Goal: Task Accomplishment & Management: Manage account settings

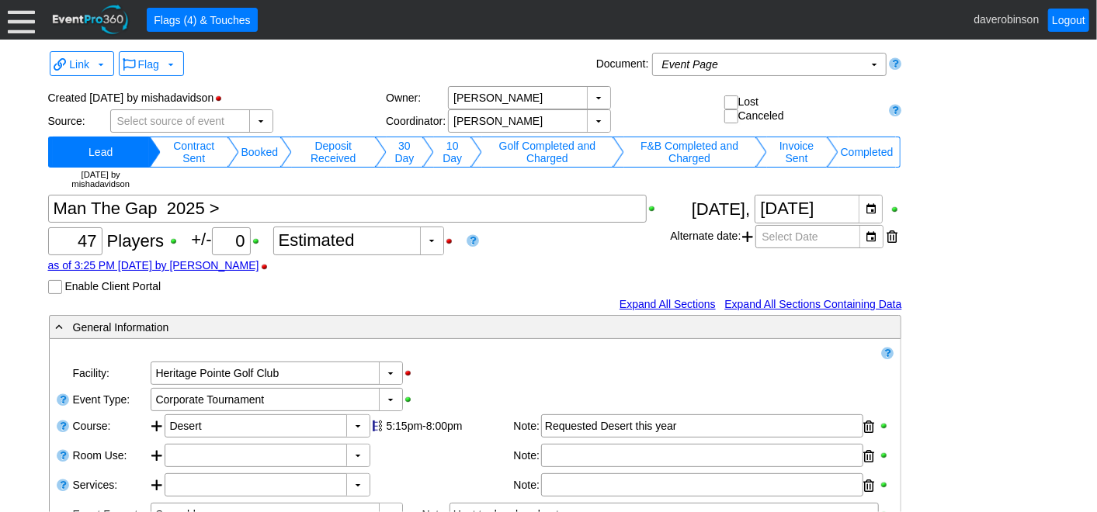
scroll to position [1733, 0]
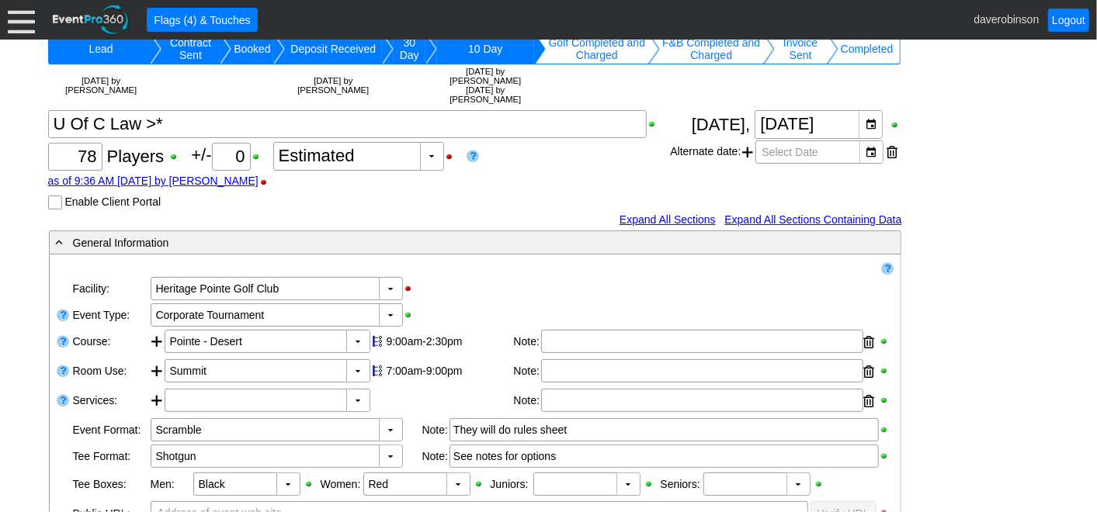
scroll to position [86, 0]
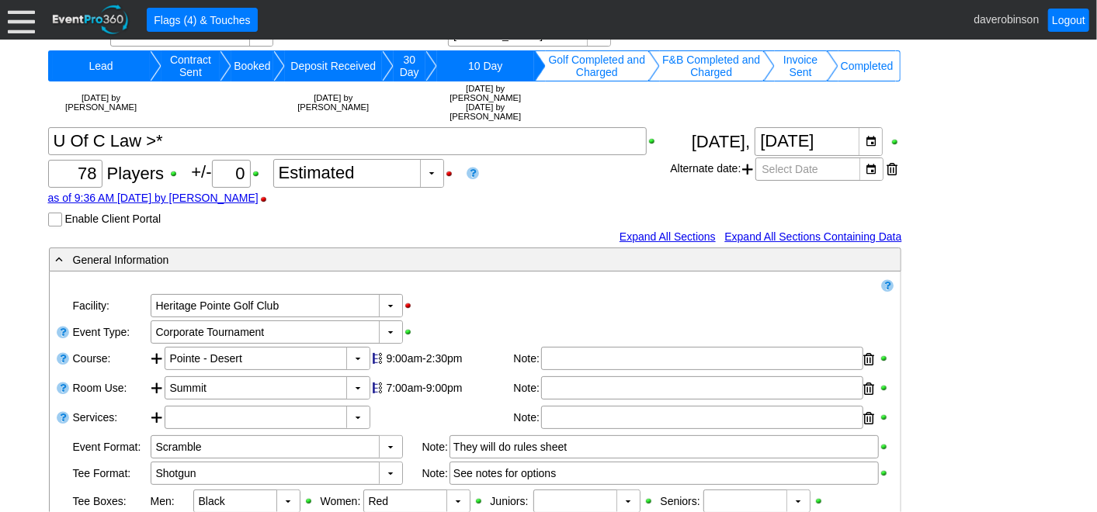
click at [8, 24] on div at bounding box center [21, 19] width 27 height 27
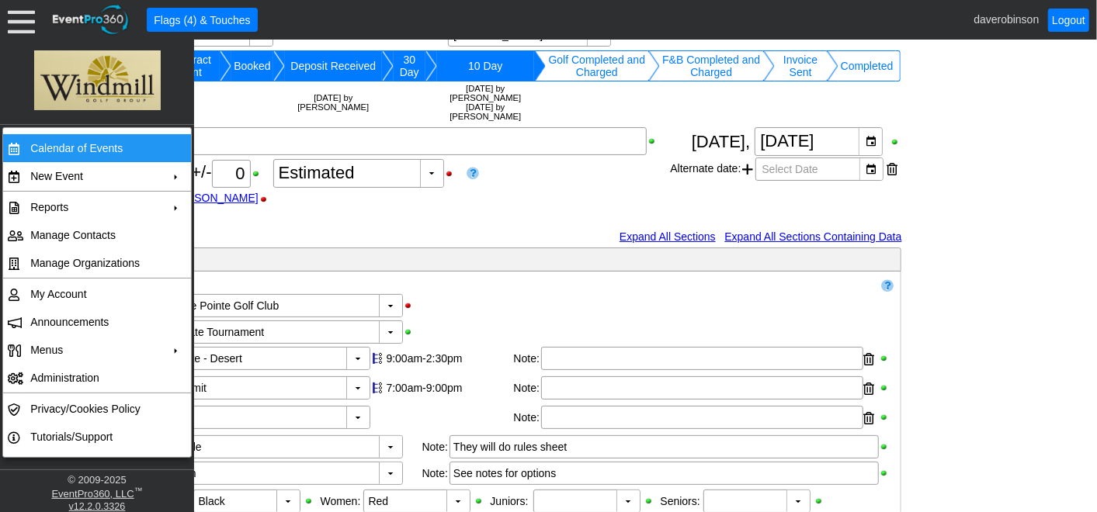
click at [99, 151] on td "Calendar of Events" at bounding box center [93, 148] width 139 height 28
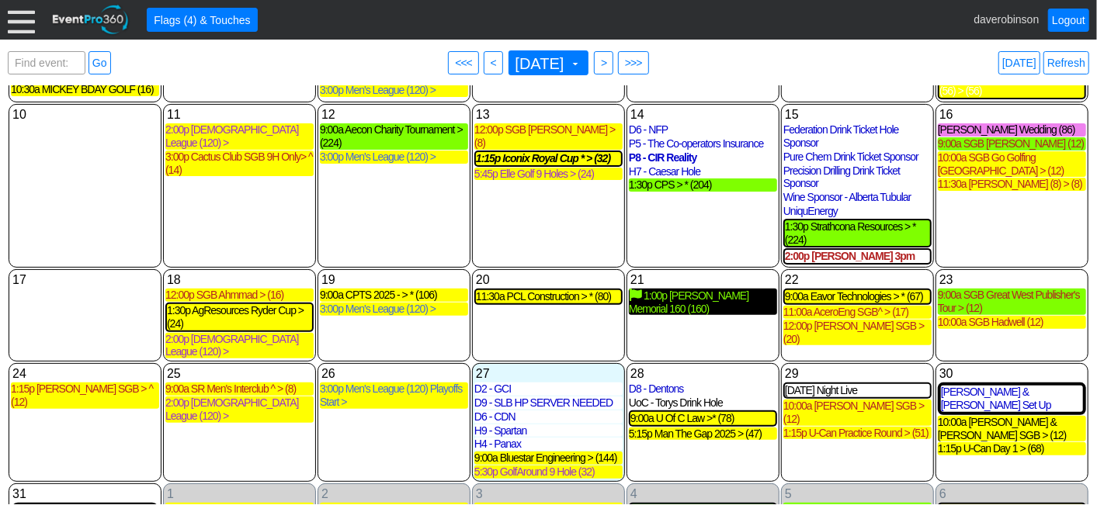
scroll to position [252, 0]
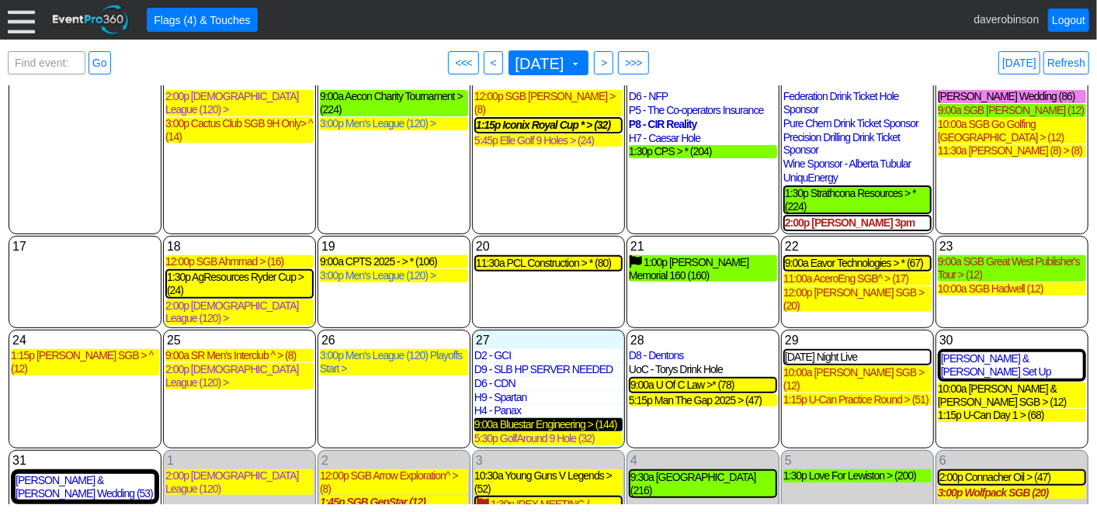
click at [557, 418] on div "9:00a Bluestar Engineering > (144)" at bounding box center [548, 424] width 148 height 13
click at [859, 450] on div "5 Friday 1:30p Love For Lewiston > (200) Love For Lewiston > Lead Golf Event at…" at bounding box center [857, 506] width 153 height 113
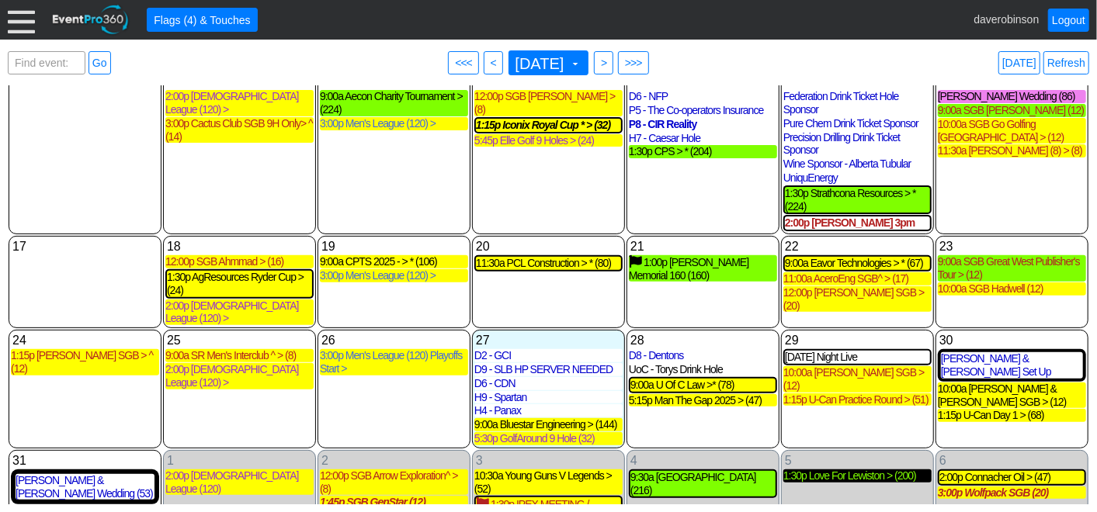
click at [861, 470] on div "1:30p Love For Lewiston > (200)" at bounding box center [857, 476] width 148 height 13
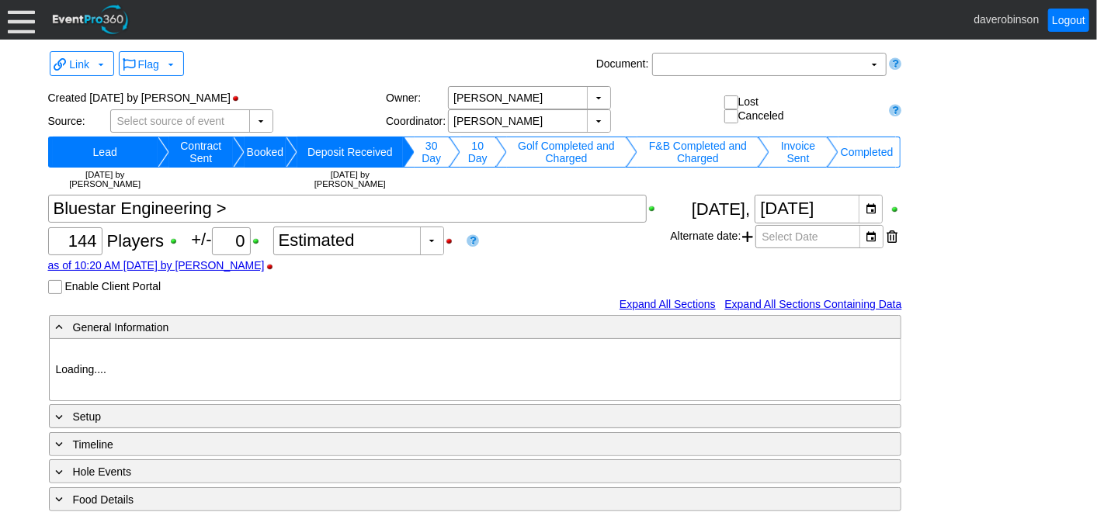
type input "Heritage Pointe Golf Club"
type input "Scramble"
type input "Shotgun"
type input "Black"
type input "Red"
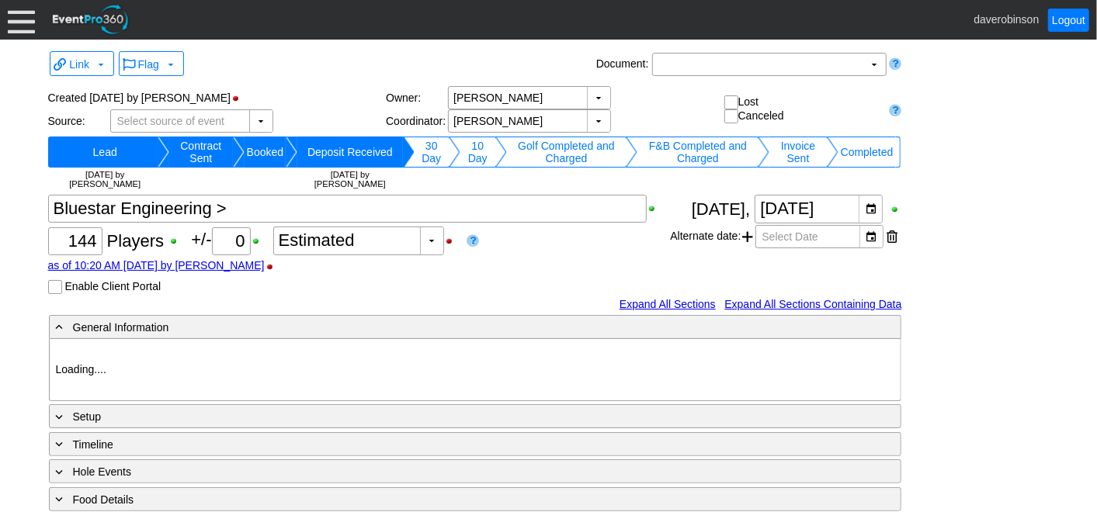
type input "1039881"
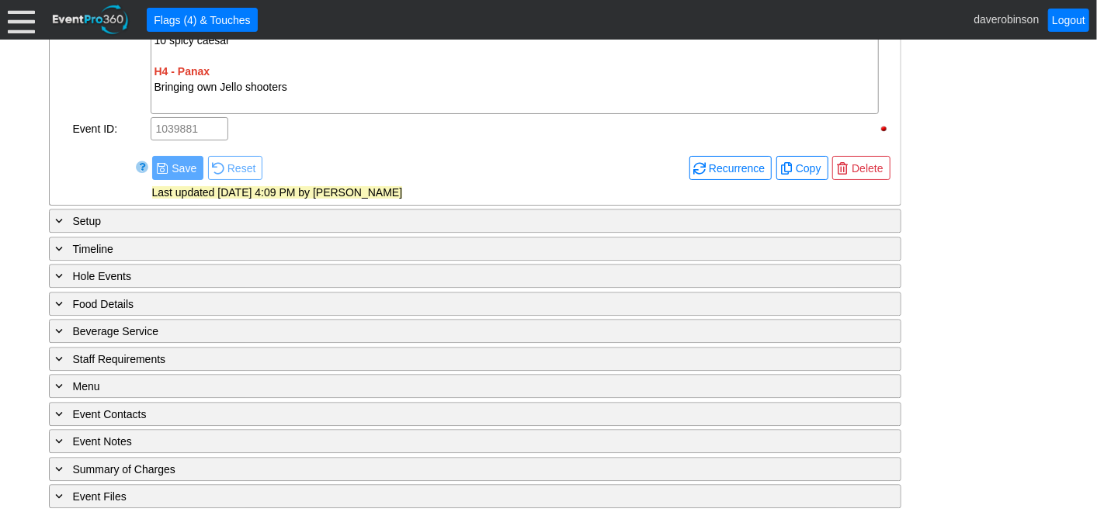
scroll to position [2099, 0]
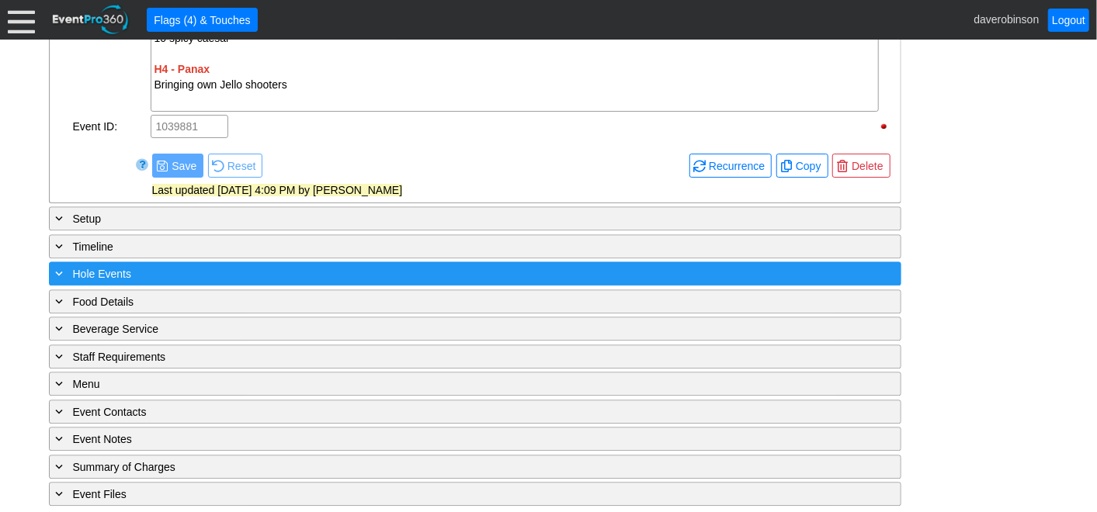
click at [89, 270] on span "Hole Events" at bounding box center [102, 274] width 58 height 12
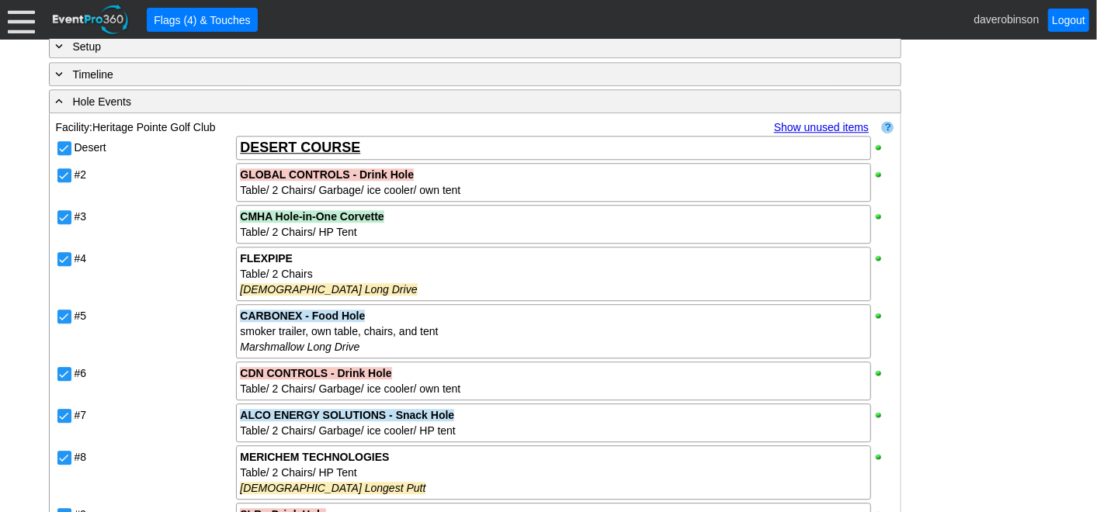
scroll to position [2358, 0]
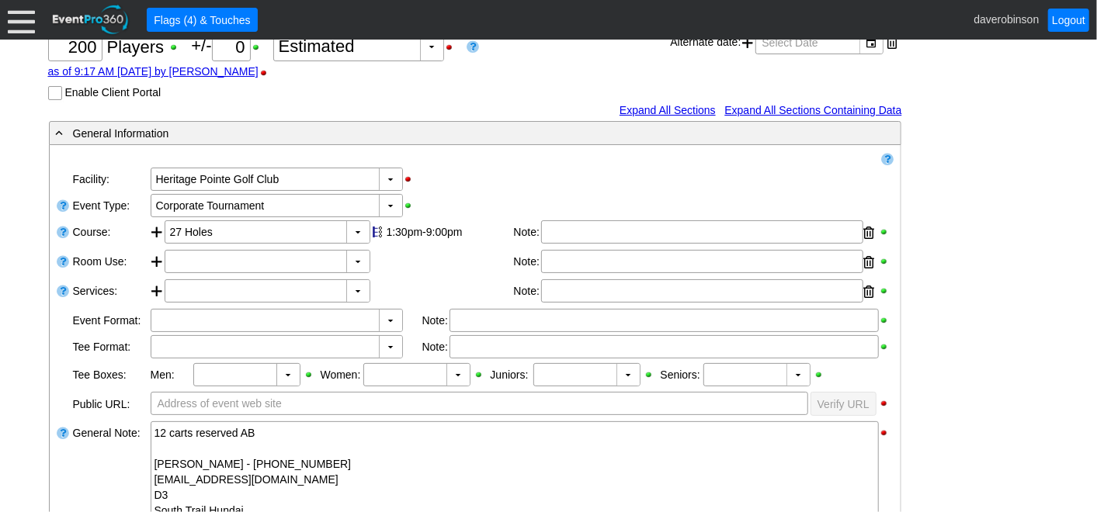
scroll to position [86, 0]
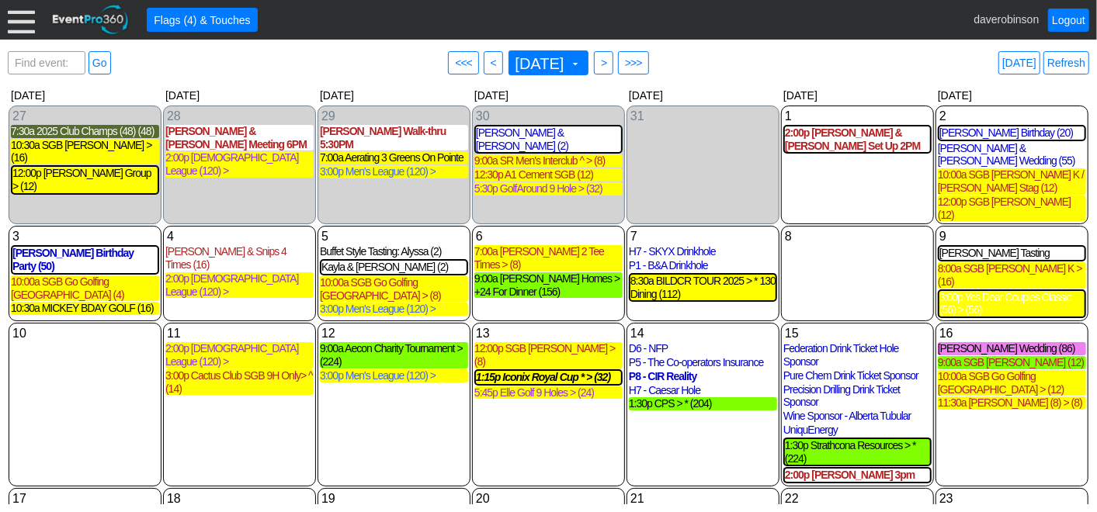
scroll to position [252, 0]
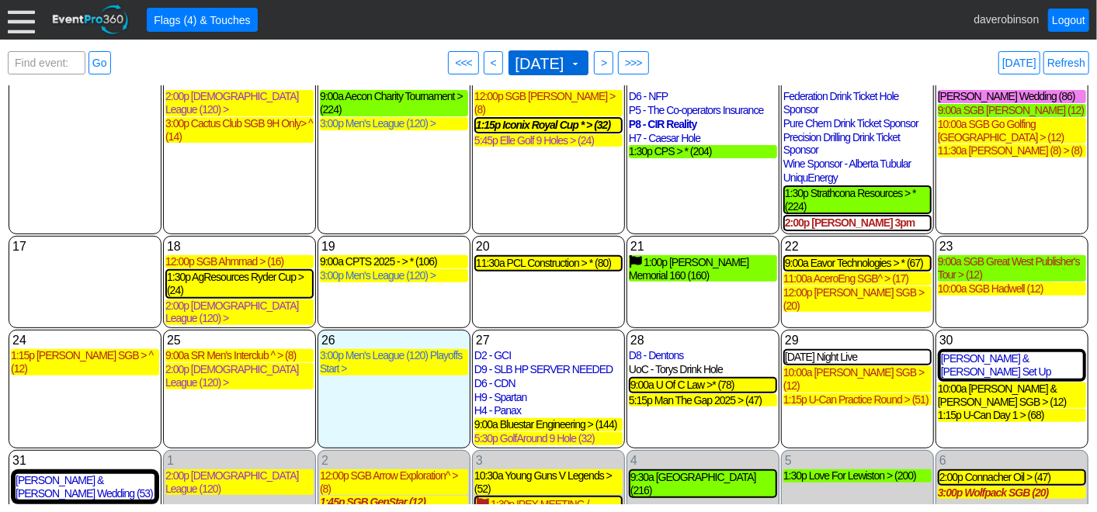
click at [567, 60] on span "August 2025" at bounding box center [539, 64] width 55 height 16
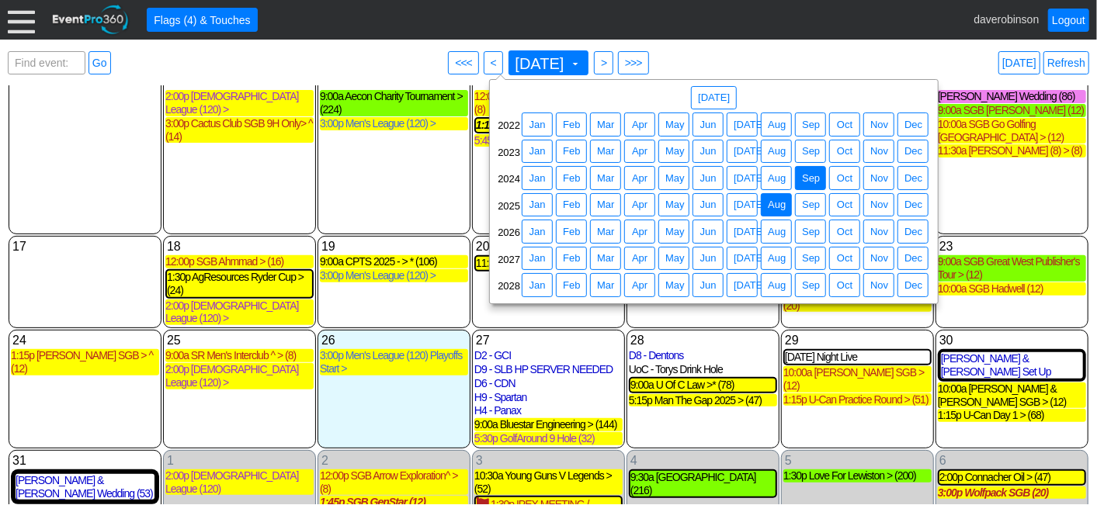
click at [805, 175] on span "Sep" at bounding box center [811, 179] width 24 height 16
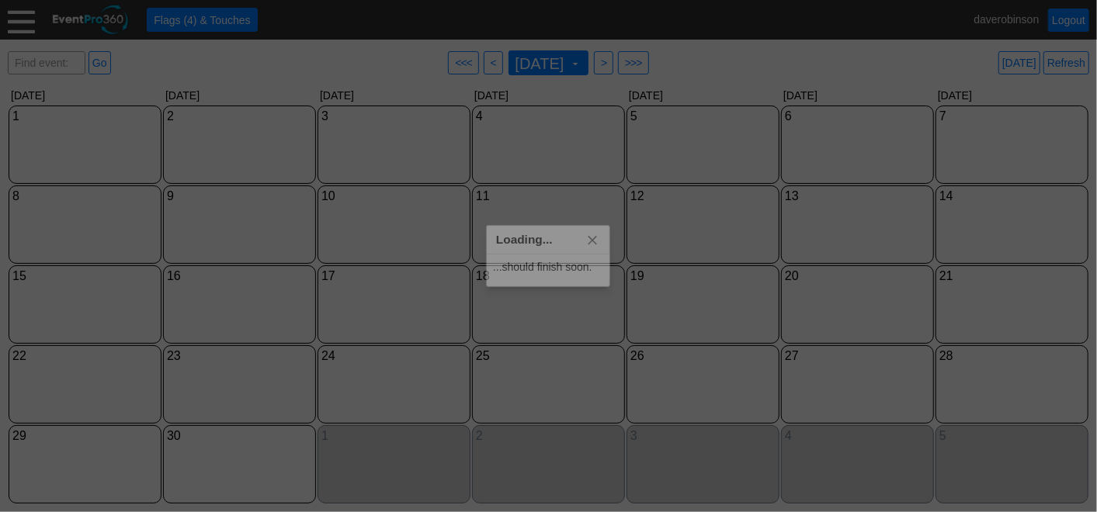
scroll to position [0, 0]
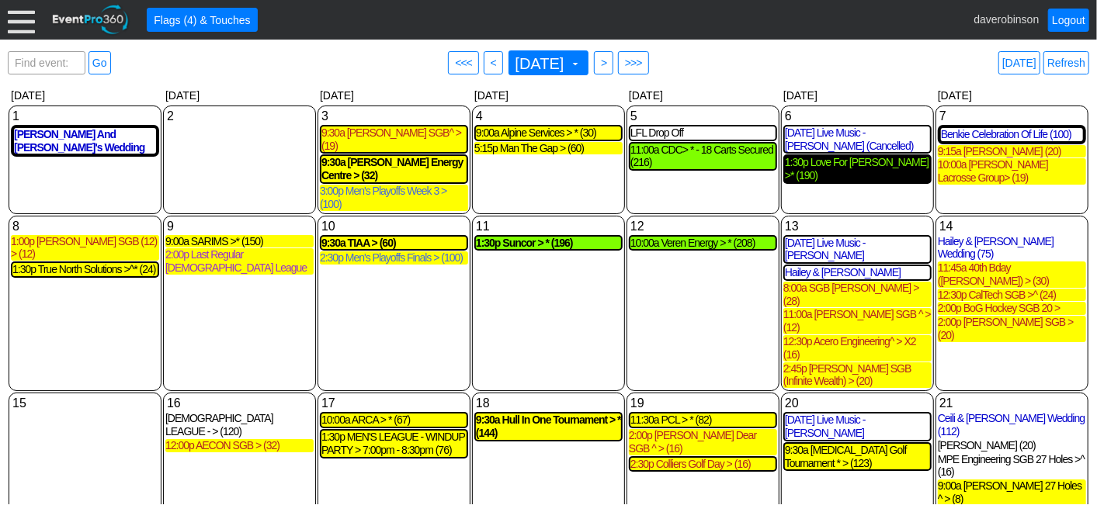
click at [852, 165] on div "1:30p Love For Lewiston >* (190)" at bounding box center [857, 169] width 145 height 26
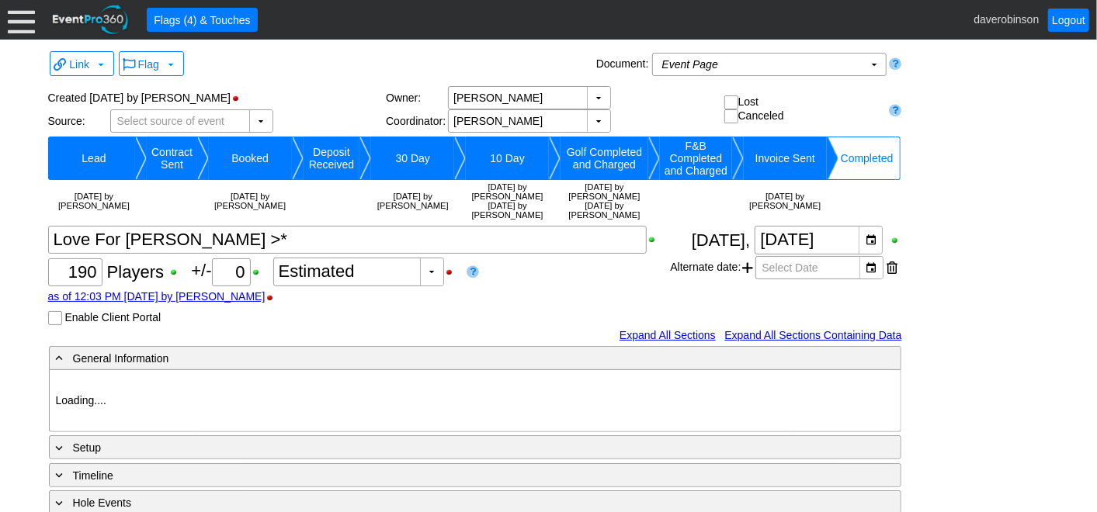
type input "Heritage Pointe Golf Club"
type input "Corporate Tournament"
type input "Scramble"
type input "Shotgun"
type input "Black"
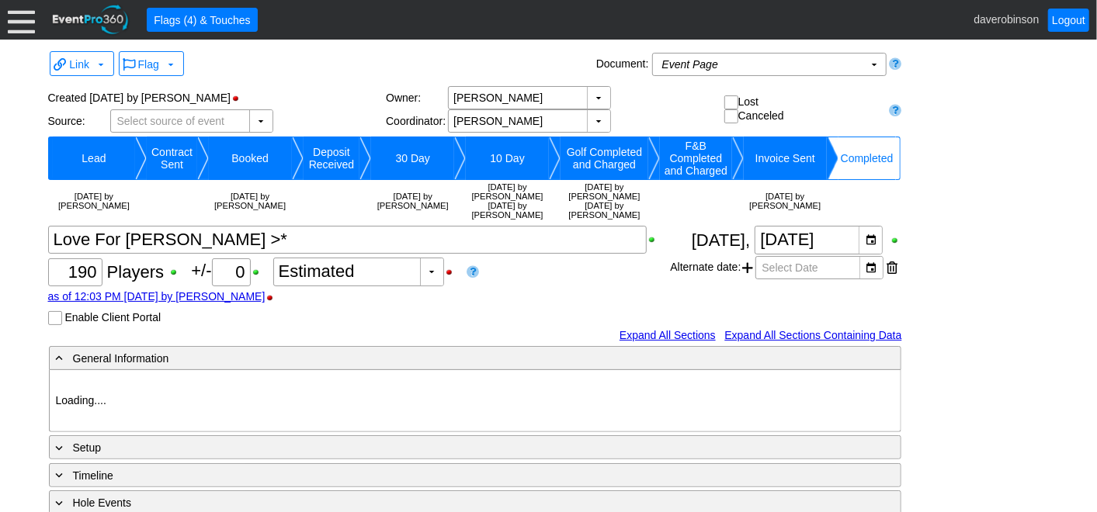
type input "Red"
type input "845925"
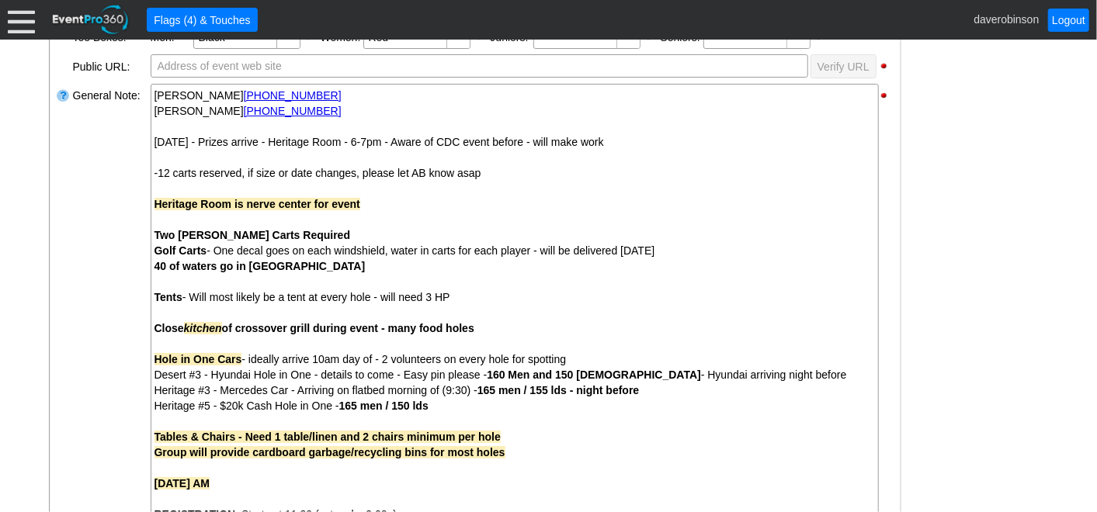
scroll to position [345, 0]
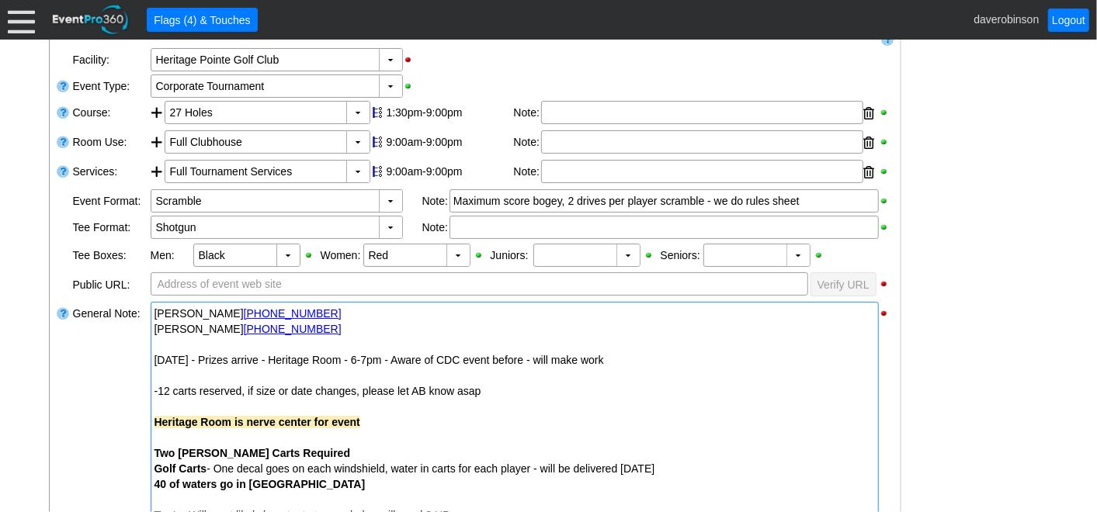
drag, startPoint x: 151, startPoint y: 347, endPoint x: 188, endPoint y: 381, distance: 50.0
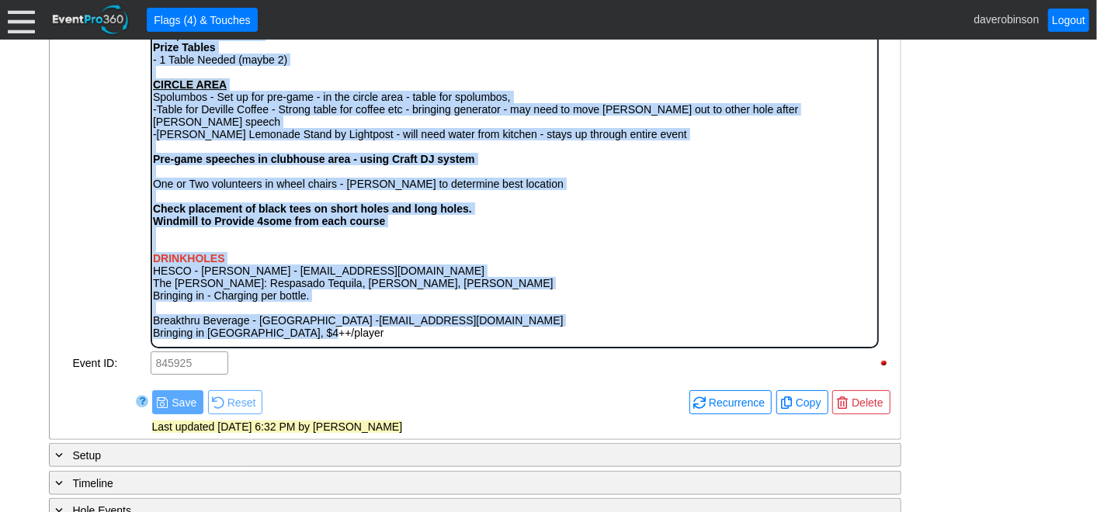
scroll to position [714, 0]
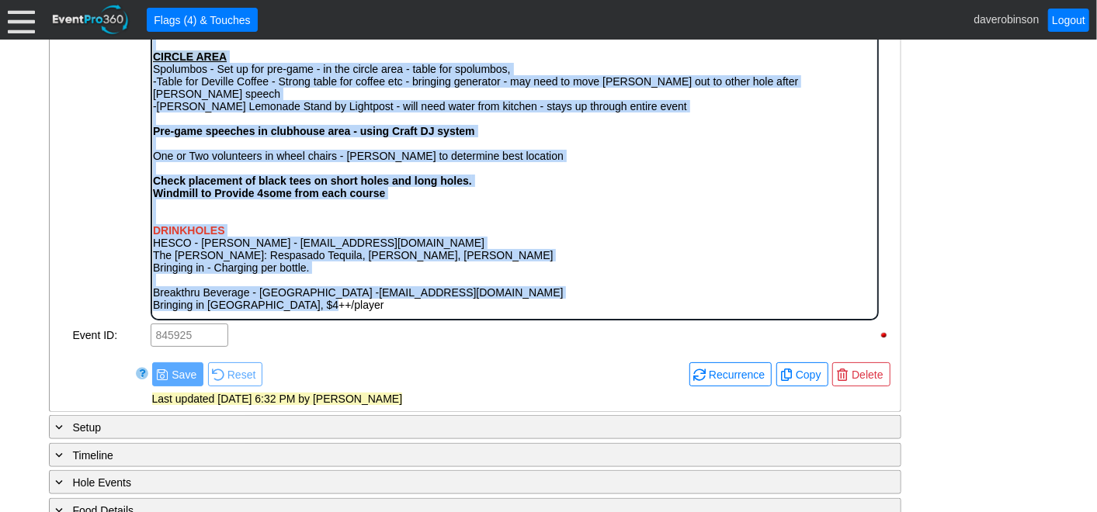
drag, startPoint x: 154, startPoint y: 18, endPoint x: 585, endPoint y: 304, distance: 516.9
copy body "Thursday - Prizes arrive - Heritage Room - 6-7pm - Aware of CDC event before - …"
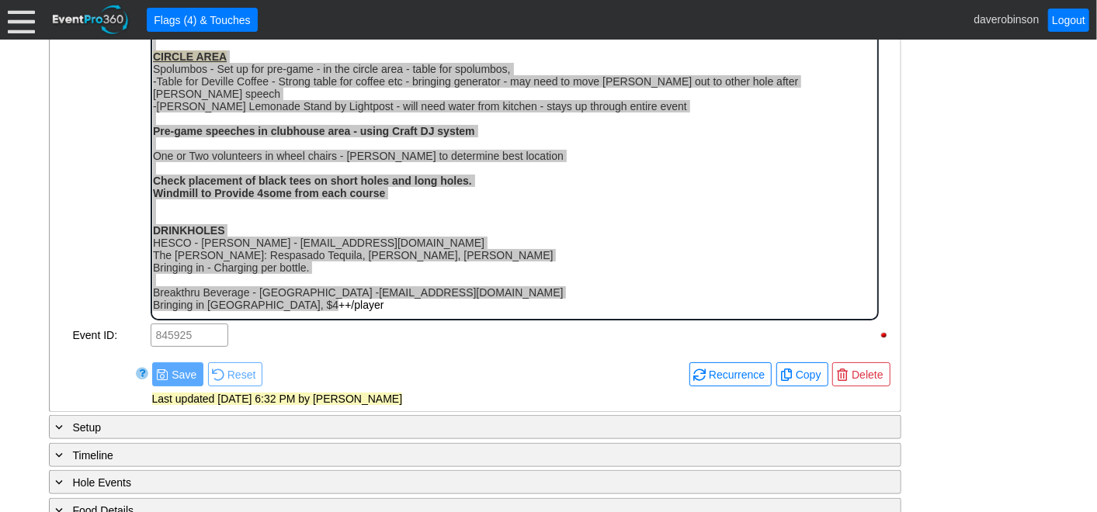
click at [989, 204] on div "- General Information ▼ Loading.... Remove all highlights Facility: ▼ Χ Heritag…" at bounding box center [548, 173] width 1009 height 1084
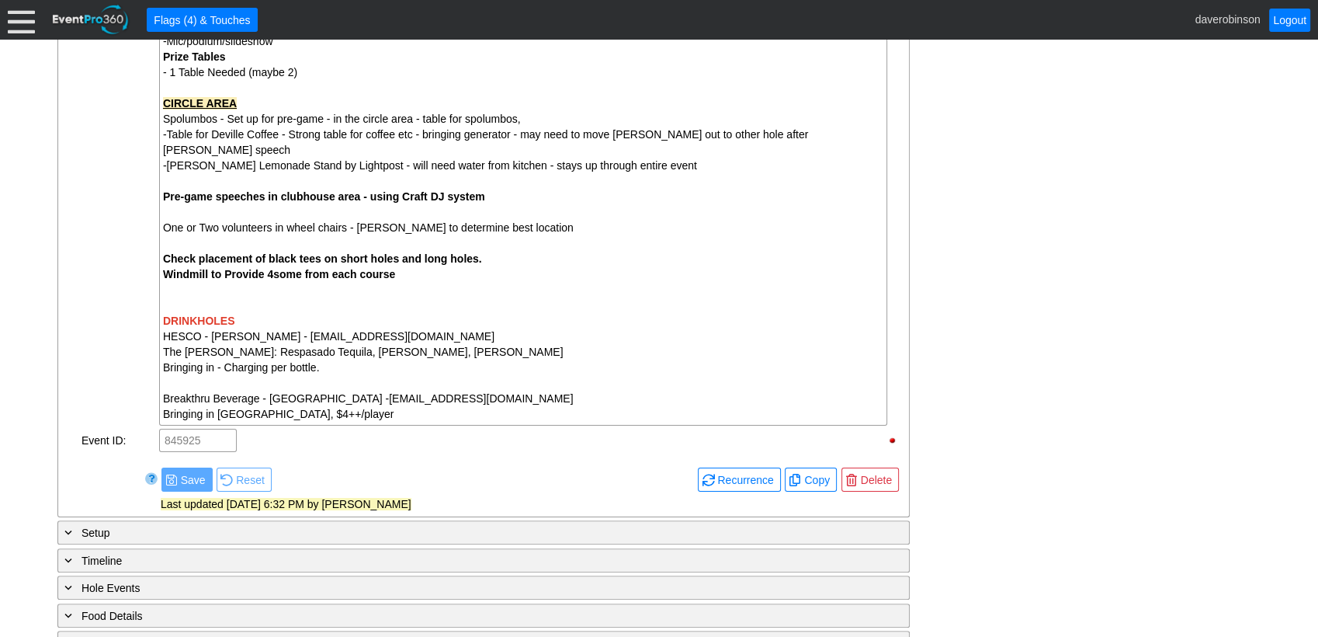
scroll to position [1490, 0]
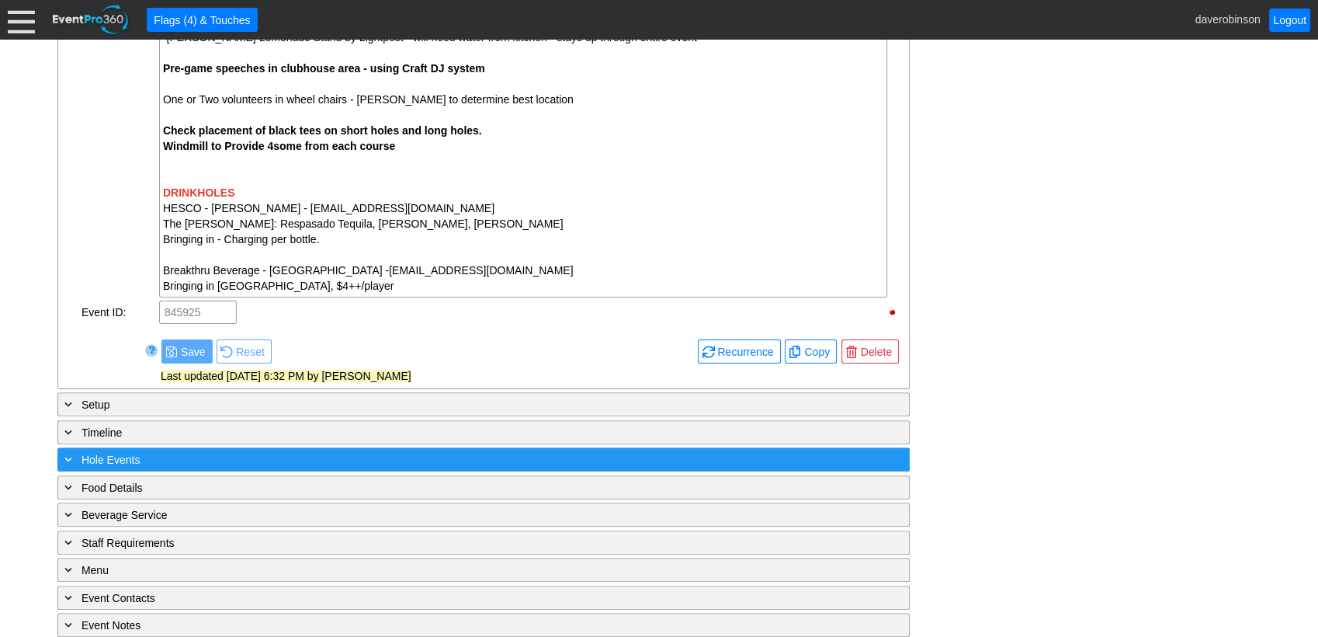
click at [70, 452] on span at bounding box center [68, 459] width 14 height 14
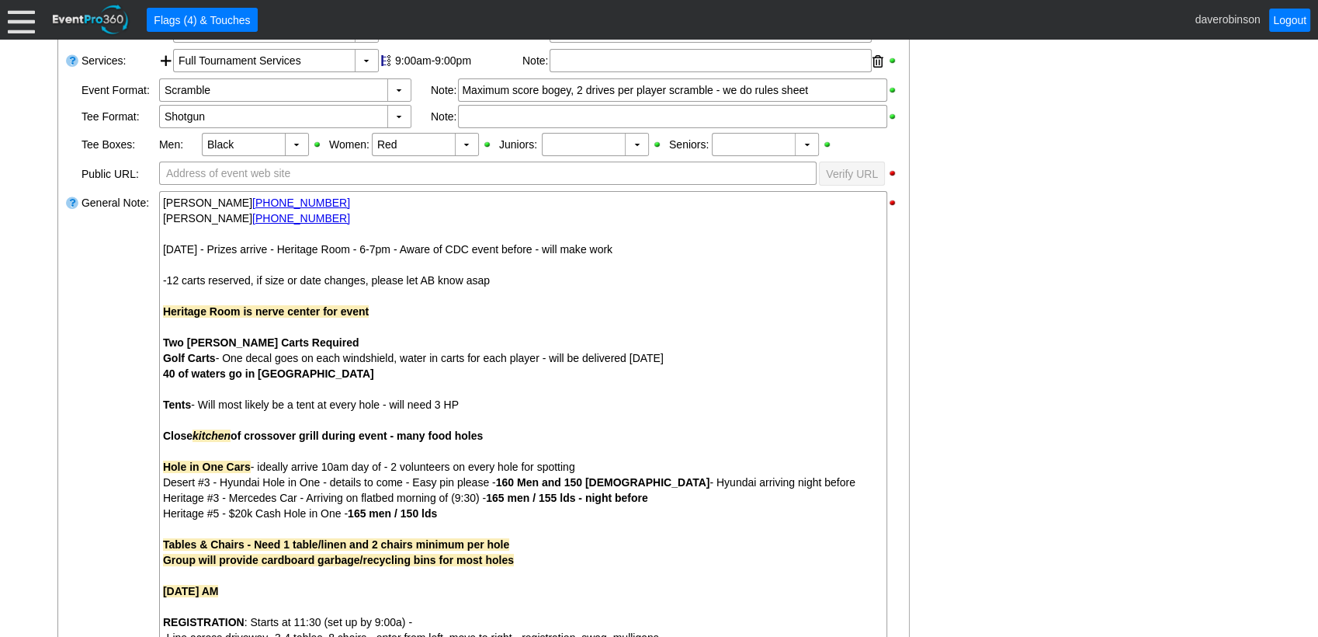
scroll to position [542, 0]
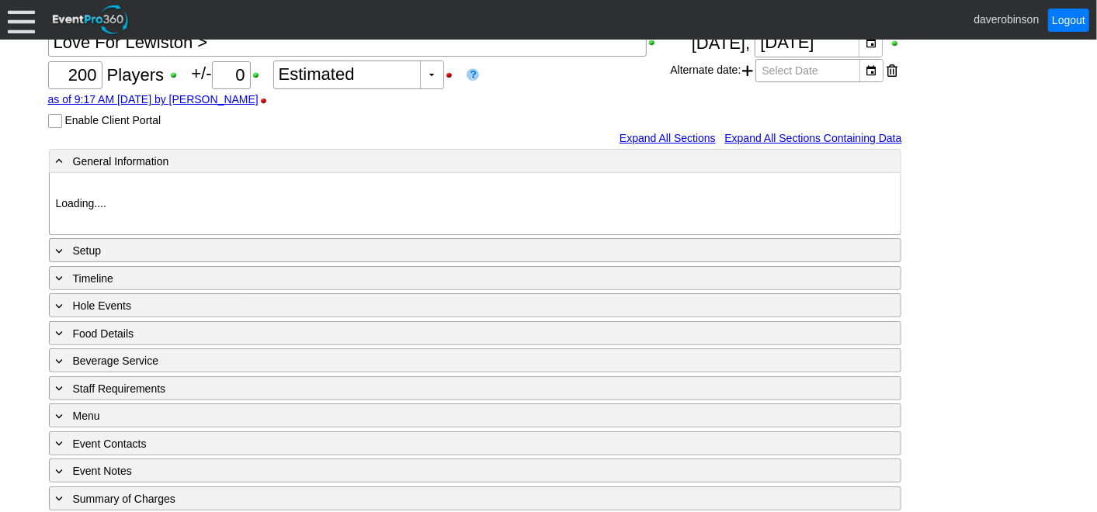
type input "Heritage Pointe Golf Club"
type input "Corporate Tournament"
type input "1033575"
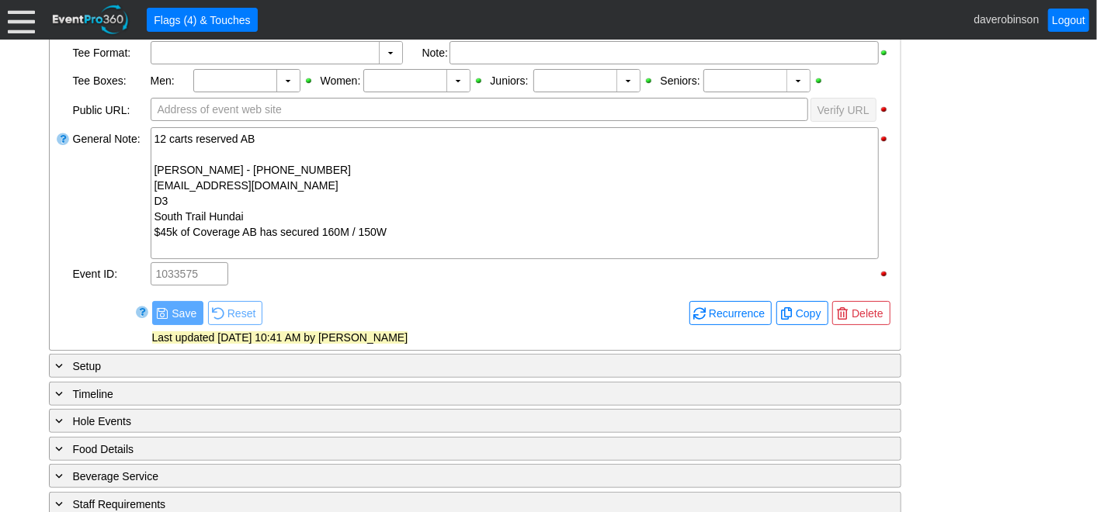
scroll to position [431, 0]
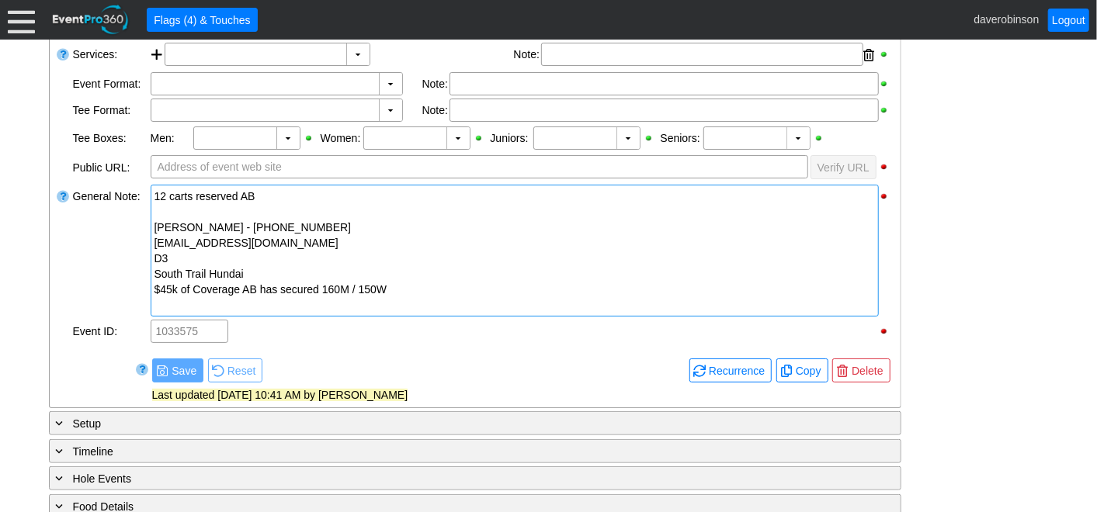
click at [435, 290] on div "$45k of Coverage AB has secured 160M / 150W" at bounding box center [514, 290] width 720 height 16
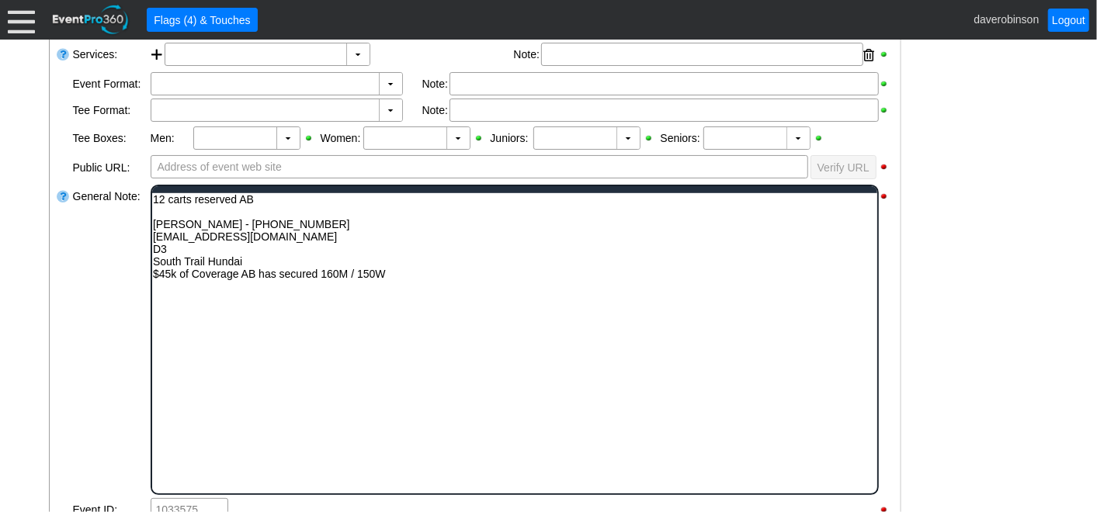
scroll to position [0, 0]
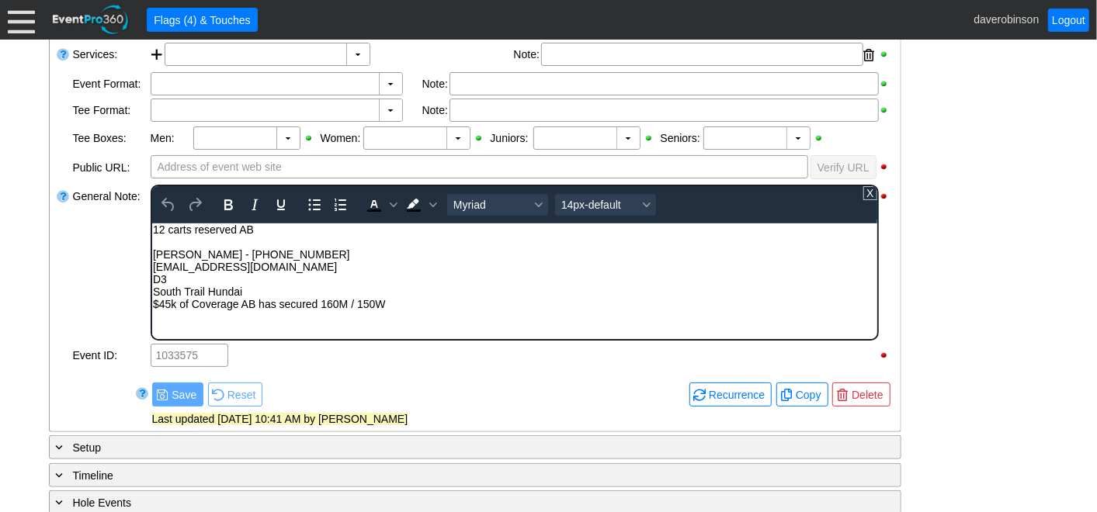
click at [423, 311] on div "Rich Text Area. Press ALT-0 for help." at bounding box center [514, 316] width 724 height 12
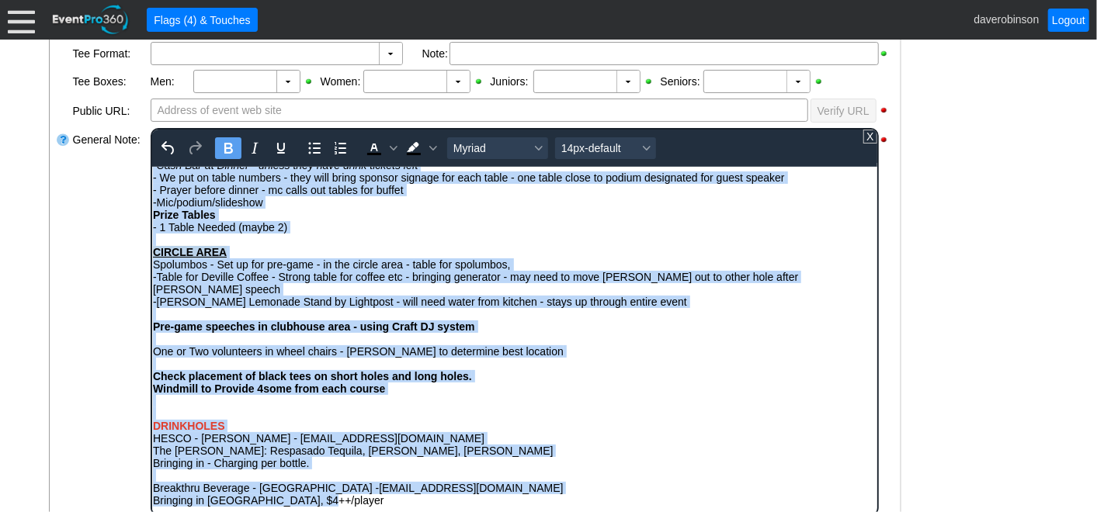
scroll to position [776, 0]
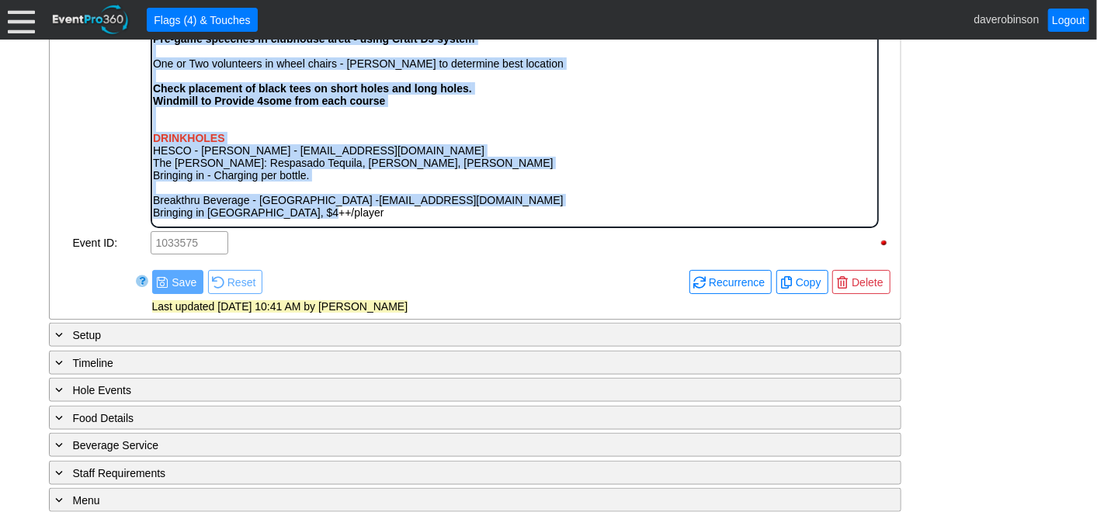
drag, startPoint x: 152, startPoint y: 36, endPoint x: 551, endPoint y: 253, distance: 454.4
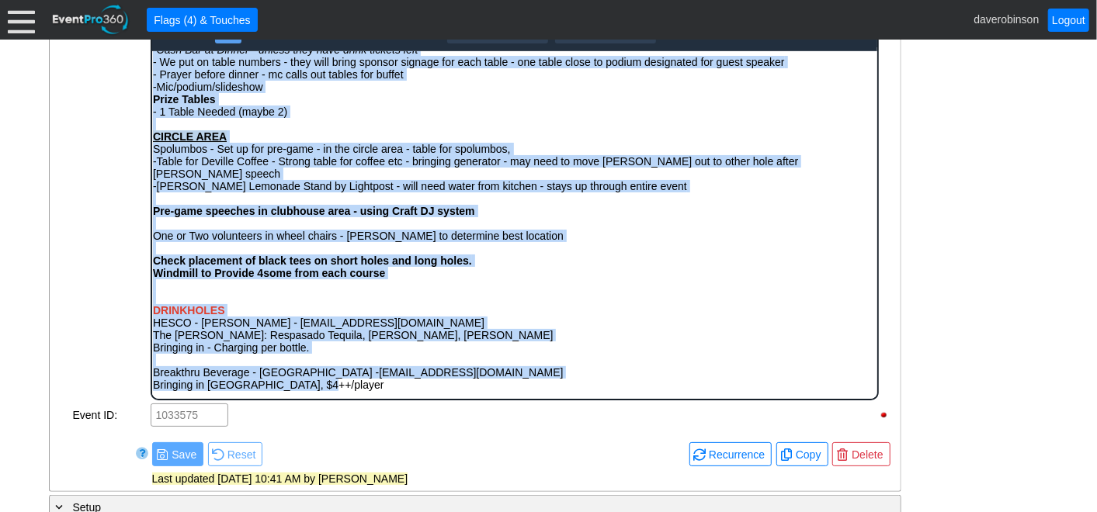
scroll to position [258, 0]
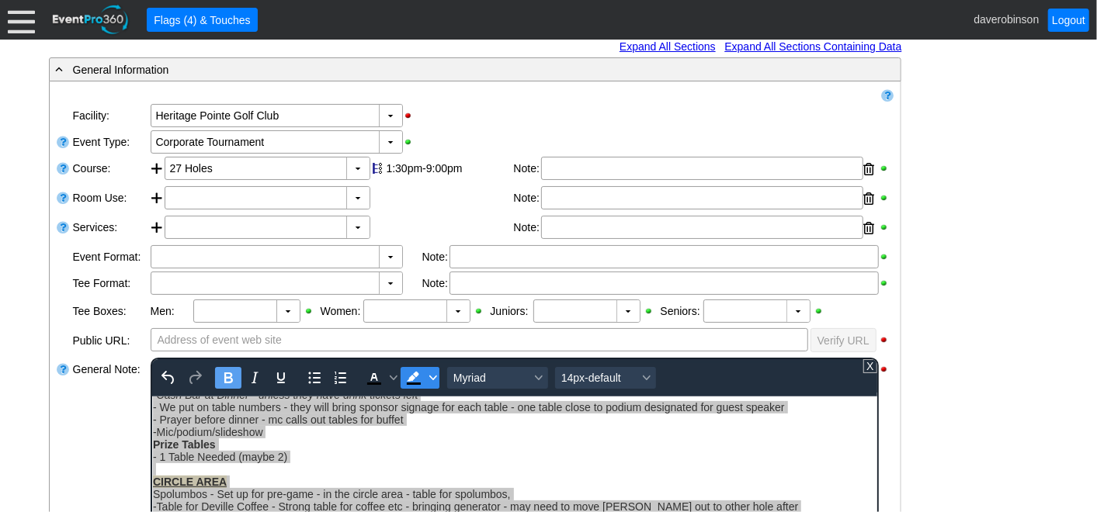
click at [432, 379] on icon "Background color Black" at bounding box center [433, 378] width 8 height 8
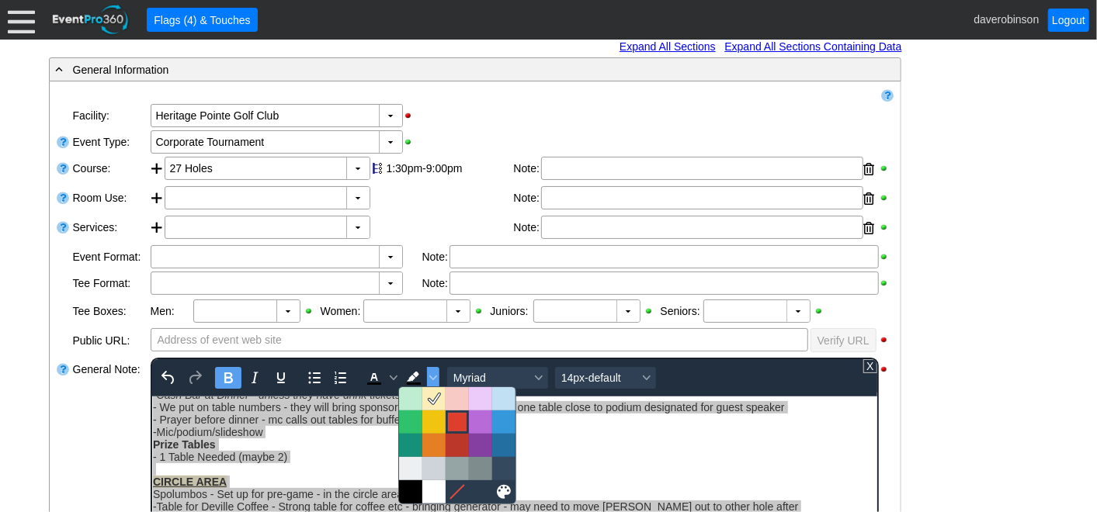
click at [453, 418] on div at bounding box center [457, 422] width 19 height 19
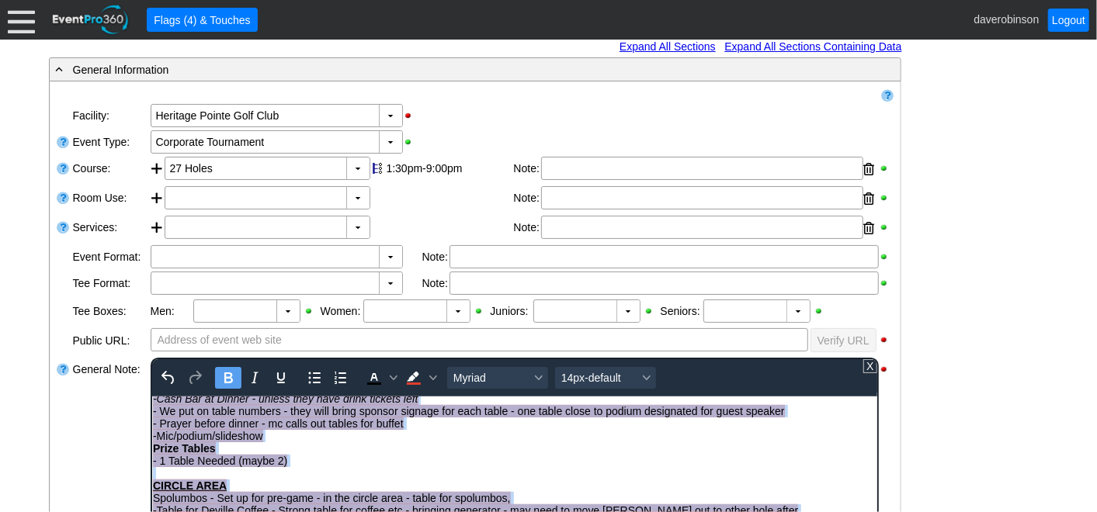
scroll to position [488, 0]
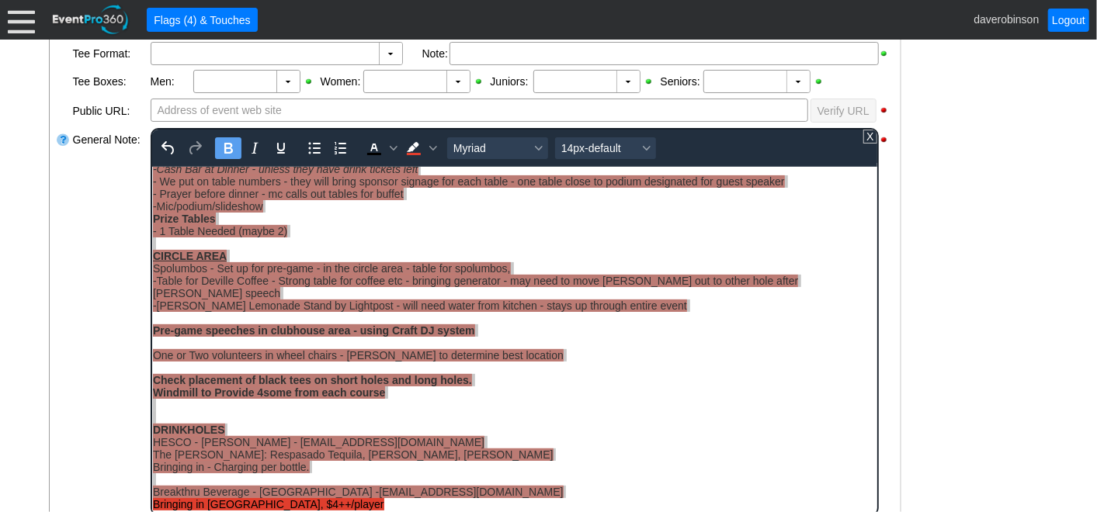
click at [955, 405] on div "- General Information ▼ Loading.... Remove all highlights Facility: ▼ Χ Heritag…" at bounding box center [548, 369] width 1009 height 1084
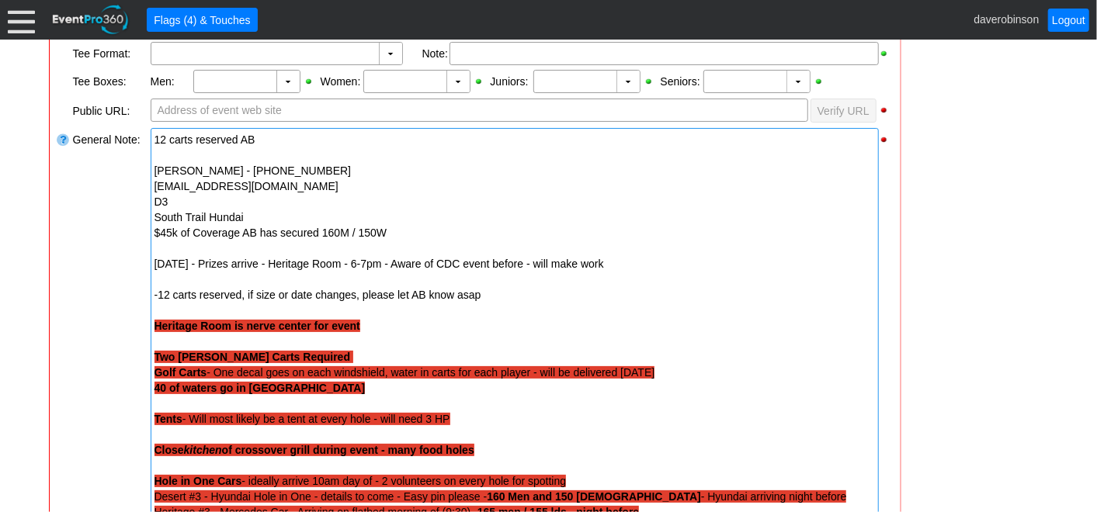
drag, startPoint x: 151, startPoint y: 326, endPoint x: 164, endPoint y: 330, distance: 13.0
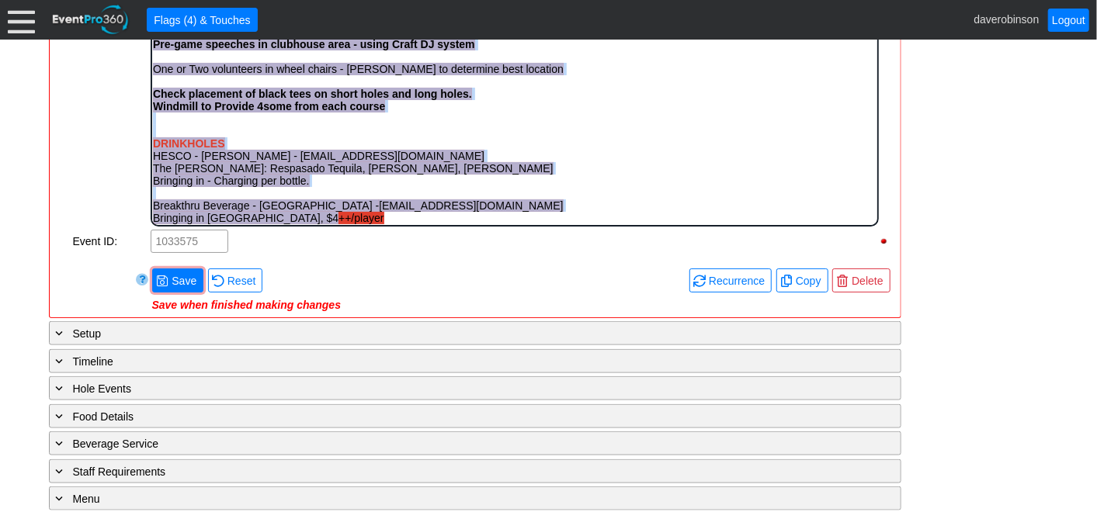
scroll to position [632, 0]
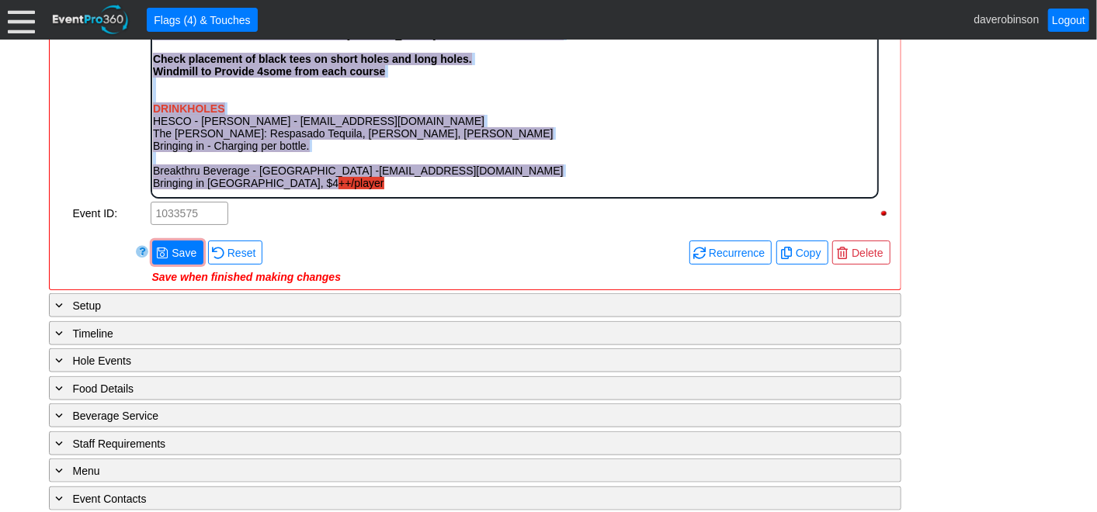
drag, startPoint x: 154, startPoint y: 10, endPoint x: 502, endPoint y: 310, distance: 459.1
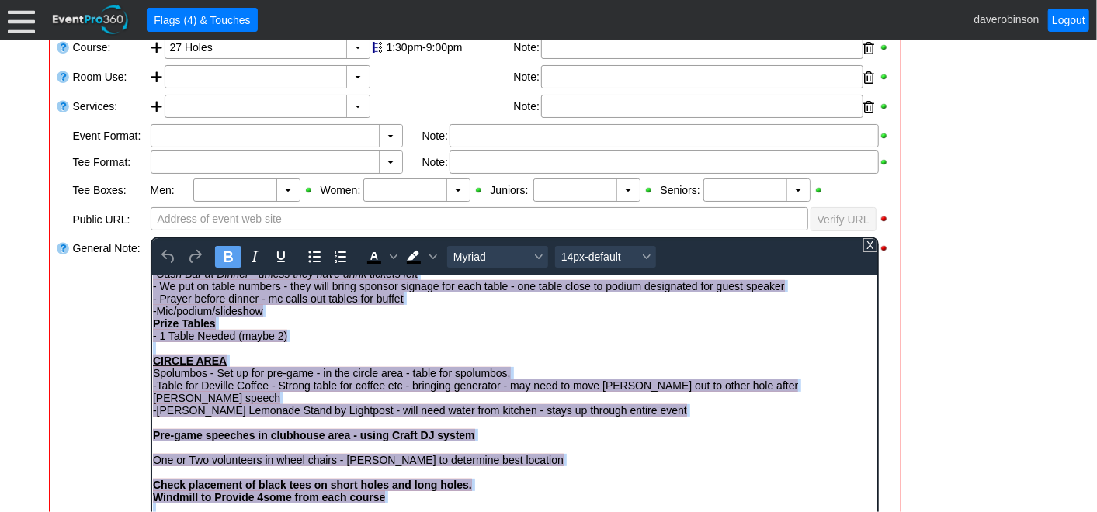
scroll to position [202, 0]
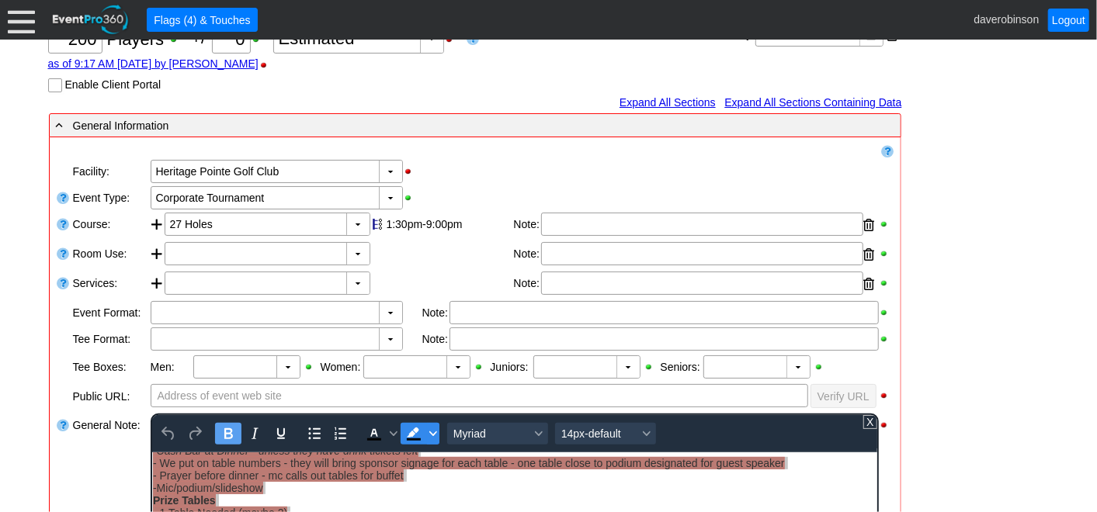
click at [426, 436] on span "Background color Black" at bounding box center [432, 434] width 12 height 22
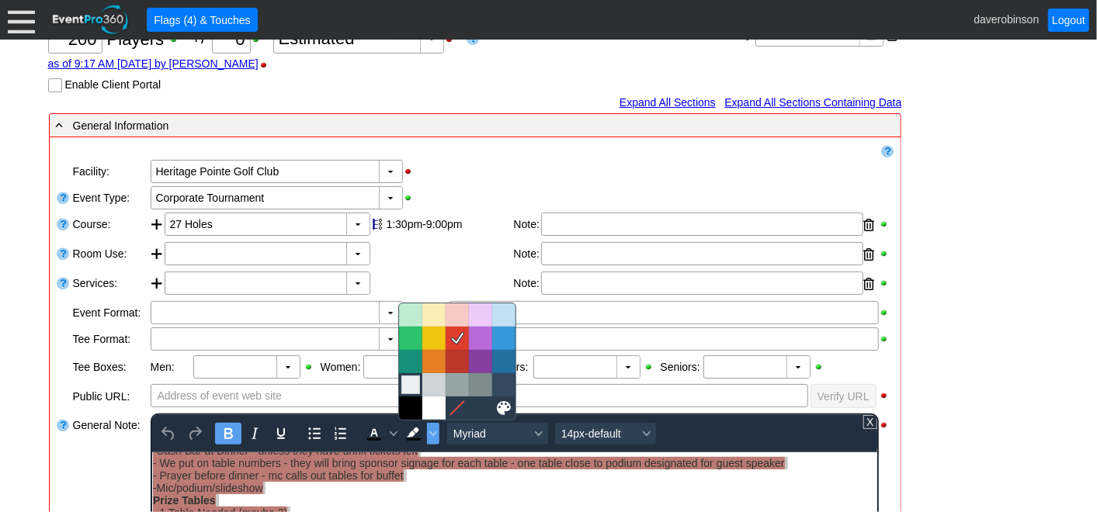
click at [410, 388] on div at bounding box center [410, 385] width 19 height 19
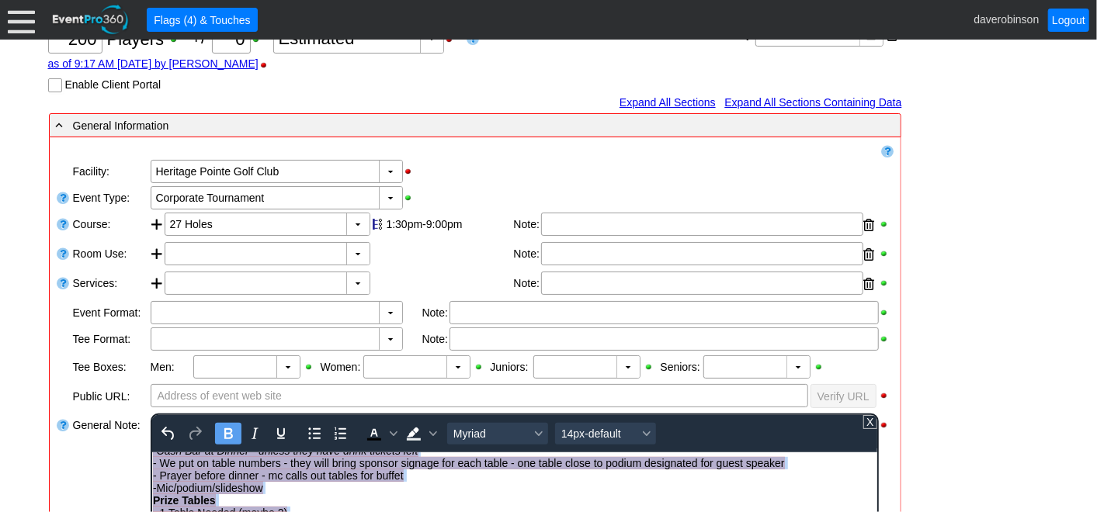
scroll to position [488, 0]
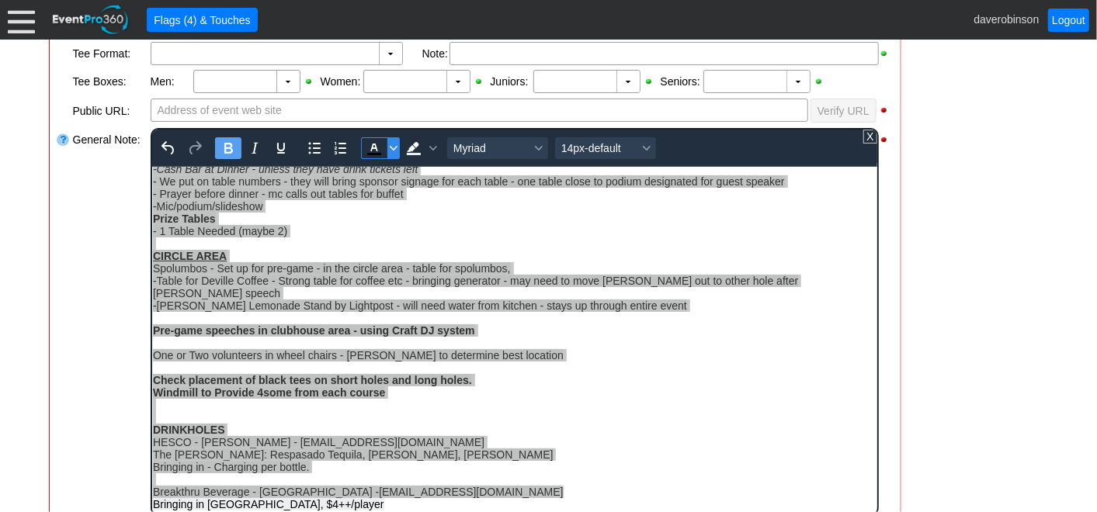
click at [392, 148] on icon "Text color Black" at bounding box center [393, 148] width 8 height 8
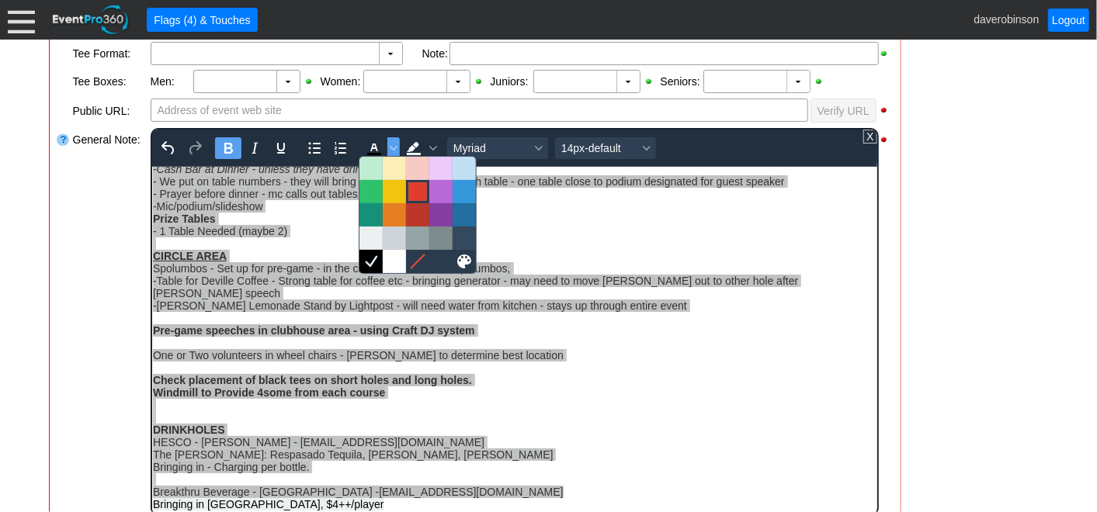
click at [425, 197] on div at bounding box center [417, 191] width 19 height 19
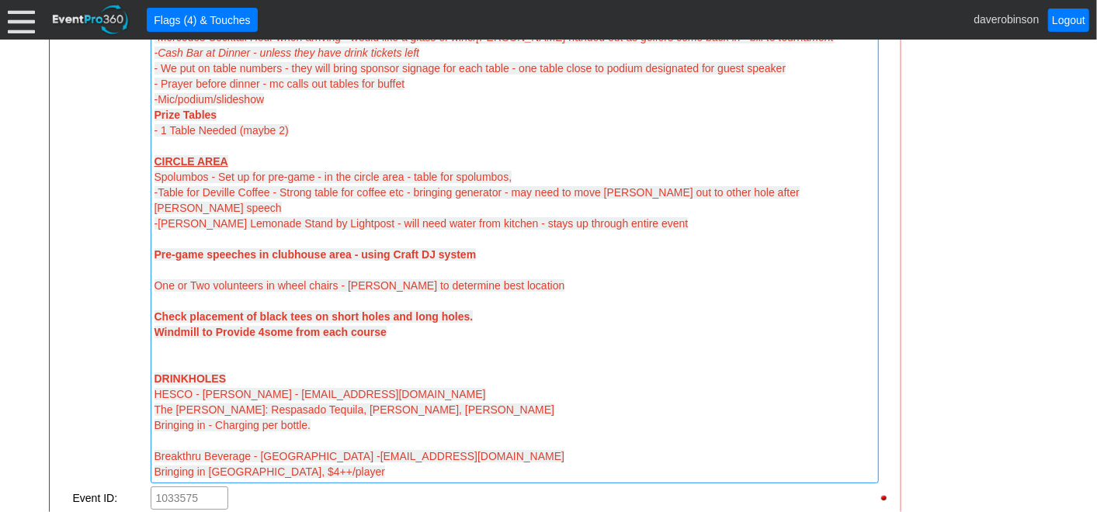
scroll to position [1437, 0]
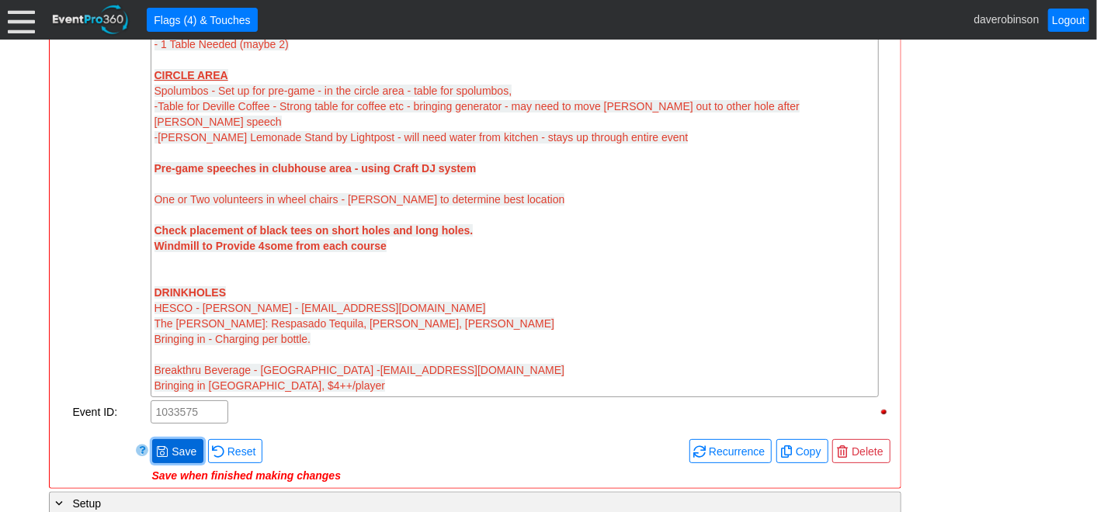
click at [169, 444] on span "Save" at bounding box center [183, 452] width 31 height 16
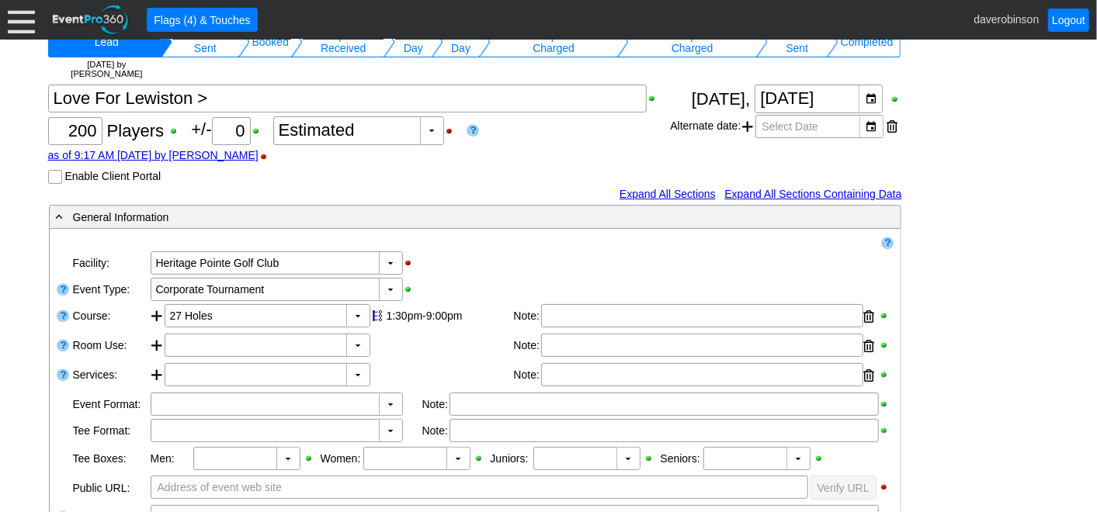
scroll to position [0, 0]
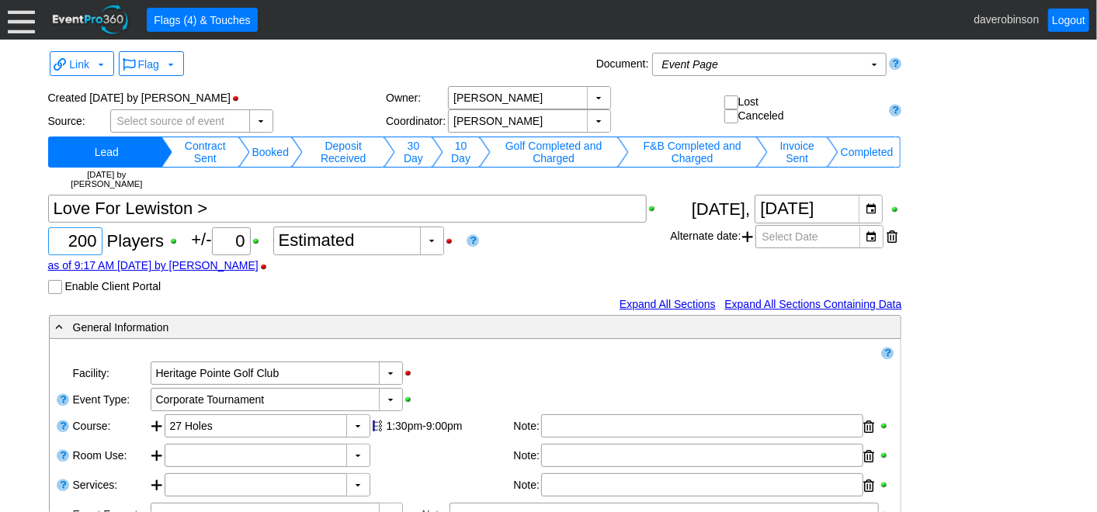
drag, startPoint x: 65, startPoint y: 237, endPoint x: 105, endPoint y: 238, distance: 39.6
click at [105, 238] on div "Χ 200 Players +/- Χ 0 ▼ Χ Estimated as of 9:17 AM on Tuesday, 9/24/2024 by dave…" at bounding box center [359, 244] width 623 height 99
type input "216"
click at [501, 254] on div "Χ 216 Players +/- Χ 0 ▼ Χ Estimated as of 9:17 AM on Tuesday, 9/24/2024 by dave…" at bounding box center [359, 244] width 623 height 99
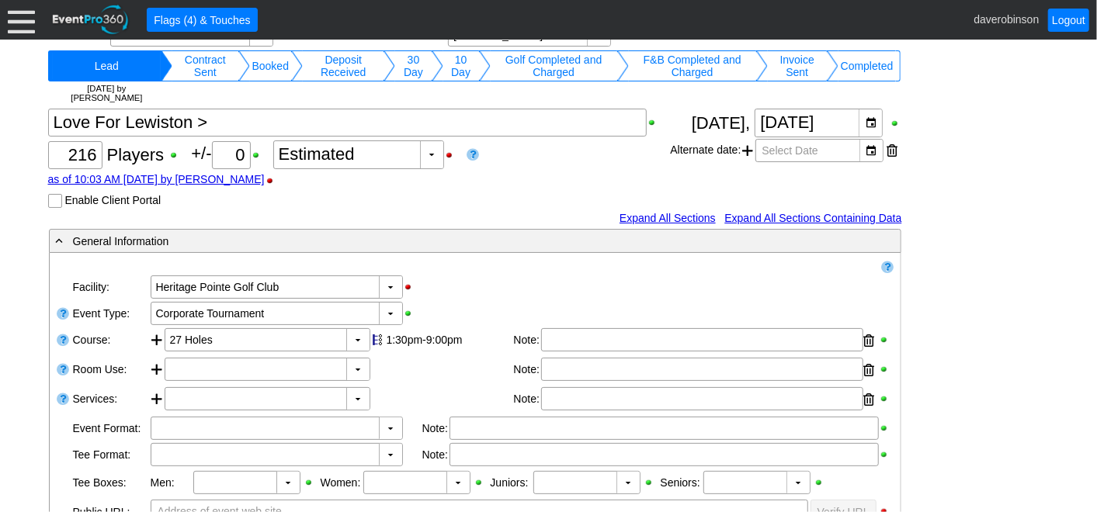
scroll to position [172, 0]
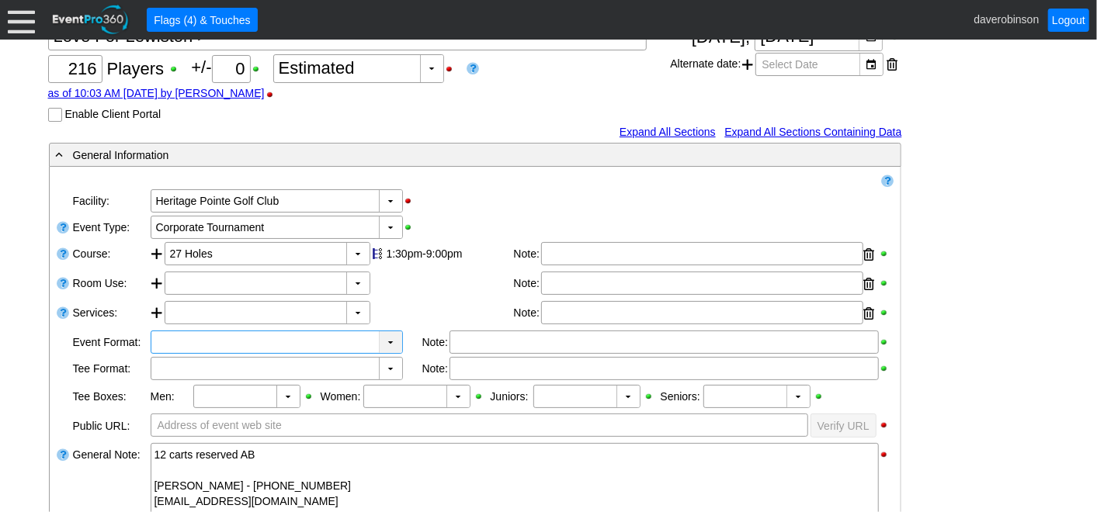
click at [389, 341] on div "▼" at bounding box center [390, 342] width 23 height 22
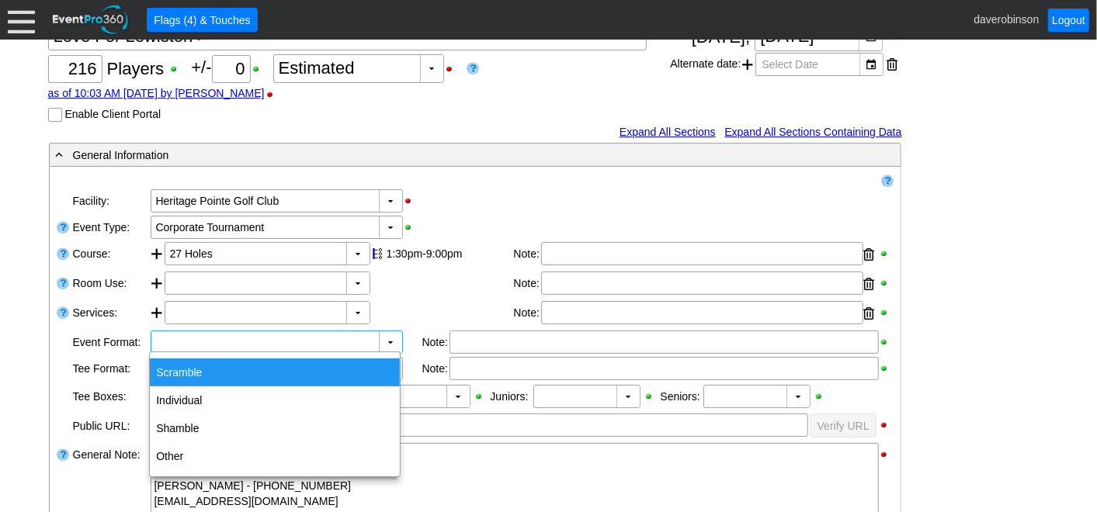
click at [332, 366] on div "Scramble" at bounding box center [275, 373] width 250 height 28
type input "Scramble"
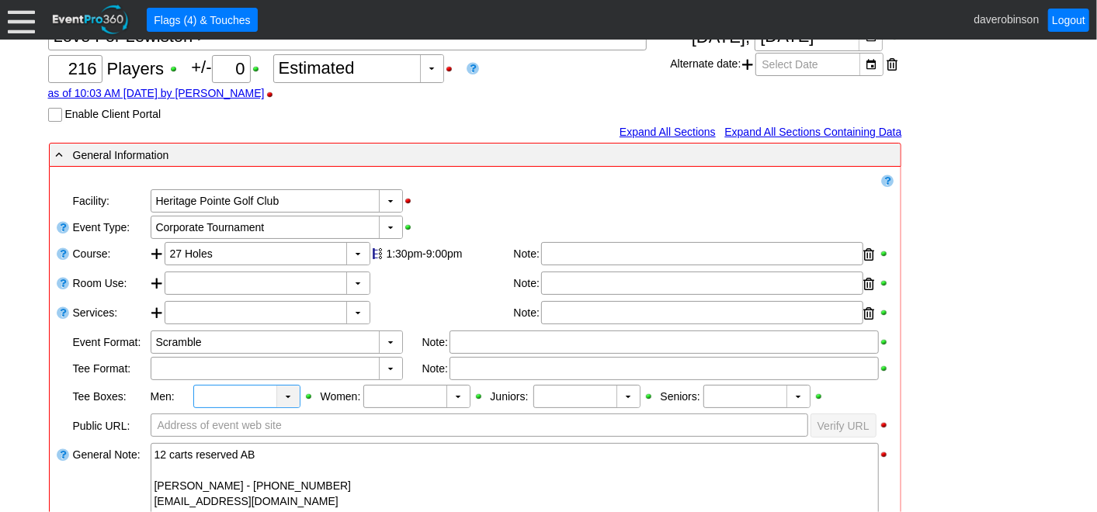
click at [294, 395] on div "▼" at bounding box center [287, 397] width 23 height 22
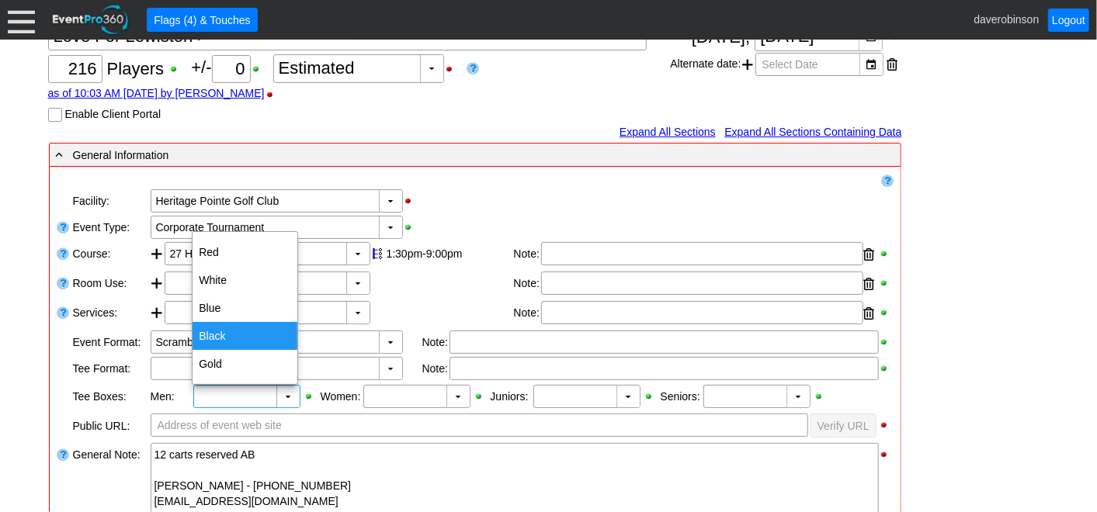
click at [220, 334] on div "Black" at bounding box center [245, 336] width 105 height 28
type input "Black"
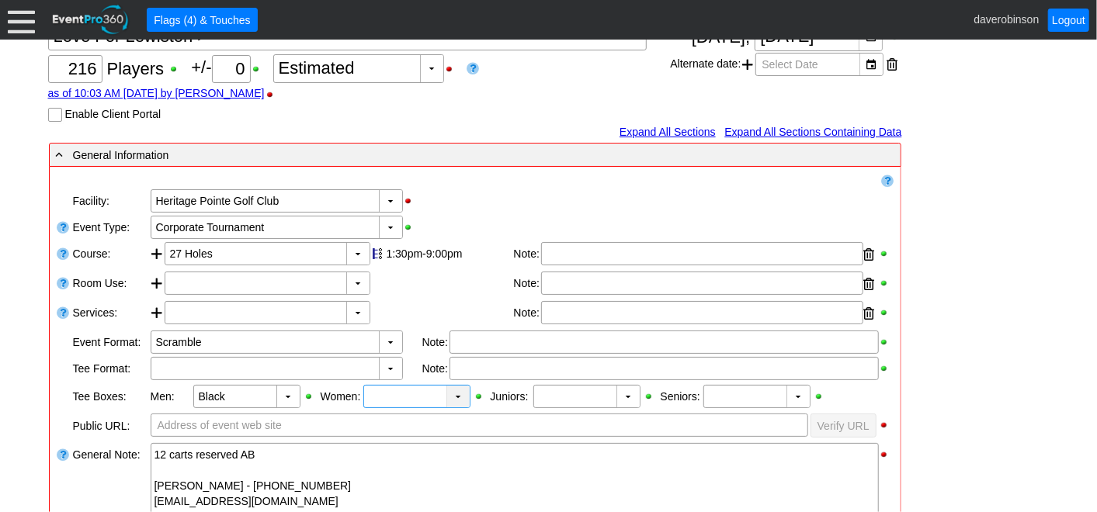
click at [457, 394] on div "▼" at bounding box center [457, 397] width 23 height 22
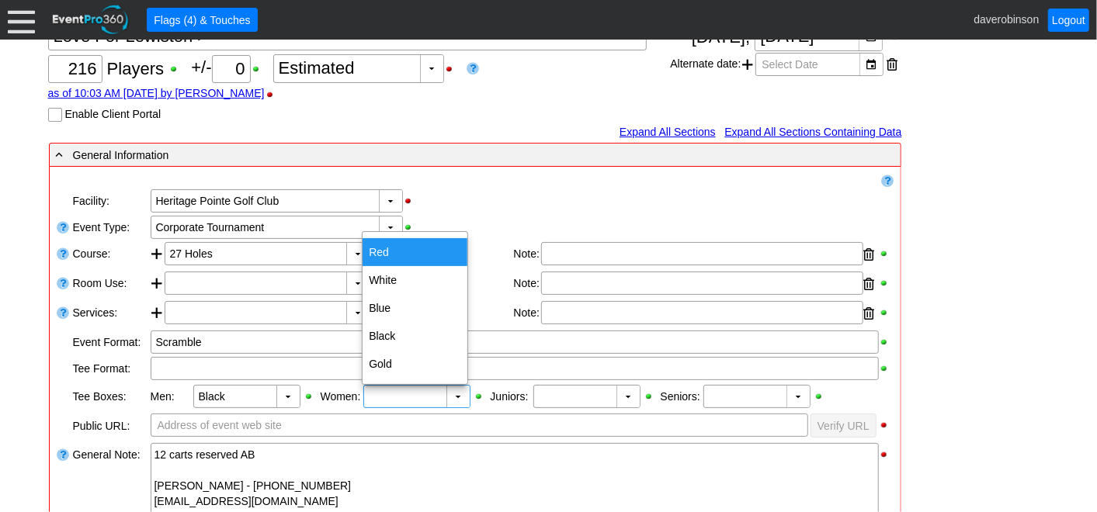
click at [385, 250] on div "Red" at bounding box center [415, 252] width 105 height 28
type input "Red"
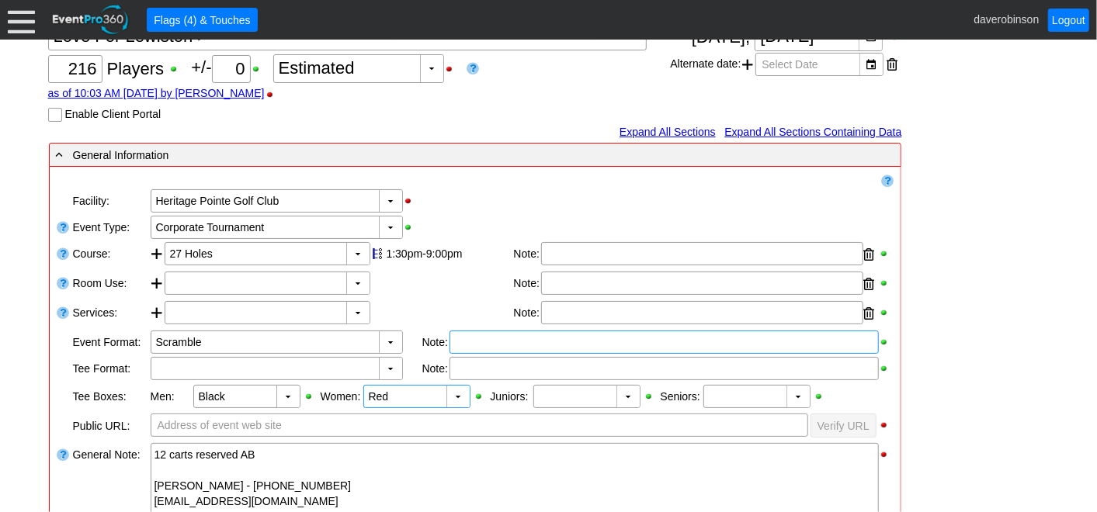
click at [490, 341] on div at bounding box center [663, 342] width 429 height 23
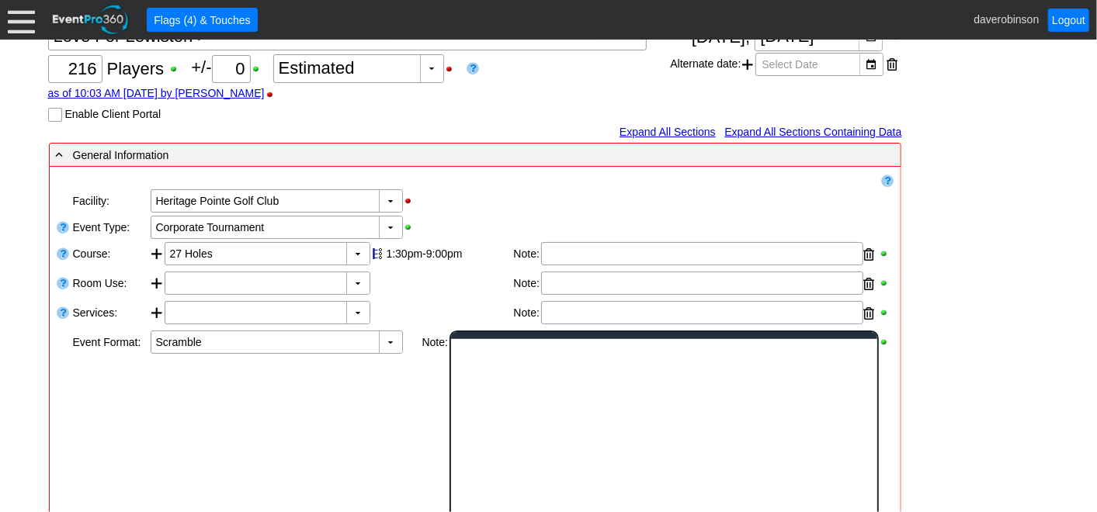
scroll to position [0, 0]
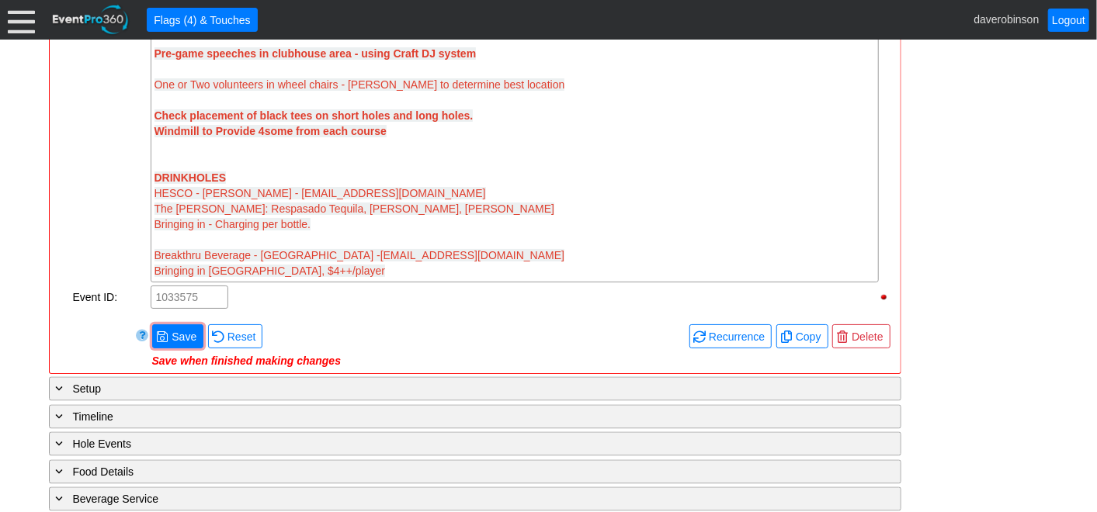
scroll to position [1553, 0]
click at [166, 330] on span at bounding box center [162, 336] width 12 height 12
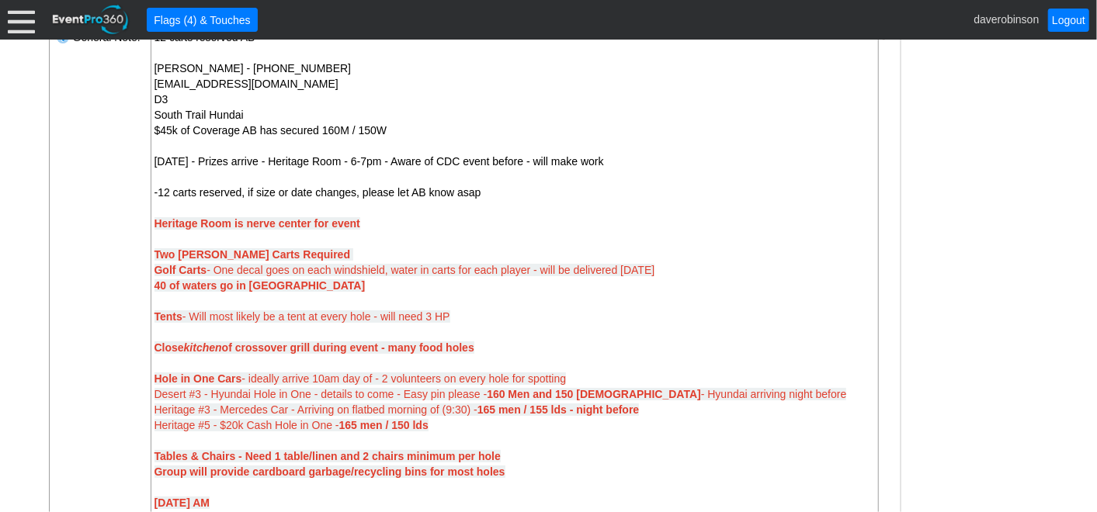
scroll to position [585, 0]
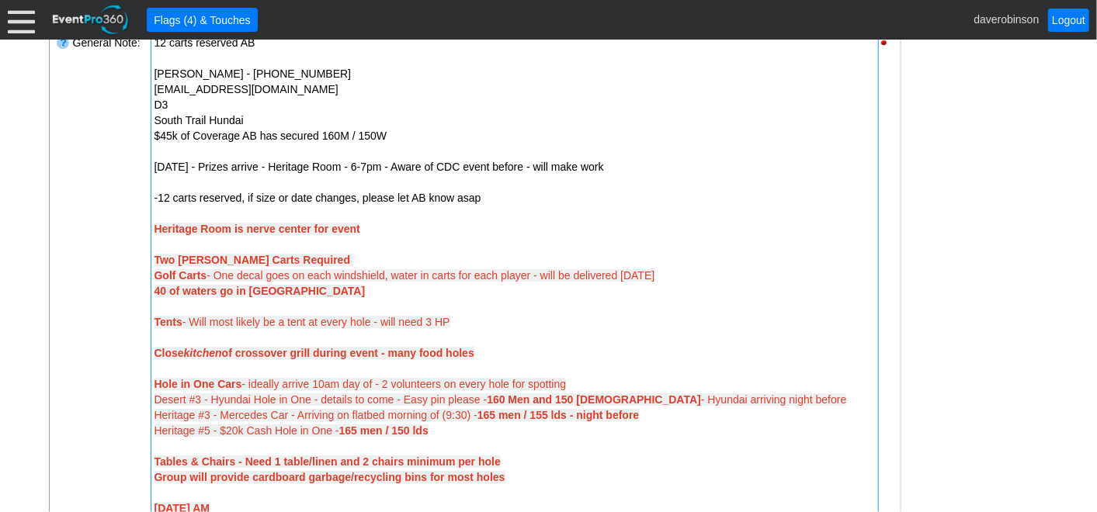
click at [237, 168] on span "Thursday - Prizes arrive - Heritage Room -" at bounding box center [250, 167] width 193 height 12
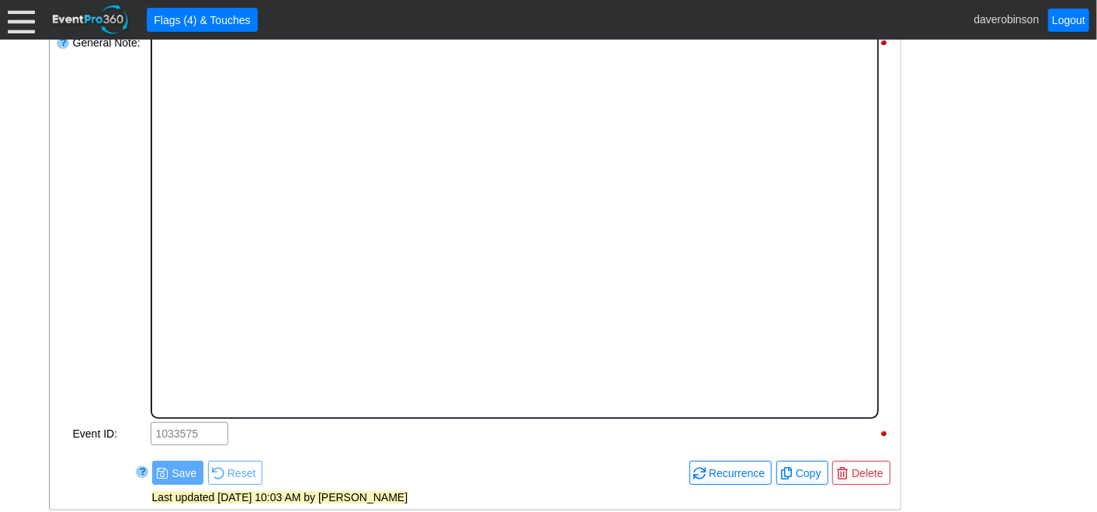
scroll to position [0, 0]
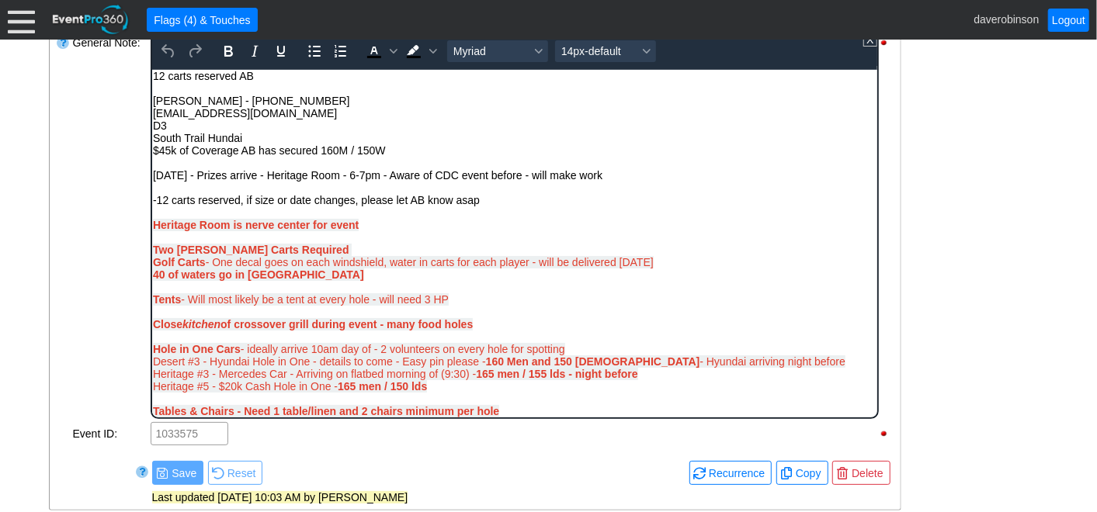
click at [234, 179] on span "Thursday - Prizes arrive - Heritage Room -" at bounding box center [248, 174] width 193 height 12
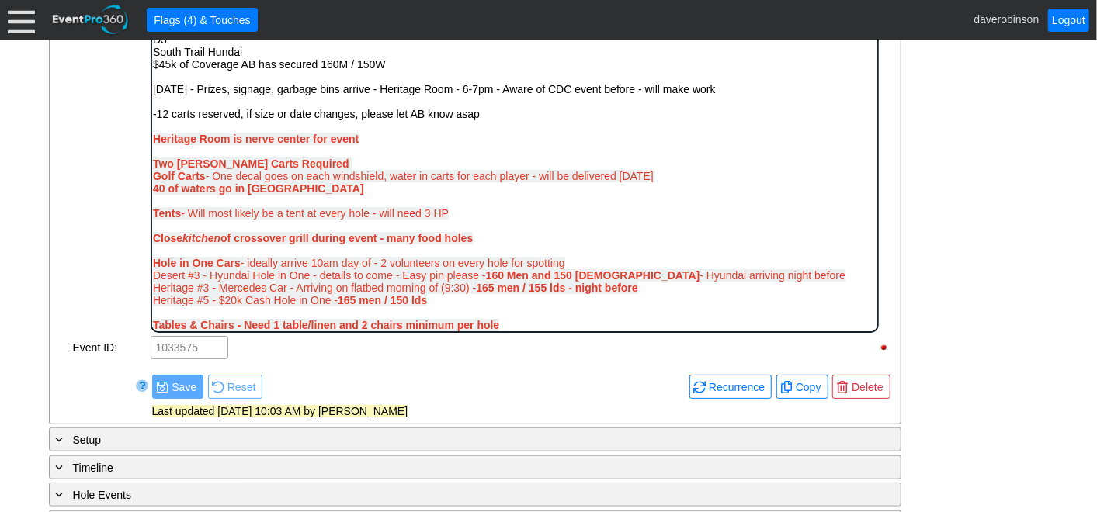
click at [372, 152] on div "Thursday - Prizes, signage, garbage bins arrive - Heritage Room - 6-7pm - Aware…" at bounding box center [514, 132] width 724 height 99
click at [408, 152] on div "Thursday - Prizes, signage, garbage bins arrive - Heritage Room - 6-7pm - Aware…" at bounding box center [514, 132] width 724 height 99
drag, startPoint x: 391, startPoint y: 139, endPoint x: 154, endPoint y: 133, distance: 236.8
click at [154, 133] on div "Thursday - Prizes, signage, garbage bins arrive - Heritage Room - 6-7pm - Aware…" at bounding box center [514, 132] width 724 height 99
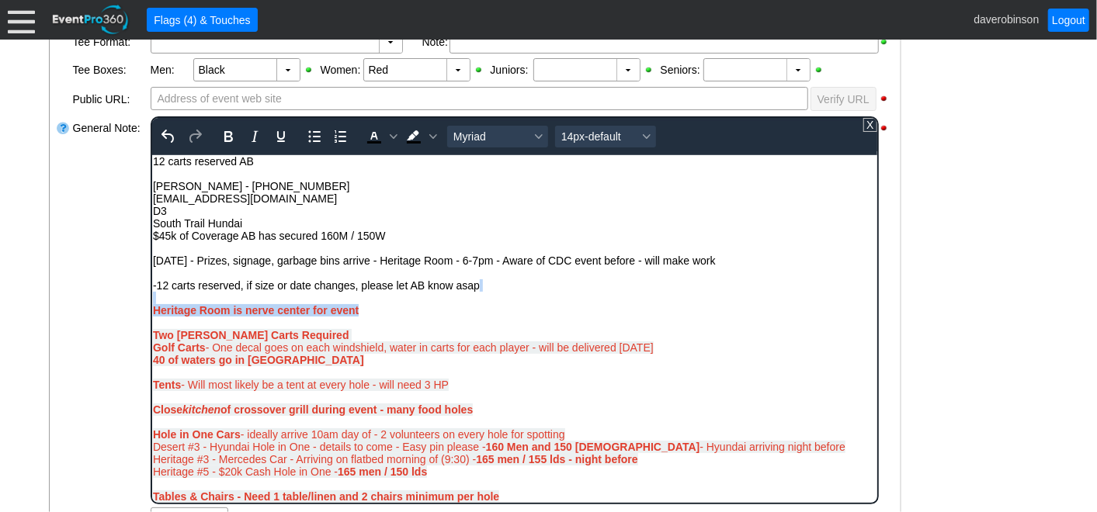
scroll to position [498, 0]
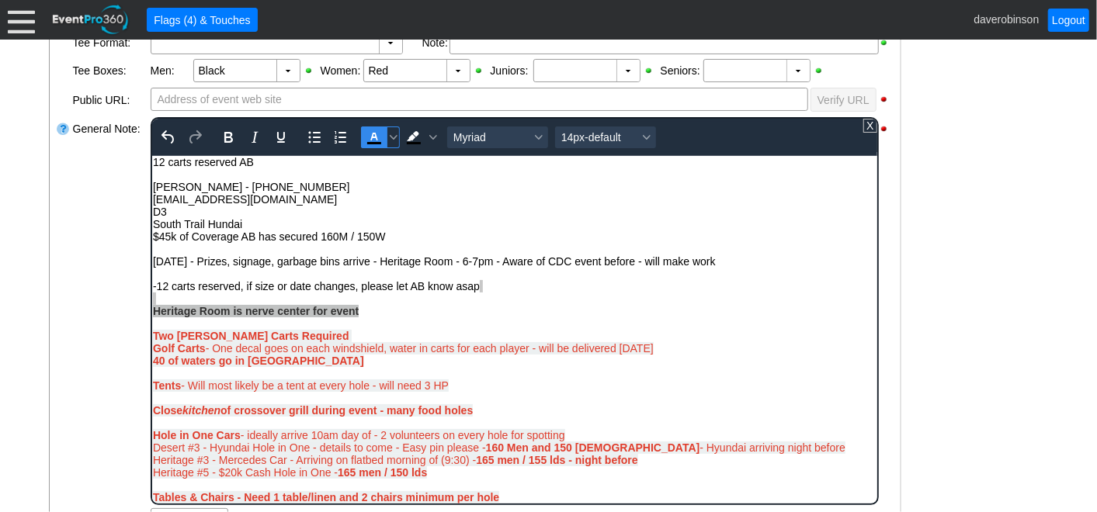
click at [370, 137] on icon "Text color Black" at bounding box center [373, 137] width 7 height 8
click at [467, 275] on div "Thursday - Prizes, signage, garbage bins arrive - Heritage Room - 6-7pm - Aware…" at bounding box center [514, 304] width 724 height 99
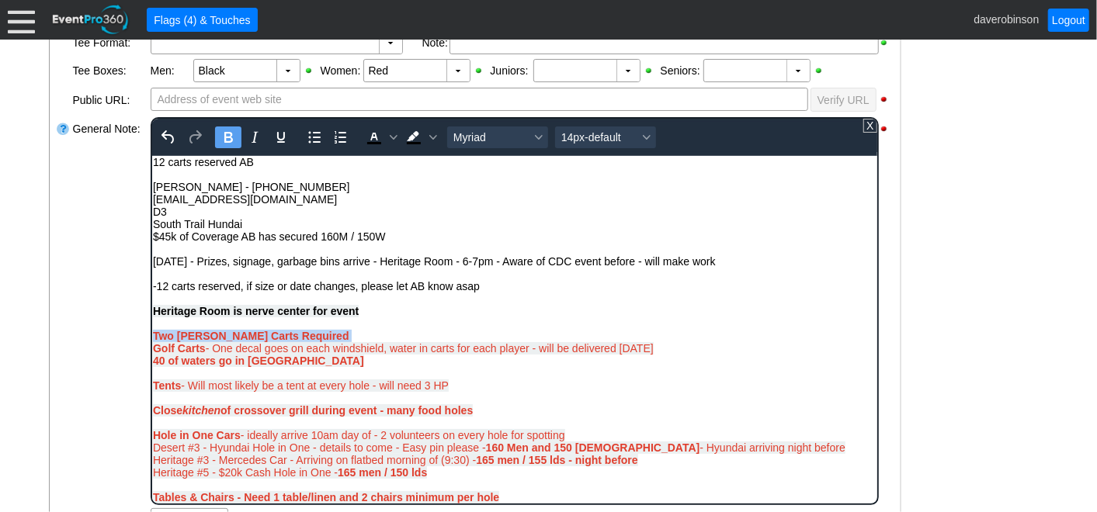
drag, startPoint x: 283, startPoint y: 337, endPoint x: 153, endPoint y: 339, distance: 129.7
click at [153, 339] on div "Thursday - Prizes, signage, garbage bins arrive - Heritage Room - 6-7pm - Aware…" at bounding box center [514, 304] width 724 height 99
click at [373, 135] on icon "Text color Black" at bounding box center [373, 137] width 7 height 8
click at [427, 292] on span "-12 carts reserved, if size or date changes, please let AB know asap" at bounding box center [315, 285] width 327 height 12
click at [306, 338] on div "Thursday - Prizes, signage, garbage bins arrive - Heritage Room - 6-7pm - Aware…" at bounding box center [514, 304] width 724 height 99
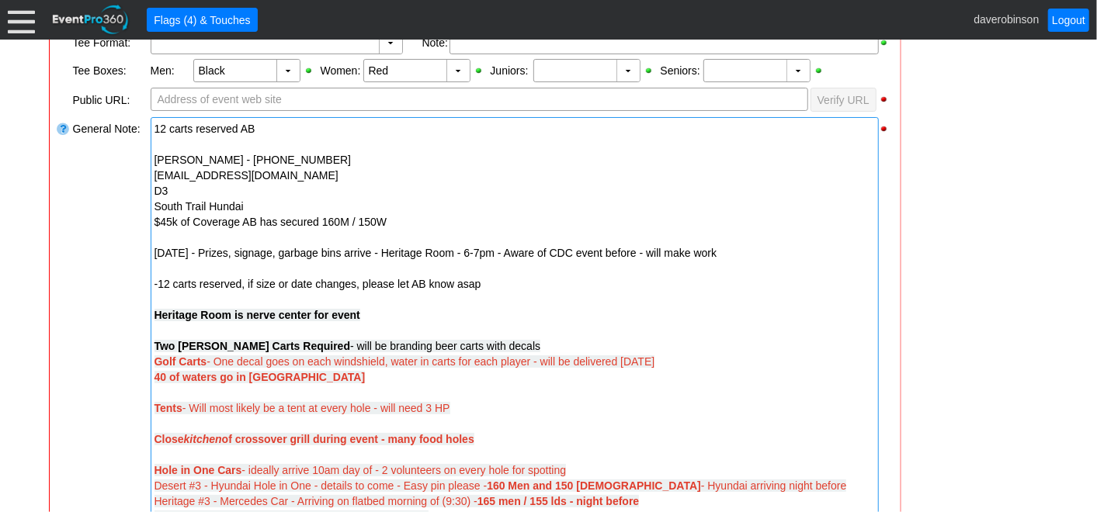
click at [154, 362] on strong "Golf Carts" at bounding box center [180, 362] width 53 height 12
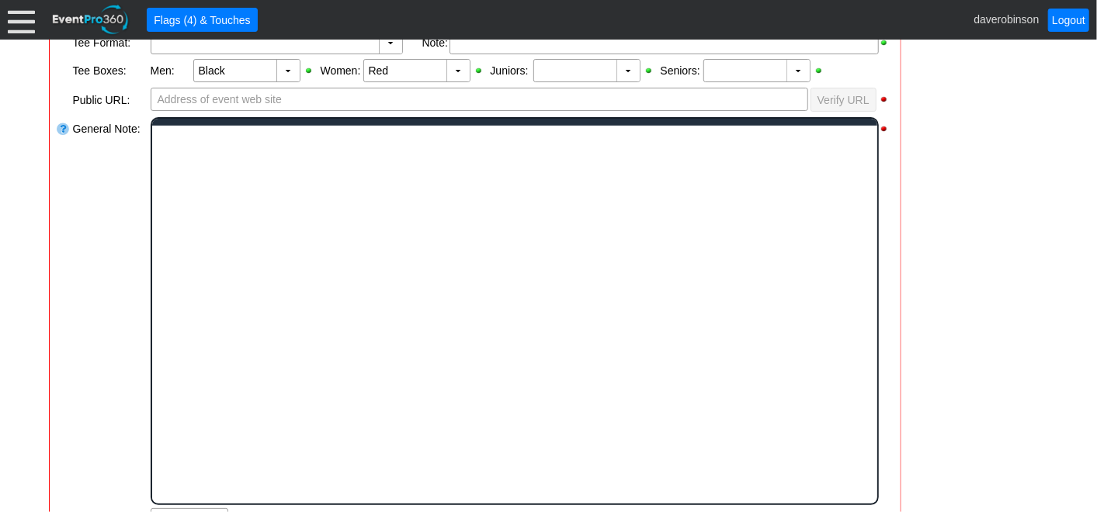
scroll to position [0, 0]
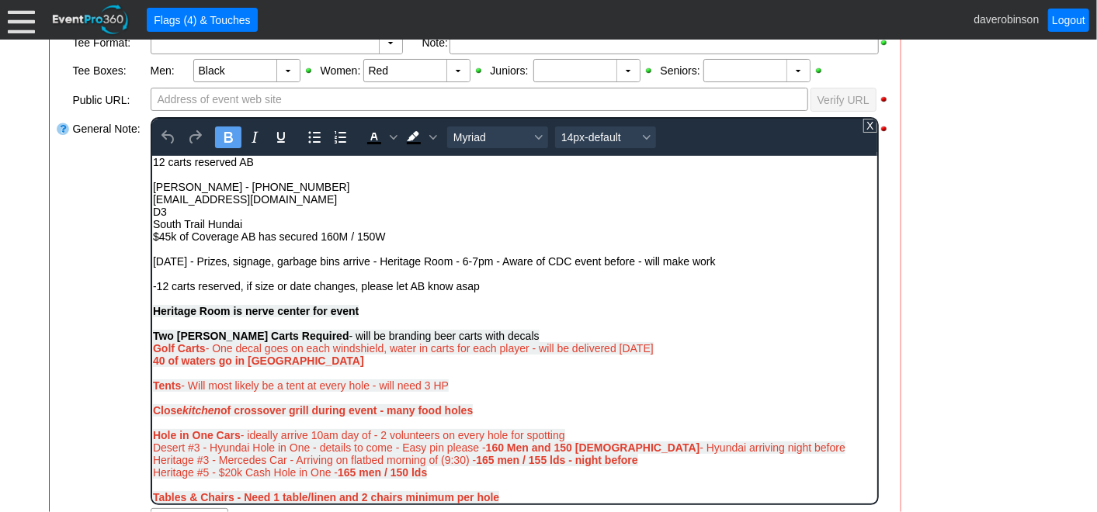
drag, startPoint x: 152, startPoint y: 352, endPoint x: 675, endPoint y: 348, distance: 523.2
click at [675, 348] on div "Thursday - Prizes, signage, garbage bins arrive - Heritage Room - 6-7pm - Aware…" at bounding box center [514, 304] width 724 height 99
click at [364, 140] on icon "Text color Black" at bounding box center [373, 137] width 19 height 19
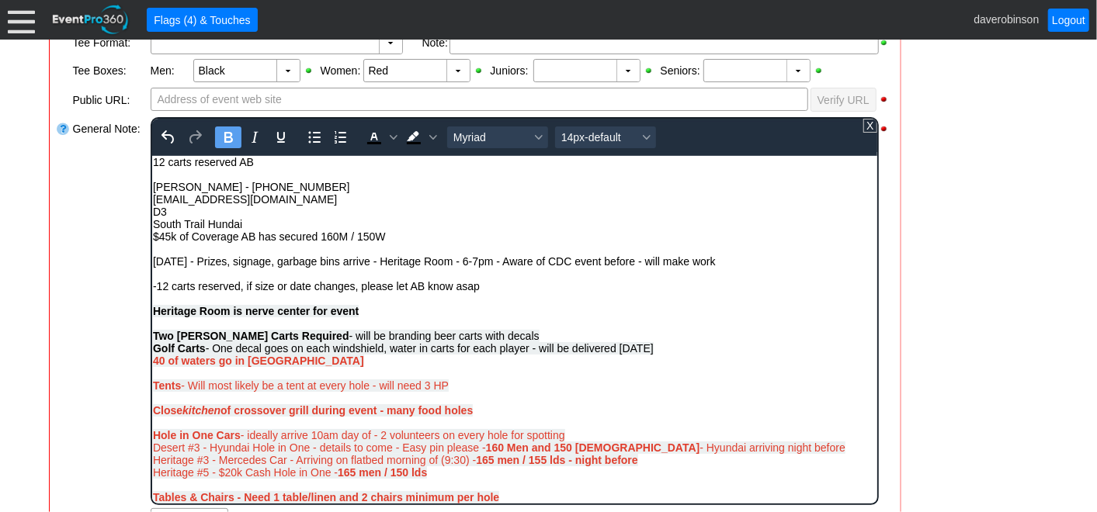
click at [512, 293] on div "Thursday - Prizes, signage, garbage bins arrive - Heritage Room - 6-7pm - Aware…" at bounding box center [514, 304] width 724 height 99
drag, startPoint x: 340, startPoint y: 370, endPoint x: 154, endPoint y: 361, distance: 186.5
click at [154, 361] on div "40 of waters go in Heritage Room Tents - Will most likely be a tent at every ho…" at bounding box center [514, 403] width 724 height 99
click at [364, 135] on icon "Text color Black" at bounding box center [373, 137] width 19 height 19
click at [224, 135] on icon "Bold" at bounding box center [228, 137] width 9 height 11
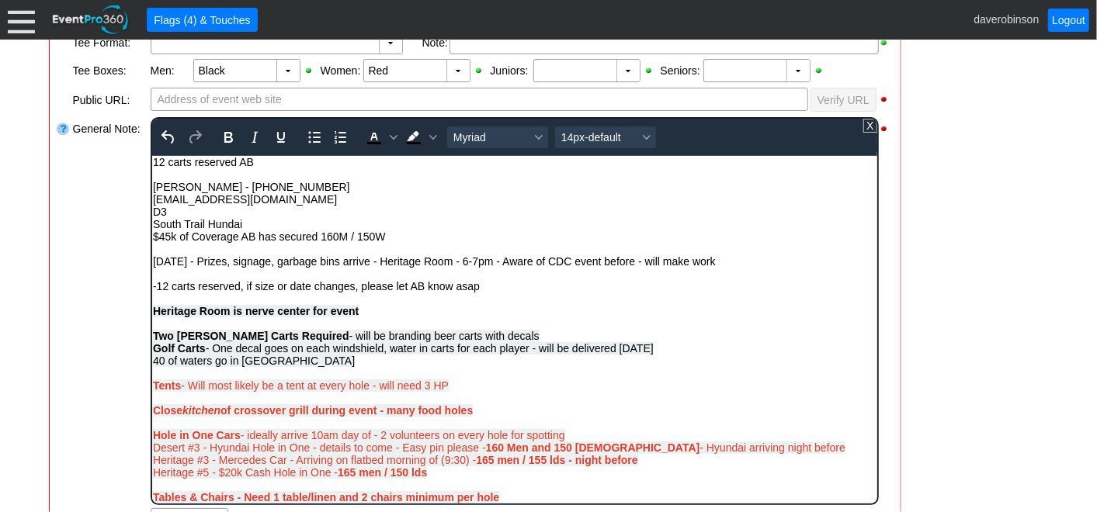
click at [690, 354] on div "Thursday - Prizes, signage, garbage bins arrive - Heritage Room - 6-7pm - Aware…" at bounding box center [514, 304] width 724 height 99
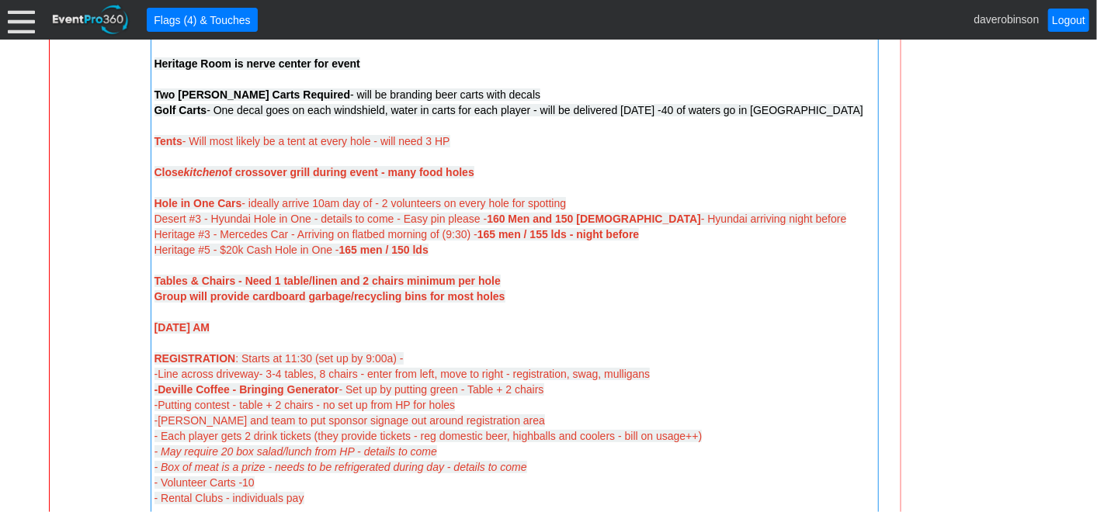
scroll to position [757, 0]
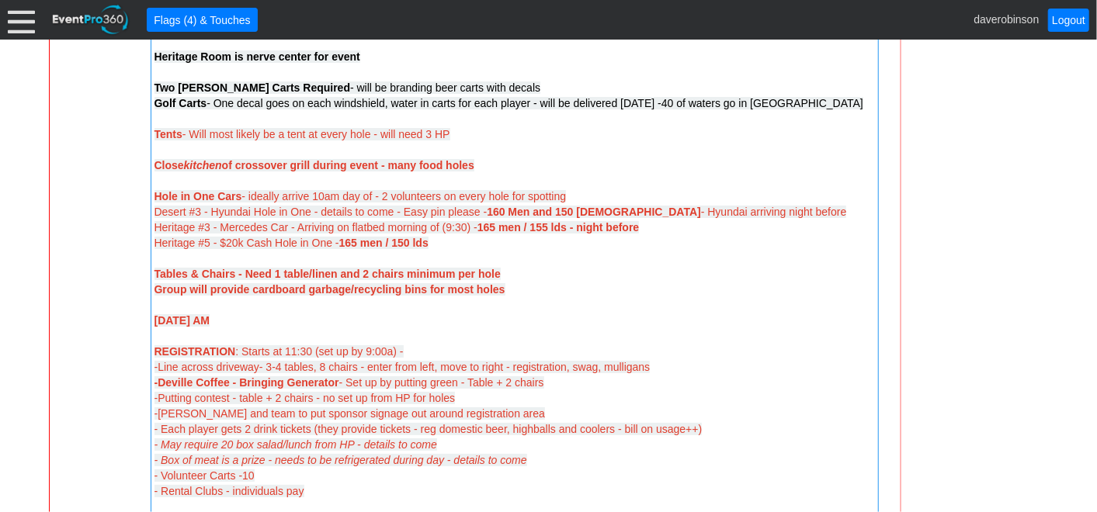
click at [481, 134] on div "Thursday - Prizes, signage, garbage bins arrive - Heritage Room - 6-7pm - Aware…" at bounding box center [514, 103] width 720 height 233
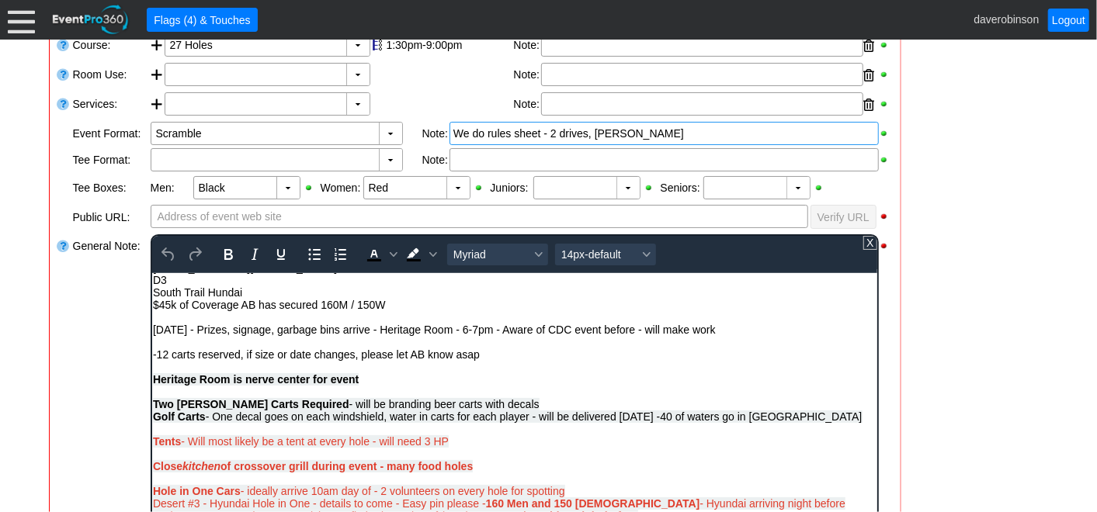
scroll to position [86, 0]
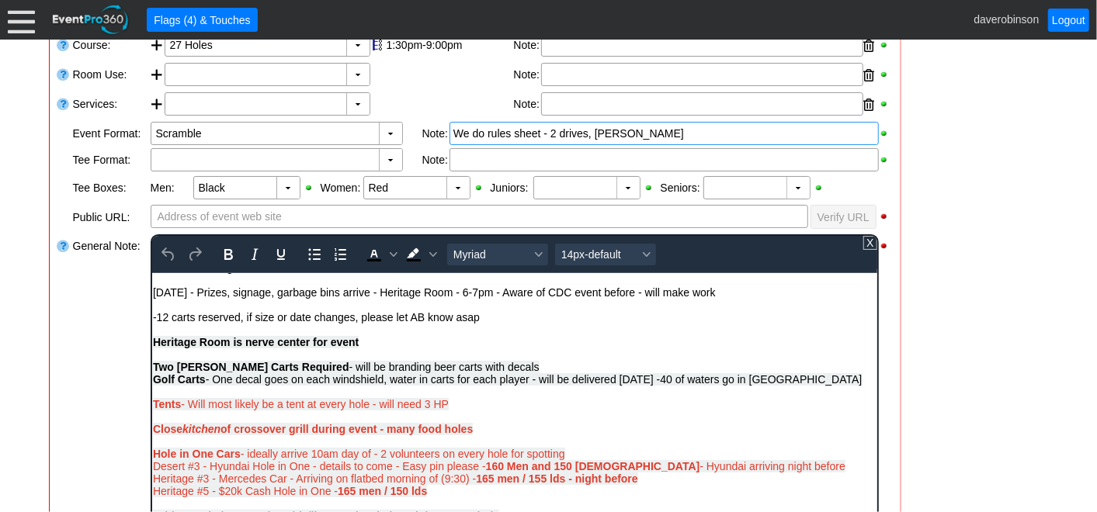
click at [373, 410] on span "Tents - Will most likely be a tent at every hole - will need 3 HP" at bounding box center [300, 403] width 296 height 12
click at [306, 406] on span "Tents - Will likley be 12-15 - will need 3 HP" at bounding box center [276, 403] width 249 height 12
drag, startPoint x: 287, startPoint y: 405, endPoint x: 379, endPoint y: 412, distance: 91.9
click at [379, 412] on div "Thursday - Prizes, signage, garbage bins arrive - Heritage Room - 6-7pm - Aware…" at bounding box center [514, 379] width 724 height 186
drag, startPoint x: 152, startPoint y: 407, endPoint x: 374, endPoint y: 404, distance: 222.0
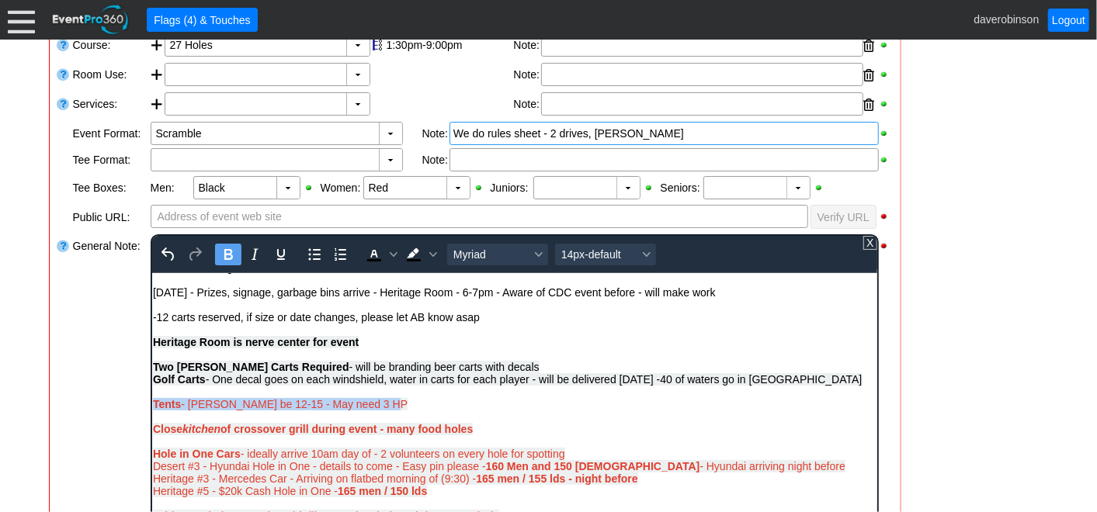
click at [374, 404] on div "Thursday - Prizes, signage, garbage bins arrive - Heritage Room - 6-7pm - Aware…" at bounding box center [514, 379] width 724 height 186
click at [368, 250] on icon "Text color Black" at bounding box center [373, 254] width 19 height 19
click at [453, 405] on div "Thursday - Prizes, signage, garbage bins arrive - Heritage Room - 6-7pm - Aware…" at bounding box center [514, 379] width 724 height 186
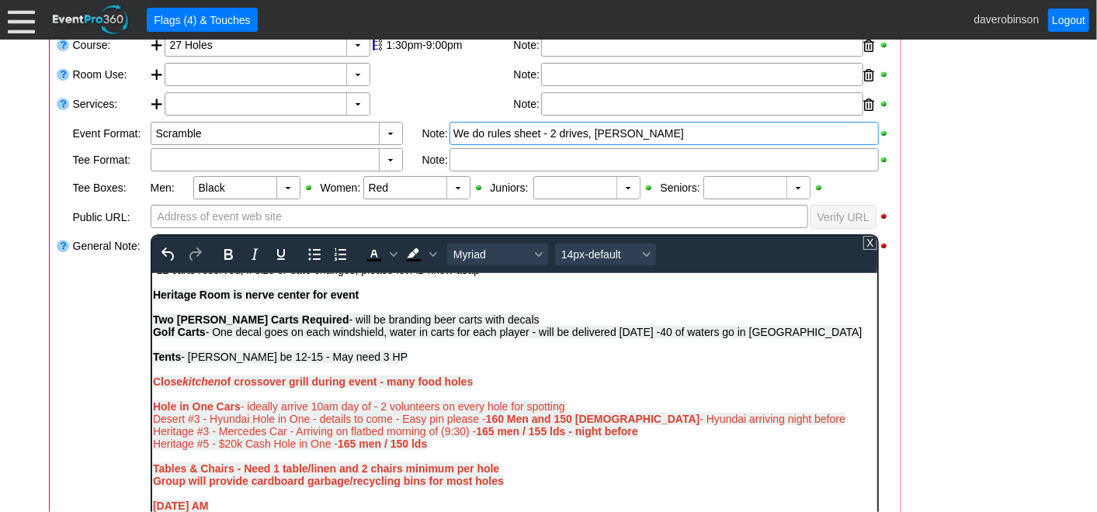
scroll to position [172, 0]
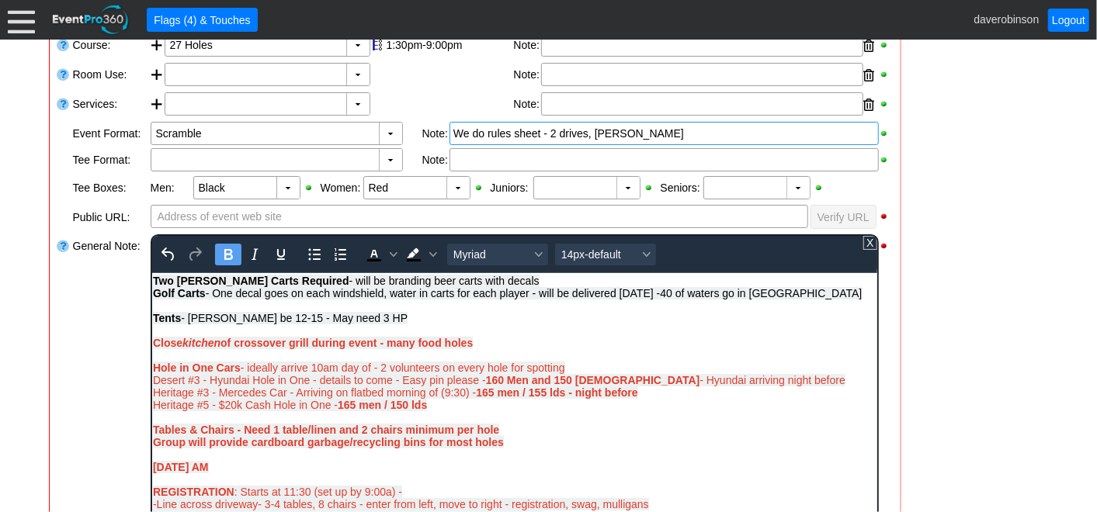
click at [486, 342] on div "Thursday - Prizes, signage, garbage bins arrive - Heritage Room - 6-7pm - Aware…" at bounding box center [514, 293] width 724 height 186
drag, startPoint x: 478, startPoint y: 348, endPoint x: 150, endPoint y: 345, distance: 328.4
click at [370, 252] on icon "Text color Black" at bounding box center [373, 254] width 7 height 8
click at [226, 252] on icon "Bold" at bounding box center [227, 254] width 19 height 19
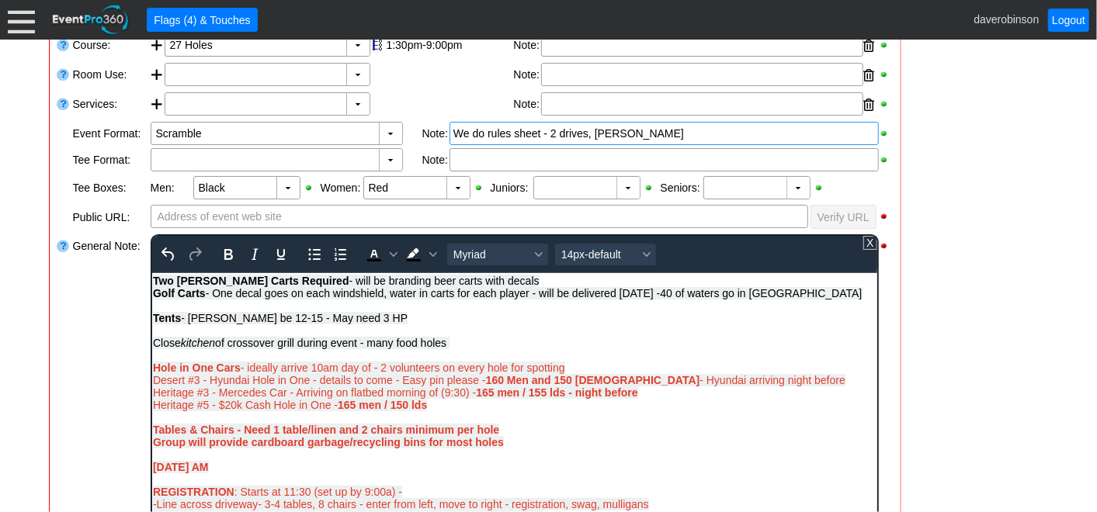
click at [522, 338] on div "Thursday - Prizes, signage, garbage bins arrive - Heritage Room - 6-7pm - Aware…" at bounding box center [514, 293] width 724 height 186
click at [222, 324] on span "Tents - Will likley be 12-15 - May need 3 HP" at bounding box center [279, 317] width 255 height 12
click at [441, 326] on div "Thursday - Prizes, signage, garbage bins arrive - Heritage Room - 6-7pm - Aware…" at bounding box center [514, 293] width 724 height 186
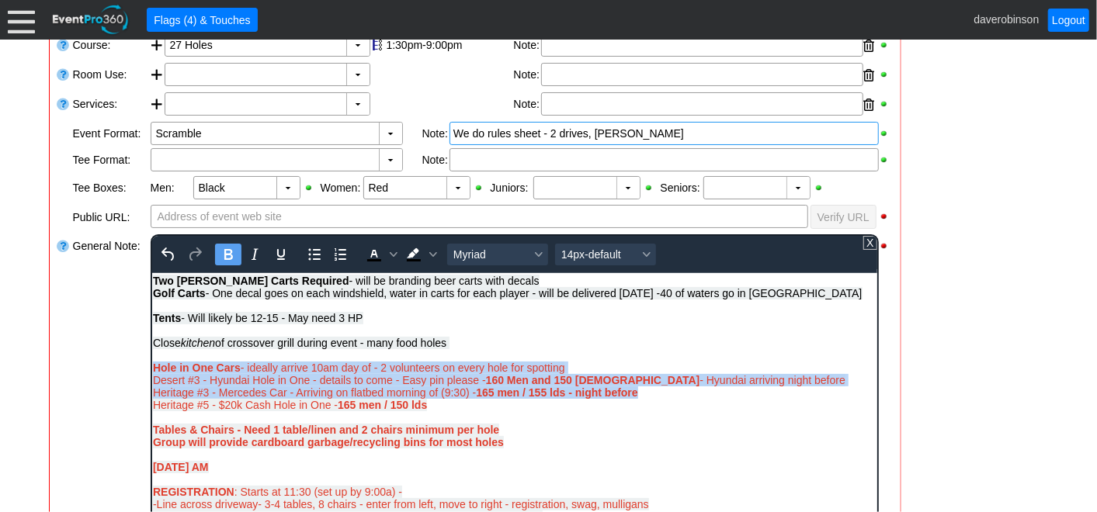
drag, startPoint x: 152, startPoint y: 374, endPoint x: 645, endPoint y: 394, distance: 493.4
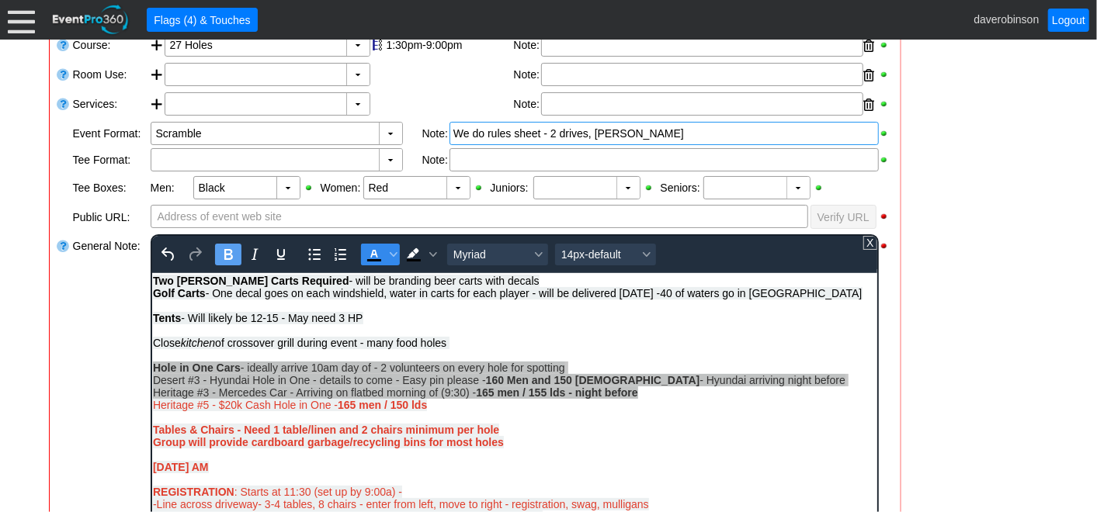
click at [374, 255] on icon "Text color Black" at bounding box center [373, 254] width 19 height 19
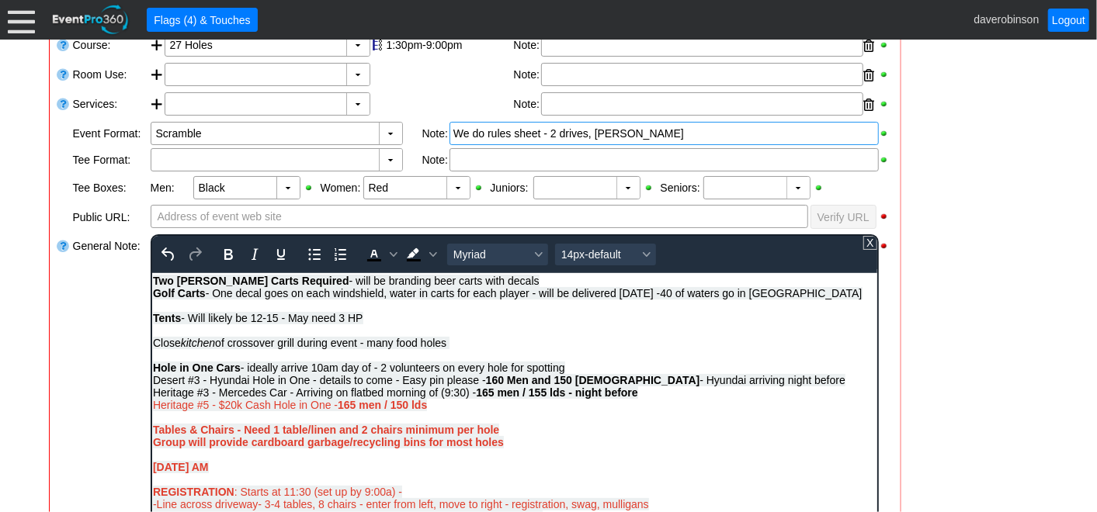
click at [522, 339] on div "Thursday - Prizes, signage, garbage bins arrive - Heritage Room - 6-7pm - Aware…" at bounding box center [514, 293] width 724 height 186
drag, startPoint x: 479, startPoint y: 396, endPoint x: 640, endPoint y: 399, distance: 160.7
click at [640, 399] on div "Heritage #3 - Mercedes Car - Arriving on flatbed morning of (9:30) - 165 men / …" at bounding box center [514, 442] width 724 height 112
click at [387, 259] on span "Text color Black" at bounding box center [393, 255] width 12 height 22
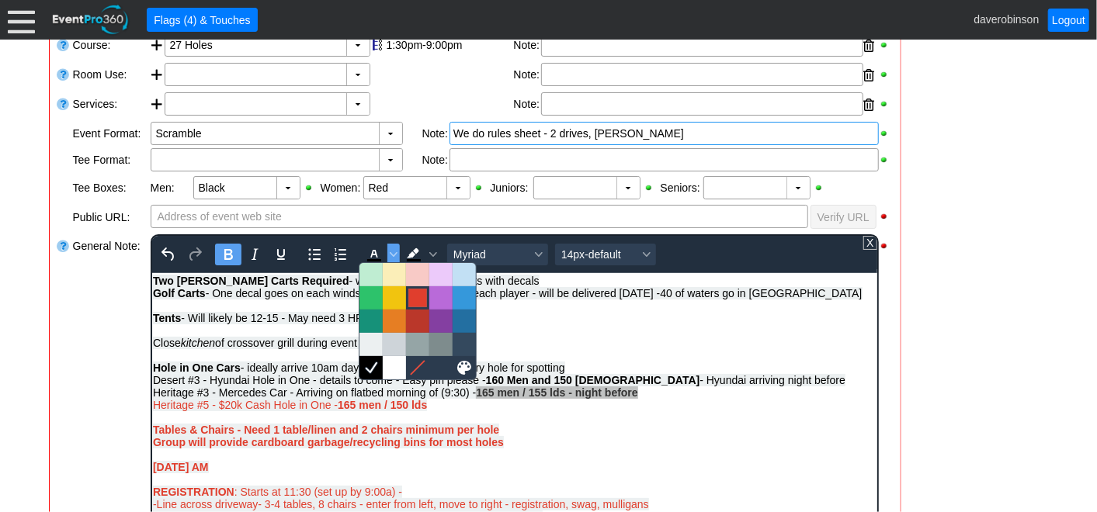
click at [415, 298] on div at bounding box center [417, 298] width 19 height 19
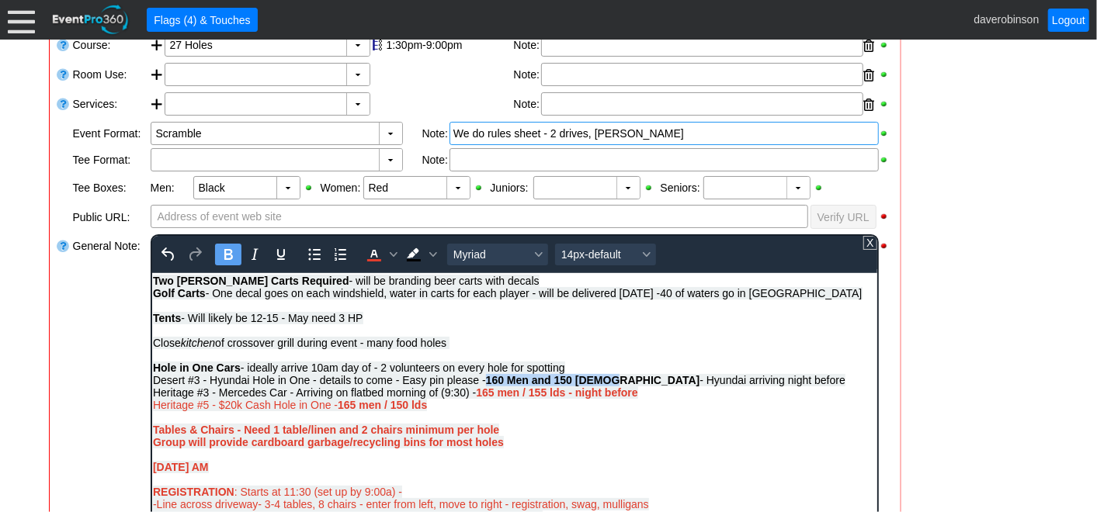
drag, startPoint x: 488, startPoint y: 384, endPoint x: 609, endPoint y: 383, distance: 121.1
click at [609, 383] on strong "160 Men and 150 Ladies" at bounding box center [592, 379] width 214 height 12
click at [368, 255] on icon "Text color Red" at bounding box center [373, 254] width 19 height 19
click at [639, 442] on div "Heritage #3 - Mercedes Car - Arriving on flatbed morning of (9:30) - 165 men / …" at bounding box center [514, 442] width 724 height 112
click at [204, 411] on span "Heritage #5 - $20k Cash Hole in One - 165 men / 150 lds" at bounding box center [289, 404] width 274 height 12
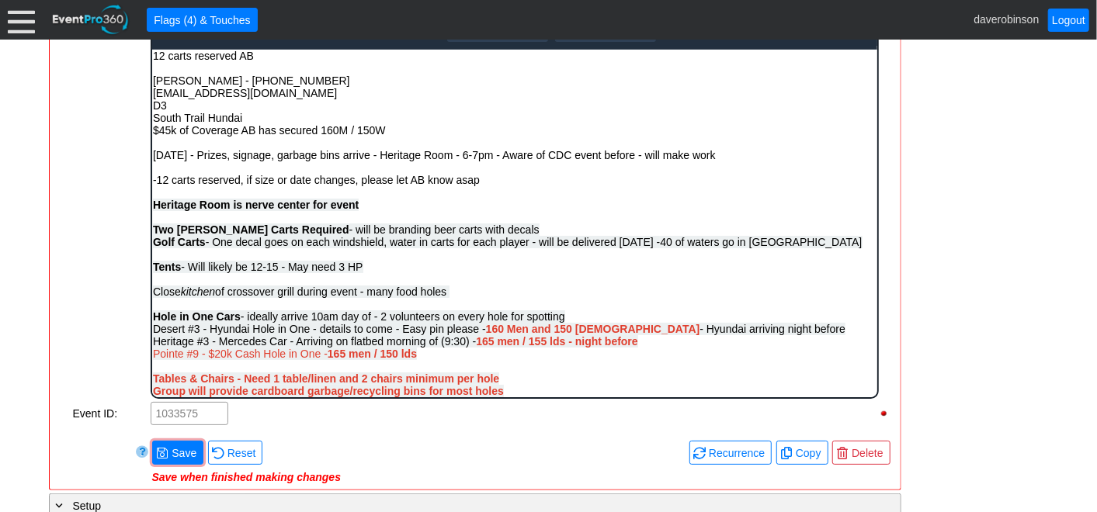
scroll to position [640, 0]
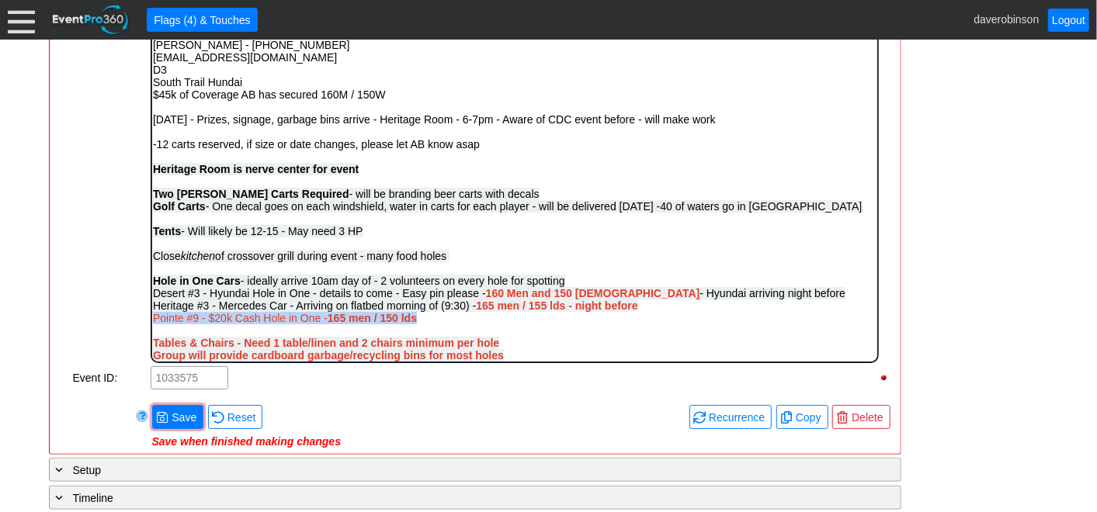
drag, startPoint x: 442, startPoint y: 328, endPoint x: 200, endPoint y: 281, distance: 247.4
click at [151, 318] on html "12 carts reserved AB Madison Brown - 587-393-5848 mbrown@southtrailhundai.com D…" at bounding box center [513, 495] width 725 height 964
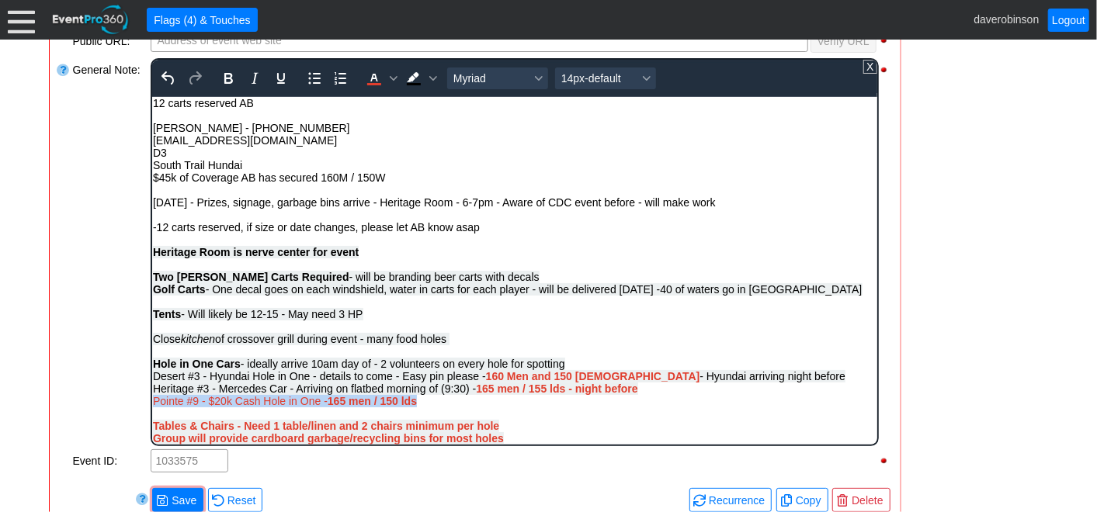
scroll to position [467, 0]
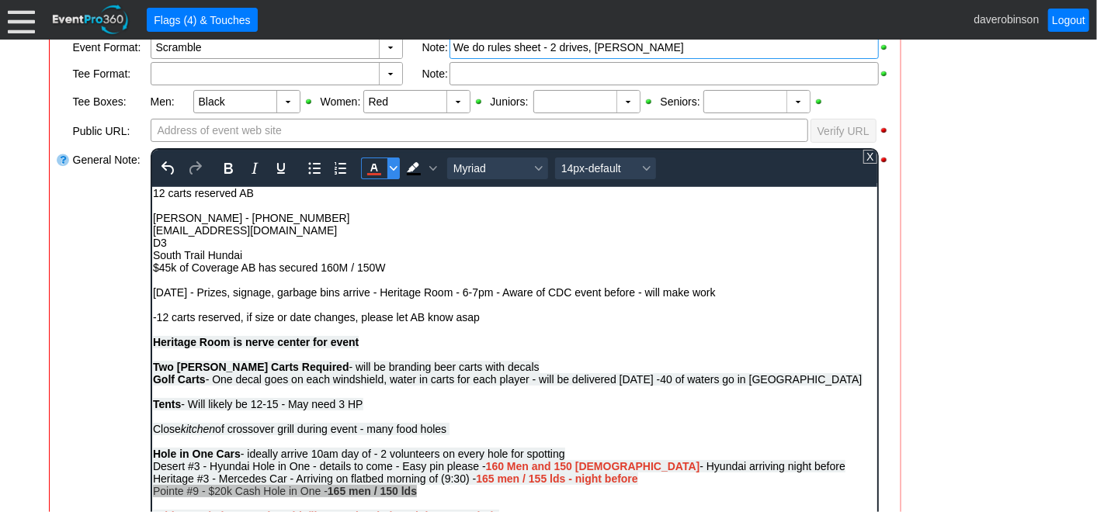
click at [389, 167] on icon "Text color Red" at bounding box center [393, 169] width 8 height 8
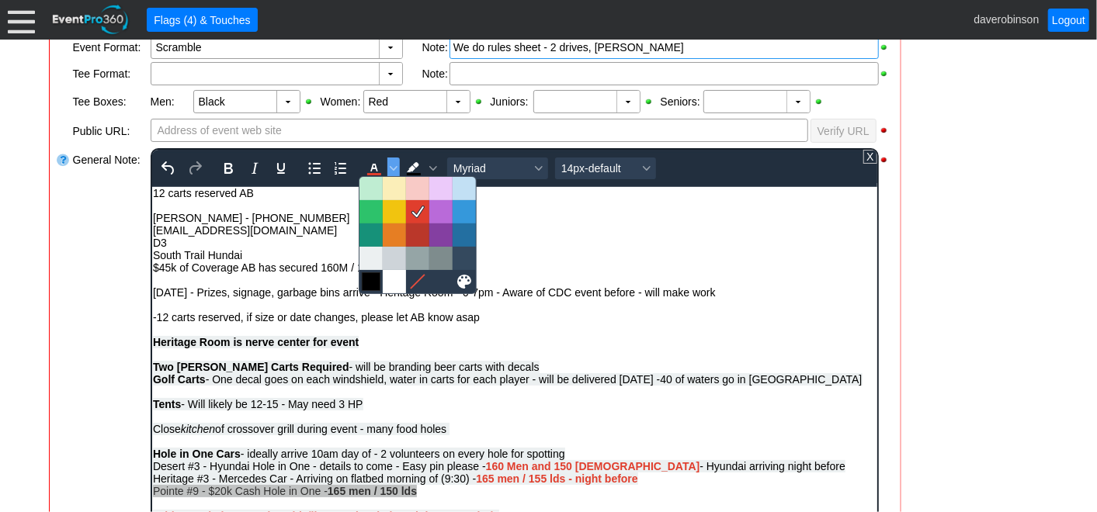
drag, startPoint x: 372, startPoint y: 276, endPoint x: 304, endPoint y: 179, distance: 118.0
click at [372, 276] on div at bounding box center [371, 281] width 19 height 19
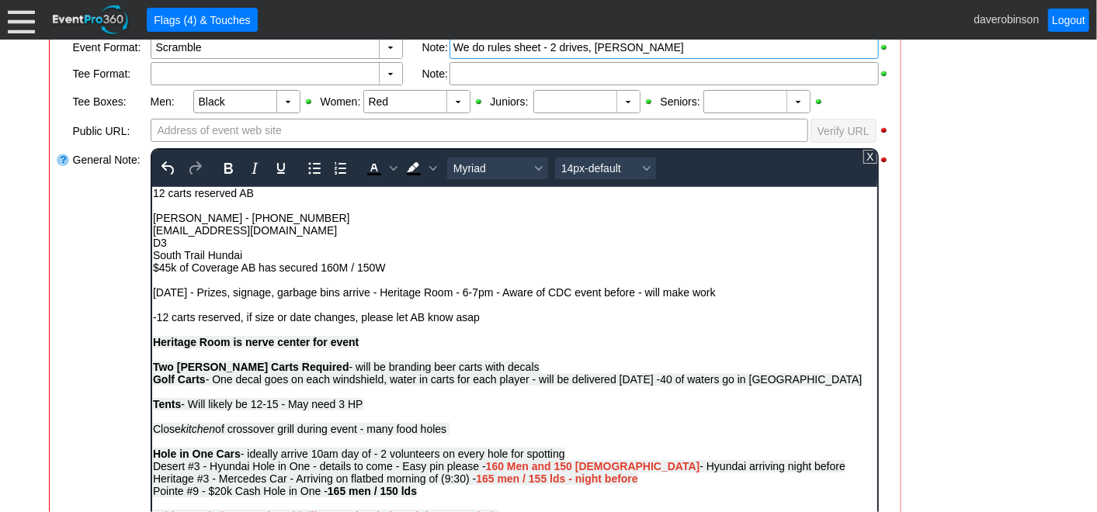
click at [459, 370] on span "Two Bev Carts Required - will be branding beer carts with decals" at bounding box center [345, 366] width 387 height 12
drag, startPoint x: 487, startPoint y: 470, endPoint x: 611, endPoint y: 473, distance: 124.2
click at [611, 472] on span "Desert #3 - Hyundai Hole in One - details to come - Easy pin please - 160 Men a…" at bounding box center [498, 466] width 692 height 12
click at [377, 173] on icon "Text color Black" at bounding box center [373, 168] width 19 height 19
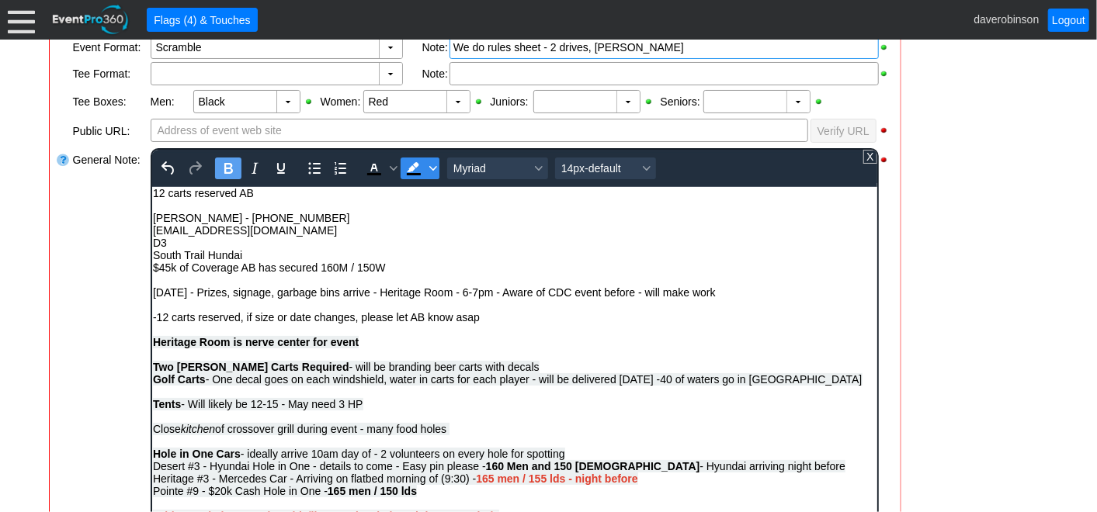
click at [429, 166] on icon "Background color Black" at bounding box center [433, 169] width 8 height 8
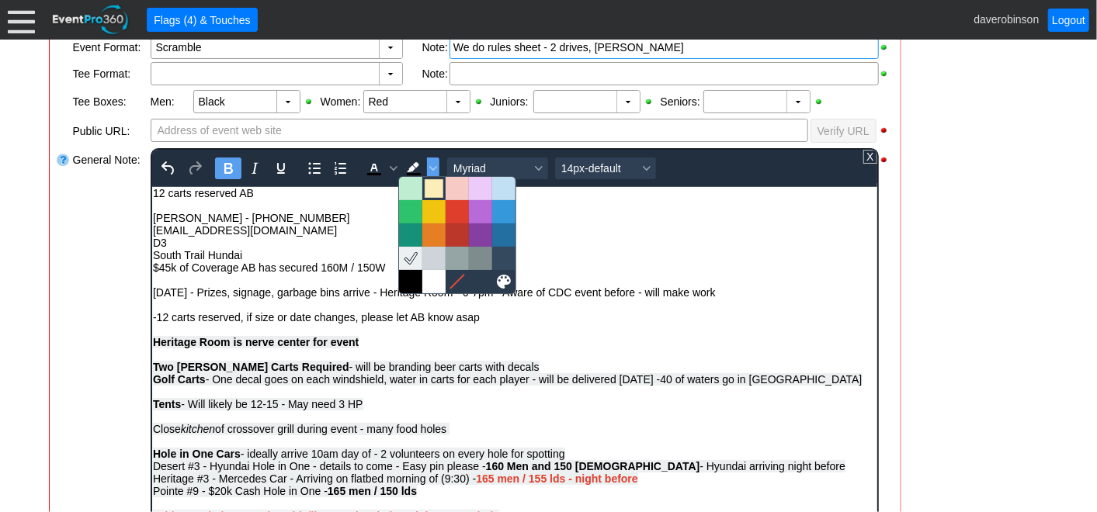
click at [438, 196] on div at bounding box center [434, 188] width 19 height 19
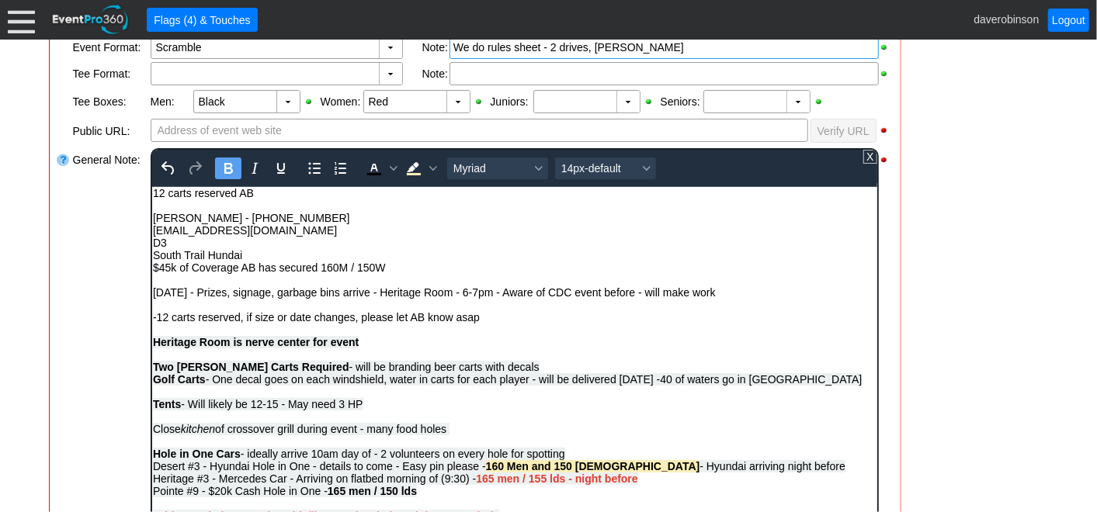
click at [605, 304] on div "Thursday - Prizes, signage, garbage bins arrive - Heritage Room - 6-7pm - Aware…" at bounding box center [514, 379] width 724 height 186
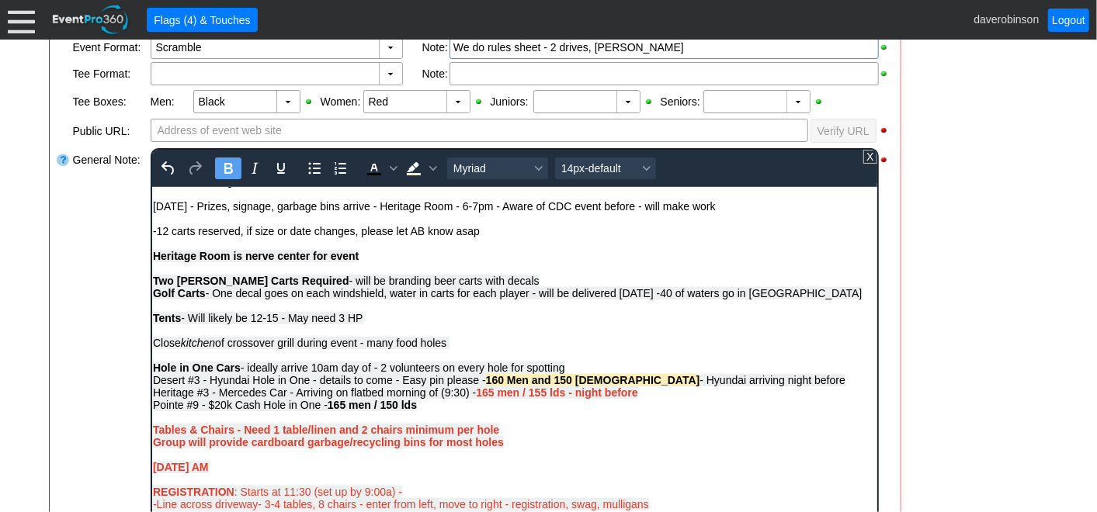
scroll to position [554, 0]
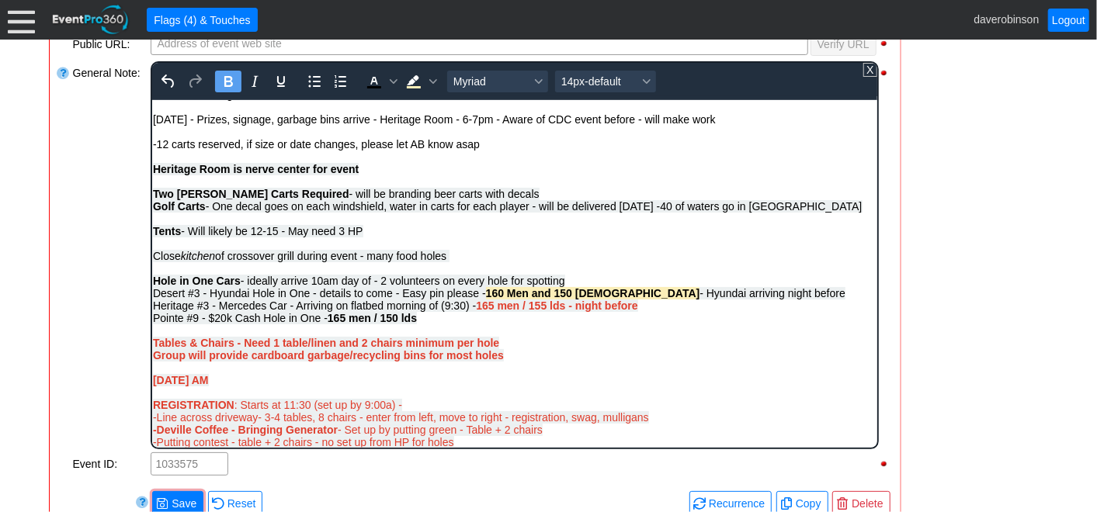
click at [102, 336] on div "General Note:" at bounding box center [110, 255] width 78 height 391
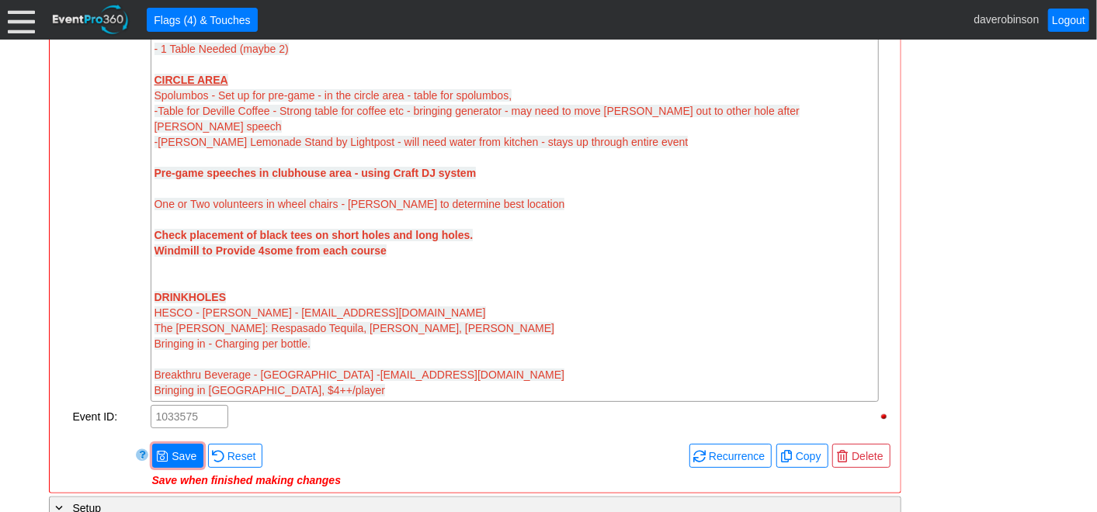
scroll to position [1589, 0]
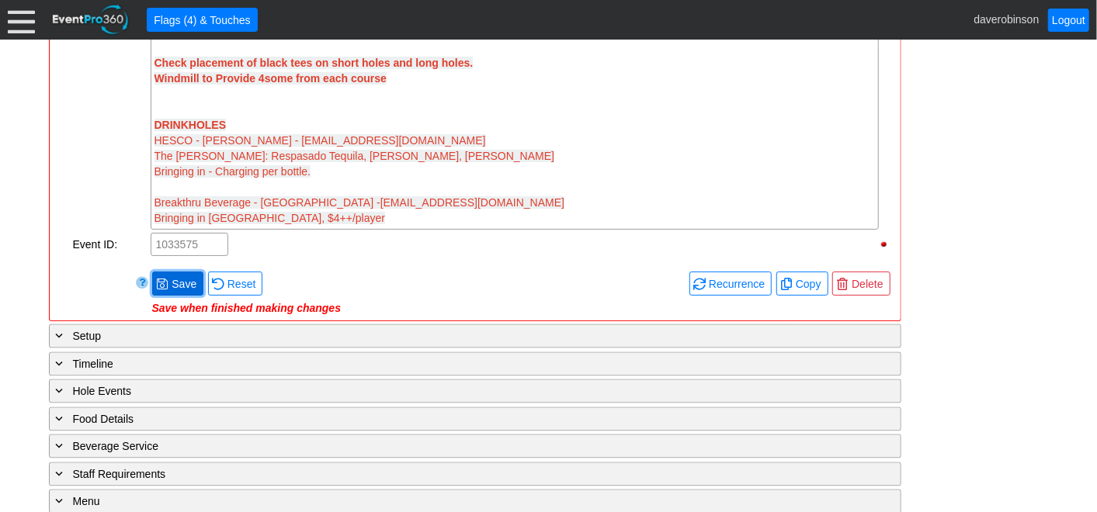
click at [177, 276] on span "Save" at bounding box center [183, 284] width 31 height 16
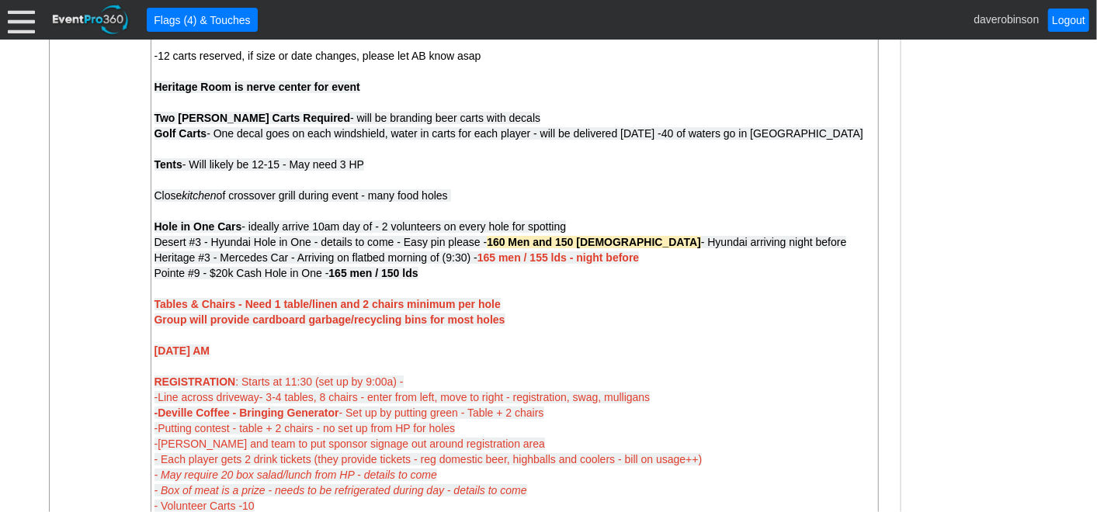
scroll to position [813, 0]
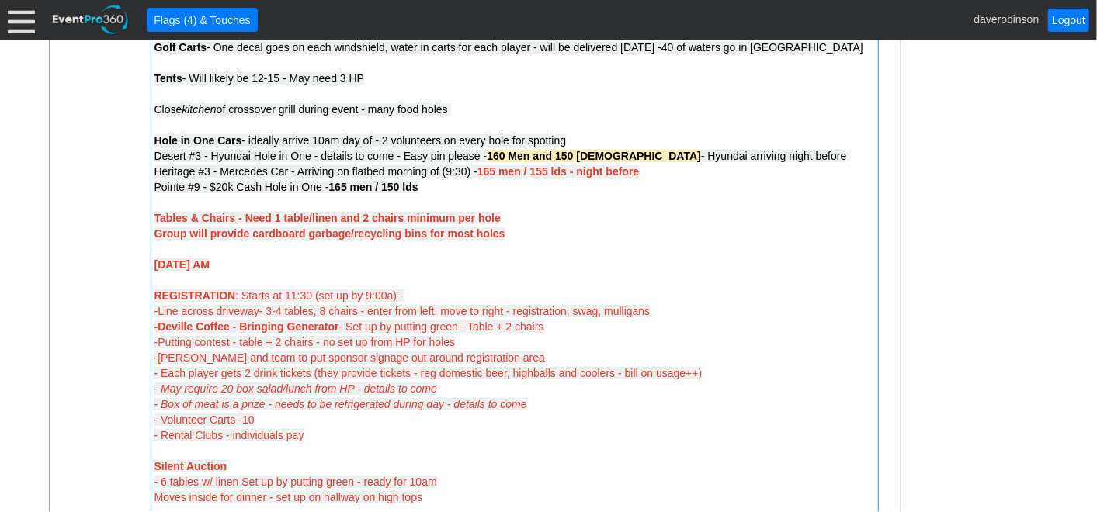
click at [514, 234] on div "Heritage #3 - Mercedes Car - Arriving on flatbed morning of (9:30) - 165 men / …" at bounding box center [514, 234] width 720 height 140
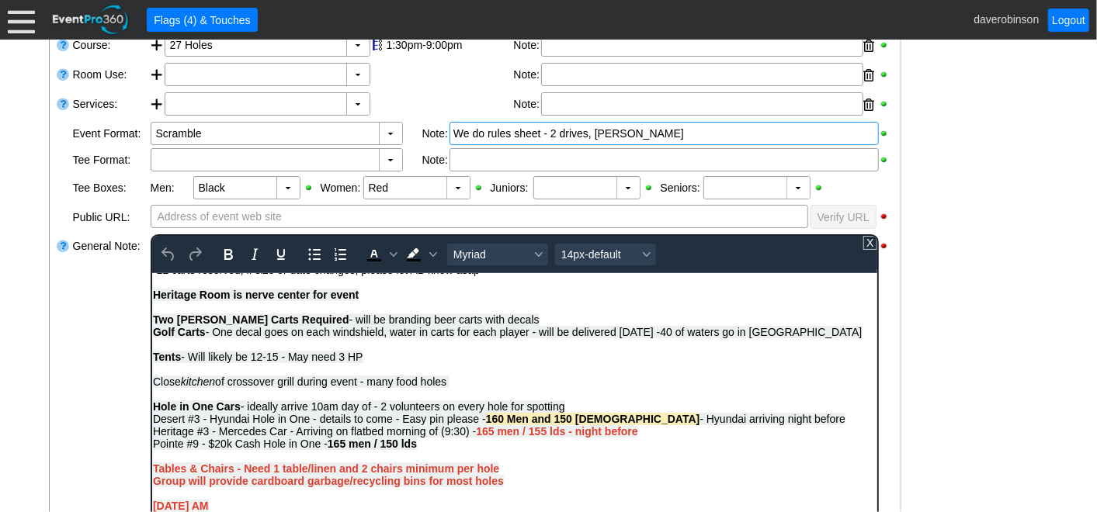
scroll to position [172, 0]
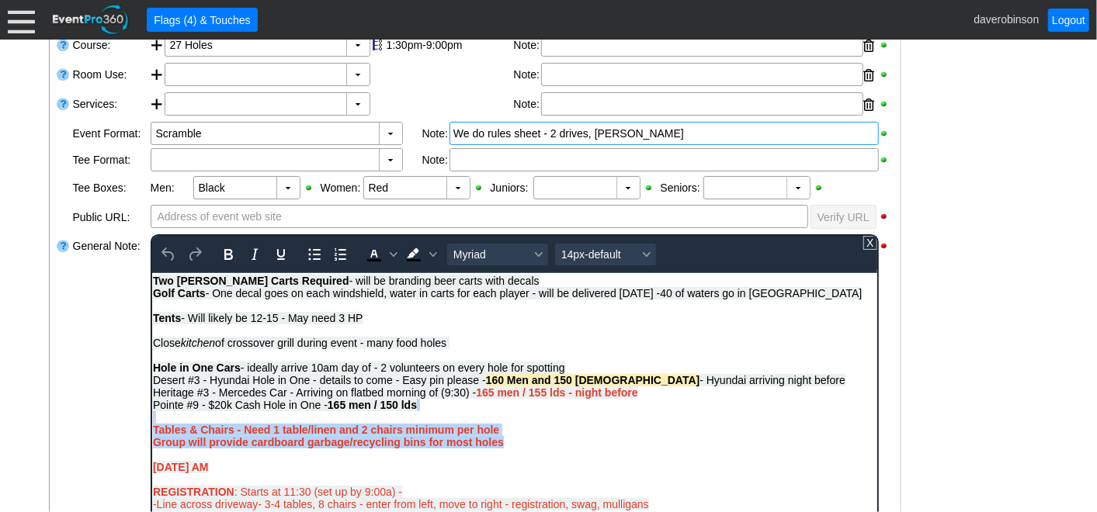
drag, startPoint x: 528, startPoint y: 445, endPoint x: 168, endPoint y: 421, distance: 360.2
click at [168, 421] on div "Heritage #3 - Mercedes Car - Arriving on flatbed morning of (9:30) - 165 men / …" at bounding box center [514, 442] width 724 height 112
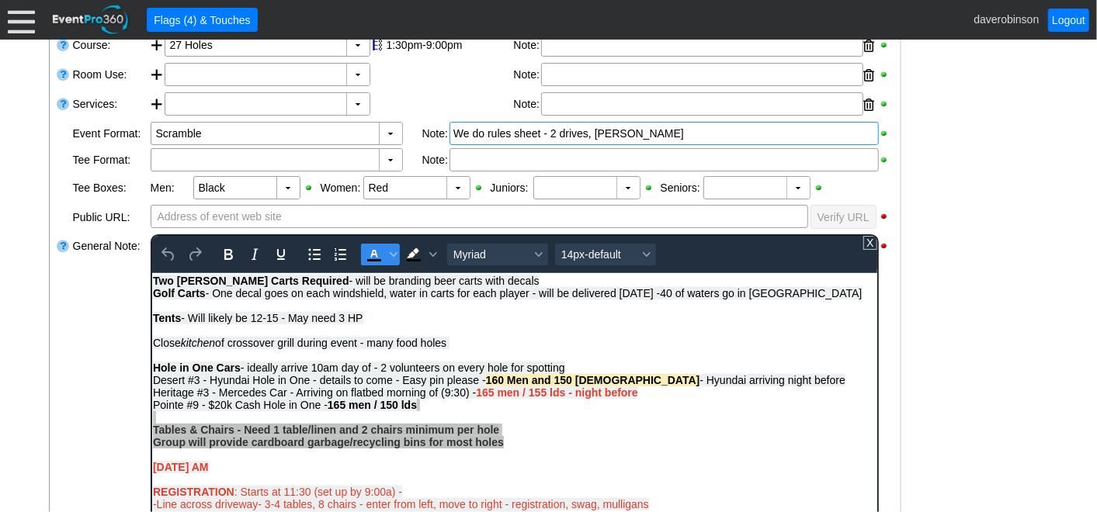
click at [377, 248] on icon "Text color Black" at bounding box center [373, 254] width 19 height 19
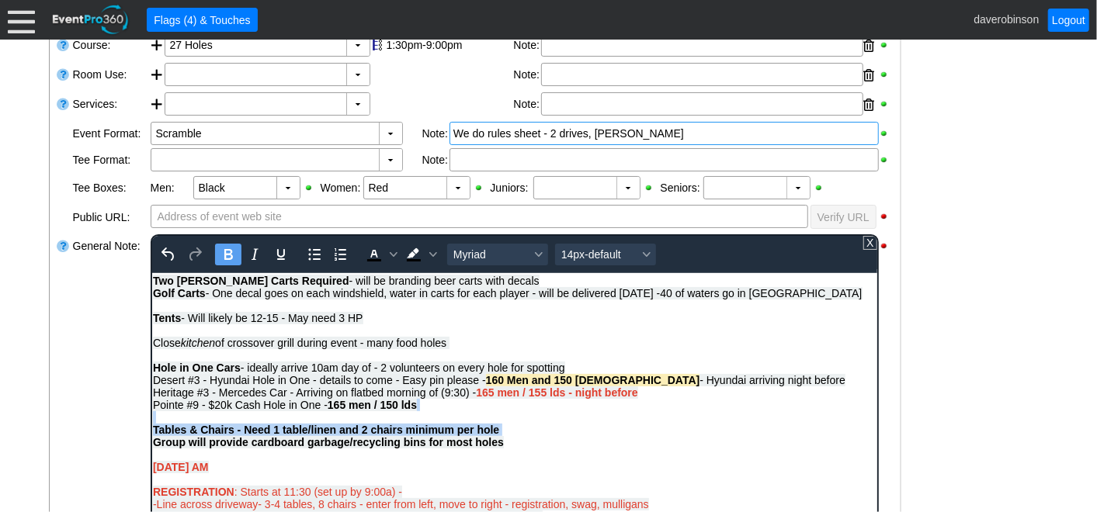
click at [574, 452] on div "Heritage #3 - Mercedes Car - Arriving on flatbed morning of (9:30) - 165 men / …" at bounding box center [514, 442] width 724 height 112
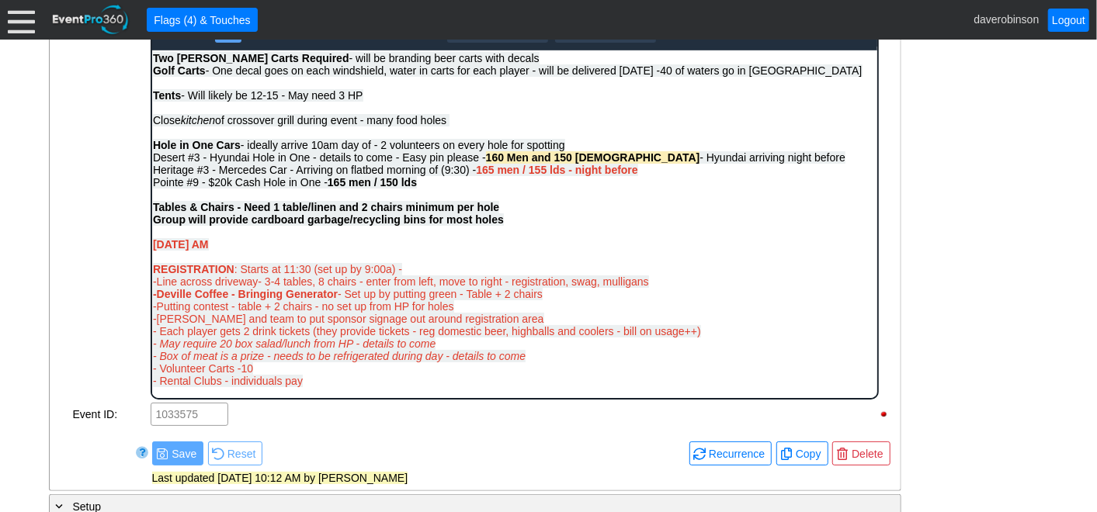
scroll to position [640, 0]
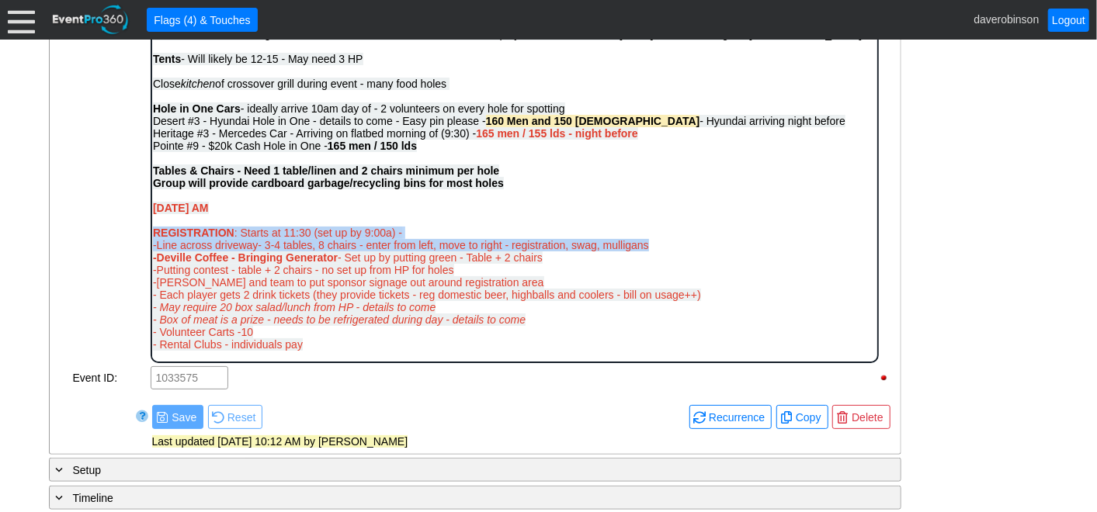
drag, startPoint x: 154, startPoint y: 239, endPoint x: 664, endPoint y: 255, distance: 510.3
click at [664, 255] on div "Thursday - Prizes, signage, garbage bins arrive - Heritage Room - 6-7pm - Aware…" at bounding box center [514, 312] width 724 height 745
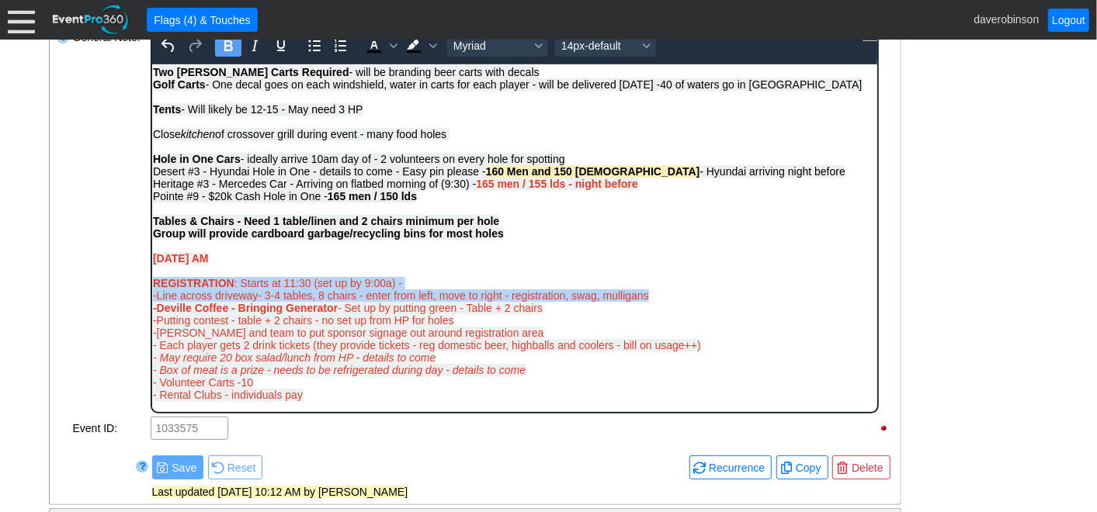
scroll to position [554, 0]
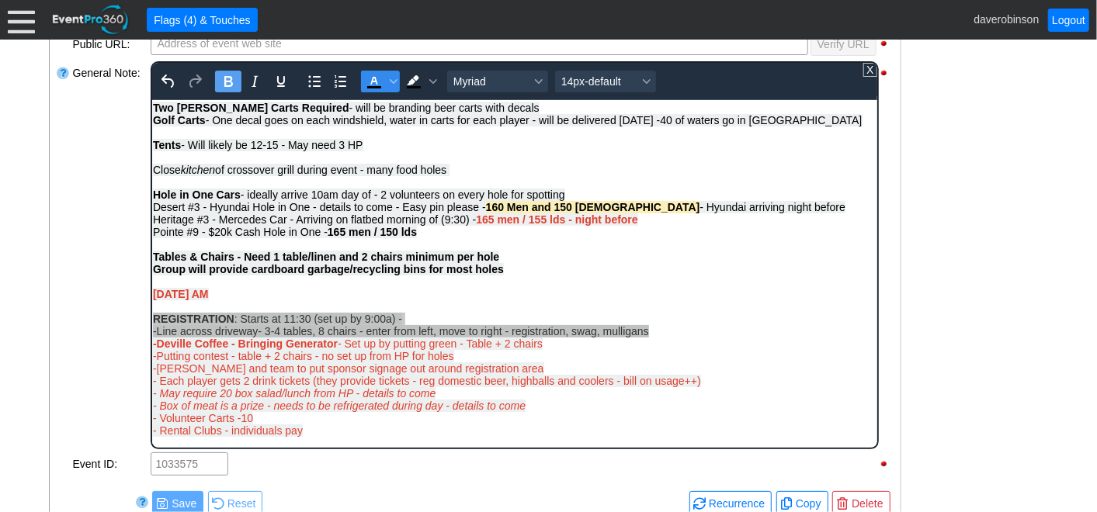
click at [374, 86] on icon "Text color Black" at bounding box center [373, 87] width 14 height 2
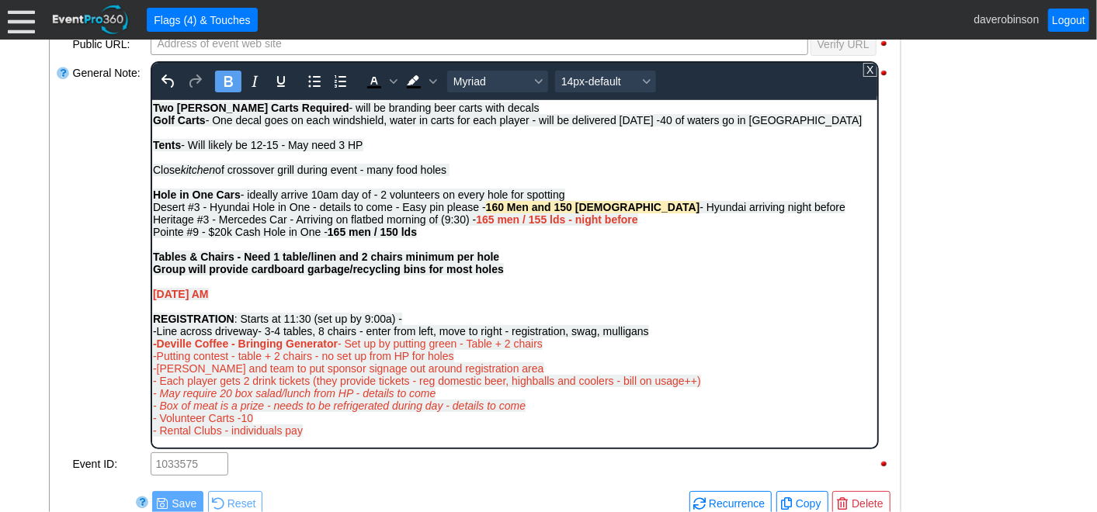
click at [225, 298] on div "Heritage #3 - Mercedes Car - Arriving on flatbed morning of (9:30) - 165 men / …" at bounding box center [514, 269] width 724 height 112
drag, startPoint x: 225, startPoint y: 298, endPoint x: 154, endPoint y: 299, distance: 70.6
click at [154, 299] on div "Heritage #3 - Mercedes Car - Arriving on flatbed morning of (9:30) - 165 men / …" at bounding box center [514, 269] width 724 height 112
click at [374, 88] on icon "Text color Black" at bounding box center [373, 81] width 19 height 19
click at [496, 293] on div "Heritage #3 - Mercedes Car - Arriving on flatbed morning of (9:30) - 165 men / …" at bounding box center [514, 269] width 724 height 112
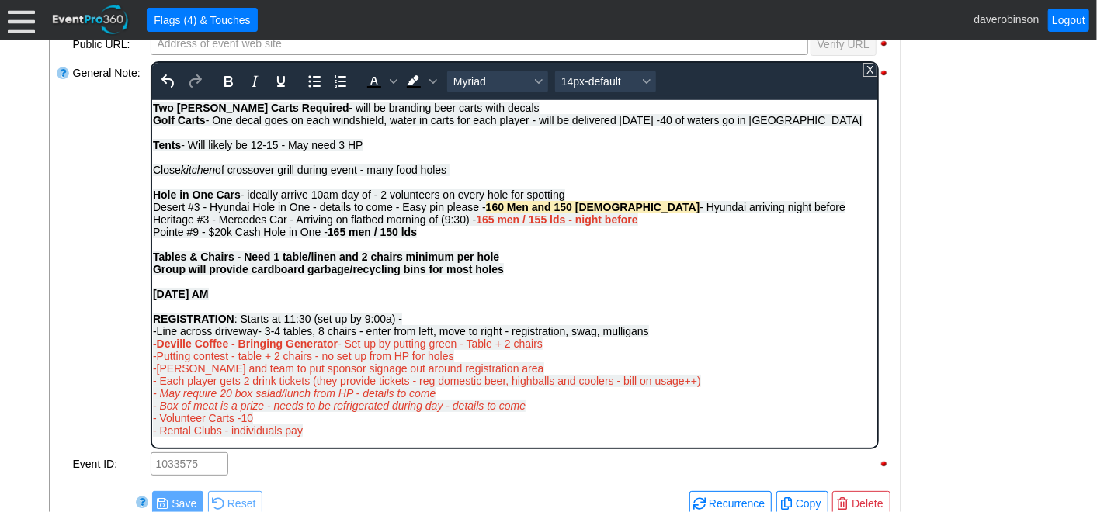
click at [684, 337] on div "-Line across driveway- 3-4 tables, 8 chairs - enter from left, move to right - …" at bounding box center [514, 330] width 724 height 12
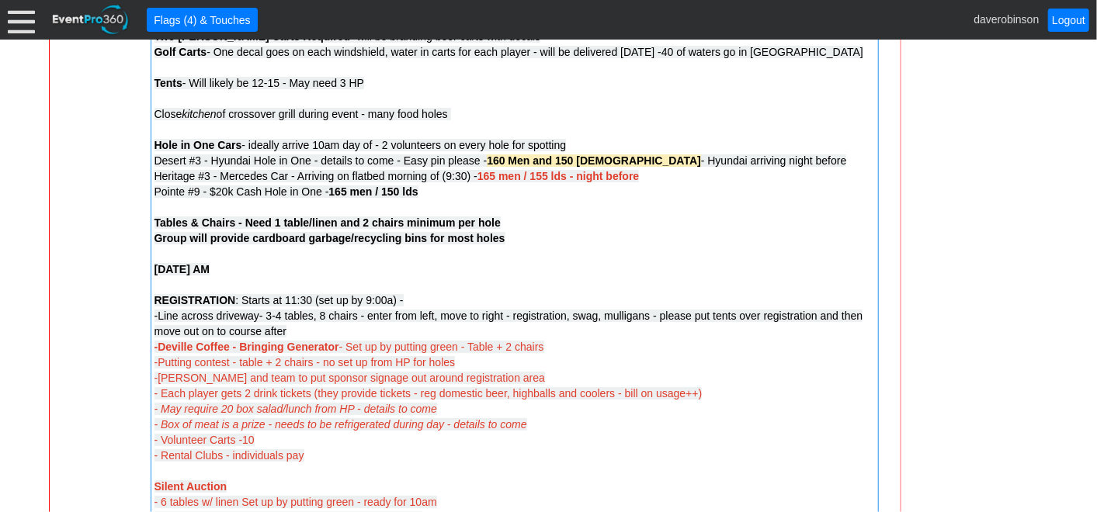
scroll to position [813, 0]
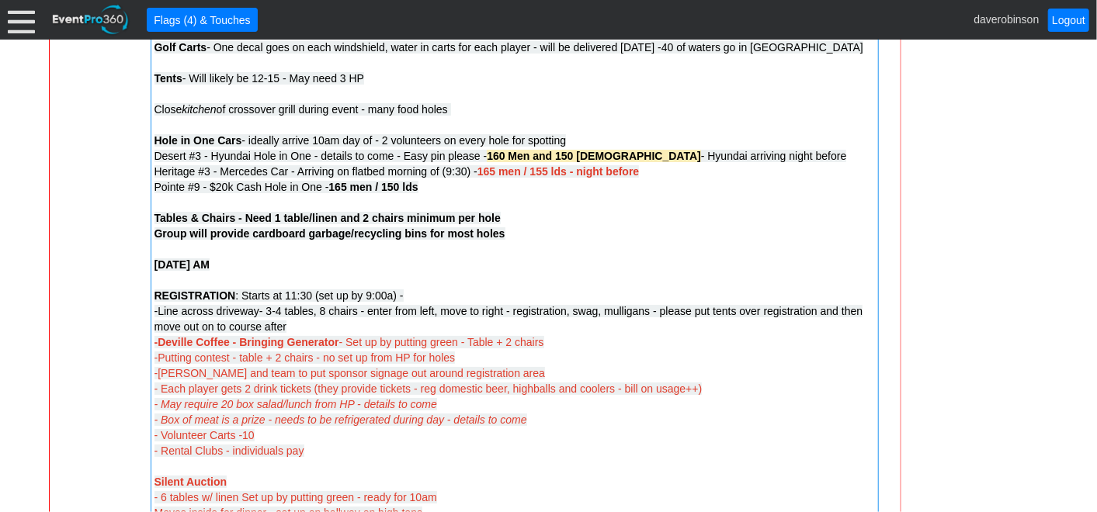
drag, startPoint x: 149, startPoint y: 339, endPoint x: 262, endPoint y: 335, distance: 112.6
click at [262, 335] on div "12 carts reserved AB Madison Brown - 587-393-5848 mbrown@southtrailhundai.com D…" at bounding box center [515, 412] width 728 height 1219
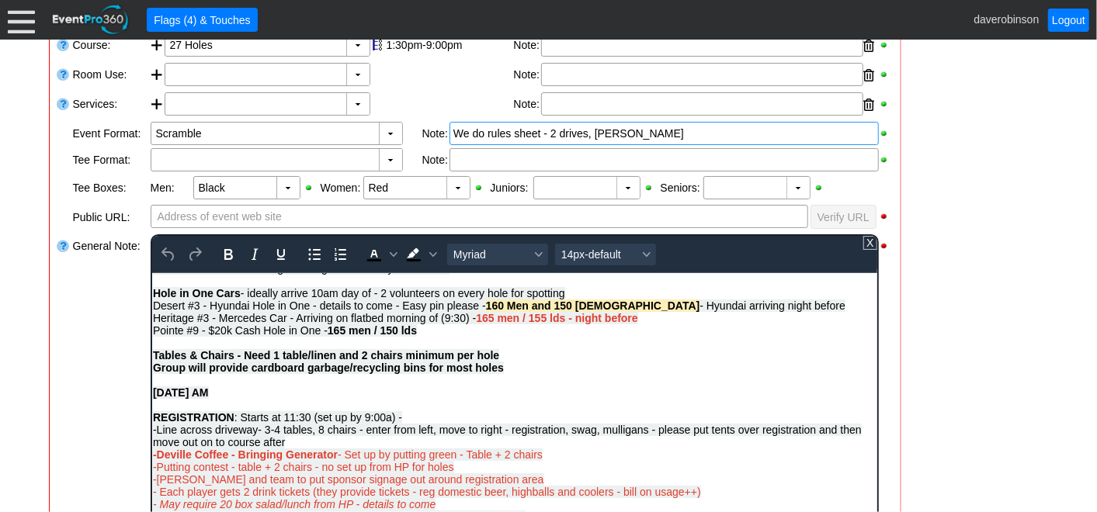
scroll to position [345, 0]
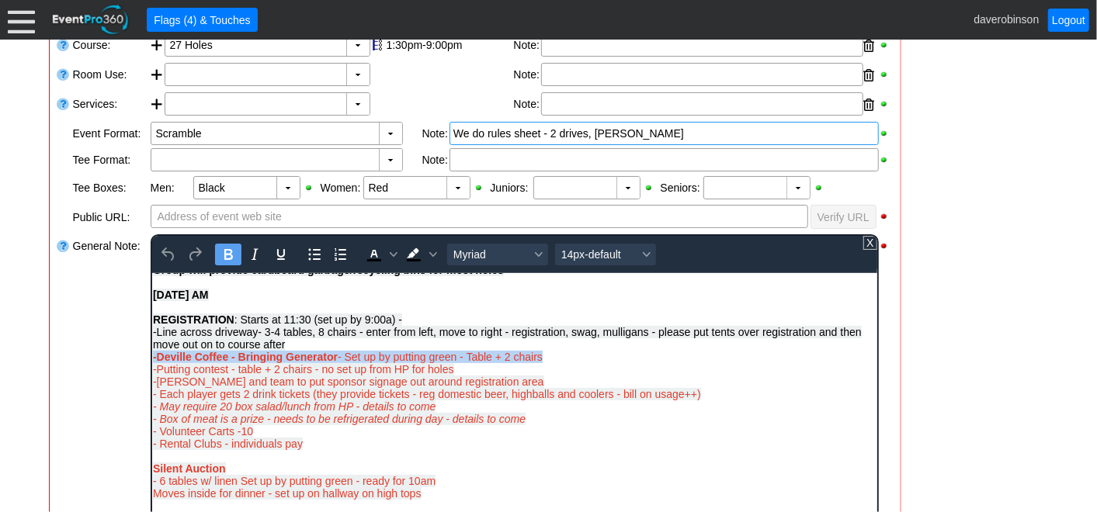
drag, startPoint x: 551, startPoint y: 365, endPoint x: 151, endPoint y: 367, distance: 400.6
click at [151, 367] on body "12 carts reserved AB Madison Brown - 587-393-5848 mbrown@southtrailhundai.com D…" at bounding box center [513, 416] width 725 height 977
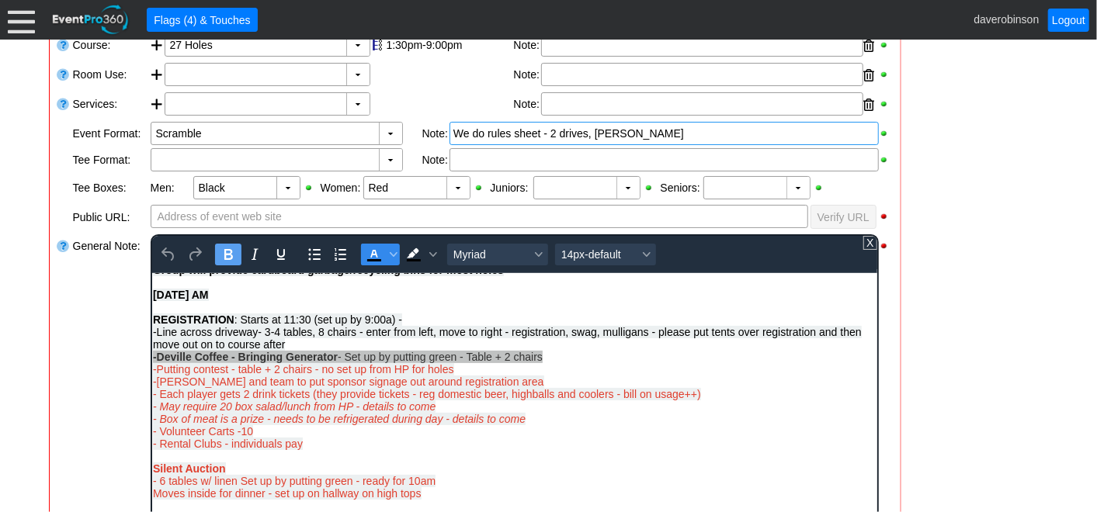
click at [374, 255] on icon "Text color Black" at bounding box center [373, 254] width 19 height 19
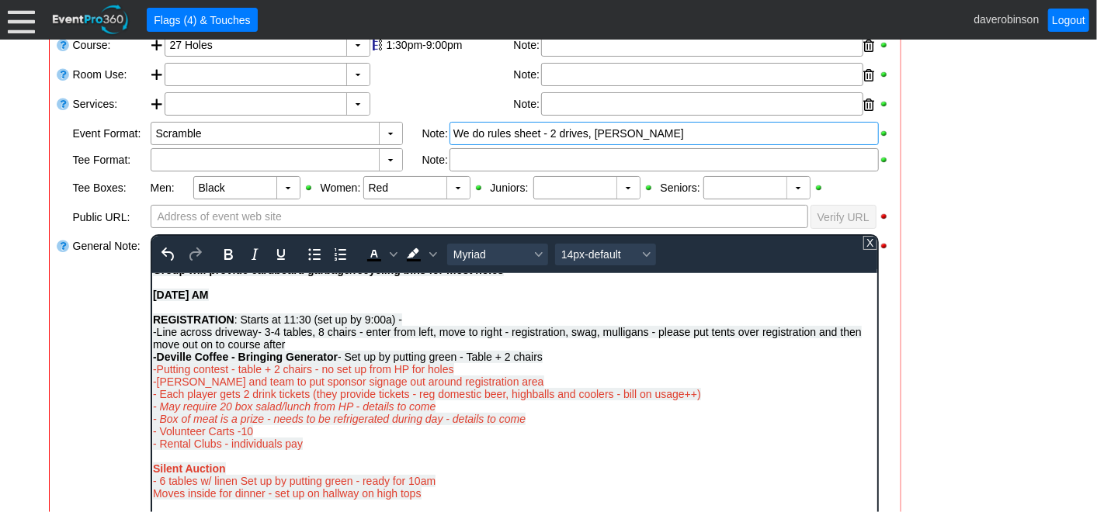
click at [470, 379] on div "-Putting contest - table + 2 chairs - no set up from HP for holes -Jenna and te…" at bounding box center [514, 388] width 724 height 50
click at [458, 363] on span "-Deville Coffee - Bringing Generator - Set up by putting green - Table + 2 chai…" at bounding box center [347, 356] width 390 height 12
click at [390, 363] on span "-Deville Coffee - Bringing Generator - Set up in kiosk - Table + 2 chairs" at bounding box center [326, 356] width 348 height 12
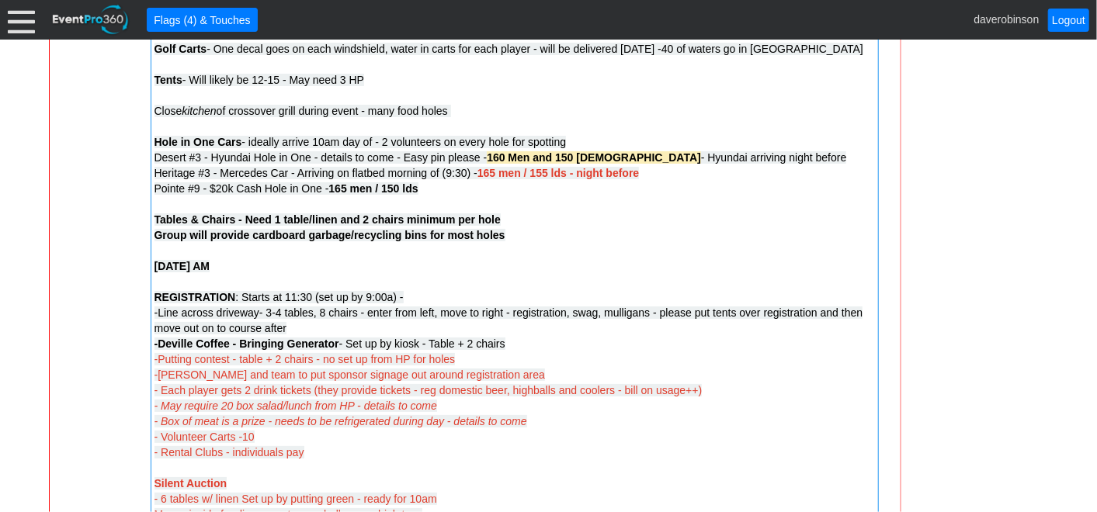
scroll to position [813, 0]
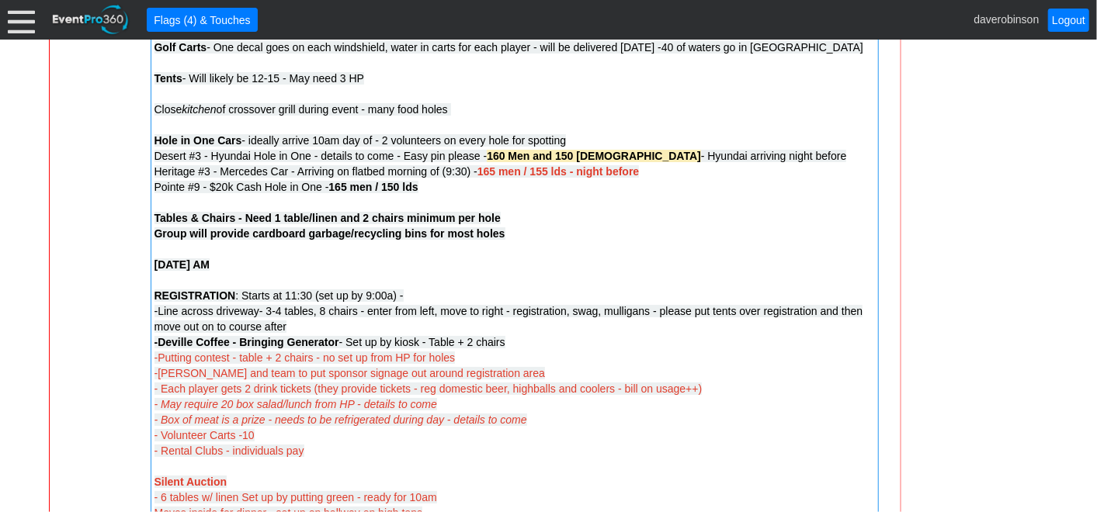
click at [238, 342] on strong "-Deville Coffee - Bringing Generator" at bounding box center [246, 342] width 185 height 12
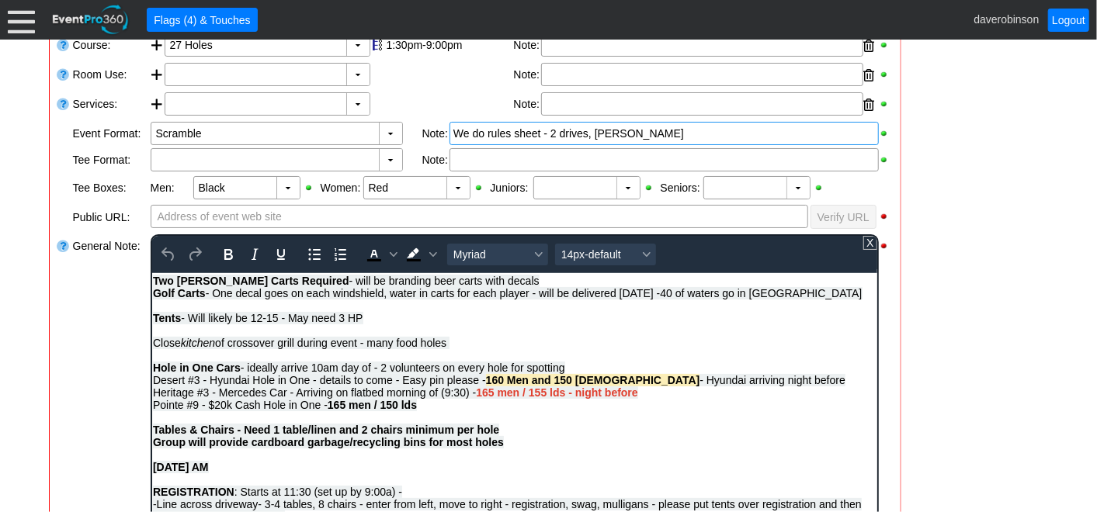
scroll to position [259, 0]
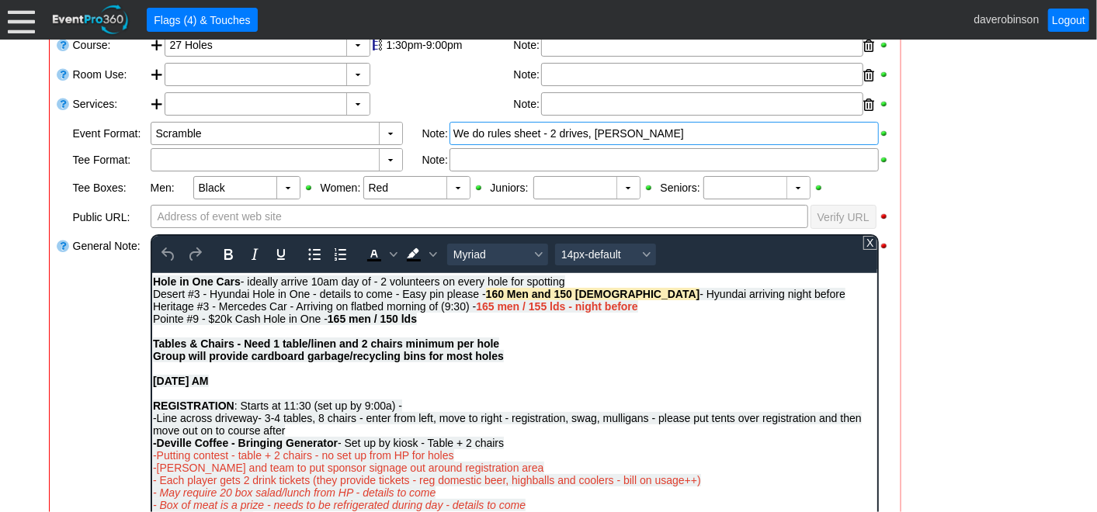
click at [236, 456] on span "-Putting contest - table + 2 chairs - no set up from HP for holes -Jenna and te…" at bounding box center [347, 461] width 391 height 25
click at [240, 446] on strong "-Deville Coffee - Bringing Generator" at bounding box center [244, 442] width 185 height 12
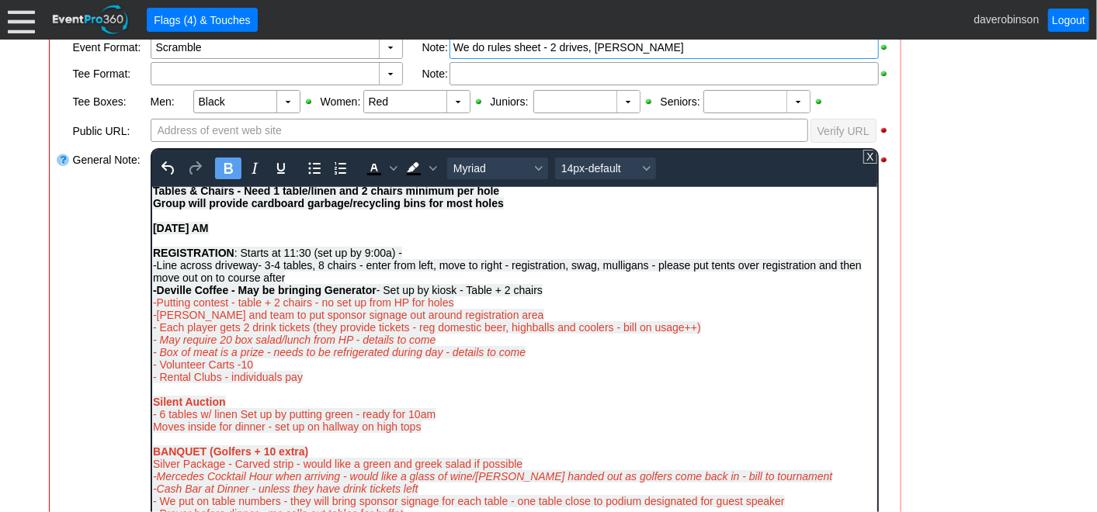
scroll to position [287, 0]
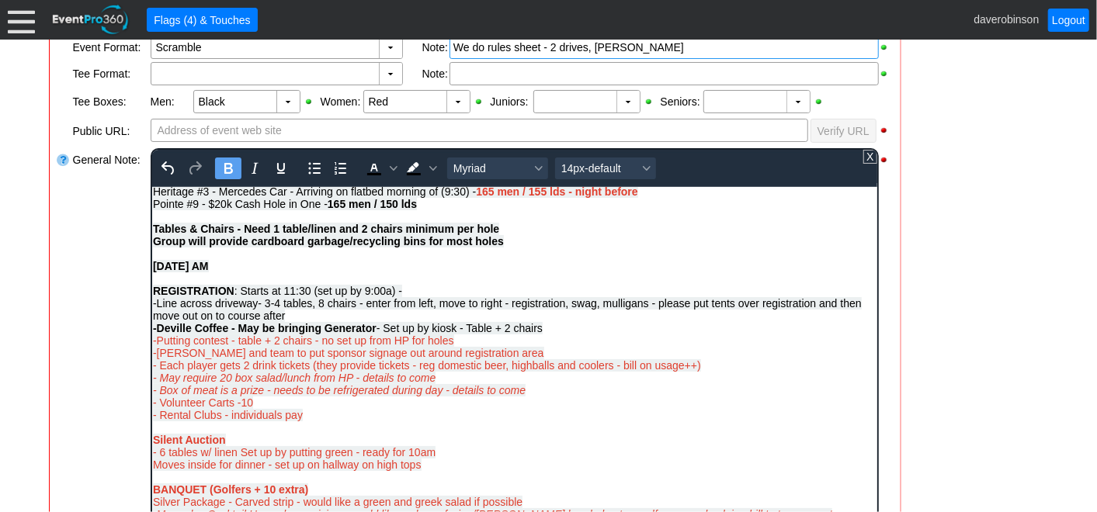
click at [376, 334] on strong "-Deville Coffee - May be bringing Generator" at bounding box center [264, 327] width 224 height 12
click at [50, 363] on div "Loading.... Remove all highlights Facility: ▼ Χ Heritage Pointe Golf Club Event…" at bounding box center [475, 249] width 851 height 755
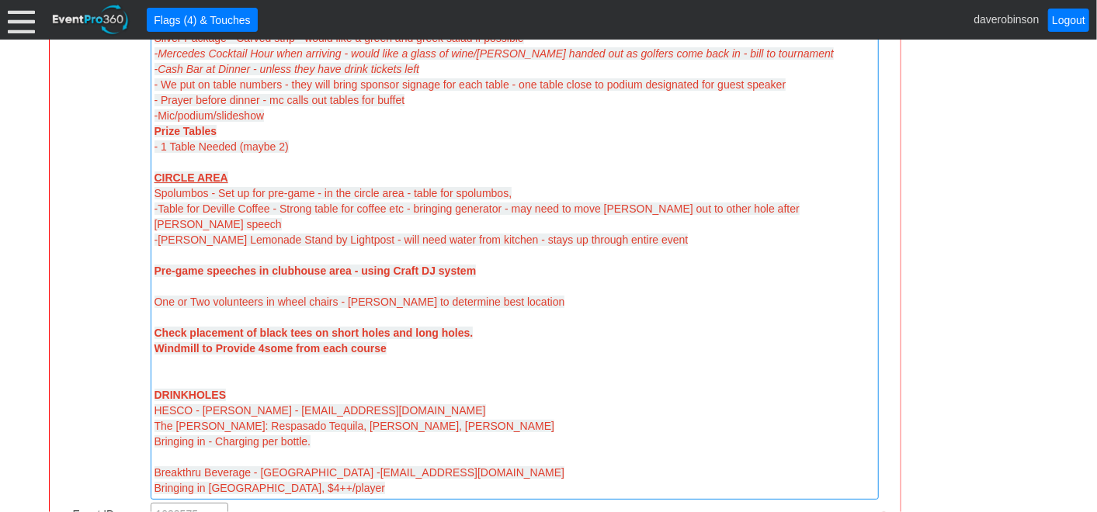
scroll to position [1503, 0]
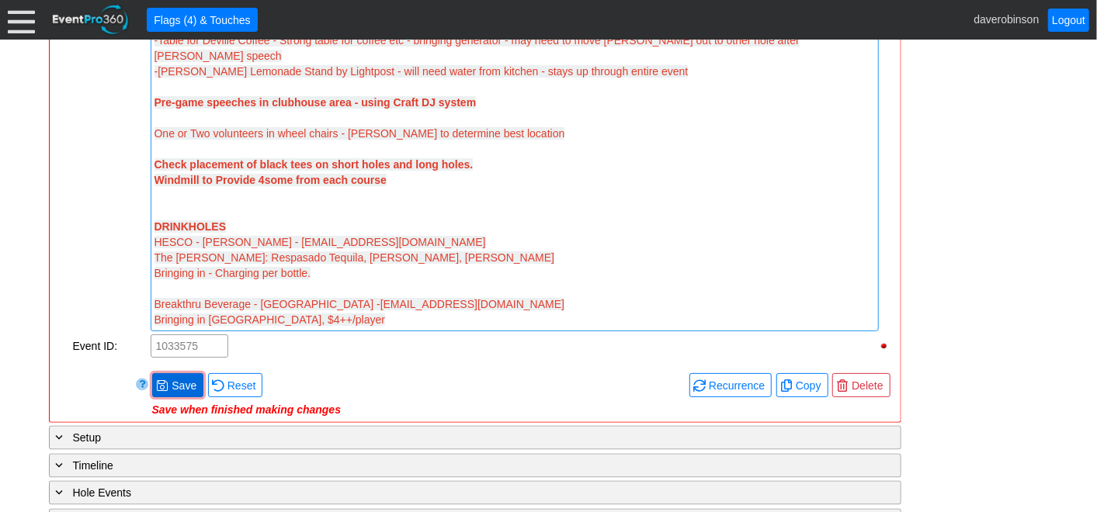
click at [166, 380] on span at bounding box center [162, 386] width 12 height 12
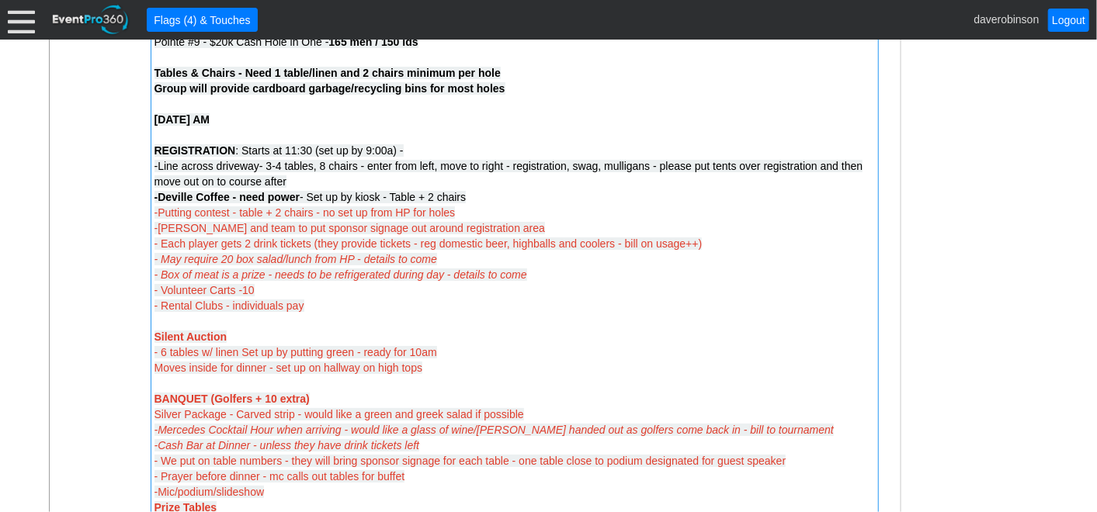
scroll to position [813, 0]
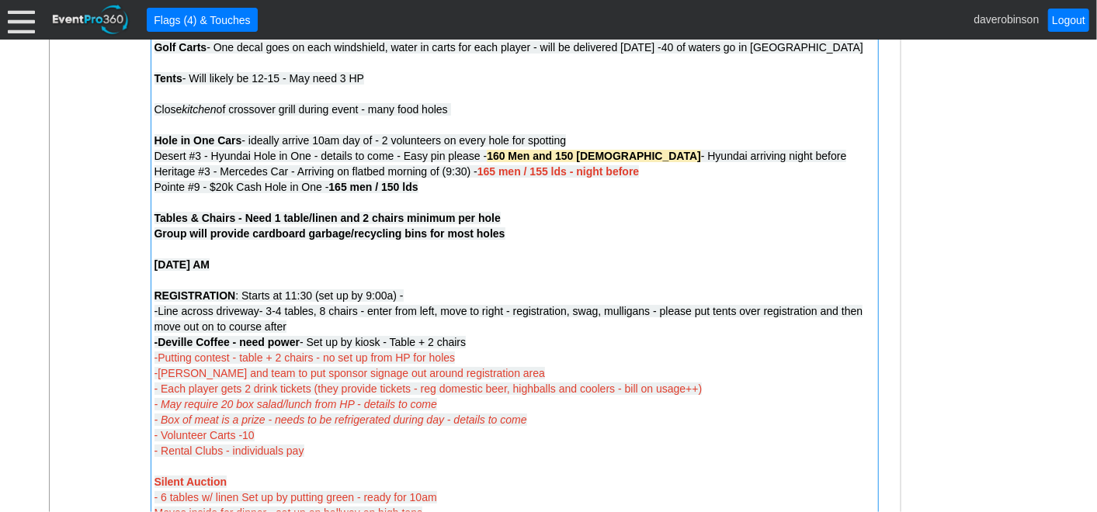
click at [472, 360] on div "-Putting contest - table + 2 chairs - no set up from HP for holes -Jenna and te…" at bounding box center [514, 381] width 720 height 62
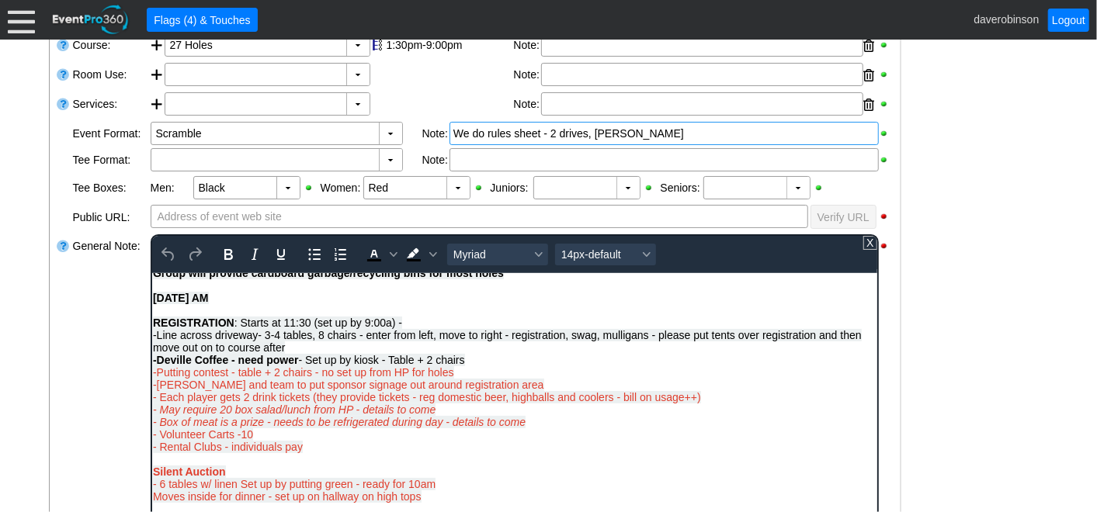
scroll to position [345, 0]
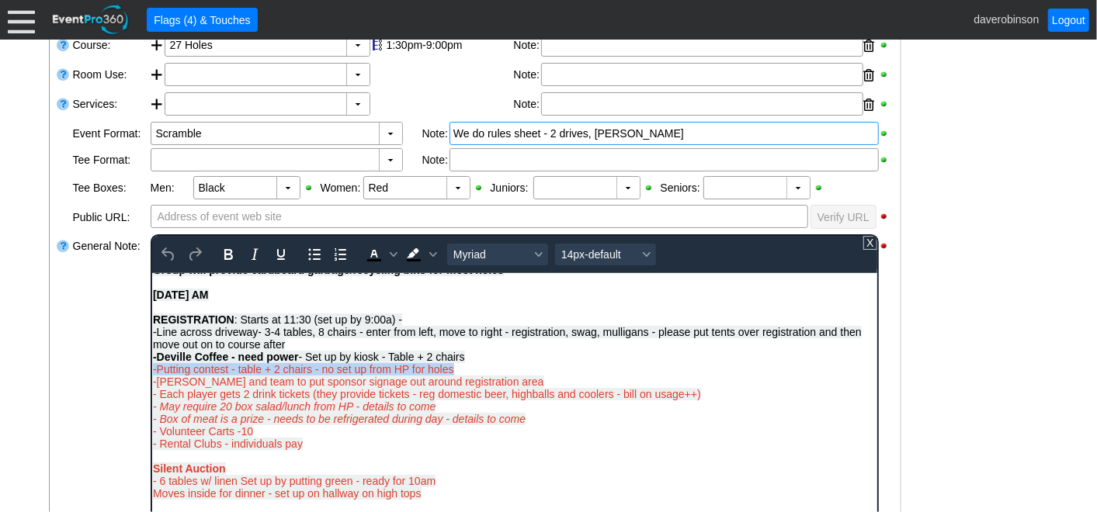
drag, startPoint x: 453, startPoint y: 378, endPoint x: 301, endPoint y: 647, distance: 308.7
click at [151, 377] on body "12 carts reserved AB Madison Brown - 587-393-5848 mbrown@southtrailhundai.com D…" at bounding box center [513, 416] width 725 height 977
click at [374, 250] on icon "Text color Black" at bounding box center [373, 254] width 19 height 19
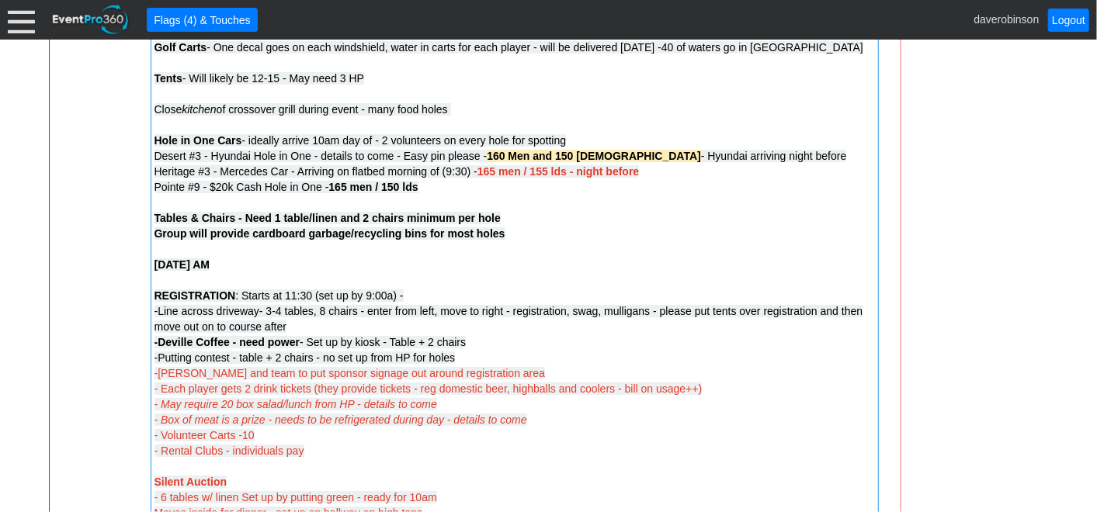
scroll to position [899, 0]
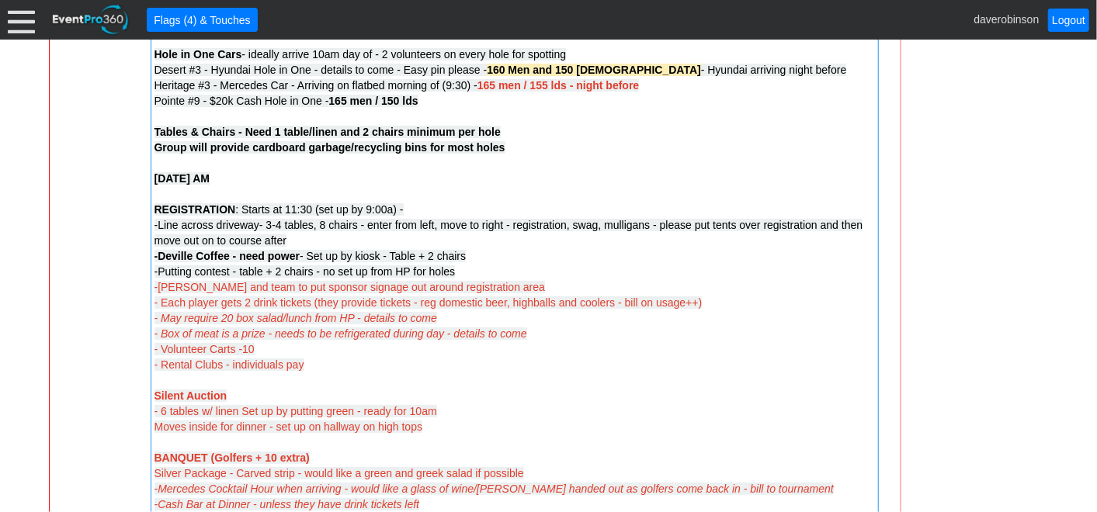
drag, startPoint x: 425, startPoint y: 423, endPoint x: 210, endPoint y: 418, distance: 215.9
click at [210, 419] on div "Moves inside for dinner - set up on hallway on high tops BANQUET (Golfers + 10 …" at bounding box center [514, 442] width 720 height 47
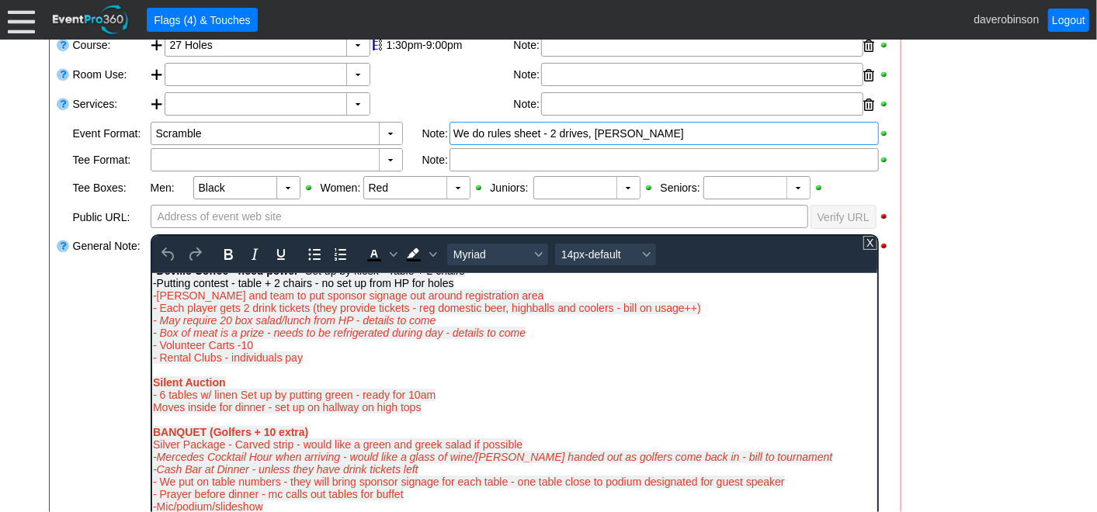
scroll to position [517, 0]
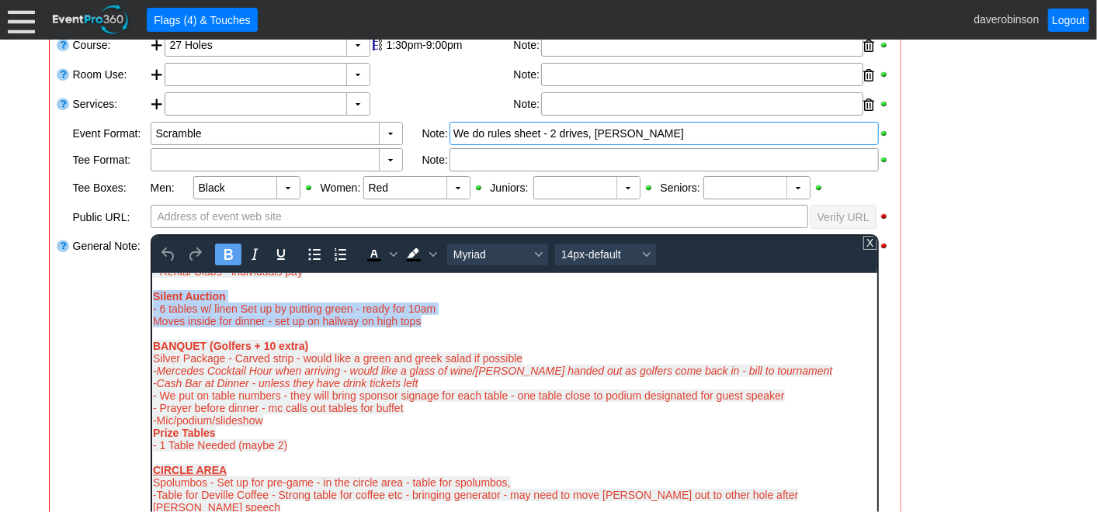
drag, startPoint x: 414, startPoint y: 332, endPoint x: 147, endPoint y: 310, distance: 267.2
click at [151, 310] on html "12 carts reserved AB Madison Brown - 587-393-5848 mbrown@southtrailhundai.com D…" at bounding box center [513, 243] width 725 height 977
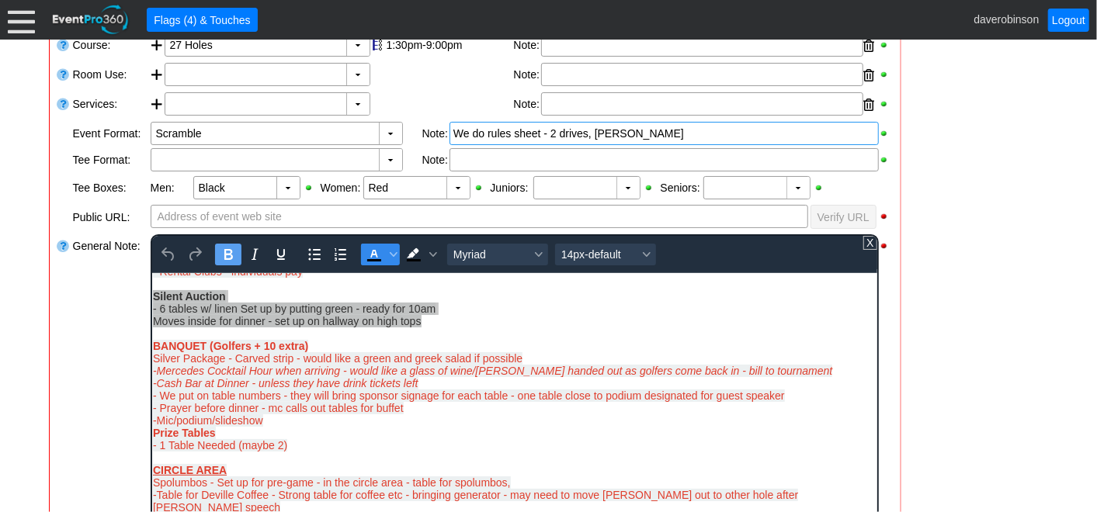
click at [378, 254] on icon "Text color Black" at bounding box center [373, 254] width 19 height 19
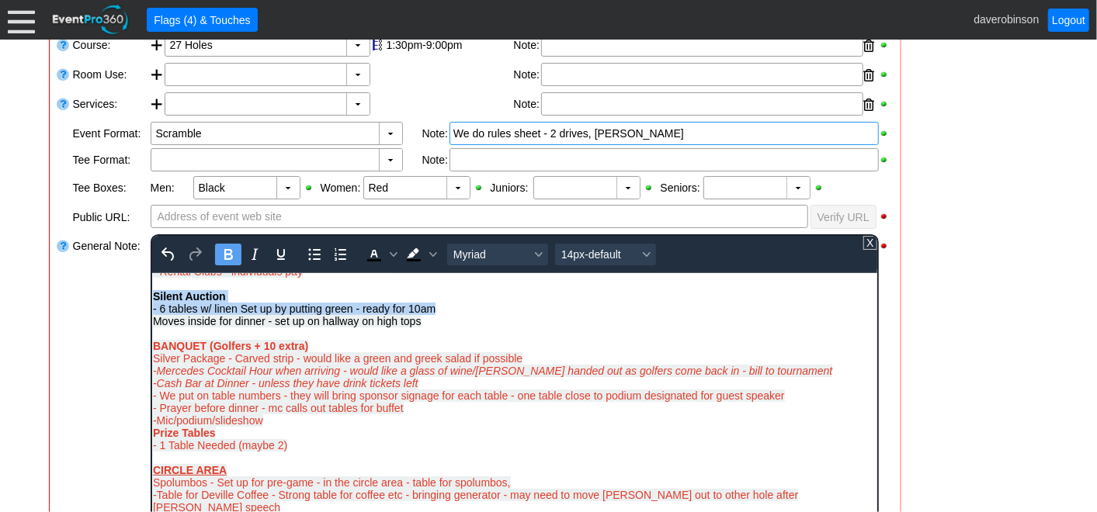
click at [439, 314] on div "- Rental Clubs - individuals pay Silent Auction - 6 tables w/ linen Set up by p…" at bounding box center [514, 290] width 724 height 50
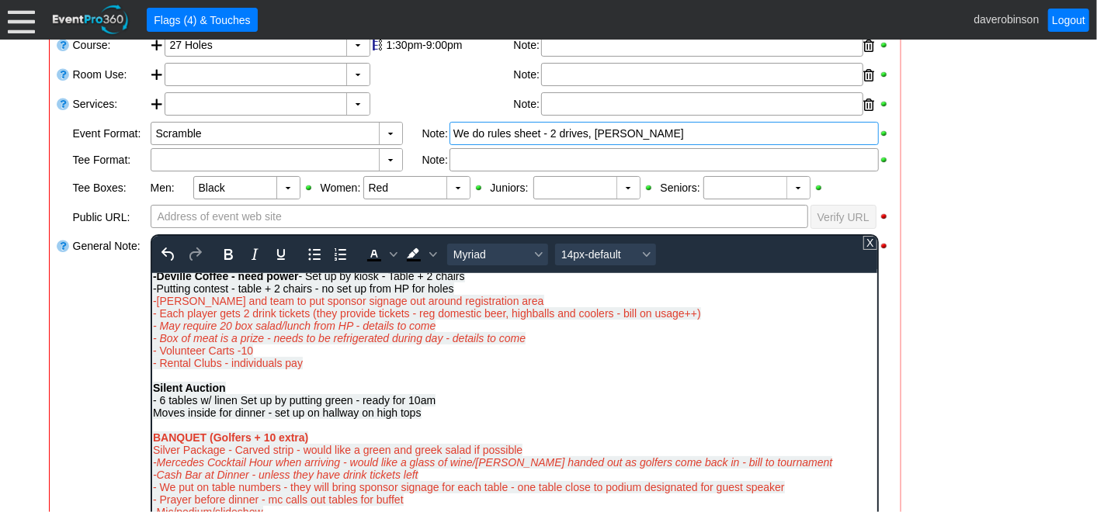
scroll to position [345, 0]
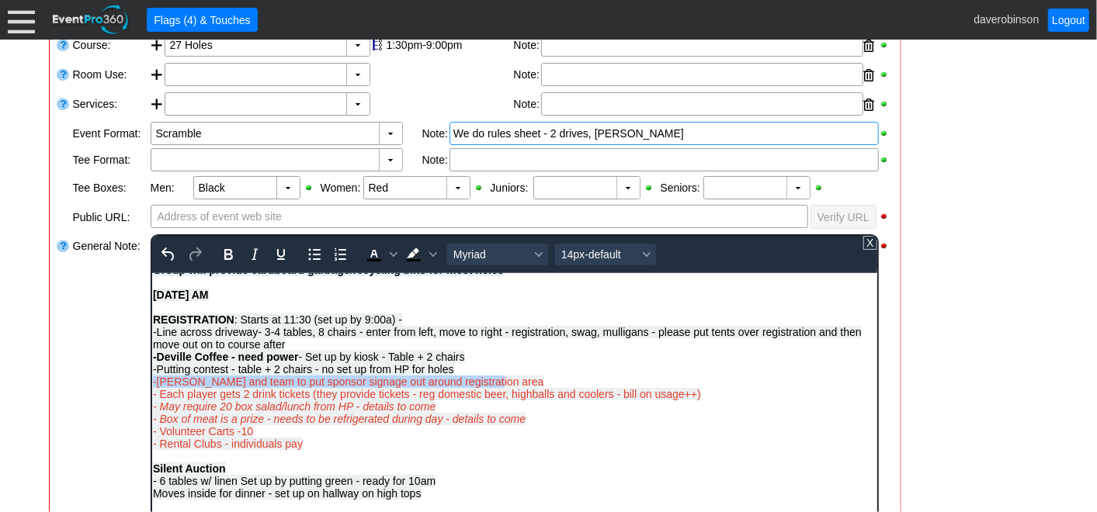
drag, startPoint x: 481, startPoint y: 388, endPoint x: 152, endPoint y: 383, distance: 329.2
click at [152, 383] on span "-Putting contest - table + 2 chairs - no set up from HP for holes -Jenna and te…" at bounding box center [347, 375] width 391 height 25
click at [366, 252] on icon "Text color Black" at bounding box center [373, 254] width 19 height 19
click at [520, 357] on div "-Deville Coffee - need power - Set up by kiosk - Table + 2 chairs" at bounding box center [514, 356] width 724 height 12
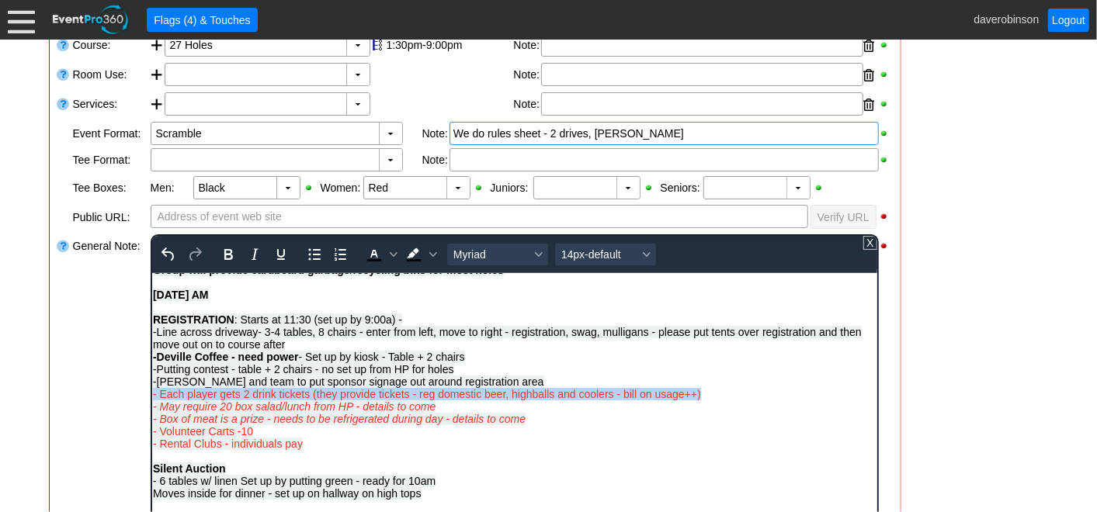
drag, startPoint x: 711, startPoint y: 404, endPoint x: 148, endPoint y: 397, distance: 562.9
click at [151, 397] on html "12 carts reserved AB Madison Brown - 587-393-5848 mbrown@southtrailhundai.com D…" at bounding box center [513, 416] width 725 height 977
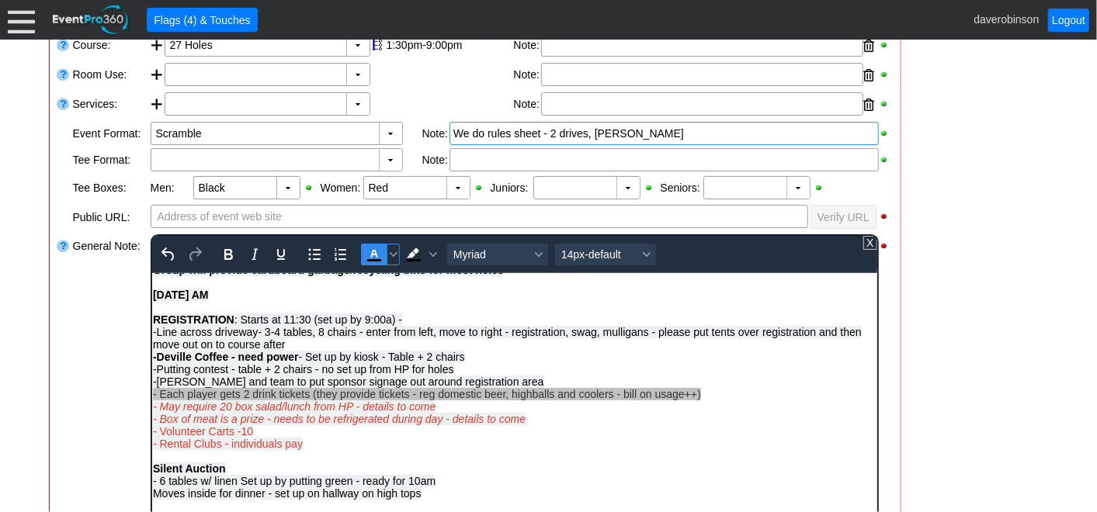
click at [366, 248] on icon "Text color Black" at bounding box center [373, 254] width 19 height 19
click at [617, 446] on div "- Rental Clubs - individuals pay Silent Auction - 6 tables w/ linen Set up by p…" at bounding box center [514, 462] width 724 height 50
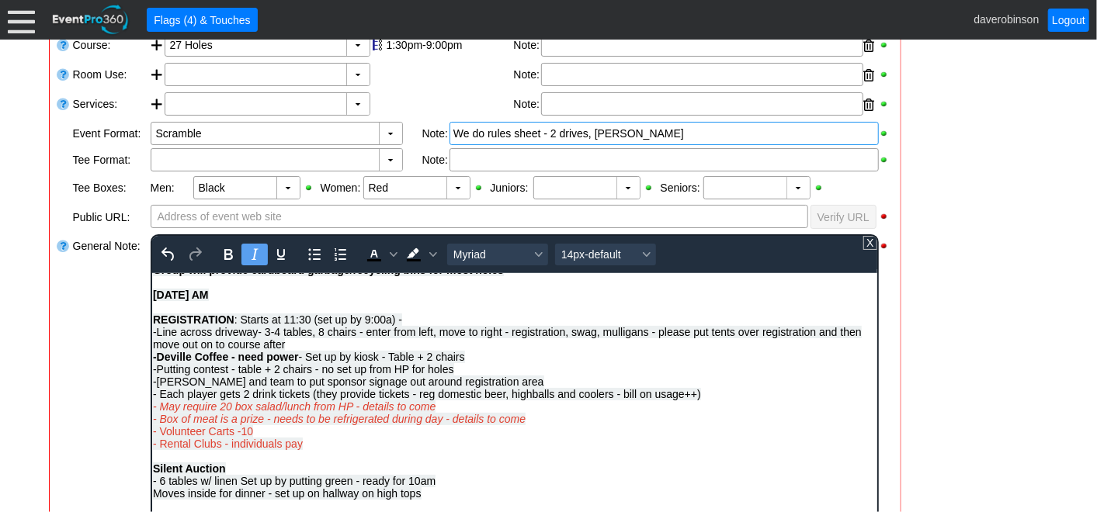
click at [230, 412] on em "- May require 20 box salad/lunch from HP - details to come" at bounding box center [293, 406] width 283 height 12
click at [171, 412] on em "- 50pre made salad meals will be delivered for volunteers - keep in crossover f…" at bounding box center [415, 406] width 526 height 12
click at [662, 412] on em "- 50 pre made salad meals will be delivered for volunteers - keep in crossover …" at bounding box center [416, 406] width 529 height 12
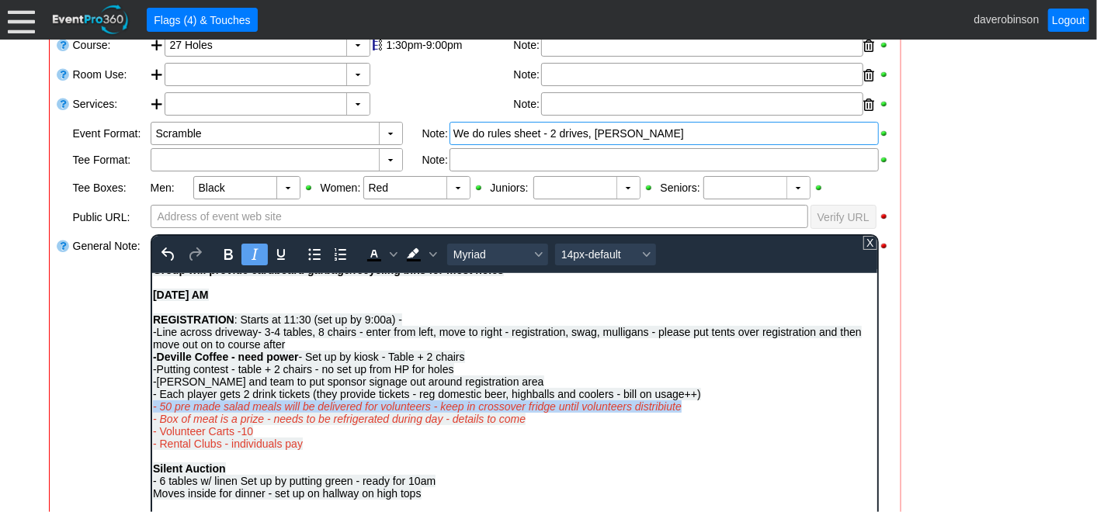
drag, startPoint x: 686, startPoint y: 414, endPoint x: 152, endPoint y: 417, distance: 534.1
click at [152, 412] on div "-Putting contest - table + 2 chairs - no set up from HP for holes -Jenna and te…" at bounding box center [514, 388] width 724 height 50
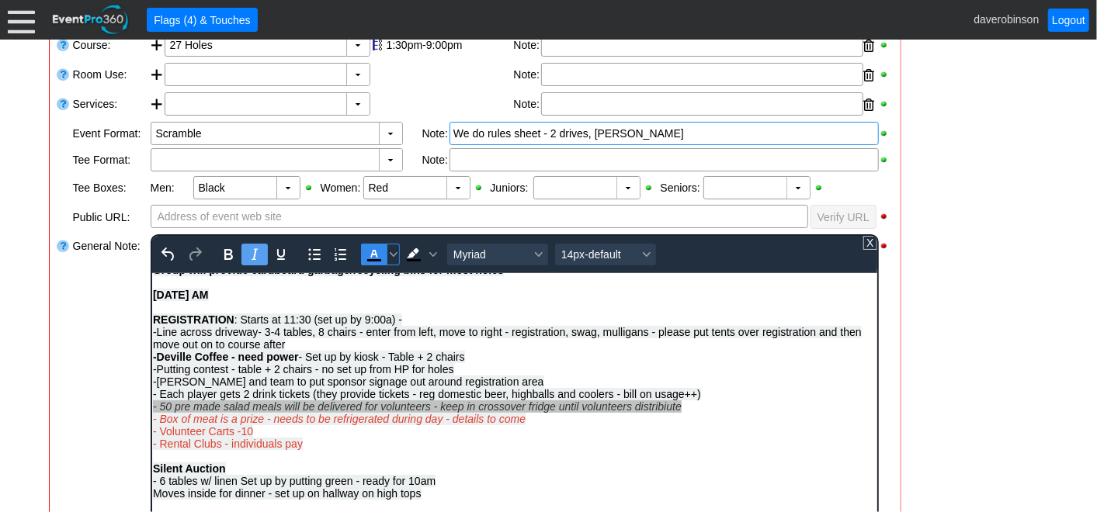
click at [365, 252] on icon "Text color Black" at bounding box center [373, 254] width 19 height 19
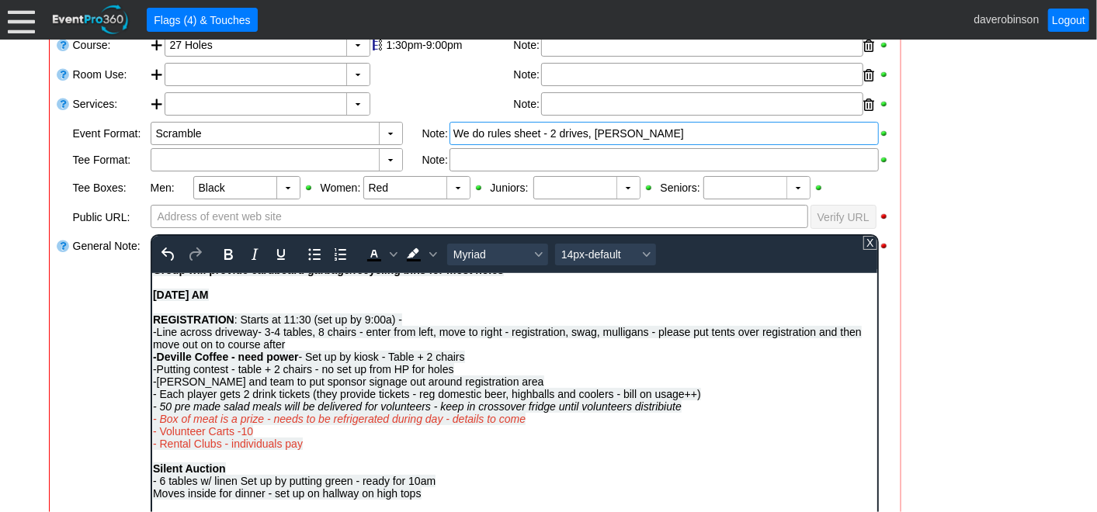
click at [572, 456] on div "- Rental Clubs - individuals pay Silent Auction - 6 tables w/ linen Set up by p…" at bounding box center [514, 462] width 724 height 50
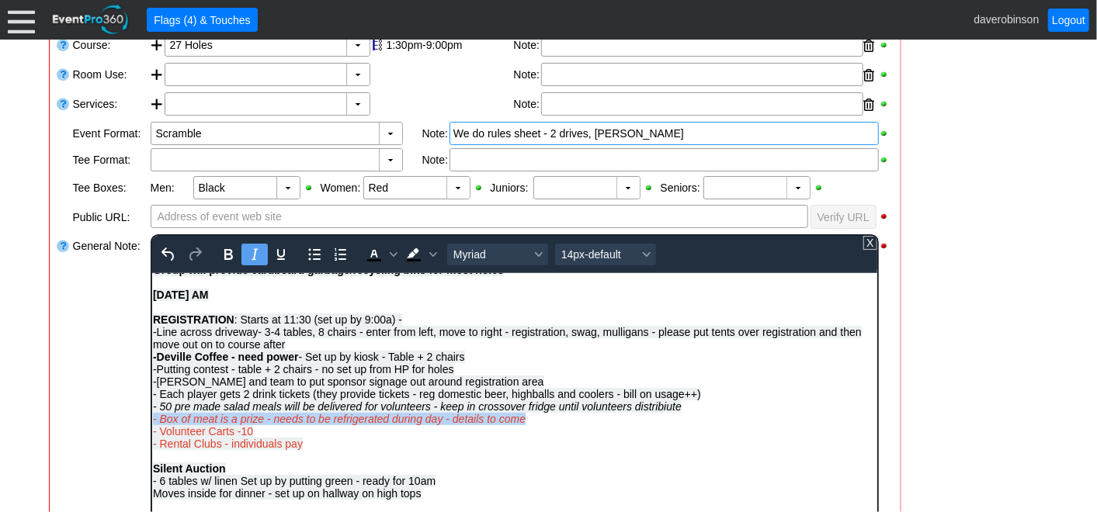
drag, startPoint x: 529, startPoint y: 427, endPoint x: 153, endPoint y: 429, distance: 376.5
click at [153, 425] on div "- Box of meat is a prize - needs to be refrigerated during day - details to come" at bounding box center [514, 418] width 724 height 12
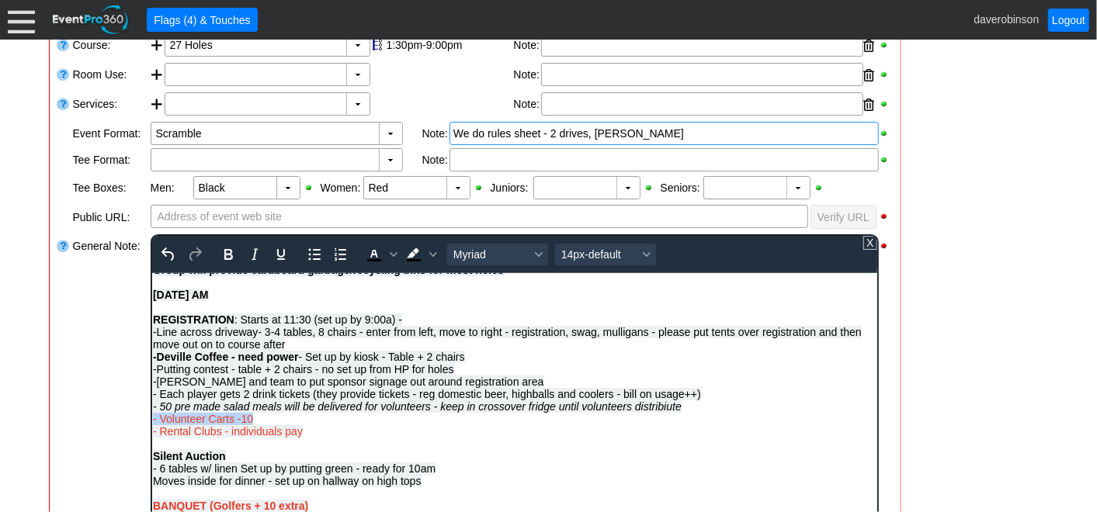
drag, startPoint x: 277, startPoint y: 430, endPoint x: 292, endPoint y: 685, distance: 255.0
click at [151, 425] on html "12 carts reserved AB Madison Brown - 587-393-5848 mbrown@southtrailhundai.com D…" at bounding box center [513, 410] width 725 height 964
click at [373, 251] on icon "Text color Black" at bounding box center [373, 254] width 7 height 8
click at [367, 441] on div "- Rental Clubs - individuals pay Silent Auction - 6 tables w/ linen Set up by p…" at bounding box center [514, 450] width 724 height 50
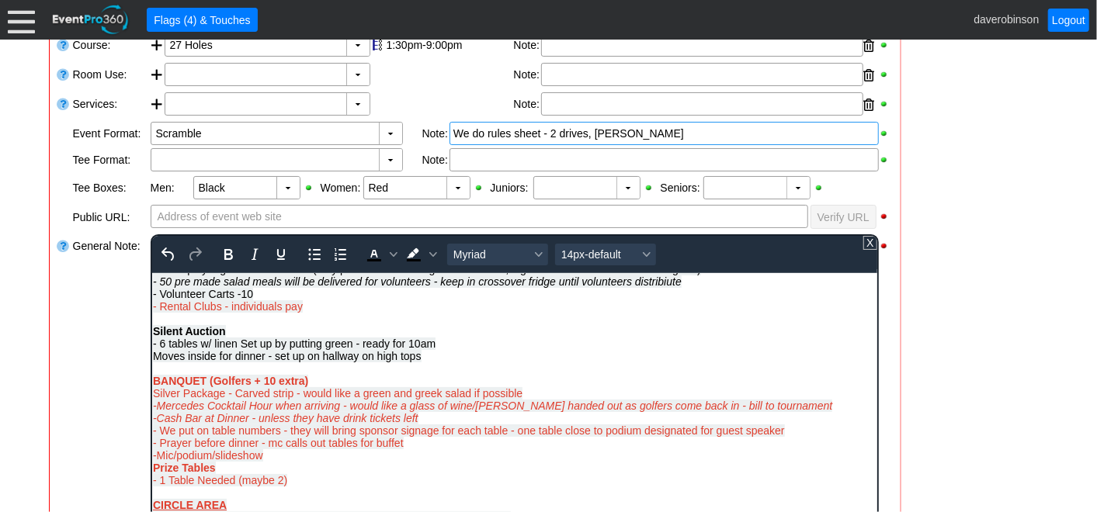
scroll to position [431, 0]
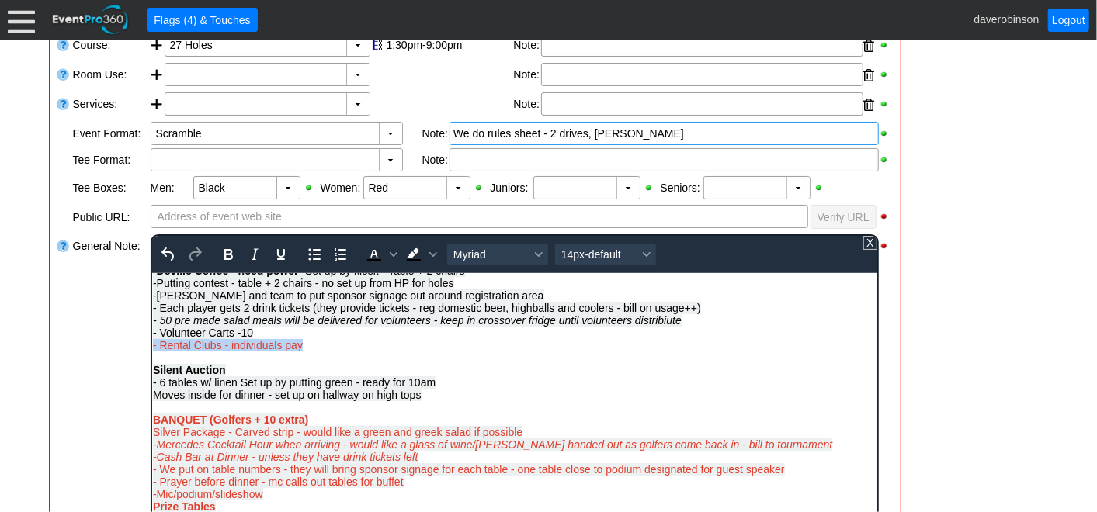
drag, startPoint x: 336, startPoint y: 359, endPoint x: 139, endPoint y: 350, distance: 197.4
click at [151, 350] on html "12 carts reserved AB Madison Brown - 587-393-5848 mbrown@southtrailhundai.com D…" at bounding box center [513, 324] width 725 height 964
click at [379, 247] on icon "Text color Black" at bounding box center [373, 254] width 19 height 19
click at [396, 352] on div "- Rental Clubs - individuals pay Silent Auction - 6 tables w/ linen Set up by p…" at bounding box center [514, 363] width 724 height 50
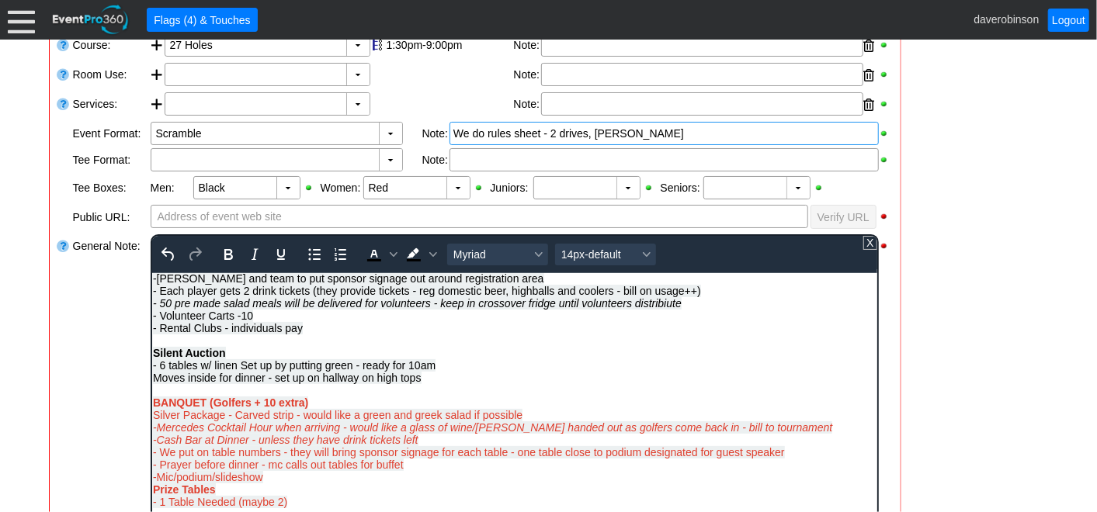
scroll to position [447, 0]
click at [652, 310] on em "- 50 pre made salad meals will be delivered for volunteers - keep in crossover …" at bounding box center [416, 303] width 529 height 12
click at [666, 310] on em "- 50 pre made salad meals will be delivered for volunteers - keep in crossover …" at bounding box center [416, 303] width 529 height 12
click at [667, 382] on div "Moves inside for dinner - set up on hallway on high tops BANQUET (Golfers + 10 …" at bounding box center [514, 390] width 724 height 37
click at [994, 368] on div "- General Information ▼ Loading.... Remove all highlights Facility: ▼ Χ Heritag…" at bounding box center [548, 475] width 1009 height 1084
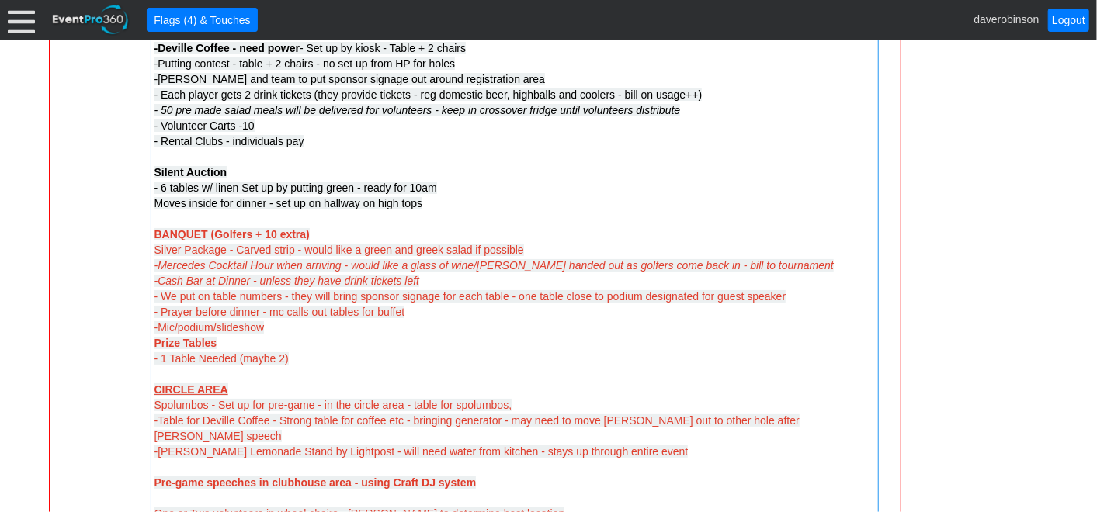
scroll to position [1071, 0]
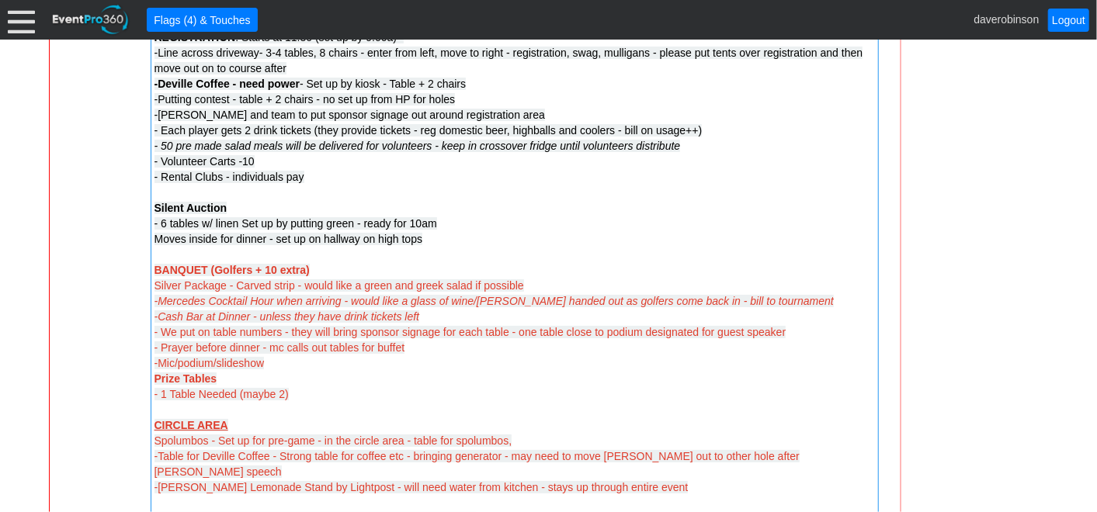
click at [304, 269] on strong "BANQUET (Golfers + 10 extra)" at bounding box center [231, 270] width 155 height 12
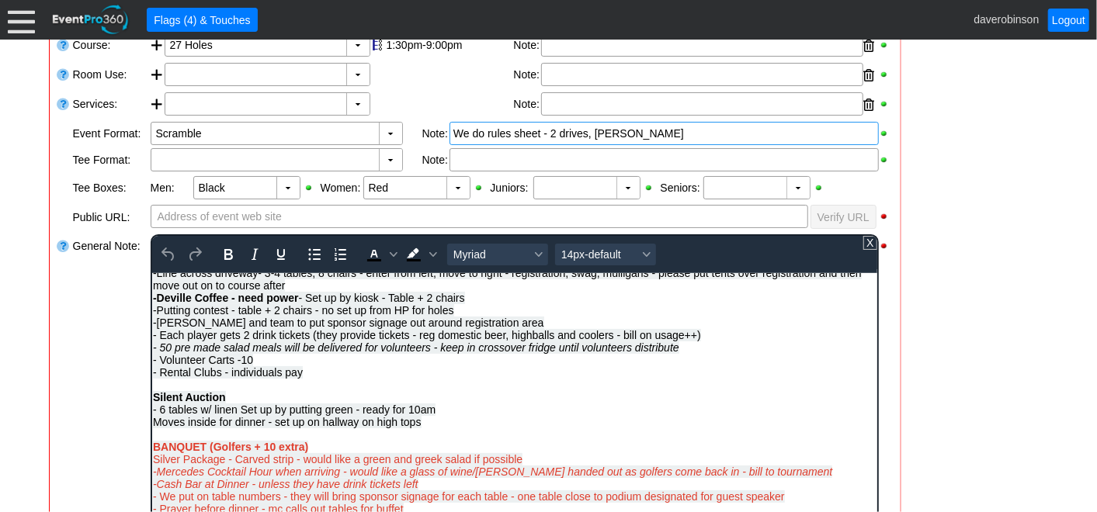
scroll to position [431, 0]
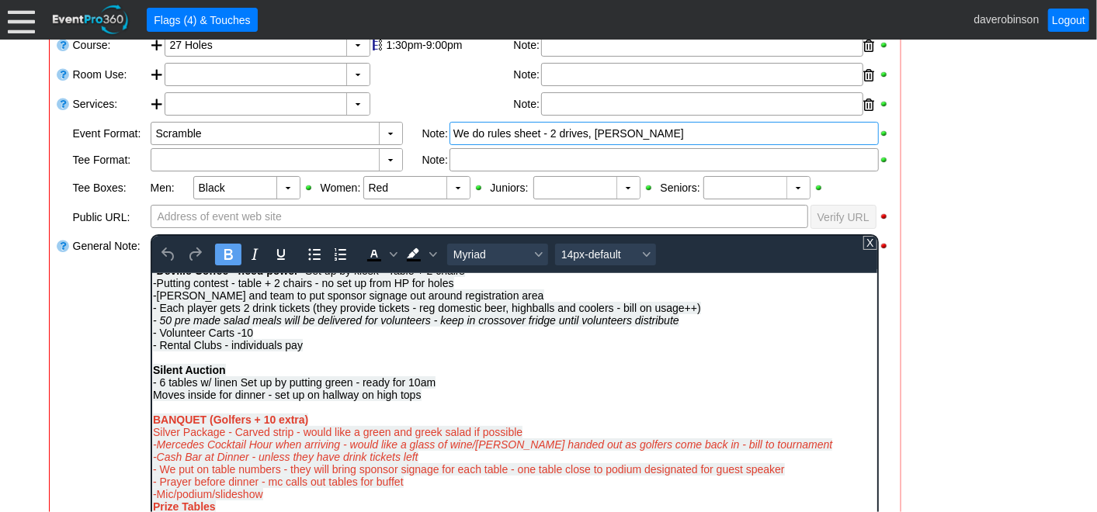
click at [305, 425] on strong "BANQUET (Golfers + 10 extra)" at bounding box center [229, 419] width 155 height 12
drag, startPoint x: 310, startPoint y: 423, endPoint x: 154, endPoint y: 426, distance: 155.3
click at [154, 425] on div "Moves inside for dinner - set up on hallway on high tops BANQUET (Golfers Only)" at bounding box center [514, 406] width 724 height 37
drag, startPoint x: 370, startPoint y: 254, endPoint x: 210, endPoint y: 40, distance: 267.8
click at [370, 253] on icon "Text color Black" at bounding box center [373, 254] width 19 height 19
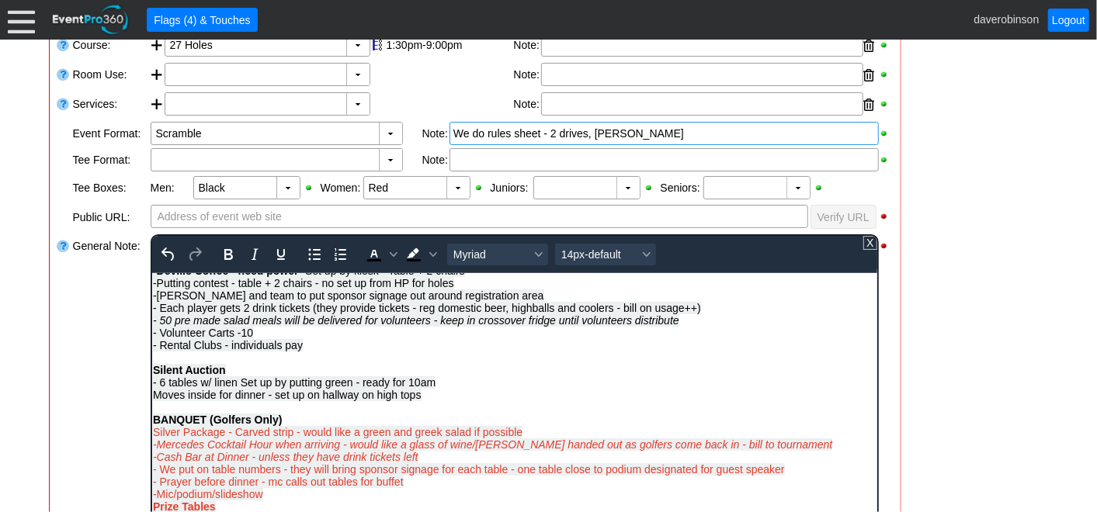
click at [338, 401] on span "Moves inside for dinner - set up on hallway on high tops" at bounding box center [286, 394] width 269 height 12
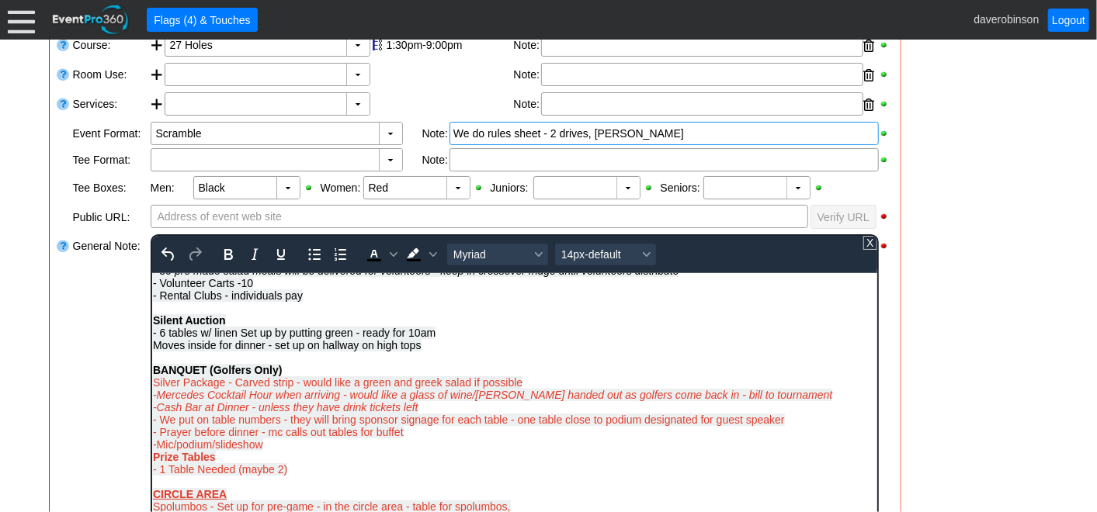
scroll to position [517, 0]
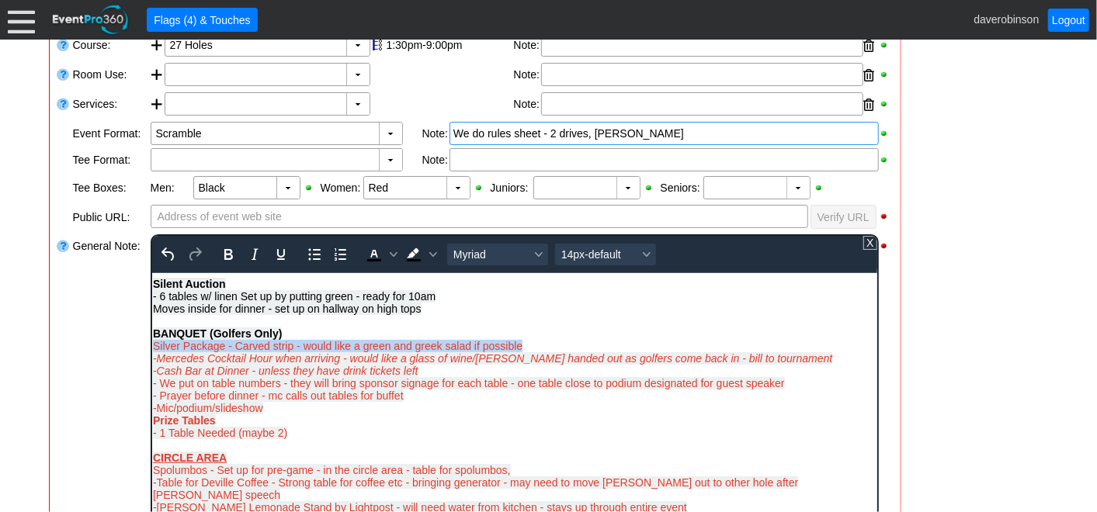
drag, startPoint x: 152, startPoint y: 355, endPoint x: 539, endPoint y: 360, distance: 386.6
click at [539, 360] on div "Silver Package - Carved strip - would like a green and greek salad if possible …" at bounding box center [514, 370] width 724 height 62
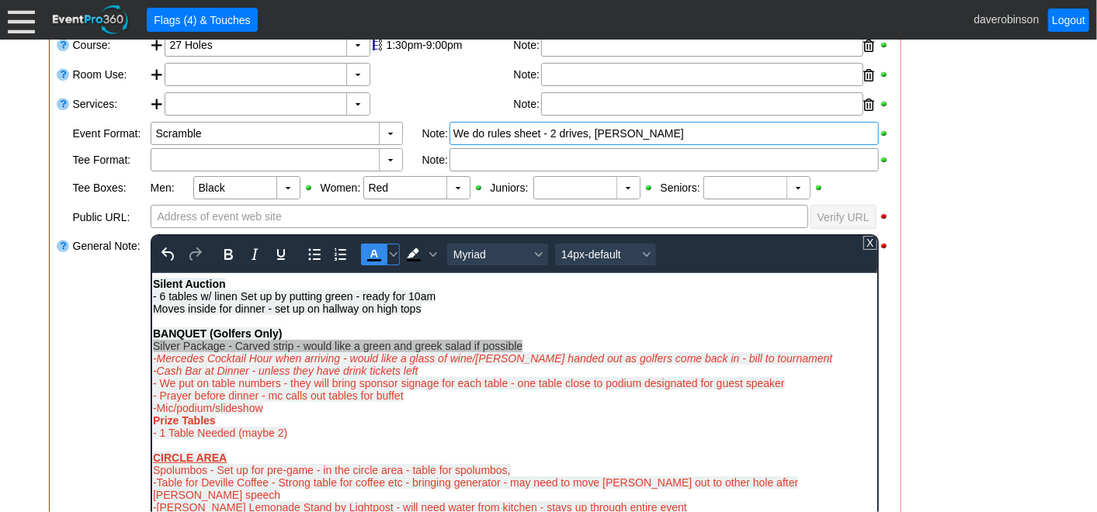
click at [374, 254] on icon "Text color Black" at bounding box center [373, 254] width 7 height 8
click at [605, 339] on div "Moves inside for dinner - set up on hallway on high tops BANQUET (Golfers Only)" at bounding box center [514, 320] width 724 height 37
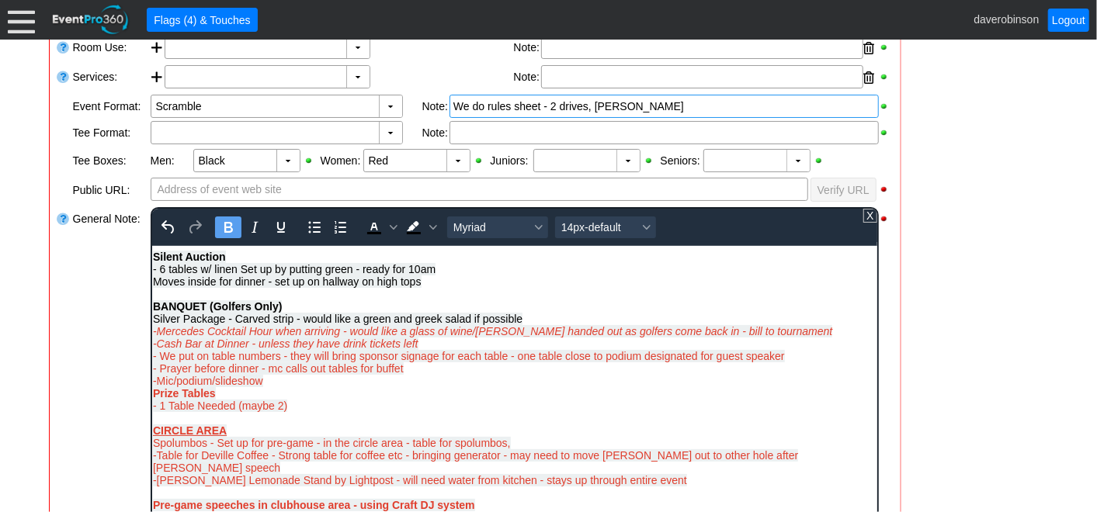
scroll to position [381, 0]
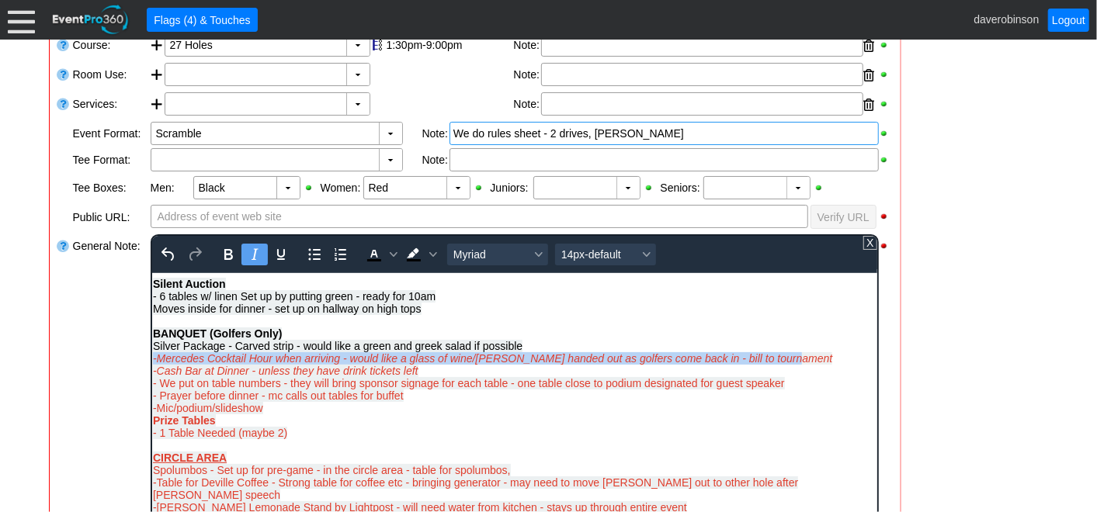
drag, startPoint x: 823, startPoint y: 368, endPoint x: 152, endPoint y: 367, distance: 670.7
click at [152, 367] on div "Silver Package - Carved strip - would like a green and greek salad if possible …" at bounding box center [514, 370] width 724 height 62
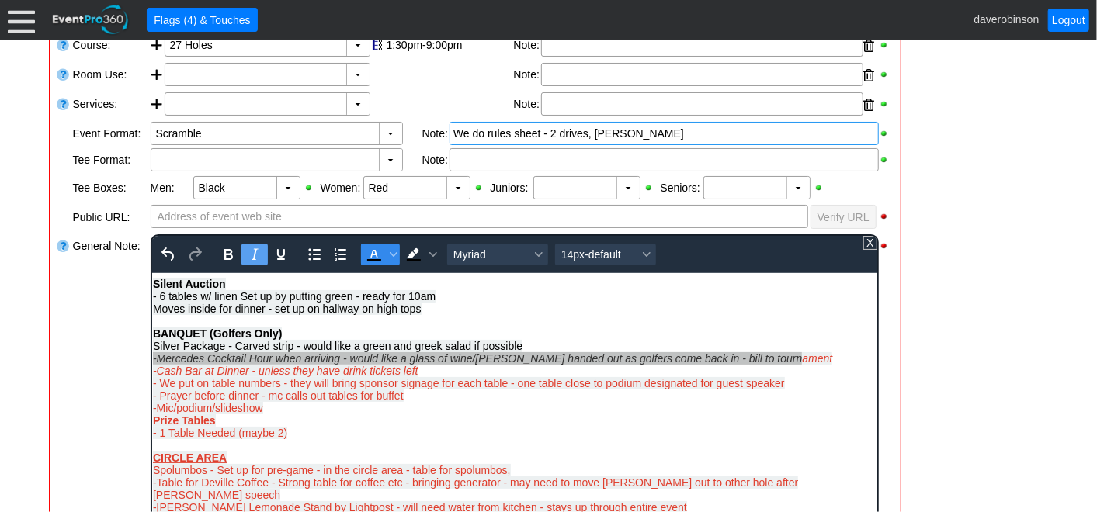
click at [379, 253] on icon "Text color Black" at bounding box center [373, 254] width 19 height 19
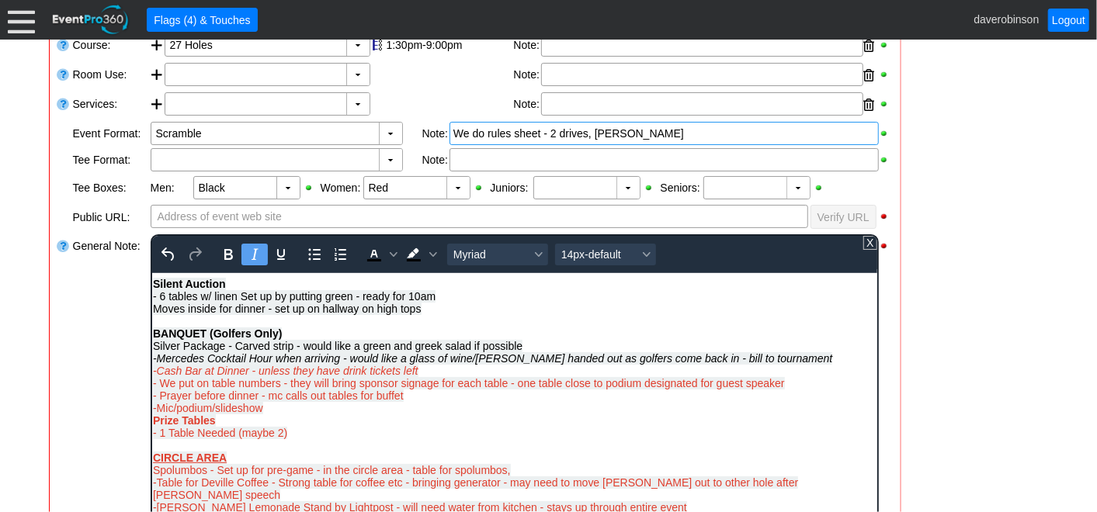
click at [569, 432] on div "Prize Tables - 1 Table Needed (maybe 2)" at bounding box center [514, 426] width 724 height 25
click at [470, 364] on span "-Mercedes Cocktail Hour when arriving - would like a glass of wine/prosecco han…" at bounding box center [491, 358] width 679 height 12
click at [472, 364] on span "-Mercedes Cocktail Hour when arriving - would like a glass of beer/prosecco han…" at bounding box center [491, 358] width 679 height 12
click at [491, 364] on span "-Mercedes Cocktail Hour when arriving - would like a glass of prosecco handed o…" at bounding box center [456, 358] width 609 height 12
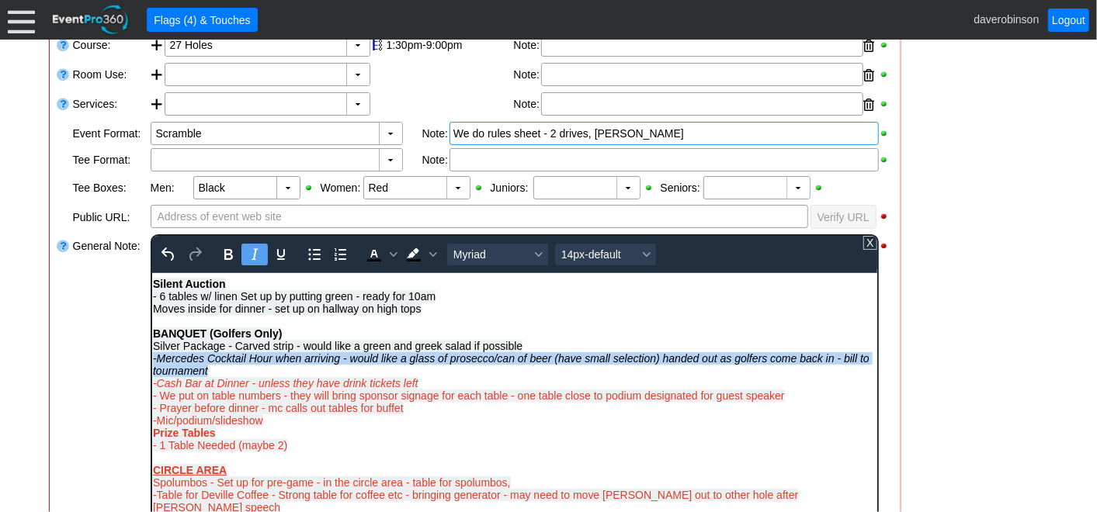
drag, startPoint x: 225, startPoint y: 380, endPoint x: 294, endPoint y: 633, distance: 262.3
click at [151, 363] on html "12 carts reserved AB Madison Brown - 587-393-5848 mbrown@southtrailhundai.com D…" at bounding box center [513, 243] width 725 height 977
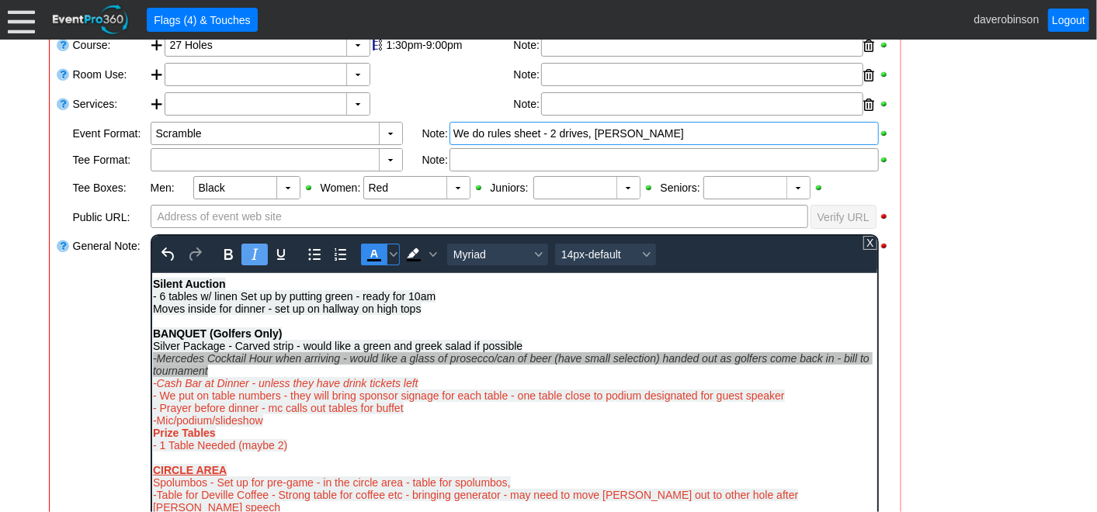
drag, startPoint x: 366, startPoint y: 252, endPoint x: 217, endPoint y: 12, distance: 282.4
click at [366, 252] on icon "Text color Black" at bounding box center [373, 254] width 19 height 19
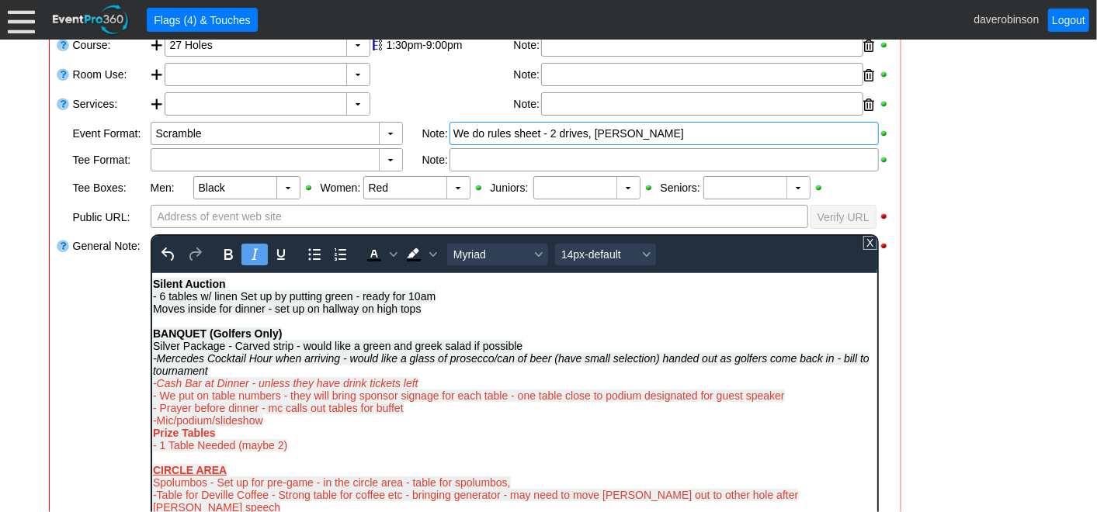
click at [442, 397] on div "Silver Package - Carved strip - would like a green and greek salad if possible …" at bounding box center [514, 376] width 724 height 75
drag, startPoint x: 442, startPoint y: 397, endPoint x: 152, endPoint y: 391, distance: 290.4
click at [152, 391] on div "Silver Package - Carved strip - would like a green and greek salad if possible …" at bounding box center [514, 376] width 724 height 75
click at [367, 255] on icon "Text color Black" at bounding box center [373, 254] width 19 height 19
drag, startPoint x: 793, startPoint y: 404, endPoint x: 300, endPoint y: 674, distance: 561.4
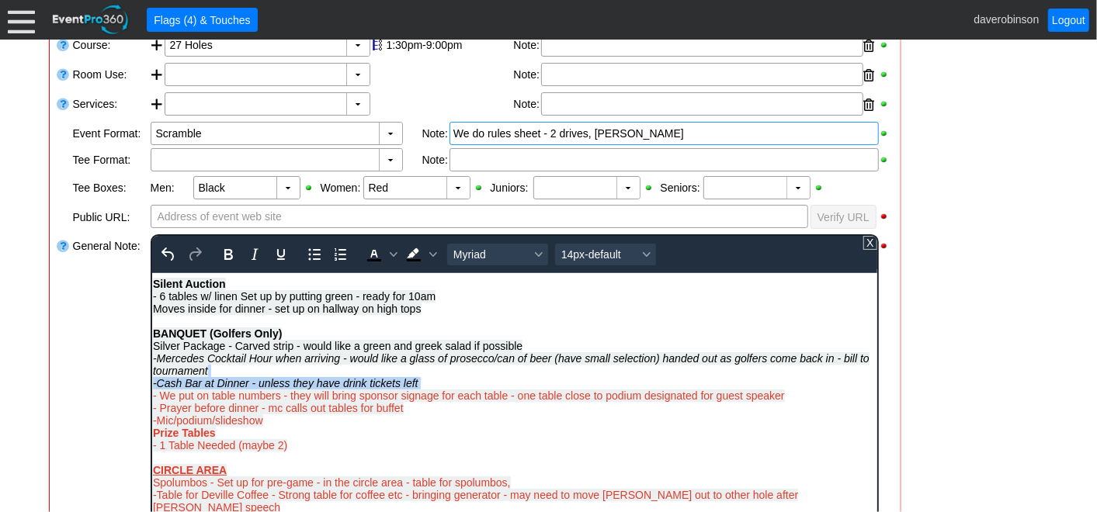
click at [151, 404] on html "12 carts reserved AB Madison Brown - 587-393-5848 mbrown@southtrailhundai.com D…" at bounding box center [513, 243] width 725 height 977
drag, startPoint x: 373, startPoint y: 252, endPoint x: 251, endPoint y: 103, distance: 192.5
click at [373, 252] on icon "Text color Black" at bounding box center [373, 254] width 7 height 8
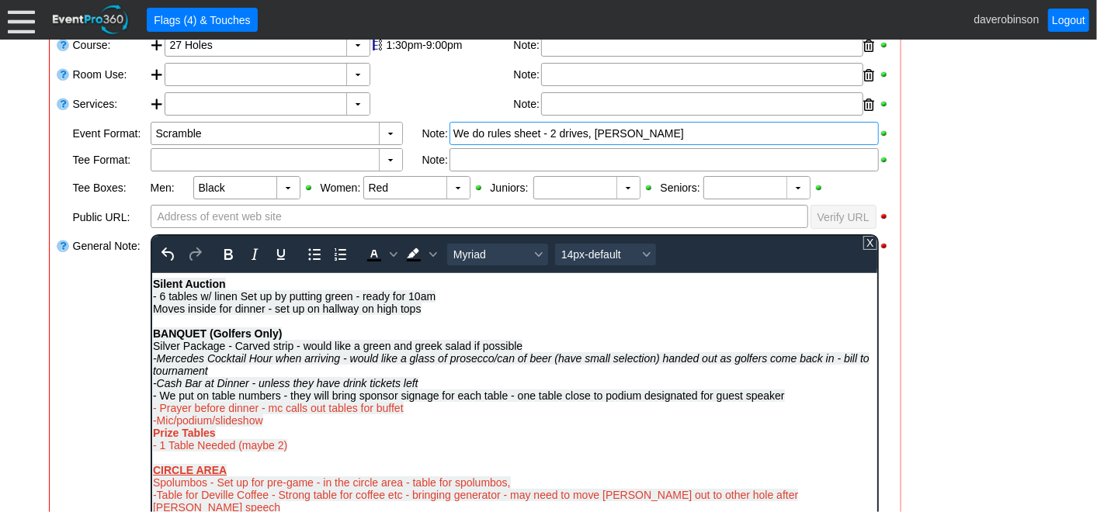
click at [422, 414] on div "Silver Package - Carved strip - would like a green and greek salad if possible …" at bounding box center [514, 376] width 724 height 75
drag, startPoint x: 422, startPoint y: 424, endPoint x: 143, endPoint y: 418, distance: 278.7
click at [151, 418] on html "12 carts reserved AB Madison Brown - 587-393-5848 mbrown@southtrailhundai.com D…" at bounding box center [513, 243] width 725 height 977
drag, startPoint x: 367, startPoint y: 252, endPoint x: 208, endPoint y: 84, distance: 231.7
click at [368, 252] on icon "Text color Black" at bounding box center [373, 254] width 19 height 19
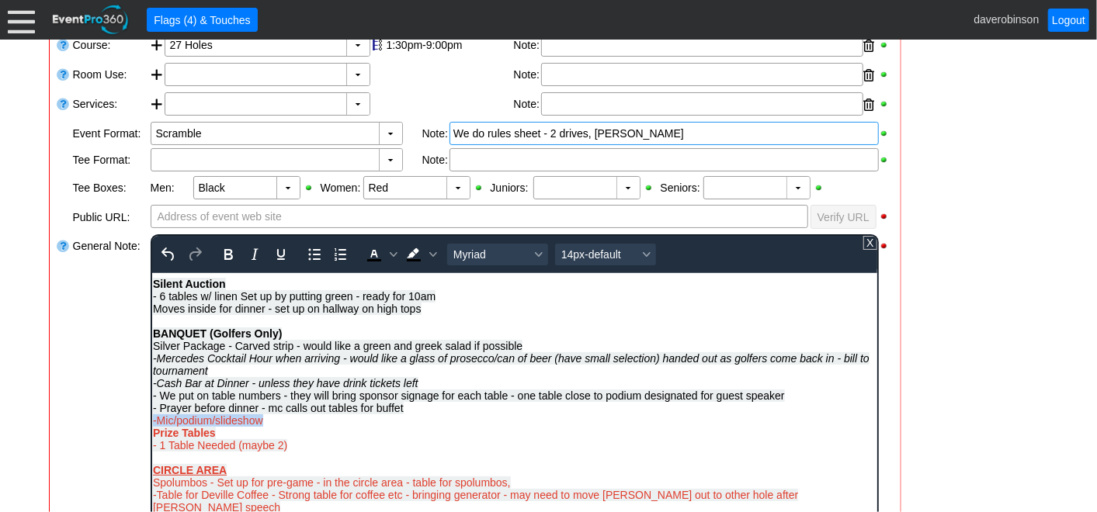
drag, startPoint x: 319, startPoint y: 436, endPoint x: 147, endPoint y: 425, distance: 171.9
click at [151, 425] on html "12 carts reserved AB Madison Brown - 587-393-5848 mbrown@southtrailhundai.com D…" at bounding box center [513, 243] width 725 height 977
click at [370, 255] on icon "Text color Black" at bounding box center [373, 254] width 19 height 19
click at [345, 426] on div "-Mic/podium/slideshow" at bounding box center [514, 420] width 724 height 12
drag, startPoint x: 231, startPoint y: 445, endPoint x: 147, endPoint y: 441, distance: 84.7
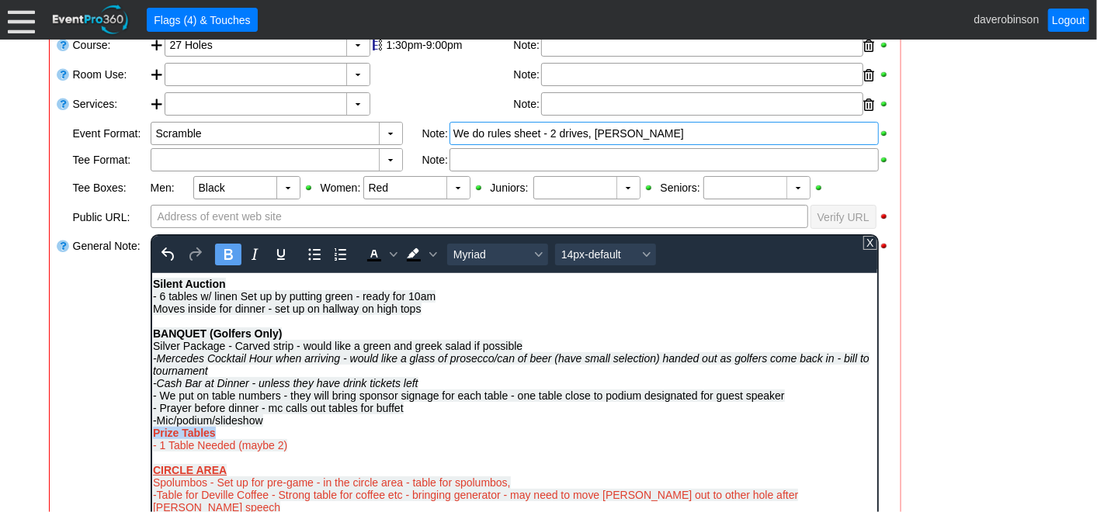
click at [151, 441] on html "12 carts reserved AB Madison Brown - 587-393-5848 mbrown@southtrailhundai.com D…" at bounding box center [513, 243] width 725 height 977
click at [366, 254] on icon "Text color Black" at bounding box center [373, 254] width 19 height 19
click at [307, 451] on div "Prize Tables - 1 Table Needed (maybe 2)" at bounding box center [514, 438] width 724 height 25
drag, startPoint x: 307, startPoint y: 458, endPoint x: 151, endPoint y: 463, distance: 156.1
click at [152, 451] on div "Prize Tables - 1 Table Needed (maybe 2)" at bounding box center [514, 438] width 724 height 25
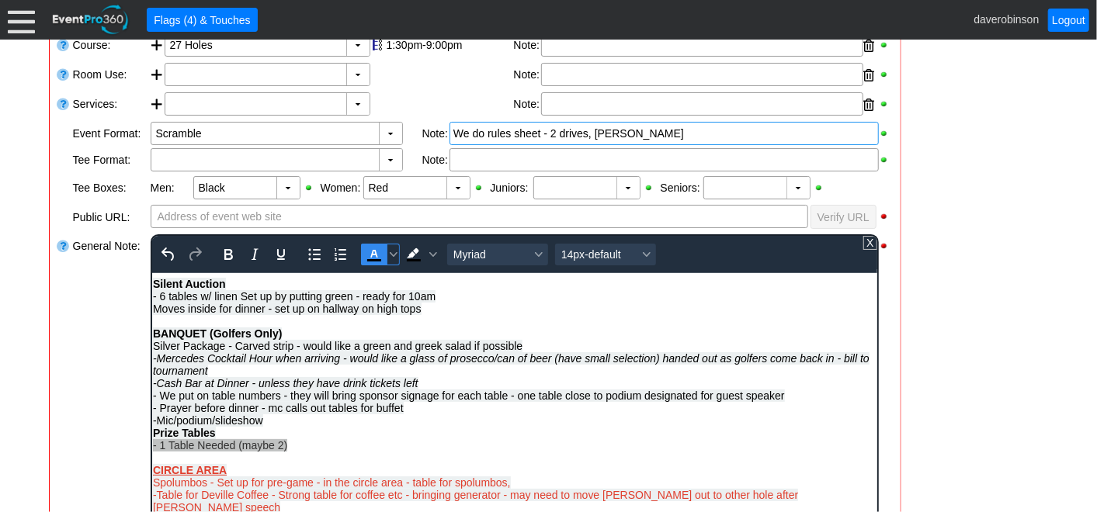
click at [370, 254] on icon "Text color Black" at bounding box center [373, 254] width 7 height 8
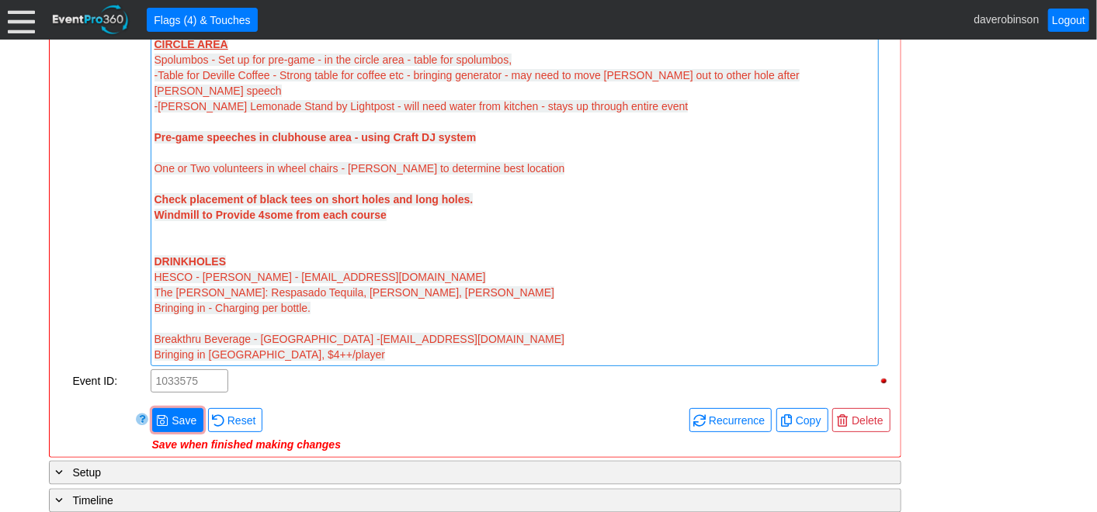
scroll to position [1503, 0]
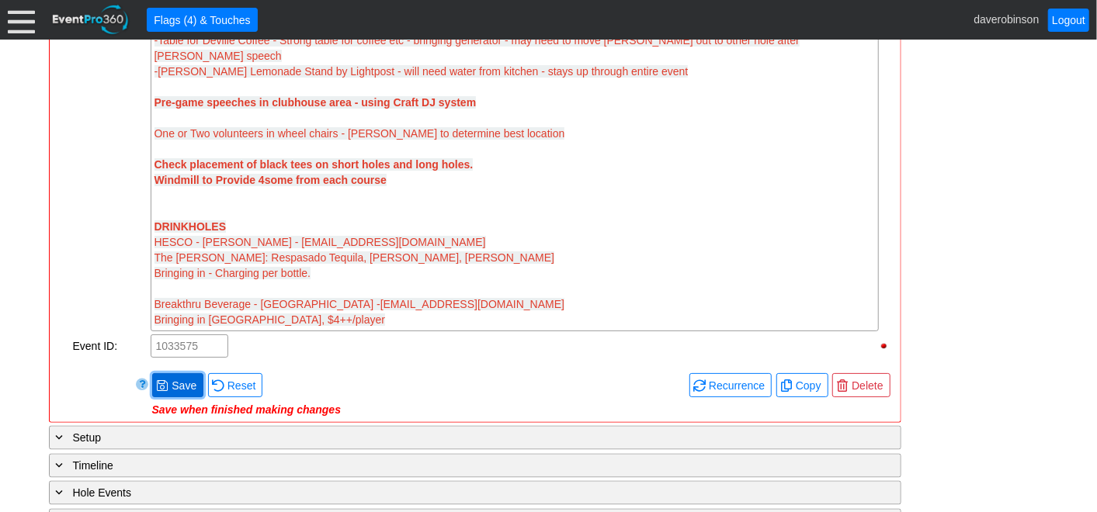
click at [179, 378] on span "Save" at bounding box center [183, 386] width 31 height 16
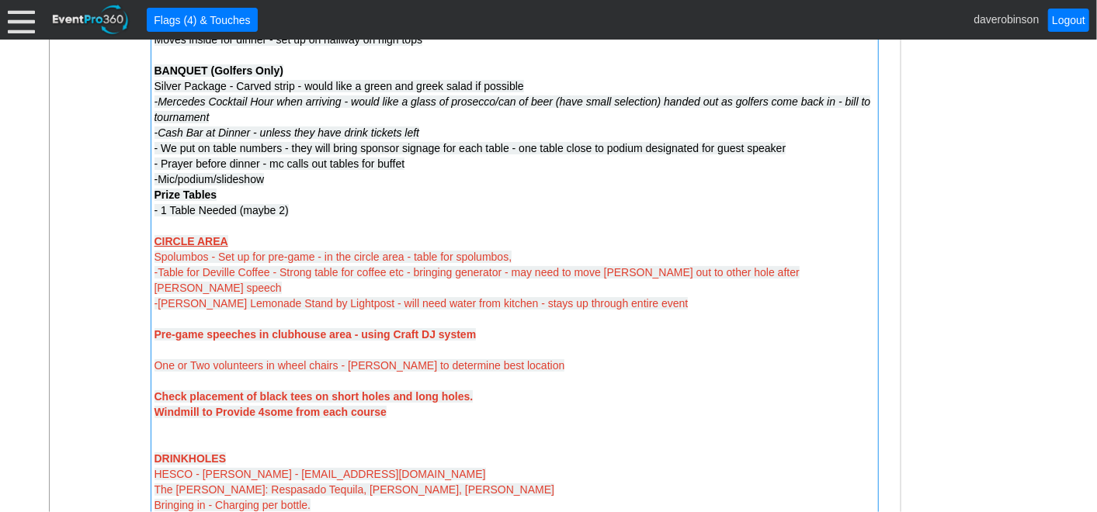
scroll to position [1244, 0]
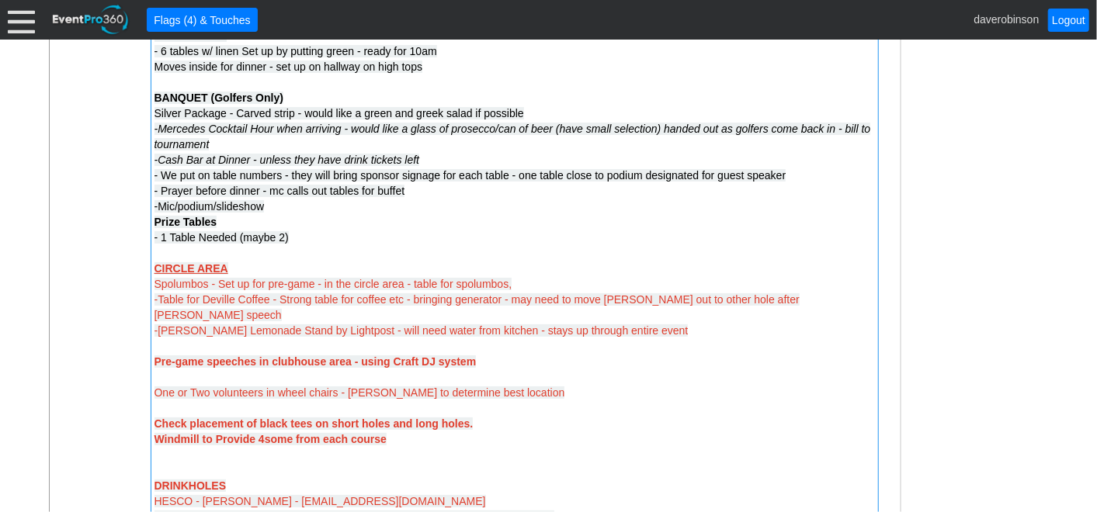
click at [439, 284] on span "Spolumbos - Set up for pre-game - in the circle area - table for spolumbos," at bounding box center [333, 284] width 358 height 12
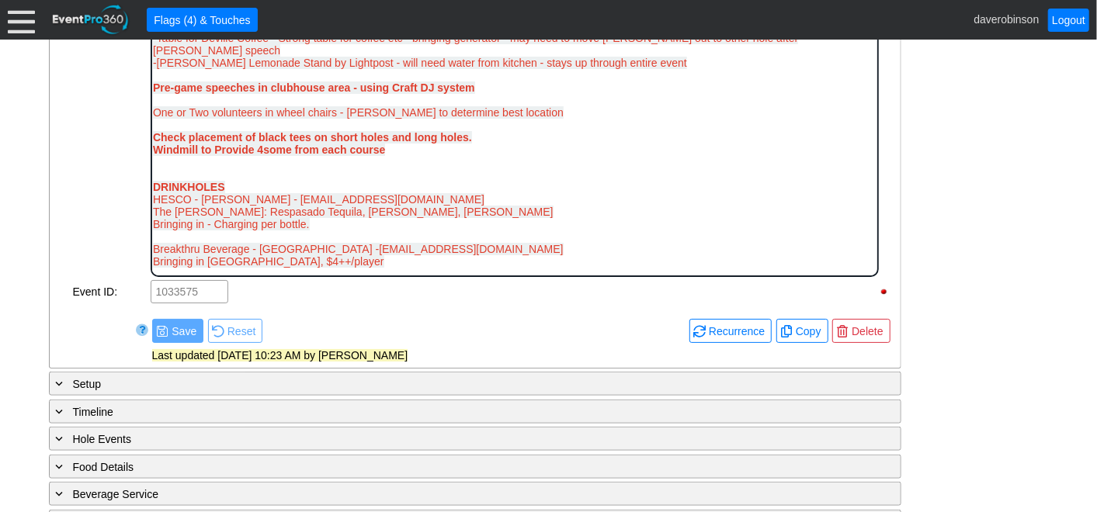
scroll to position [547, 0]
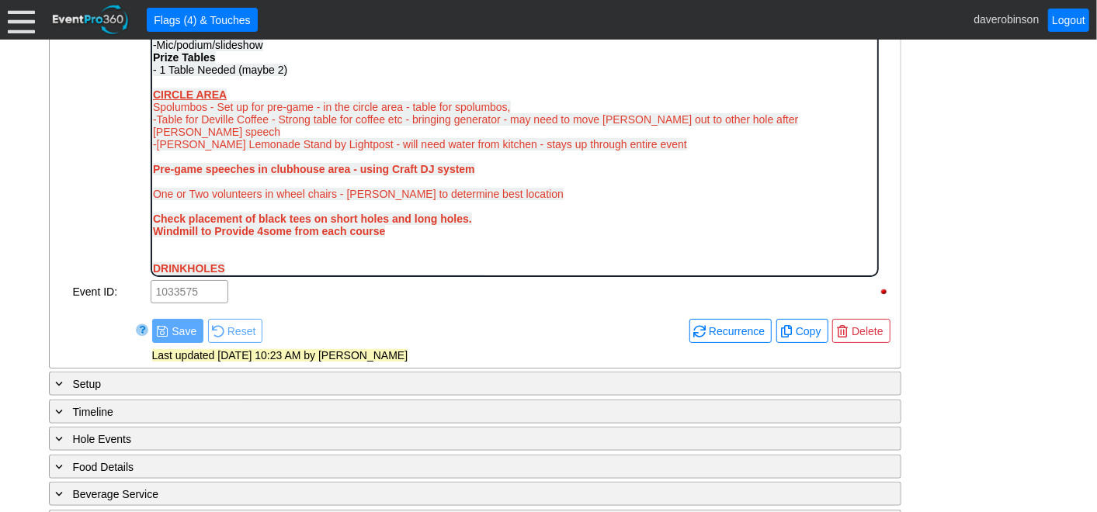
click at [522, 113] on div "Spolumbos - Set up for pre-game - in the circle area - table for spolumbos," at bounding box center [514, 107] width 724 height 12
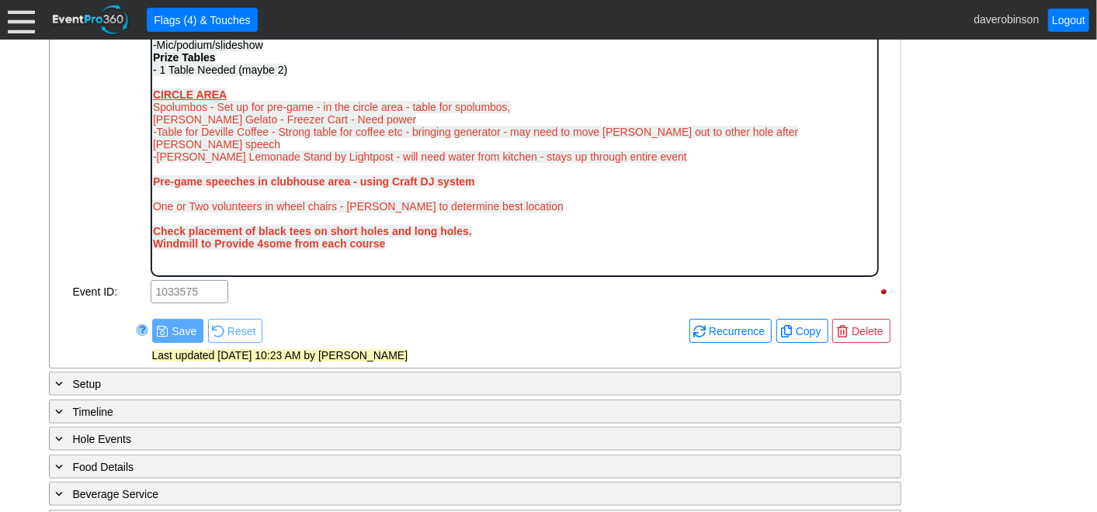
click at [152, 126] on span "Noto Gelato - Freezer Cart - Need power" at bounding box center [283, 119] width 263 height 12
click at [347, 126] on span "Pre-Game - Noto Gelato - Freezer Cart - Need power" at bounding box center [313, 119] width 323 height 12
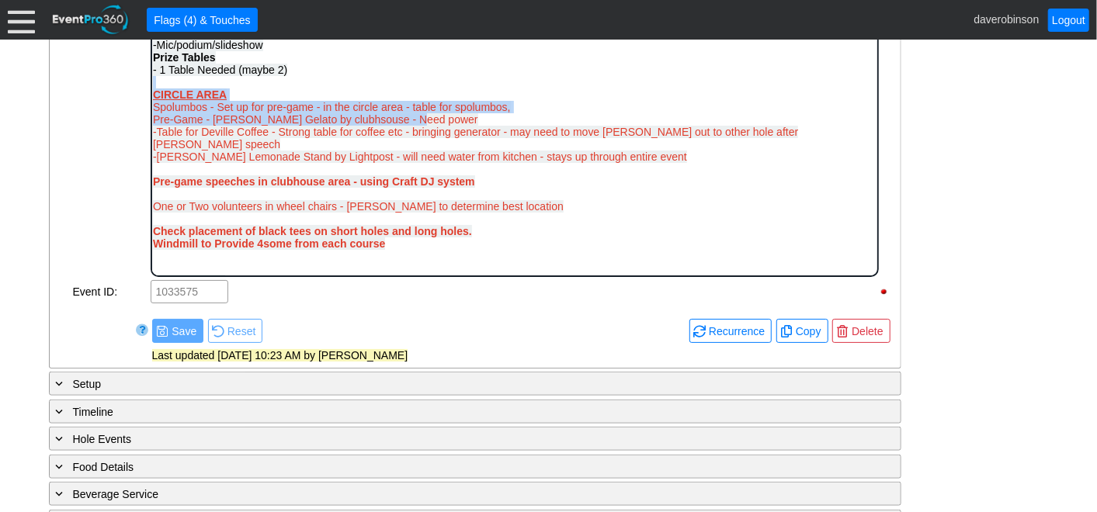
drag, startPoint x: 415, startPoint y: 132, endPoint x: 154, endPoint y: 99, distance: 262.9
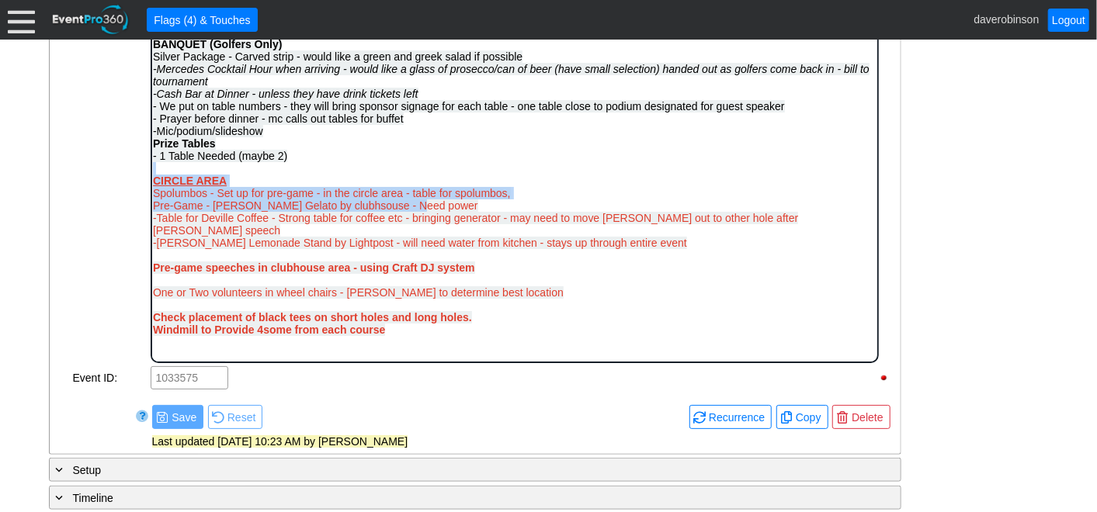
scroll to position [467, 0]
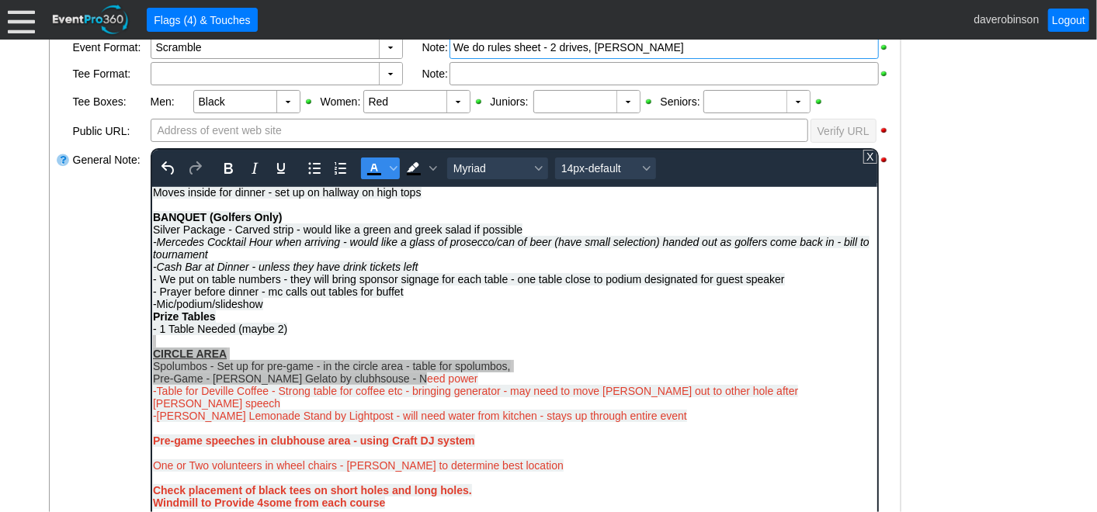
click at [366, 165] on icon "Text color Black" at bounding box center [373, 168] width 19 height 19
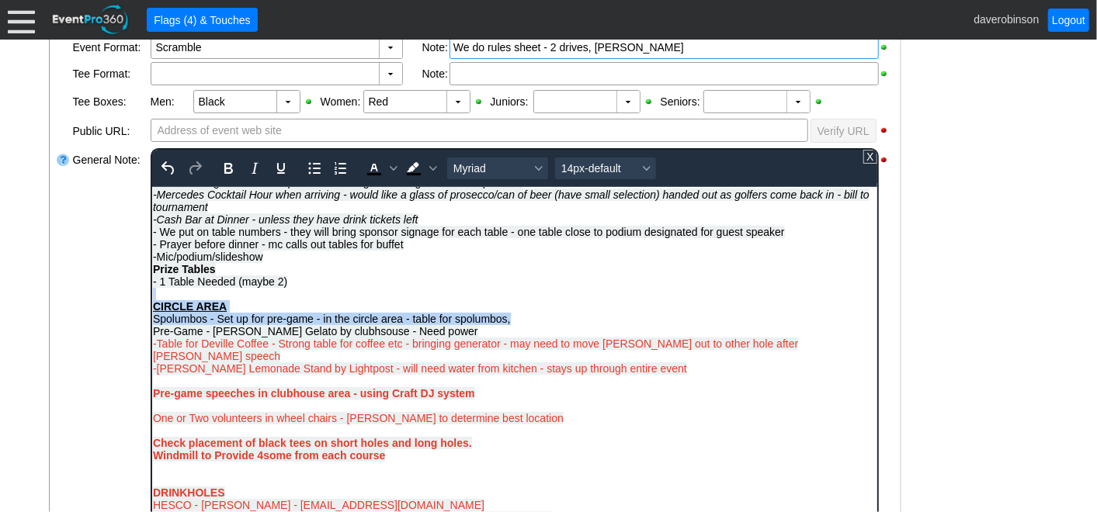
scroll to position [645, 0]
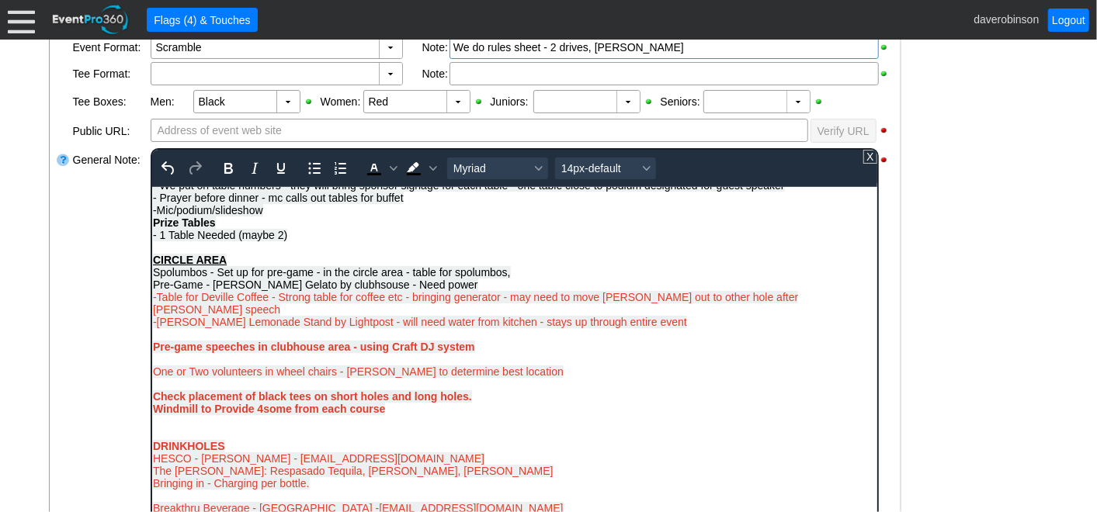
click at [329, 331] on div "-Lew's Lemonade Stand by Lightpost - will need water from kitchen - stays up th…" at bounding box center [514, 327] width 724 height 25
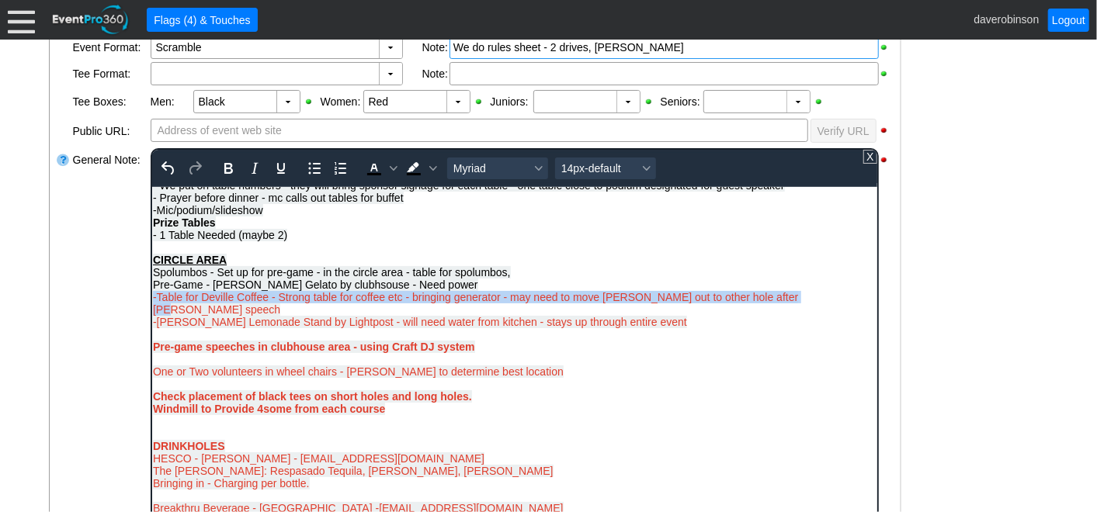
drag, startPoint x: 808, startPoint y: 308, endPoint x: 151, endPoint y: 308, distance: 656.7
click at [152, 308] on div "-Table for Deville Coffee - Strong table for coffee etc - bringing generator - …" at bounding box center [514, 302] width 724 height 25
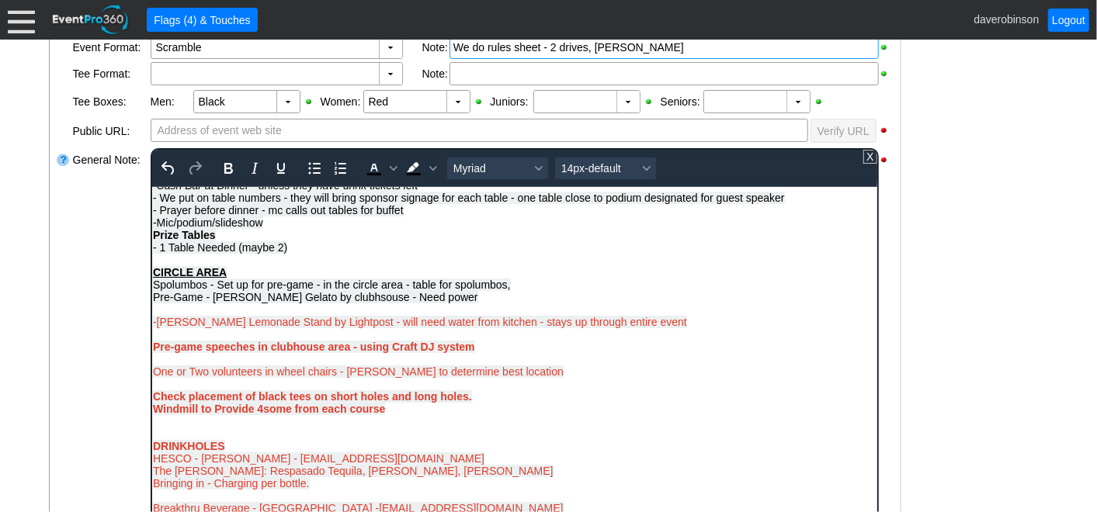
scroll to position [632, 0]
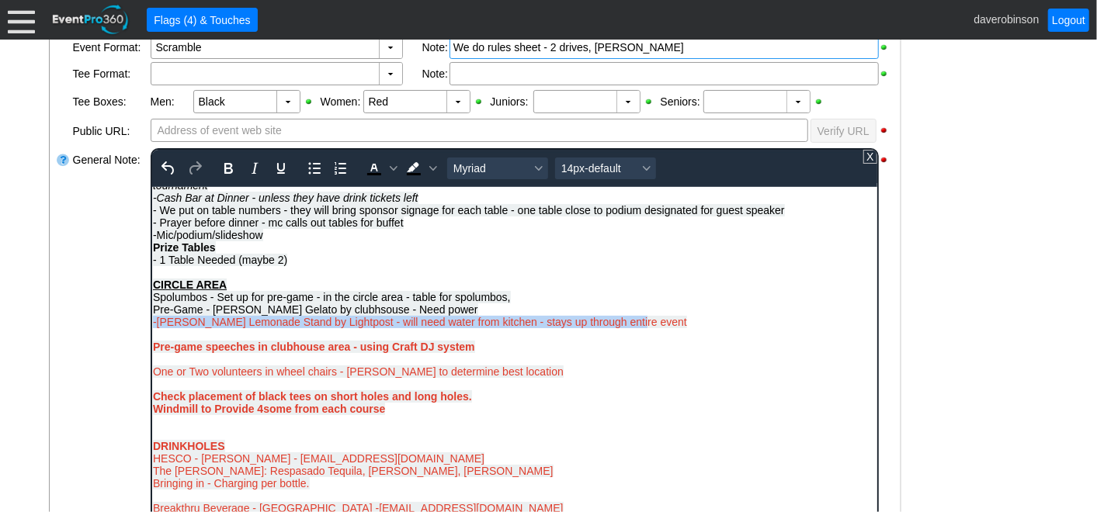
drag, startPoint x: 653, startPoint y: 320, endPoint x: 152, endPoint y: 324, distance: 500.7
click at [152, 324] on div "-Lew's Lemonade Stand by Lightpost - will need water from kitchen - stays up th…" at bounding box center [514, 327] width 724 height 25
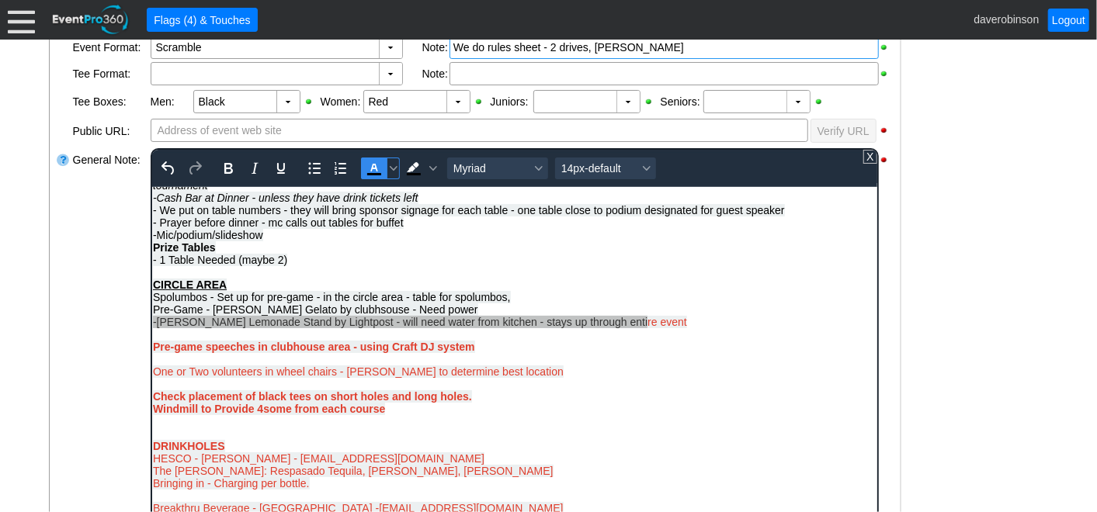
click at [370, 165] on icon "Text color Black" at bounding box center [373, 168] width 7 height 8
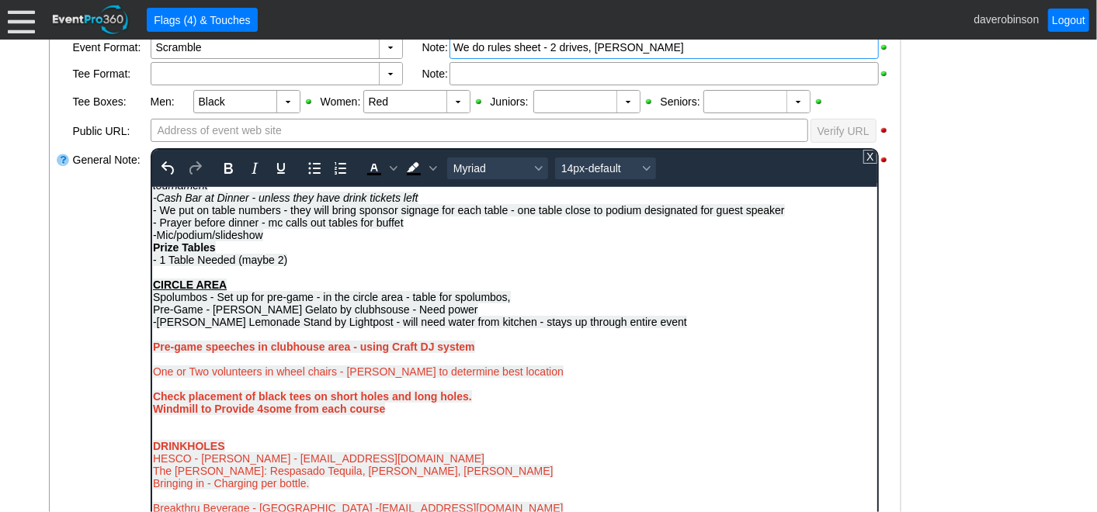
click at [505, 255] on div "Prize Tables - 1 Table Needed (maybe 2)" at bounding box center [514, 253] width 724 height 25
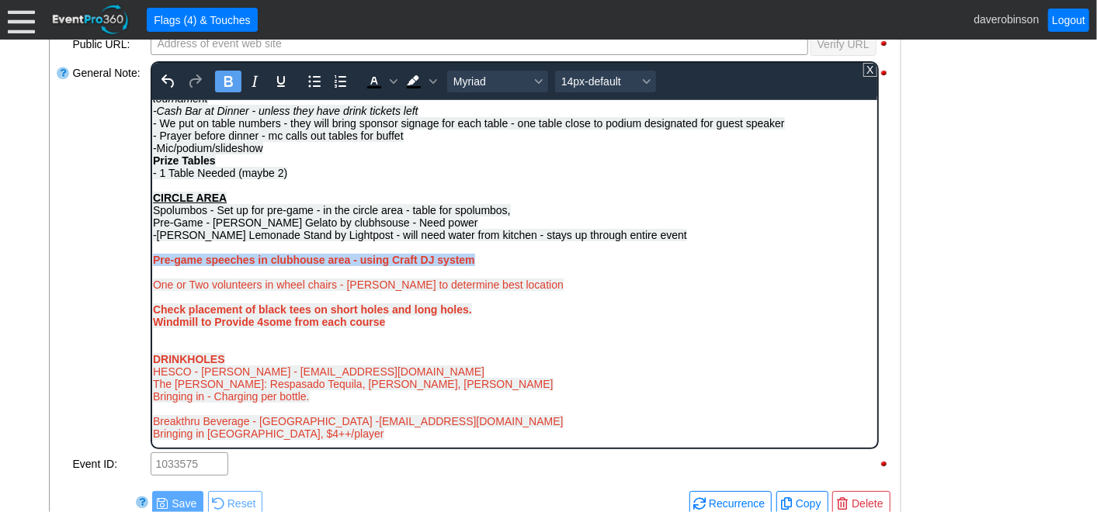
drag, startPoint x: 479, startPoint y: 257, endPoint x: 154, endPoint y: 259, distance: 324.5
click at [154, 259] on div "Pre-game speeches in clubhouse area - using Craft DJ system One or Two voluntee…" at bounding box center [514, 290] width 724 height 75
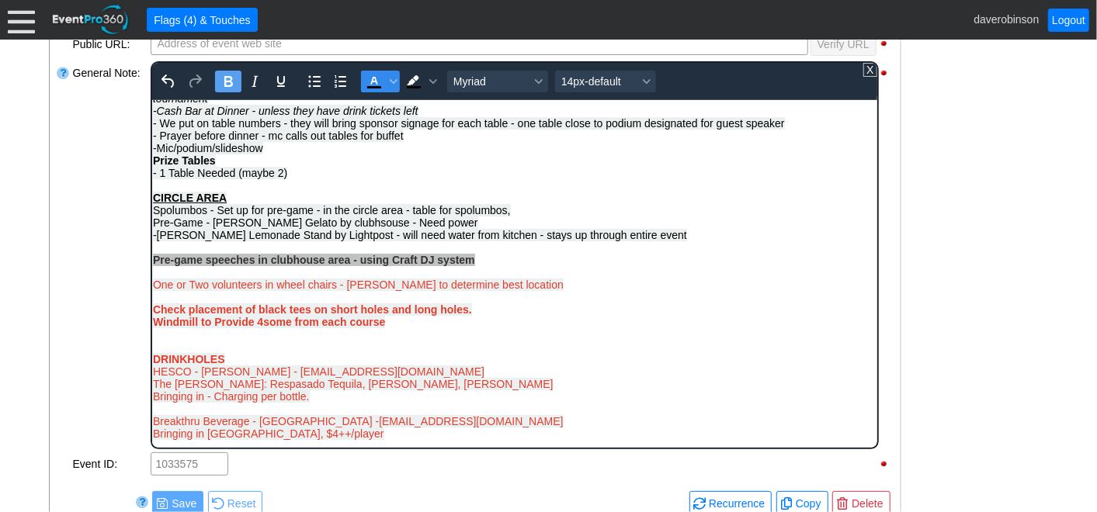
click at [370, 78] on icon "Text color Black" at bounding box center [373, 81] width 7 height 8
click at [551, 309] on div "Pre-game speeches in clubhouse area - using Craft DJ system One or Two voluntee…" at bounding box center [514, 290] width 724 height 75
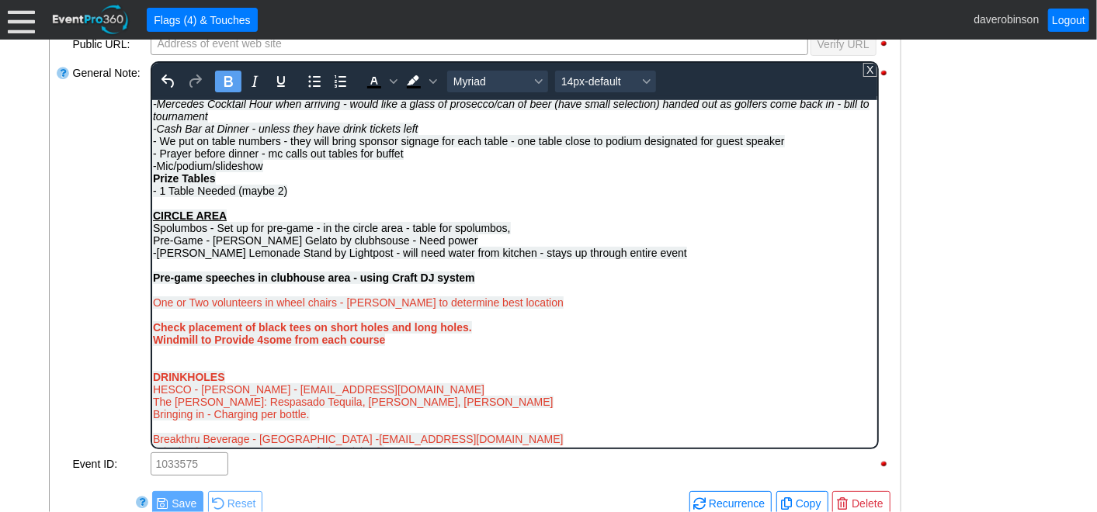
scroll to position [632, 0]
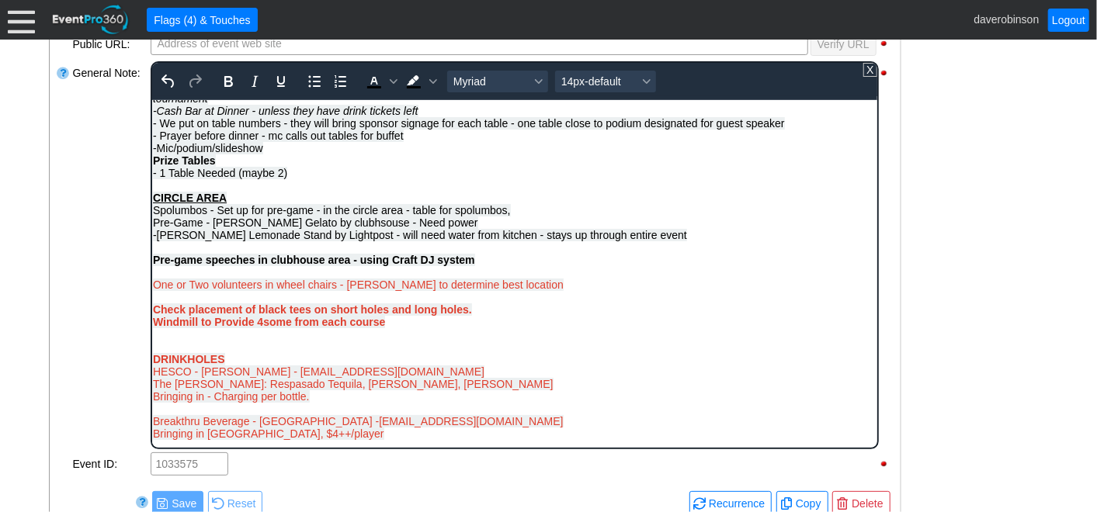
click at [523, 286] on div "Pre-game speeches in clubhouse area - using Craft DJ system One or Two voluntee…" at bounding box center [514, 290] width 724 height 75
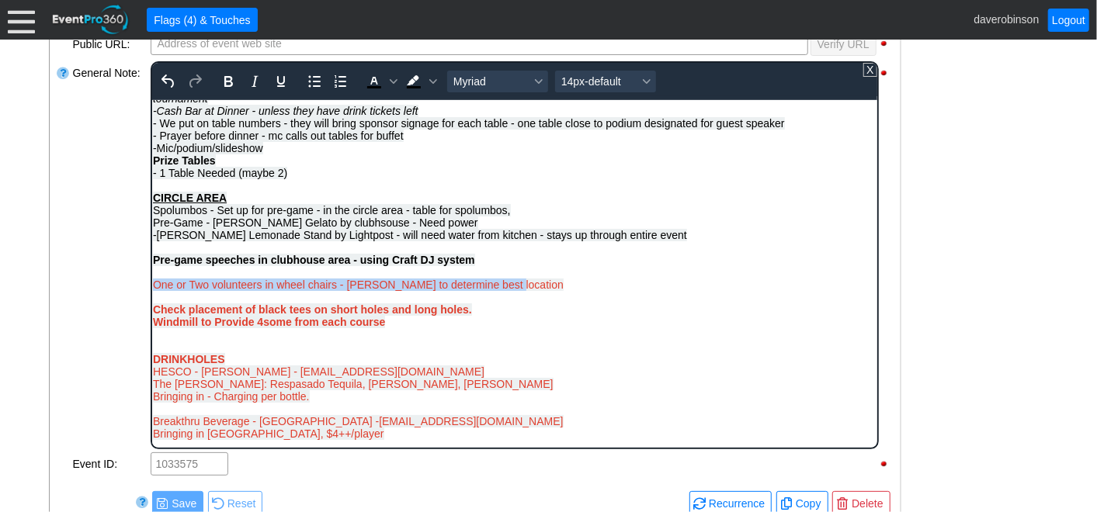
drag, startPoint x: 516, startPoint y: 286, endPoint x: 151, endPoint y: 280, distance: 365.7
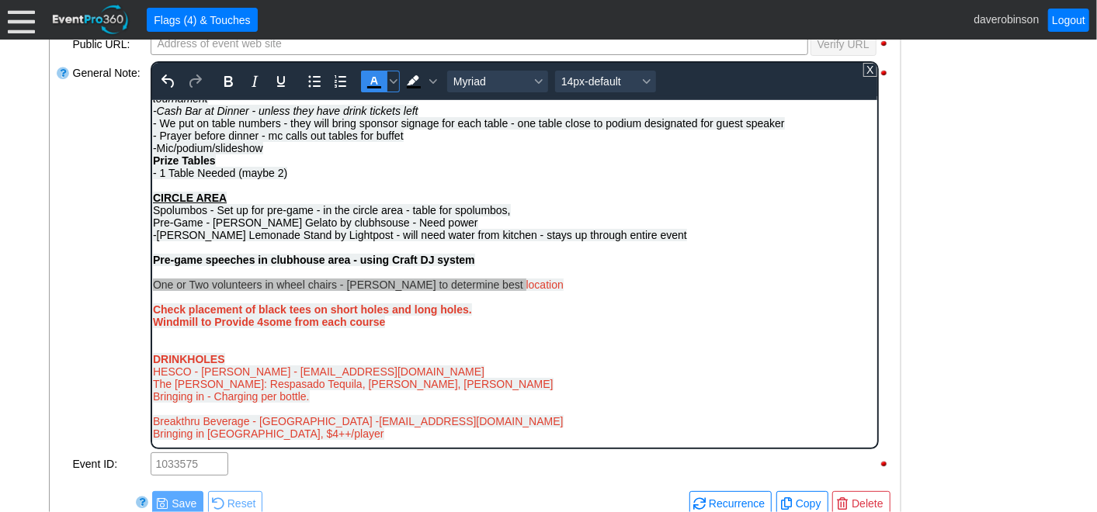
click at [376, 80] on icon "Text color Black" at bounding box center [373, 81] width 19 height 19
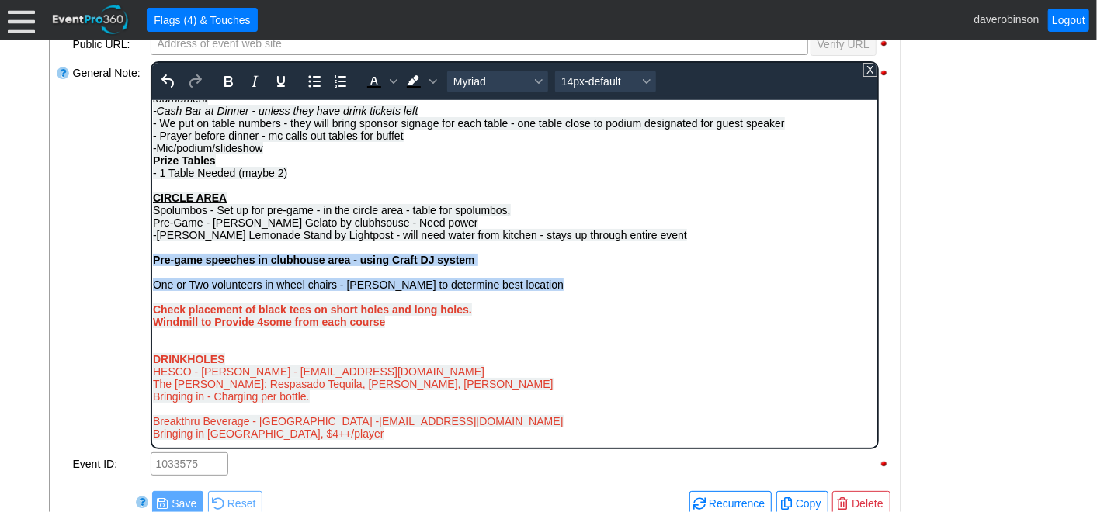
click at [553, 282] on div "Pre-game speeches in clubhouse area - using Craft DJ system One or Two voluntee…" at bounding box center [514, 290] width 724 height 75
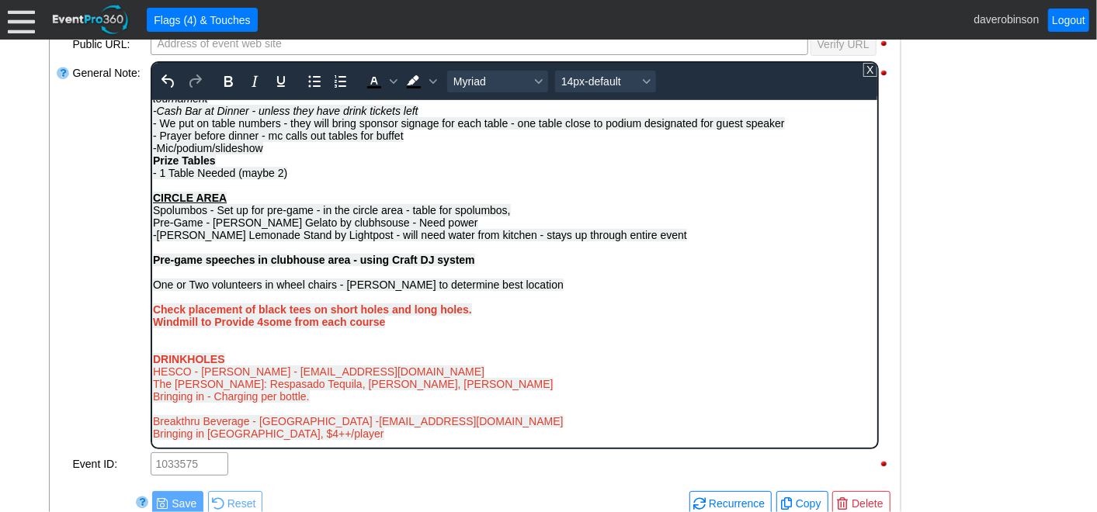
scroll to position [640, 0]
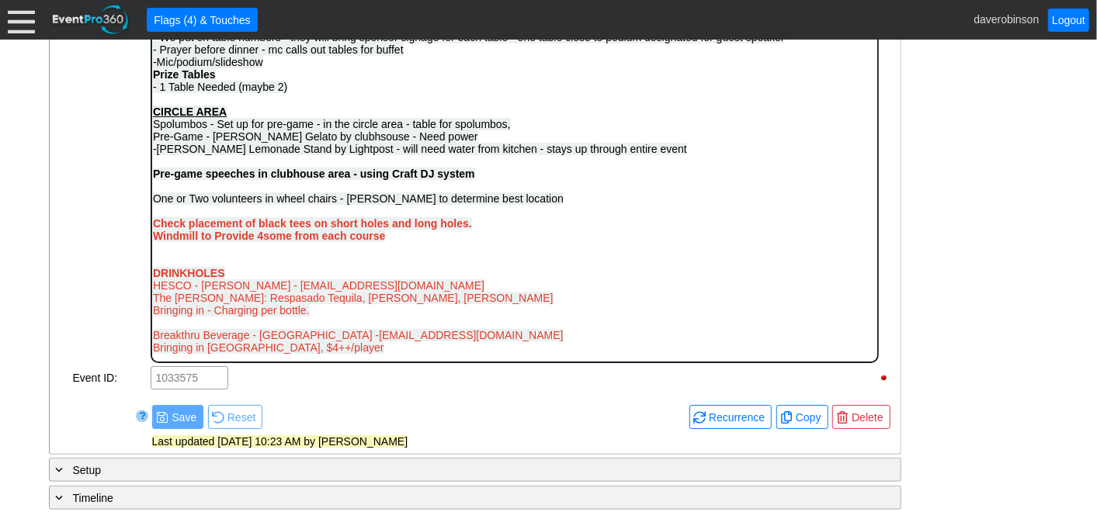
click at [316, 135] on span "Pre-Game - Noto Gelato by clubhsouse - Need power" at bounding box center [314, 136] width 325 height 12
click at [572, 274] on div "DRINKHOLES" at bounding box center [514, 272] width 724 height 12
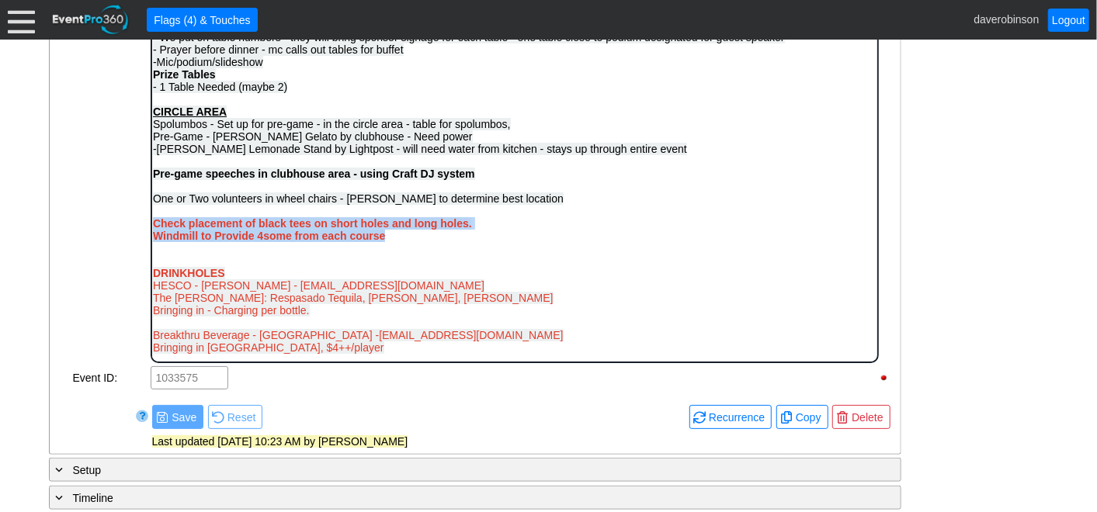
drag, startPoint x: 404, startPoint y: 236, endPoint x: 151, endPoint y: 220, distance: 253.6
click at [152, 220] on div "Pre-game speeches in clubhouse area - using Craft DJ system One or Two voluntee…" at bounding box center [514, 204] width 724 height 75
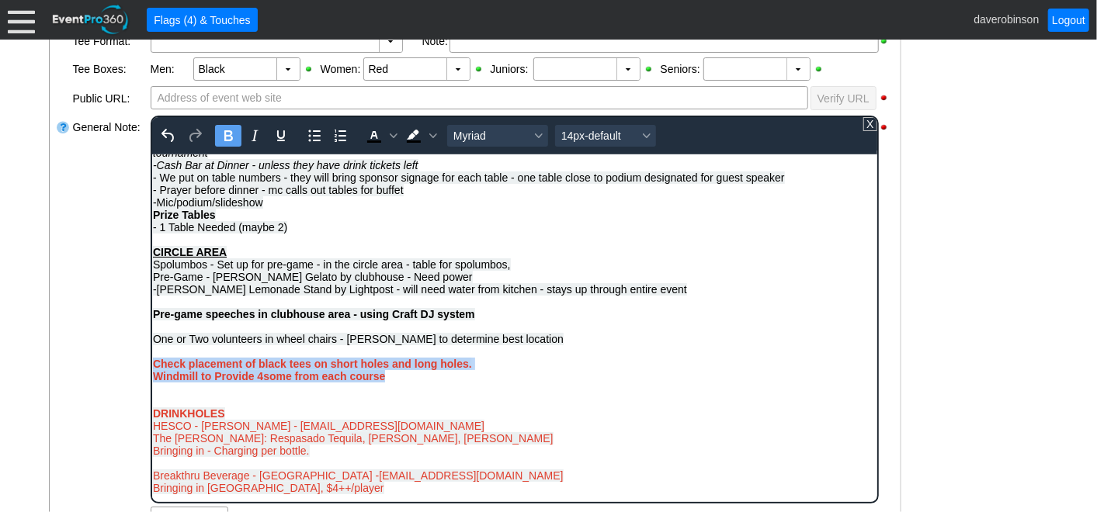
scroll to position [554, 0]
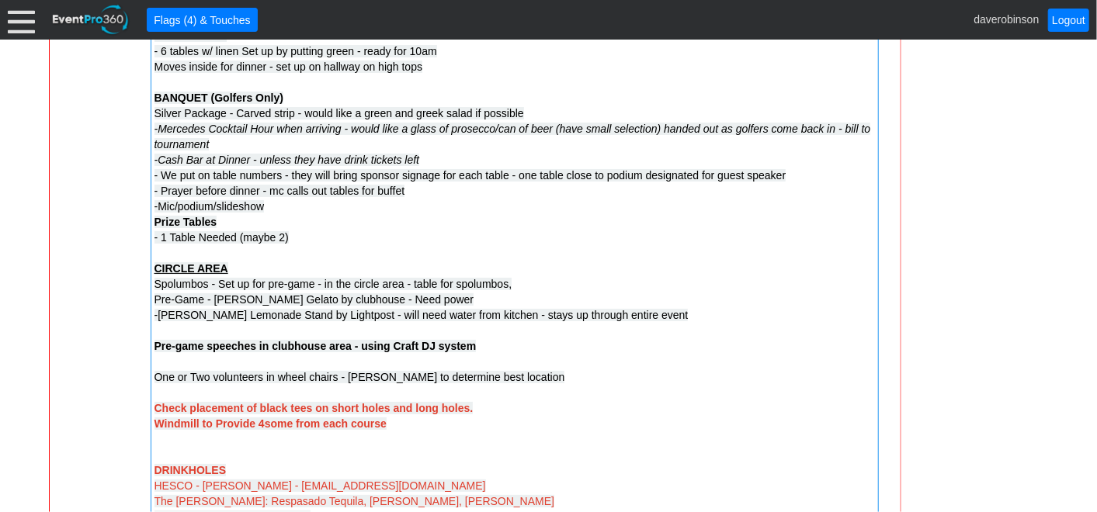
scroll to position [1331, 0]
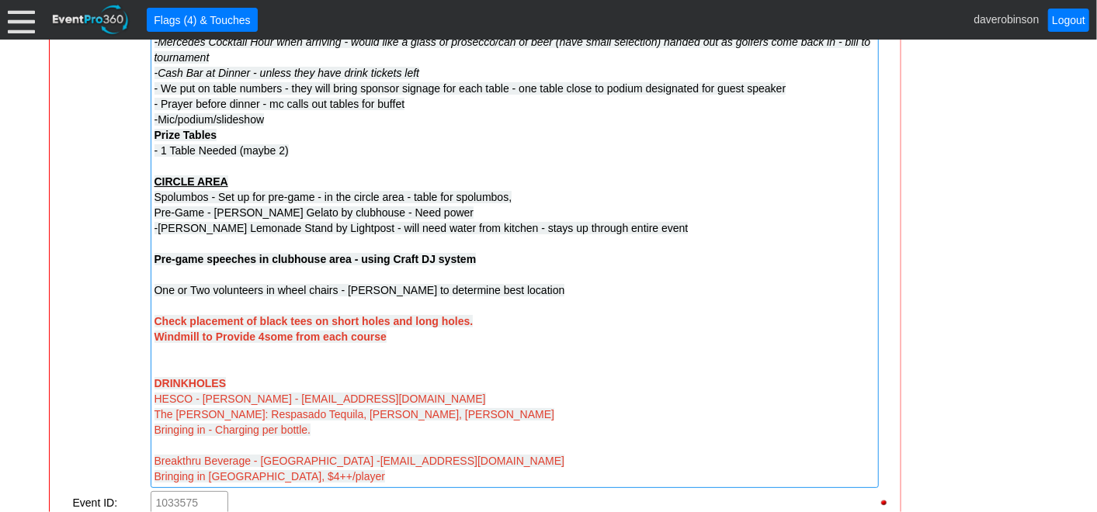
click at [384, 337] on strong "Check placement of black tees on short holes and long holes. Windmill to Provid…" at bounding box center [313, 329] width 319 height 28
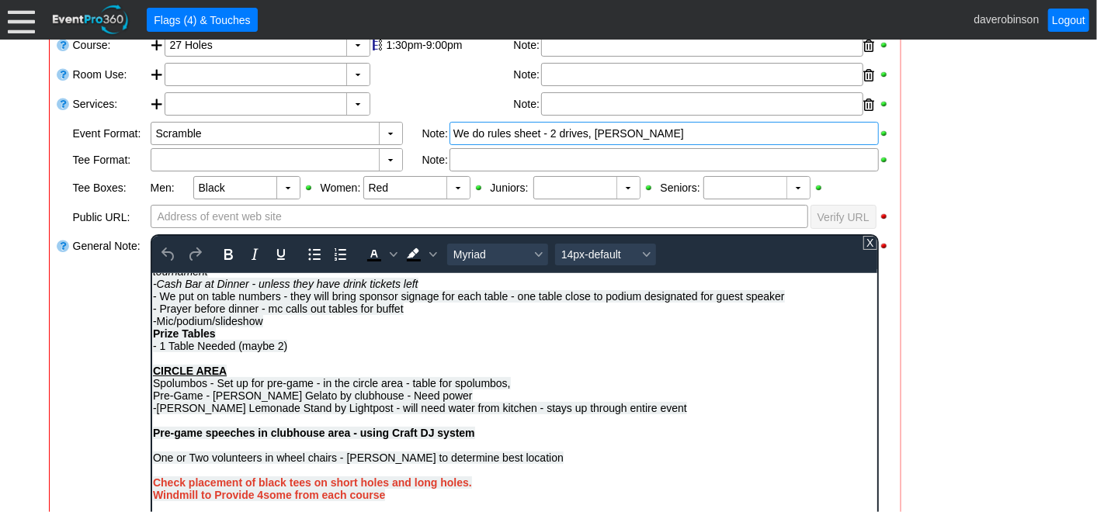
scroll to position [632, 0]
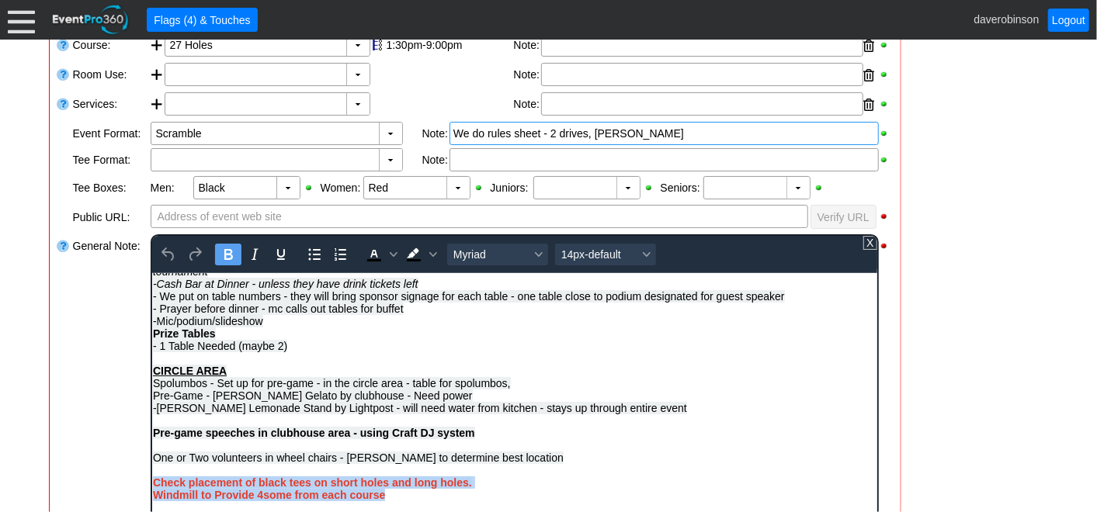
drag, startPoint x: 401, startPoint y: 497, endPoint x: 297, endPoint y: 746, distance: 270.0
click at [151, 476] on html "12 carts reserved AB Madison Brown - 587-393-5848 mbrown@southtrailhundai.com D…" at bounding box center [513, 138] width 725 height 964
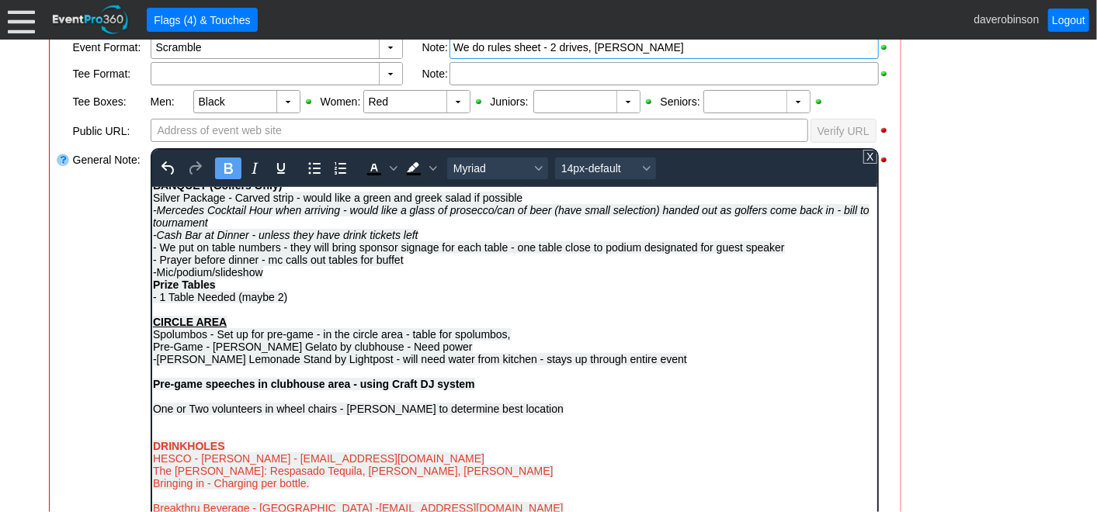
scroll to position [554, 0]
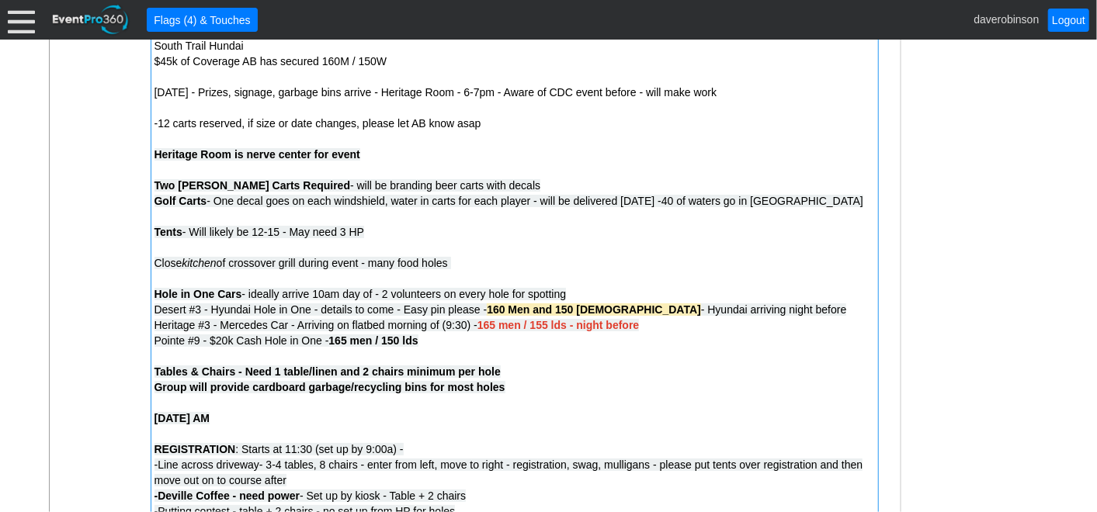
scroll to position [632, 0]
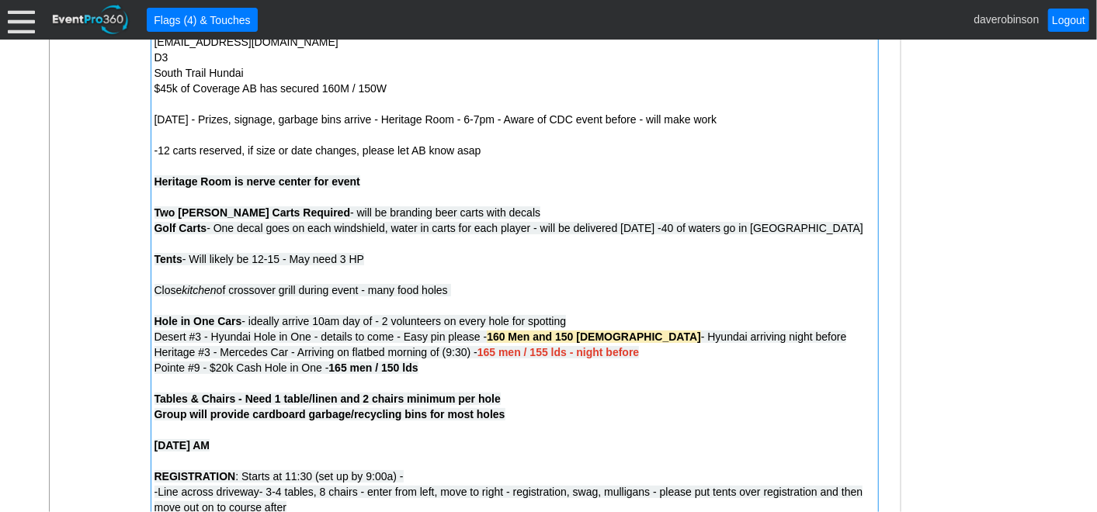
click at [587, 404] on div "Heritage #3 - Mercedes Car - Arriving on flatbed morning of (9:30) - 165 men / …" at bounding box center [514, 415] width 720 height 140
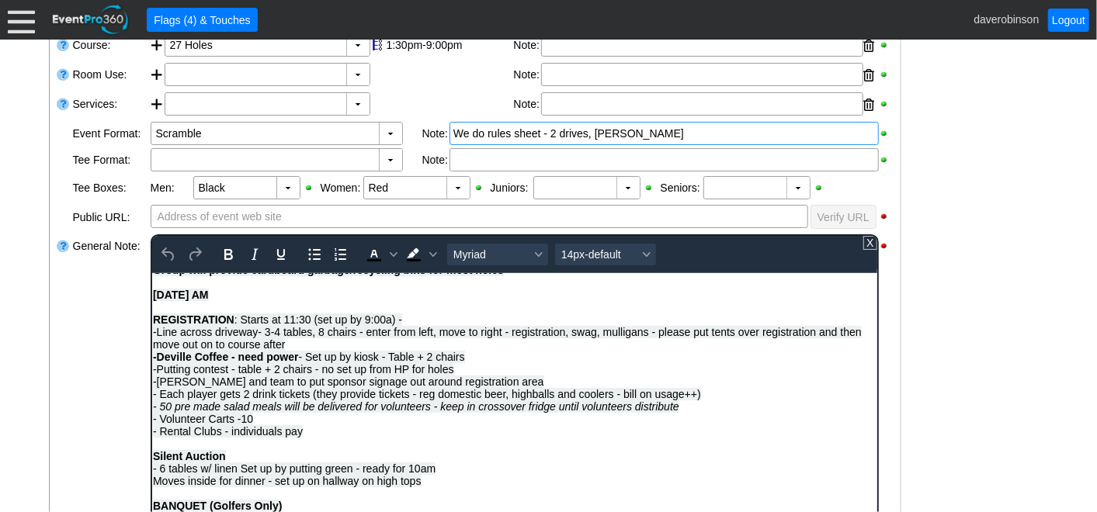
scroll to position [259, 0]
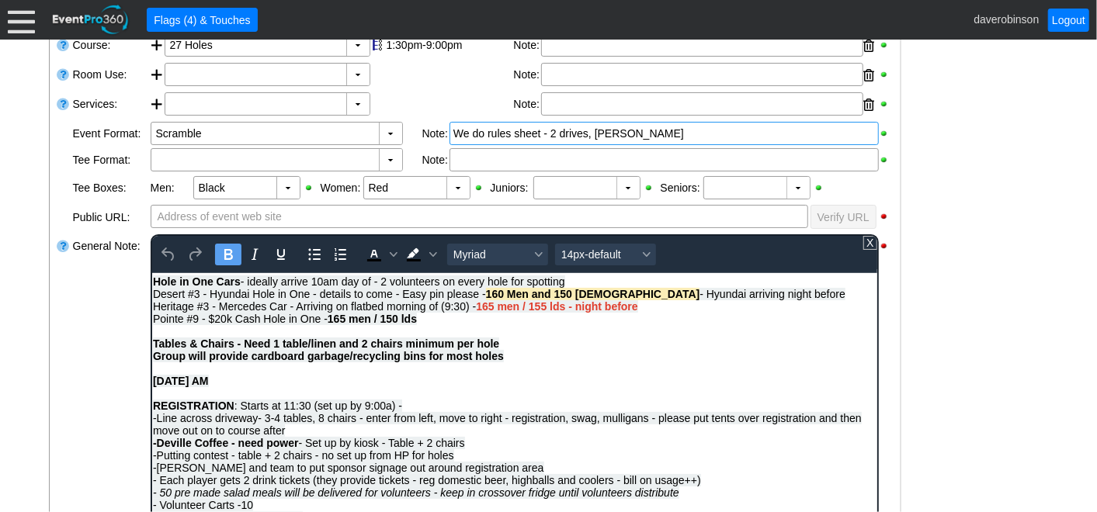
click at [533, 350] on div "Heritage #3 - Mercedes Car - Arriving on flatbed morning of (9:30) - 165 men / …" at bounding box center [514, 356] width 724 height 112
click at [606, 349] on strong "Tables & Chairs - Need 1 table/linen and 2 chairs minimum per hole - they will …" at bounding box center [404, 343] width 504 height 12
click at [720, 355] on div "Heritage #3 - Mercedes Car - Arriving on flatbed morning of (9:30) - 165 men / …" at bounding box center [514, 356] width 724 height 112
drag, startPoint x: 508, startPoint y: 350, endPoint x: 689, endPoint y: 355, distance: 181.7
click at [689, 355] on div "Heritage #3 - Mercedes Car - Arriving on flatbed morning of (9:30) - 165 men / …" at bounding box center [514, 356] width 724 height 112
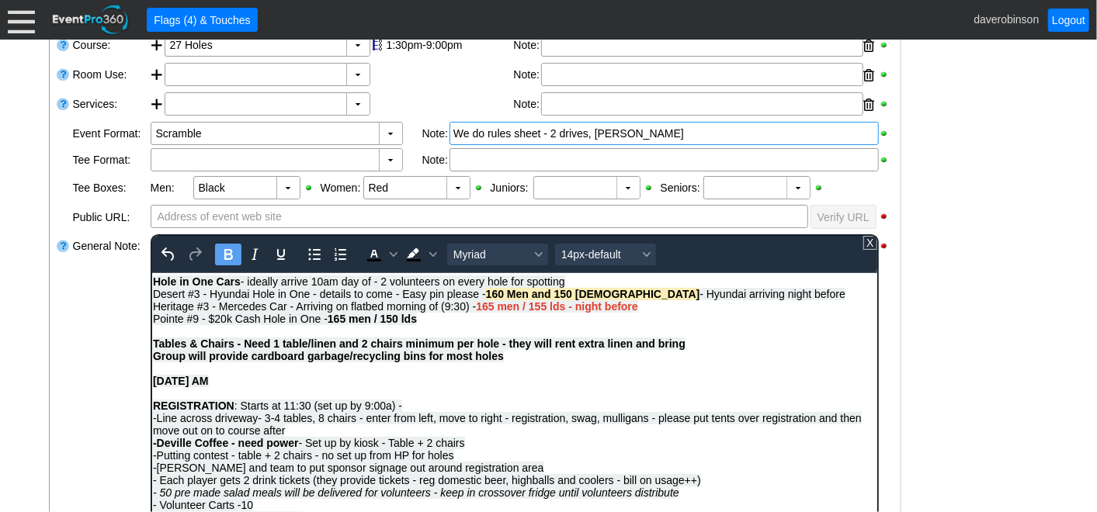
click at [730, 348] on div "Heritage #3 - Mercedes Car - Arriving on flatbed morning of (9:30) - 165 men / …" at bounding box center [514, 356] width 724 height 112
click at [102, 341] on div "General Note:" at bounding box center [110, 428] width 78 height 391
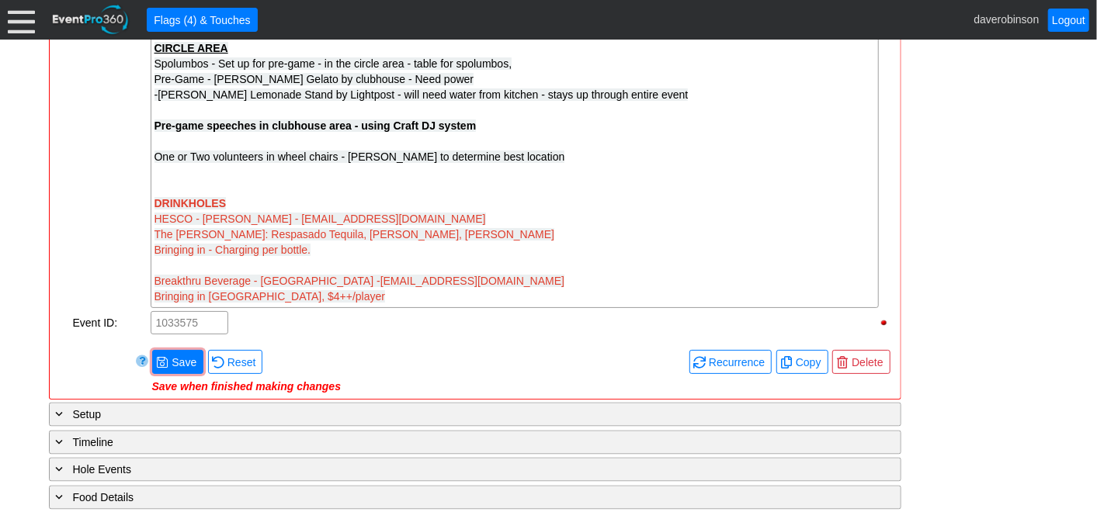
scroll to position [1503, 0]
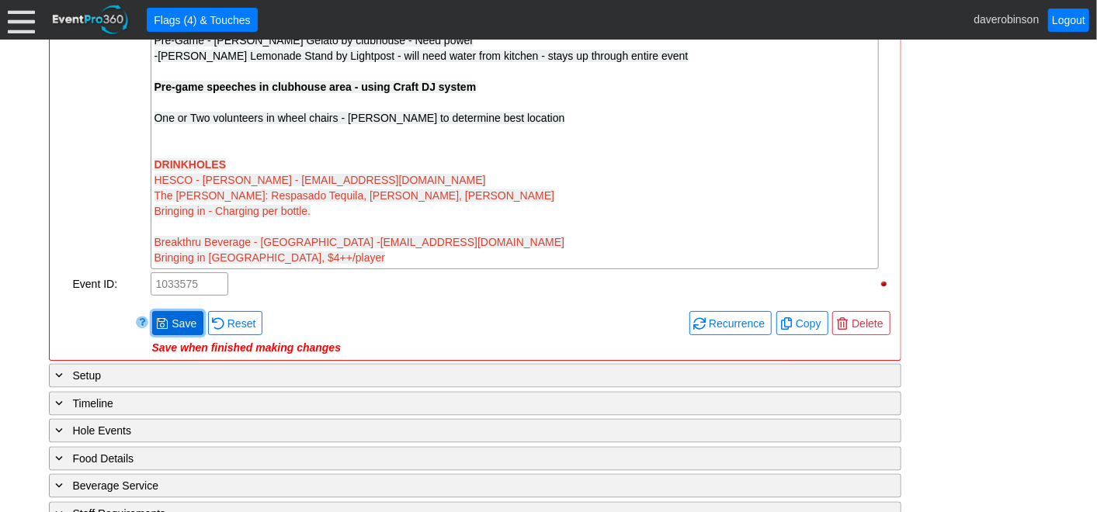
click at [177, 321] on span "Save" at bounding box center [183, 324] width 31 height 16
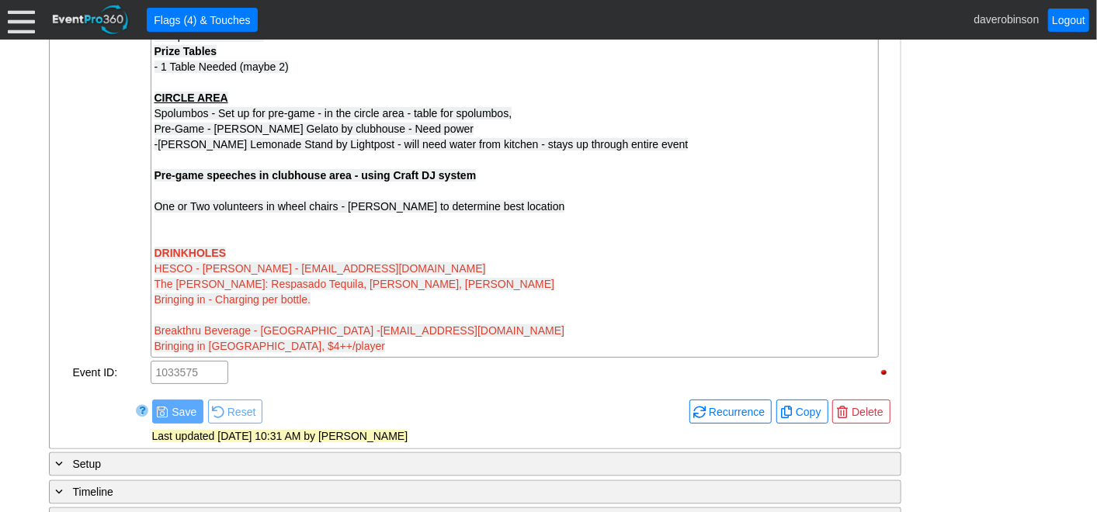
scroll to position [1417, 0]
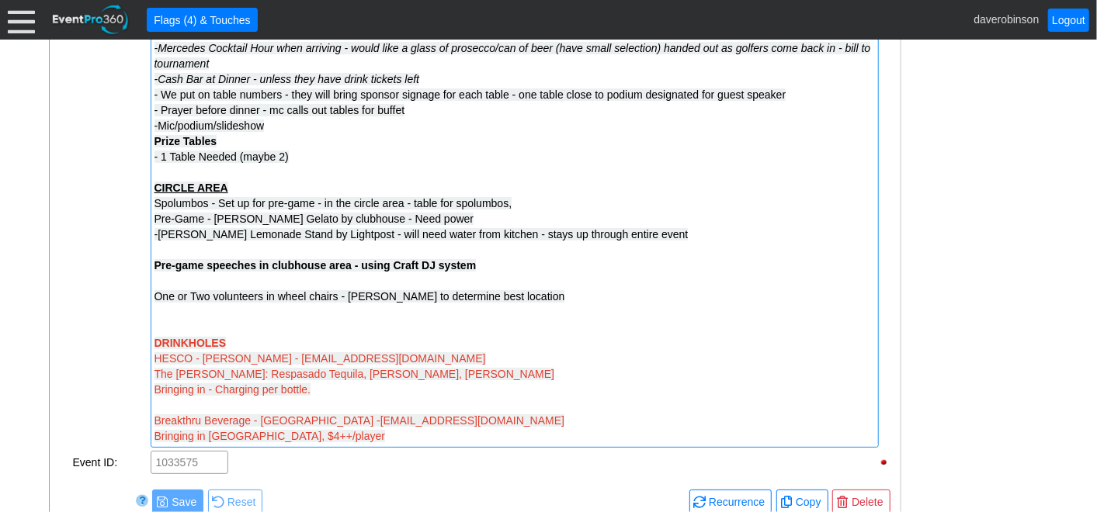
scroll to position [1331, 0]
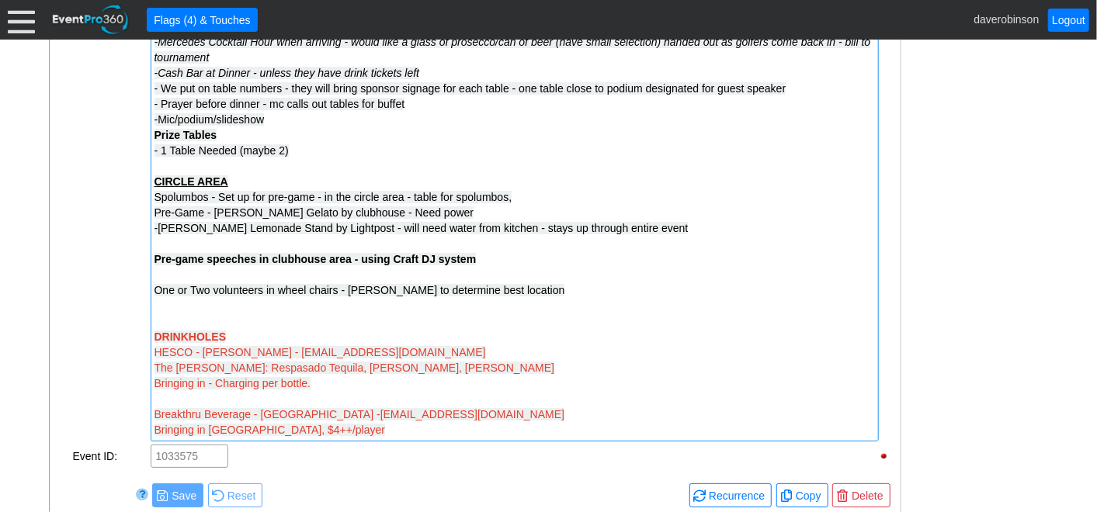
click at [503, 259] on div "Pre-game speeches in clubhouse area - using Craft DJ system One or Two voluntee…" at bounding box center [514, 283] width 720 height 62
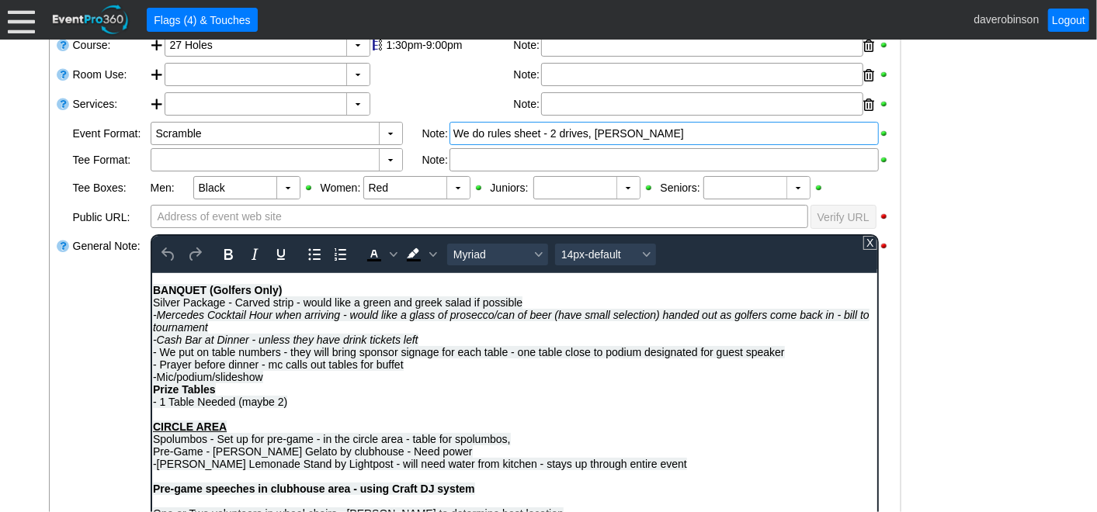
scroll to position [594, 0]
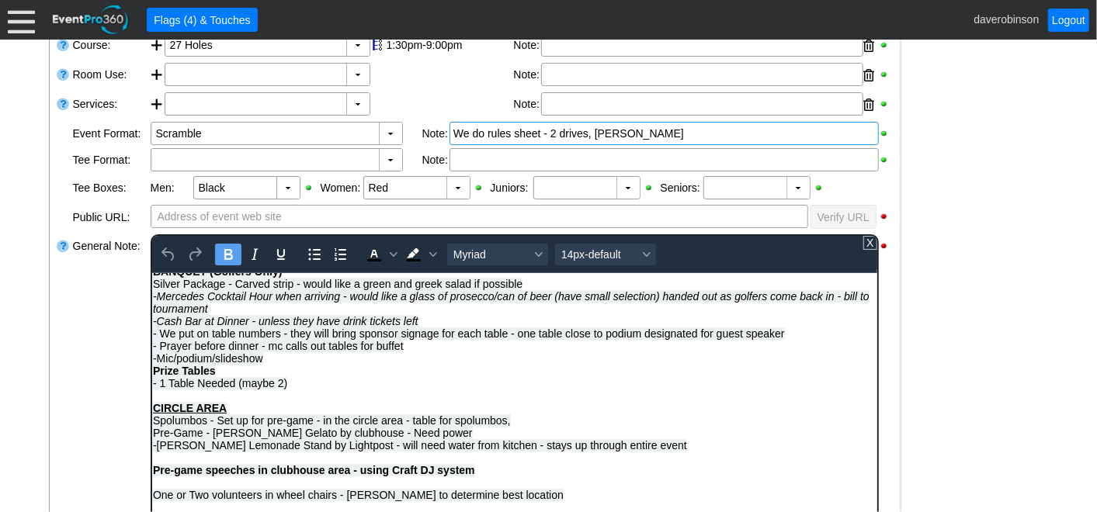
click at [515, 472] on div "Pre-game speeches in clubhouse area - using Craft DJ system One or Two voluntee…" at bounding box center [514, 488] width 724 height 50
click at [113, 441] on div "General Note:" at bounding box center [110, 428] width 78 height 391
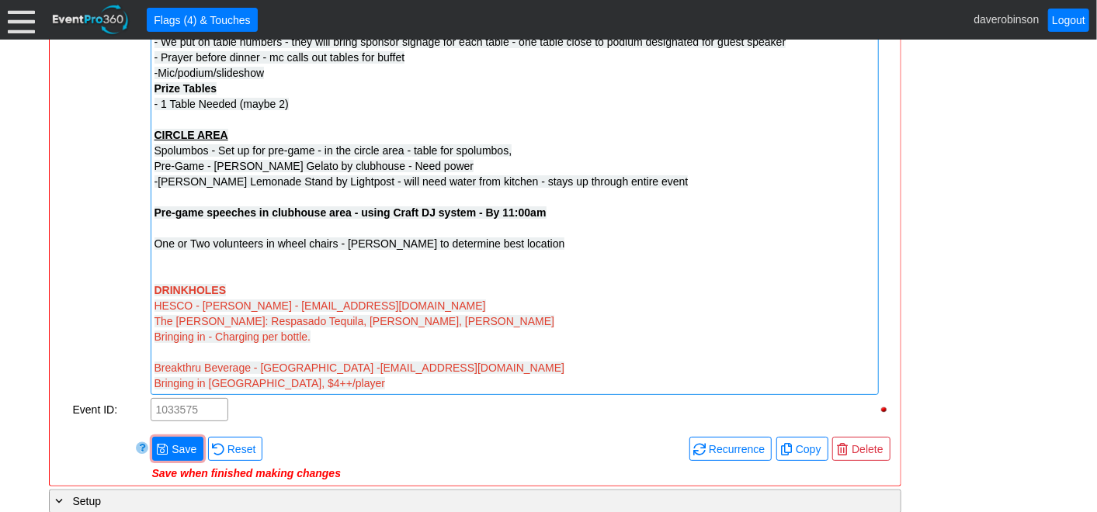
scroll to position [1417, 0]
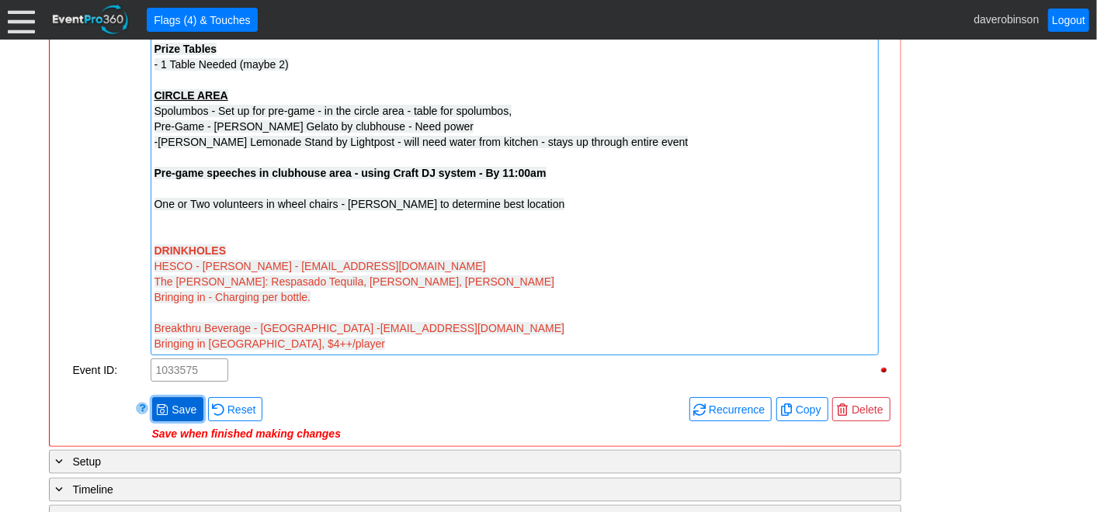
click at [172, 401] on span "● Save" at bounding box center [177, 409] width 43 height 16
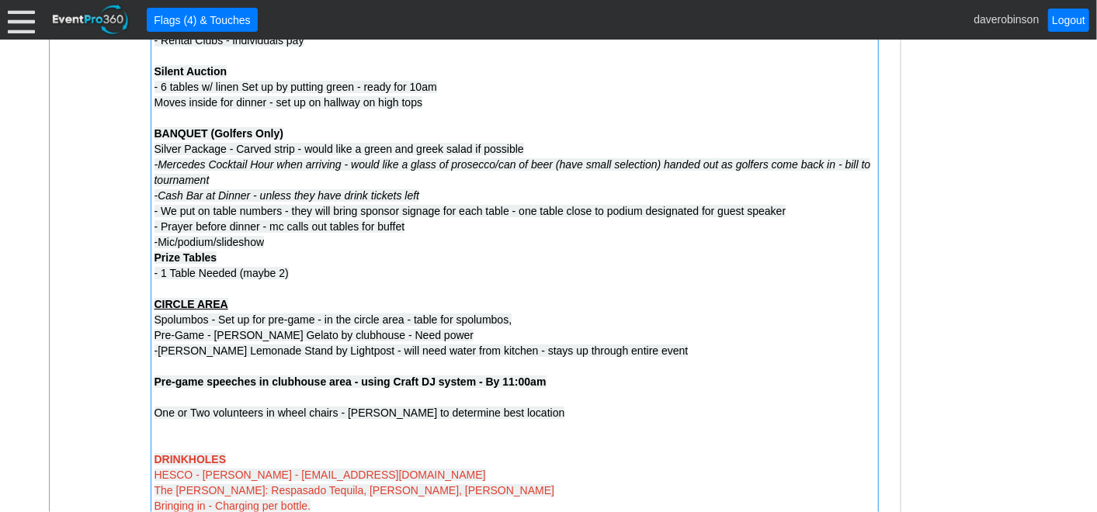
scroll to position [1244, 0]
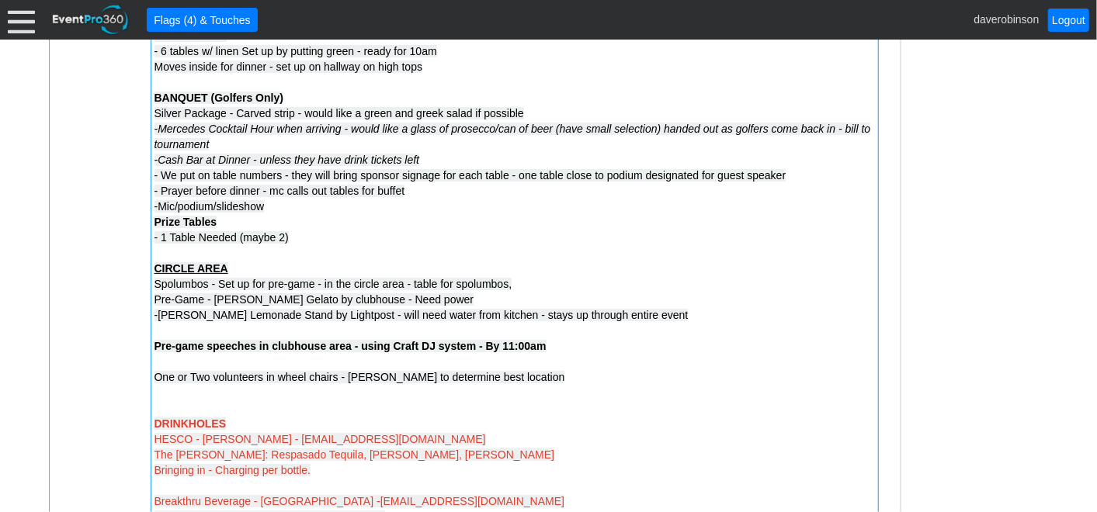
click at [603, 353] on div "Pre-game speeches in clubhouse area - using Craft DJ system - By 11:00am One or…" at bounding box center [514, 369] width 720 height 62
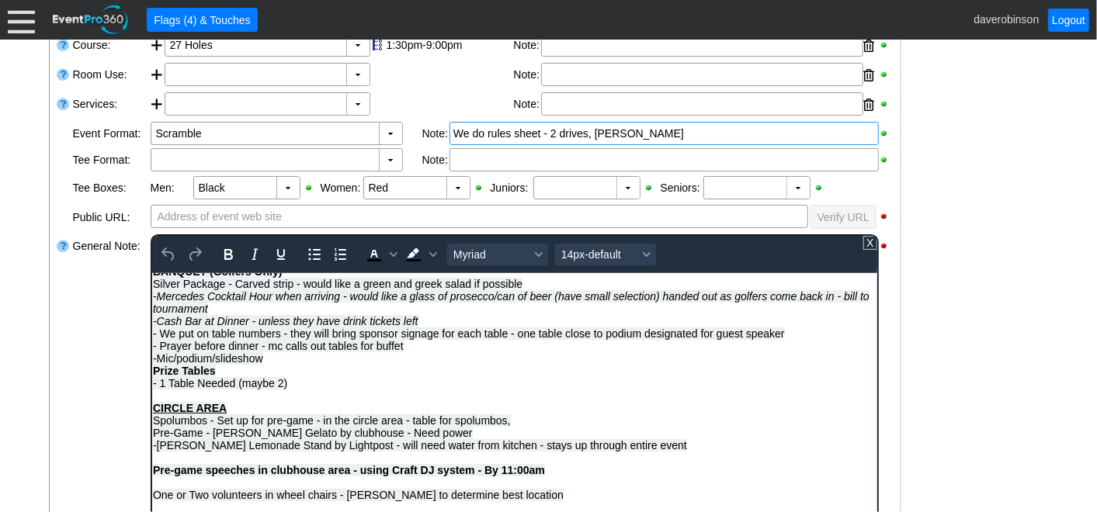
scroll to position [594, 0]
click at [592, 467] on div "Pre-game speeches in clubhouse area - using Craft DJ system - By 11:00am One or…" at bounding box center [514, 488] width 724 height 50
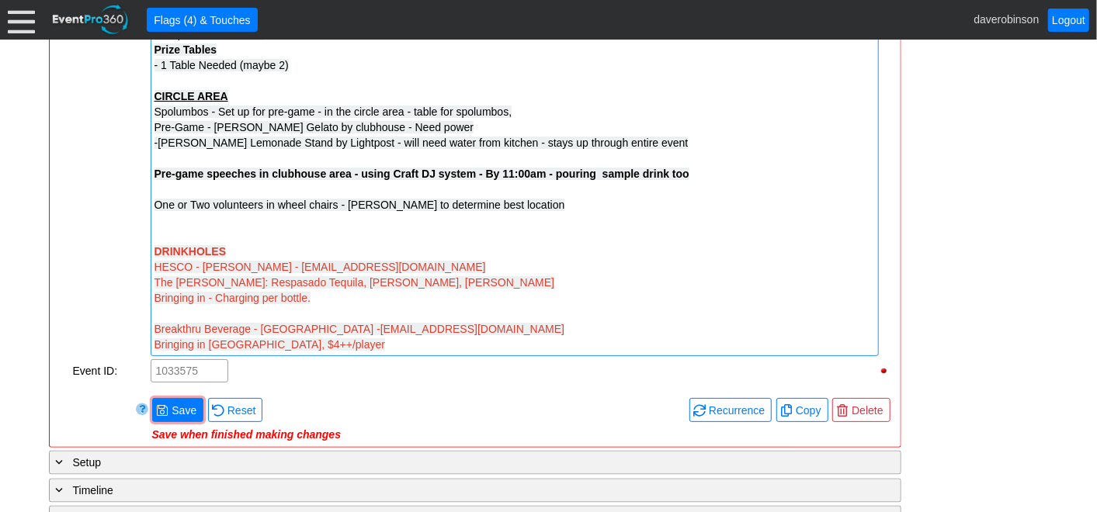
scroll to position [1417, 0]
click at [179, 402] on span "Save" at bounding box center [183, 410] width 31 height 16
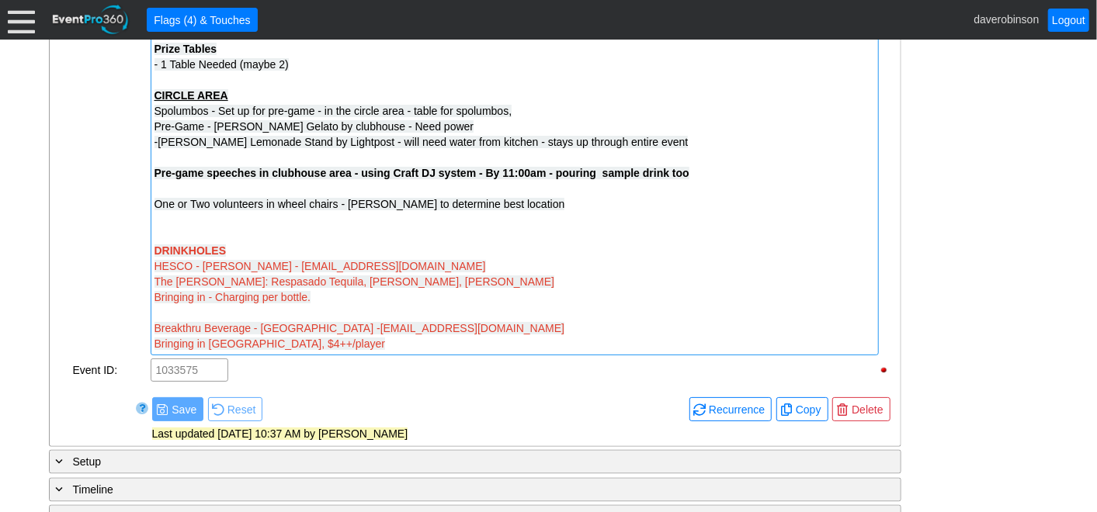
scroll to position [1503, 0]
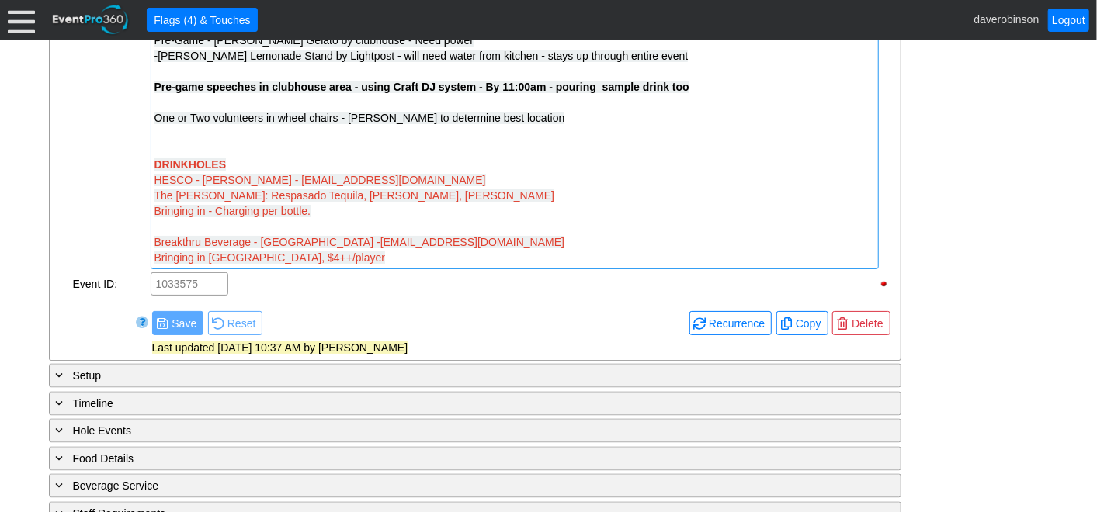
click at [331, 210] on div "Bringing in - Charging per bottle." at bounding box center [514, 211] width 720 height 16
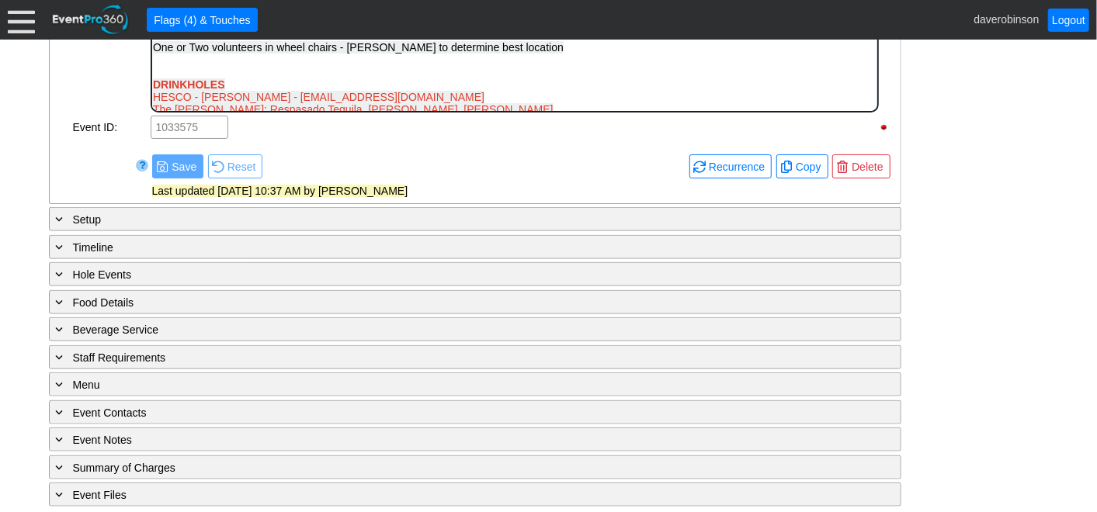
scroll to position [594, 0]
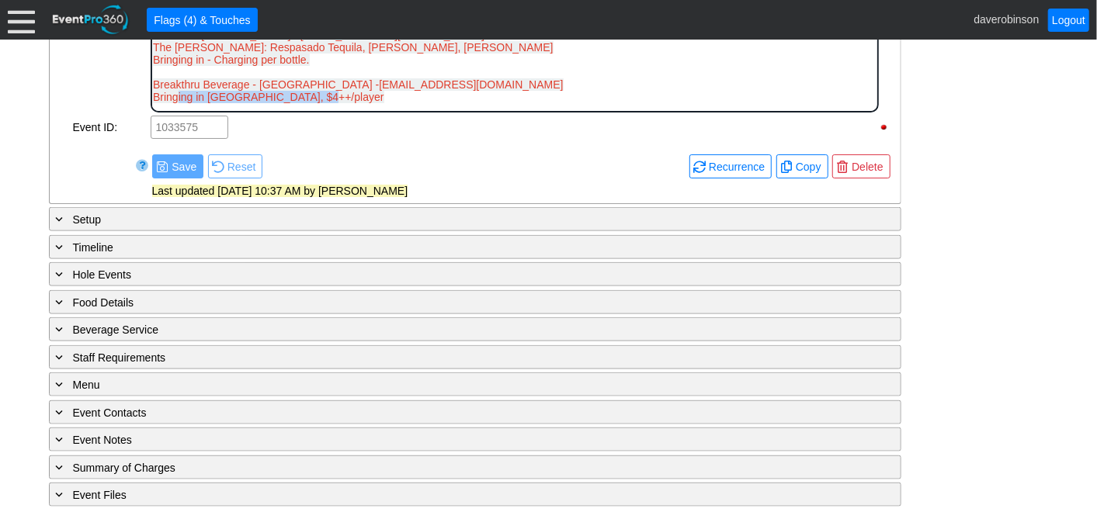
drag, startPoint x: 336, startPoint y: 102, endPoint x: 176, endPoint y: 102, distance: 159.9
click at [176, 102] on div "Bringing in Woodford, $4++/player" at bounding box center [514, 97] width 724 height 12
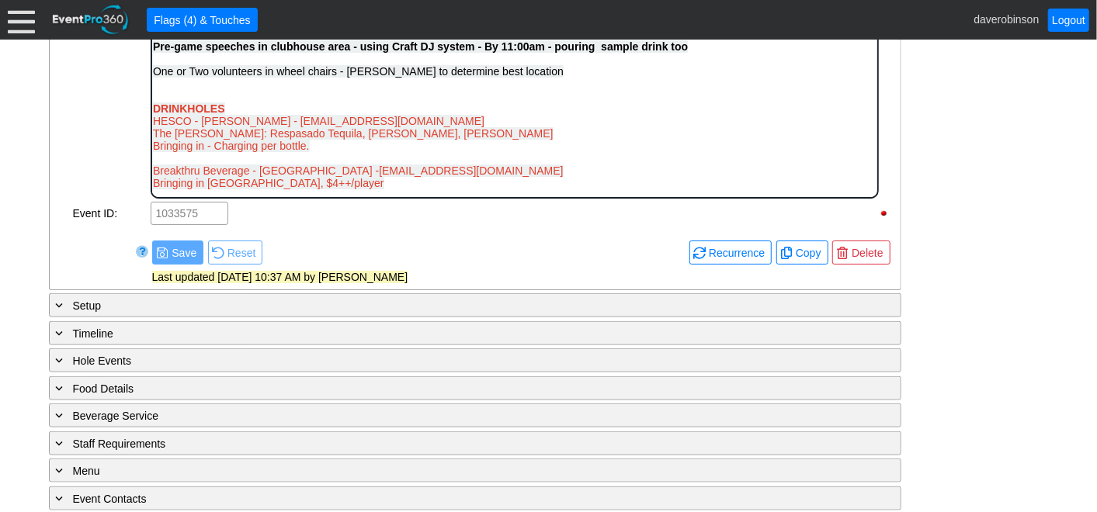
click at [84, 140] on div "General Note:" at bounding box center [110, 4] width 78 height 391
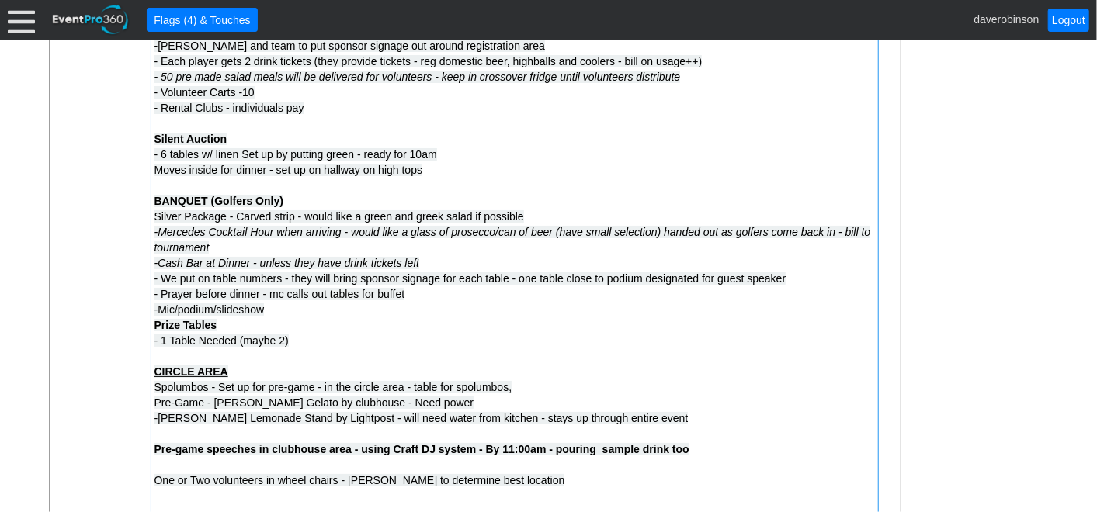
scroll to position [1150, 0]
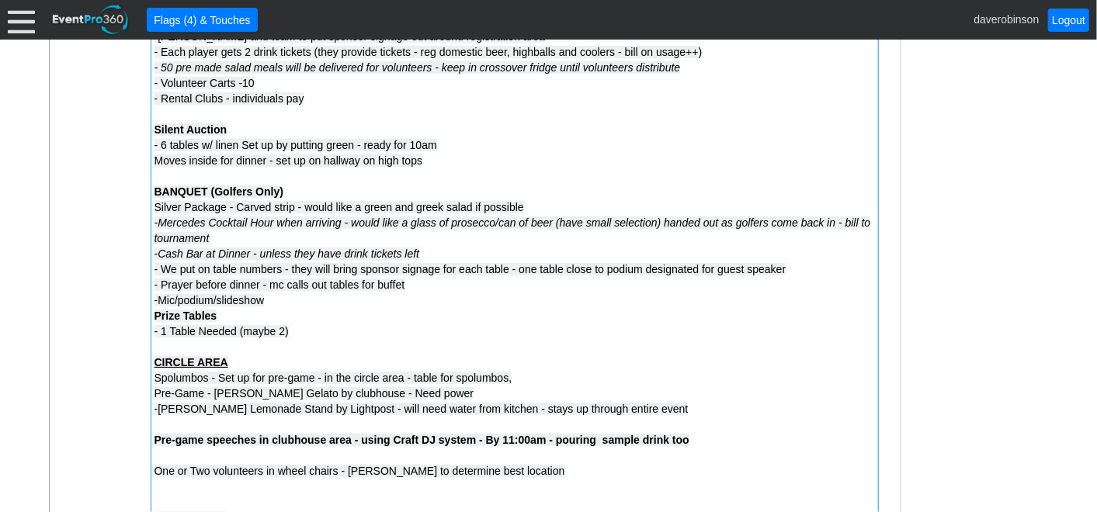
click at [286, 303] on div "-Mic/podium/slideshow" at bounding box center [514, 301] width 720 height 16
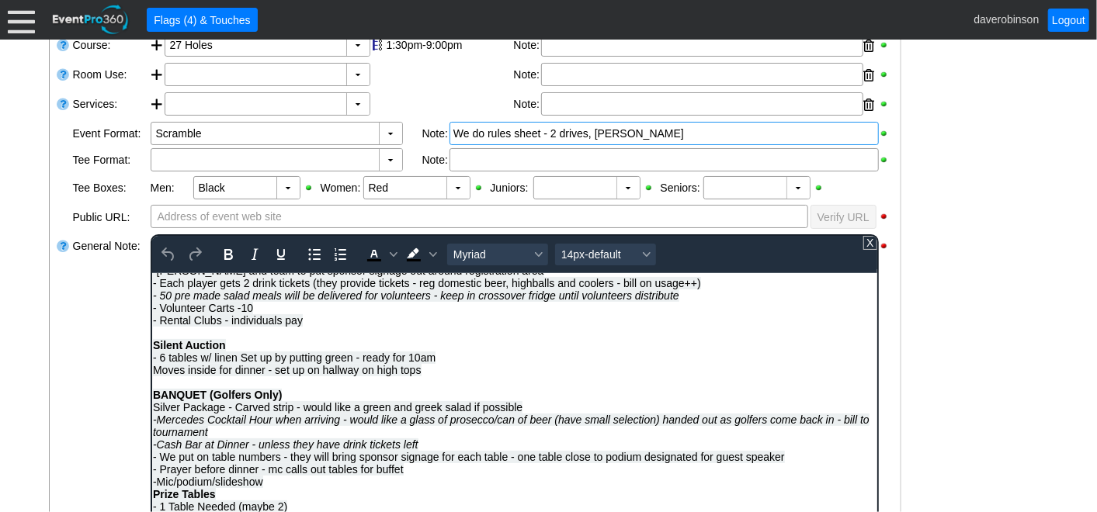
scroll to position [517, 0]
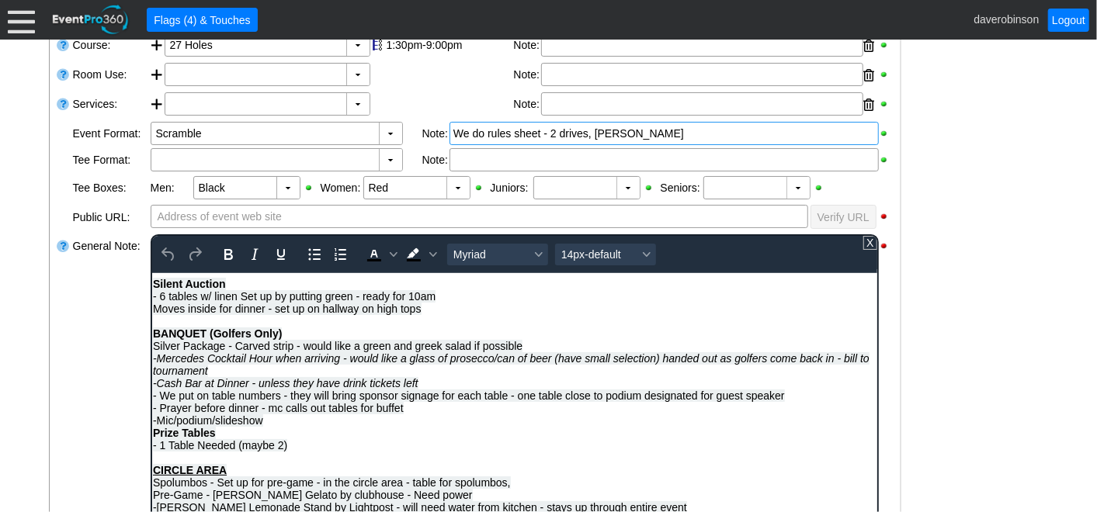
click at [265, 426] on div "-Mic/podium/slideshow" at bounding box center [514, 420] width 724 height 12
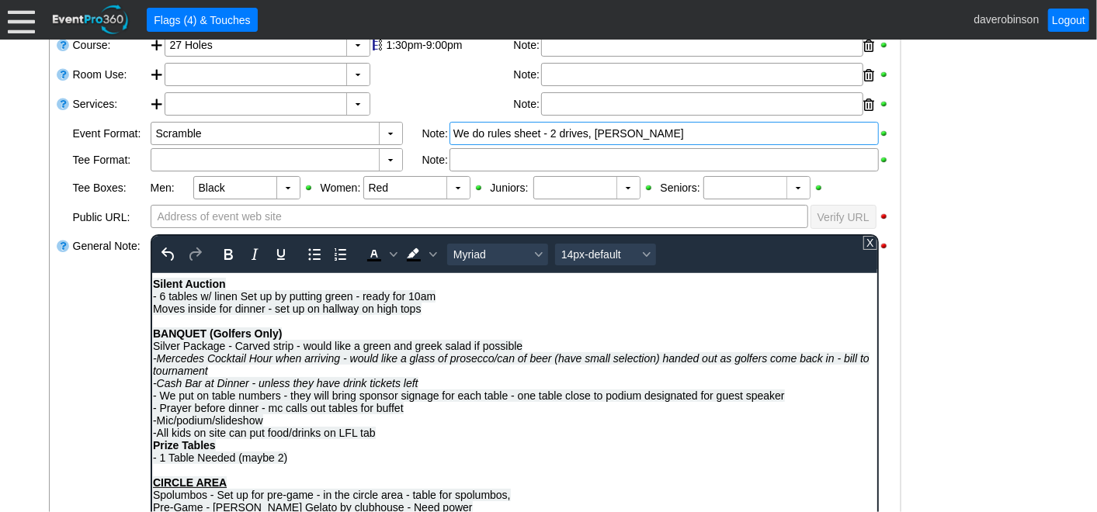
click at [113, 403] on div "General Note:" at bounding box center [110, 428] width 78 height 391
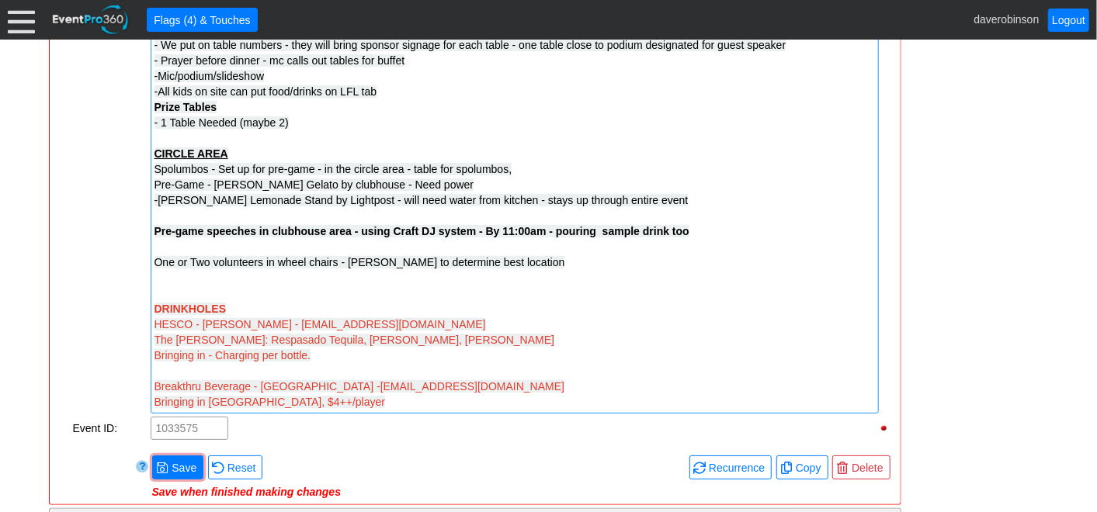
scroll to position [1417, 0]
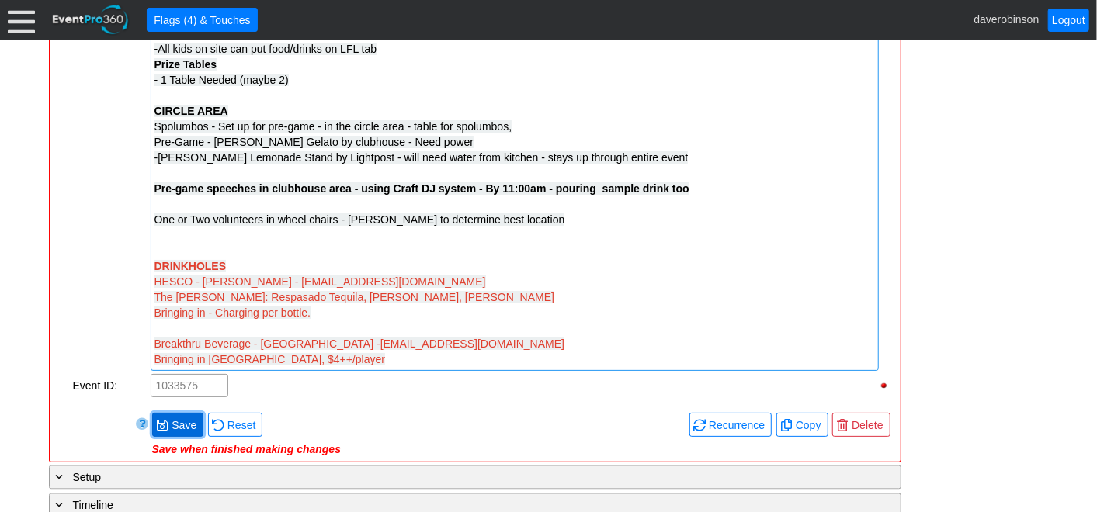
click at [177, 422] on span "Save" at bounding box center [183, 426] width 31 height 16
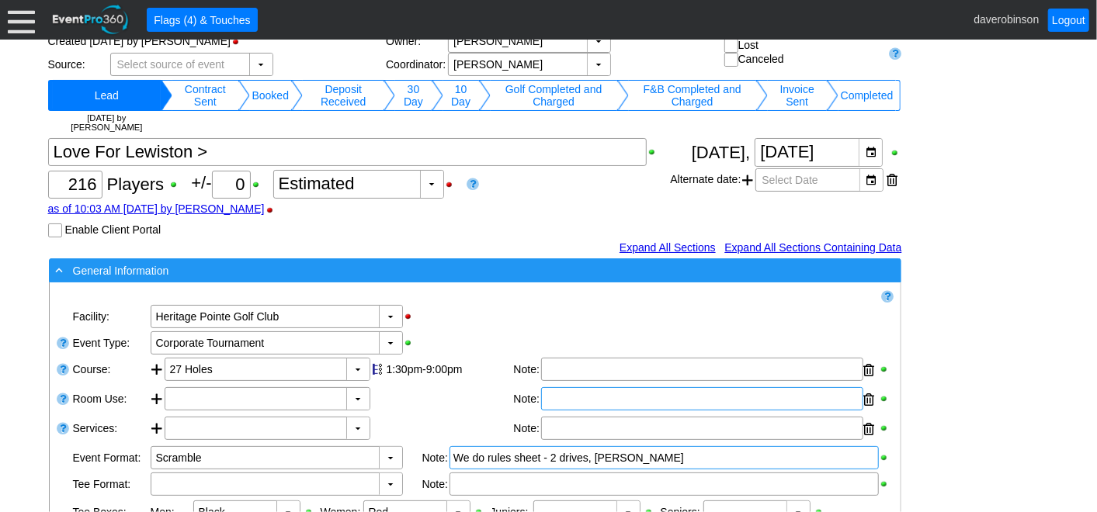
scroll to position [0, 0]
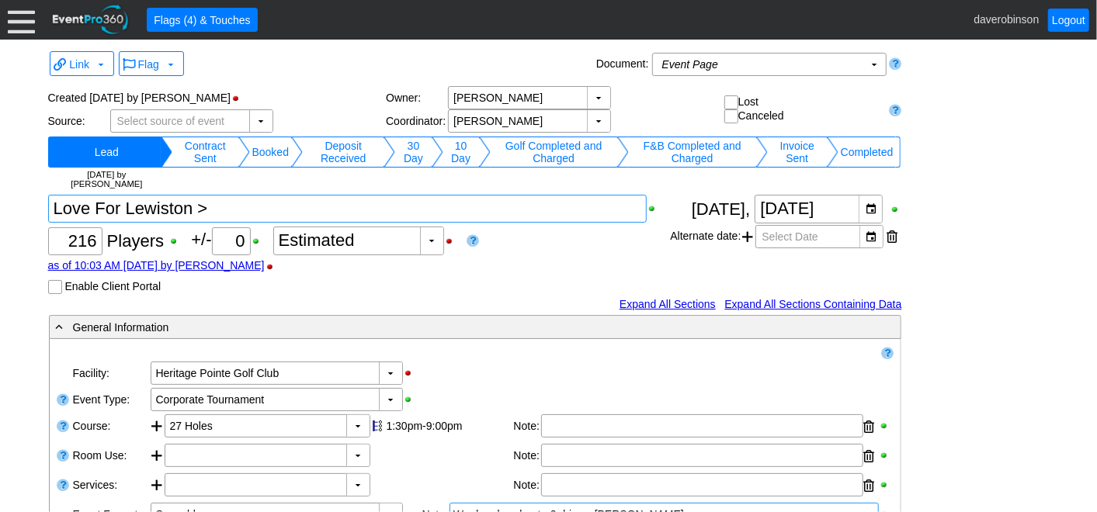
click at [198, 208] on textarea at bounding box center [347, 209] width 599 height 28
type textarea "Love For Lewiston * >"
click at [521, 243] on div "Χ 216 Players +/- Χ 0 ▼ Χ Estimated as of 10:03 AM on Wednesday, 8/27/2025 by d…" at bounding box center [359, 244] width 623 height 99
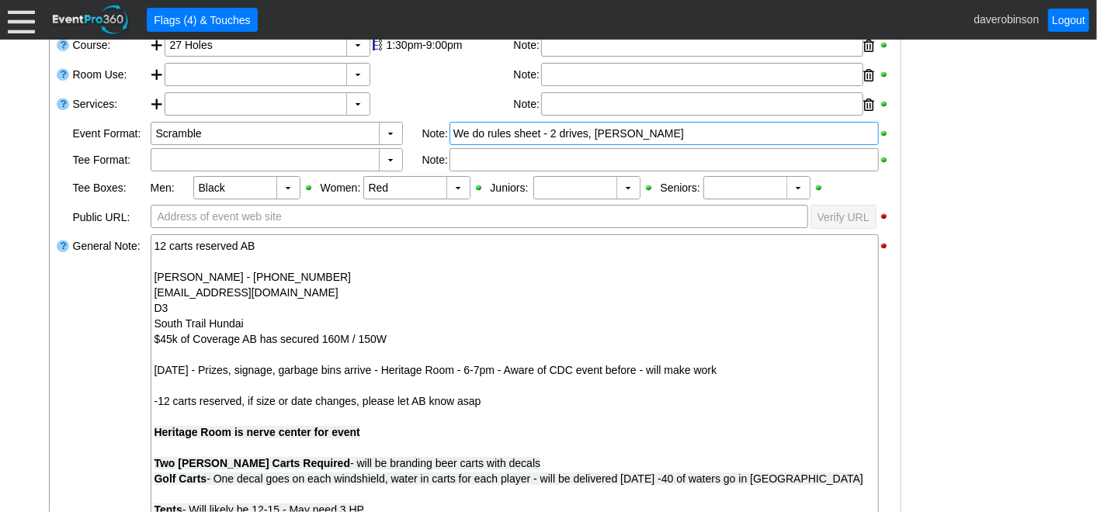
scroll to position [381, 0]
click at [394, 160] on div "▼" at bounding box center [390, 160] width 23 height 22
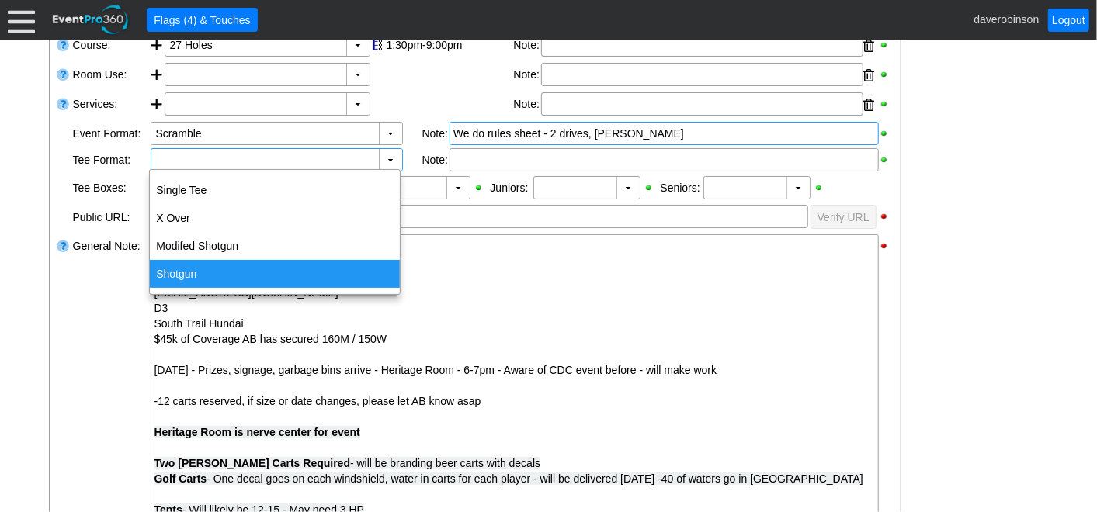
click at [211, 275] on div "Shotgun" at bounding box center [275, 274] width 250 height 28
type input "Shotgun"
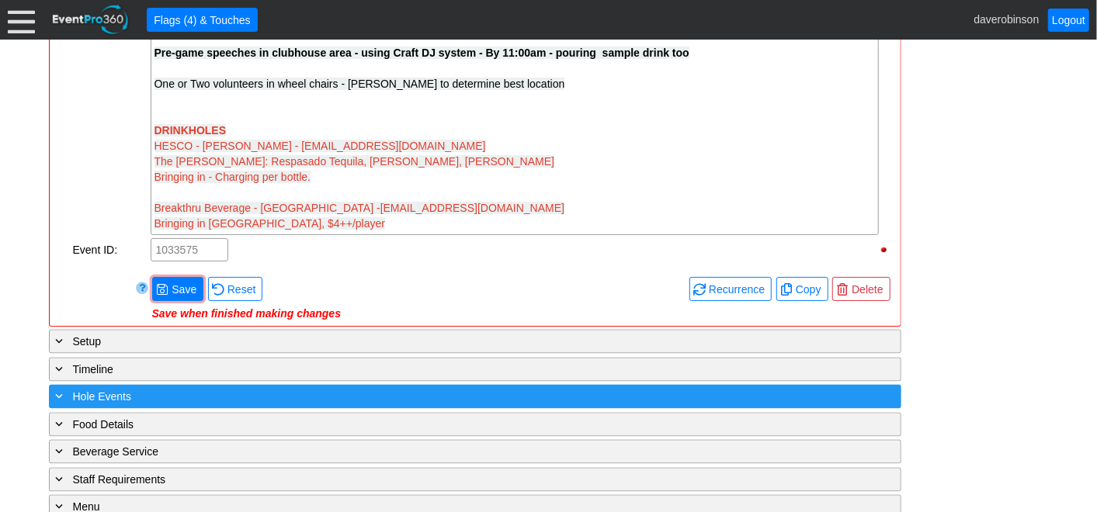
scroll to position [1588, 0]
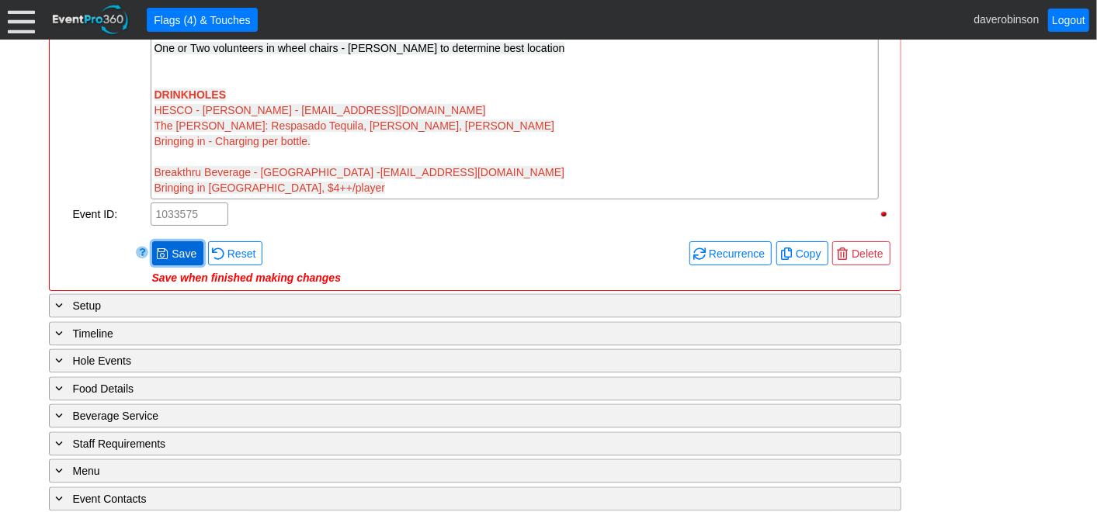
click at [161, 250] on span at bounding box center [162, 254] width 12 height 12
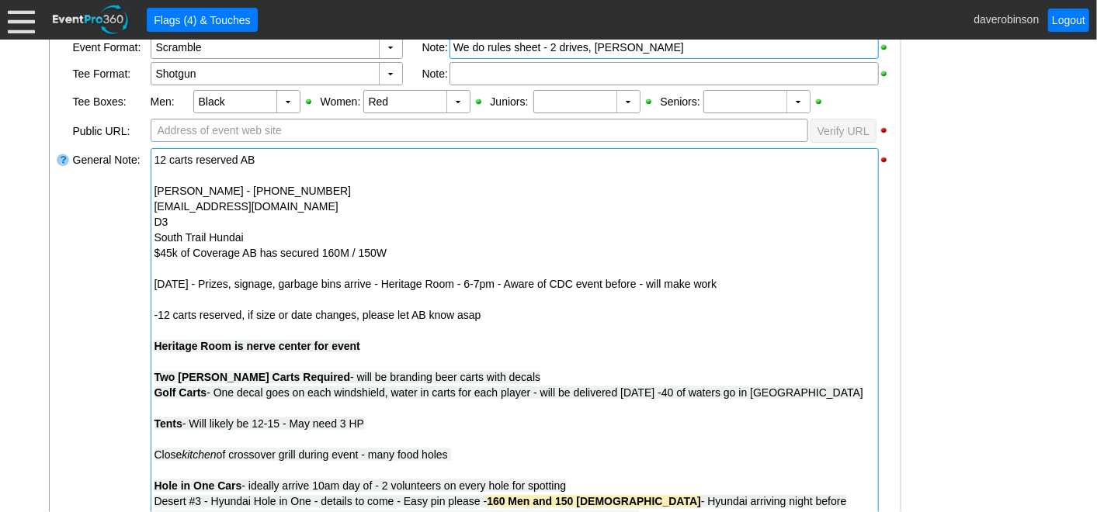
scroll to position [553, 0]
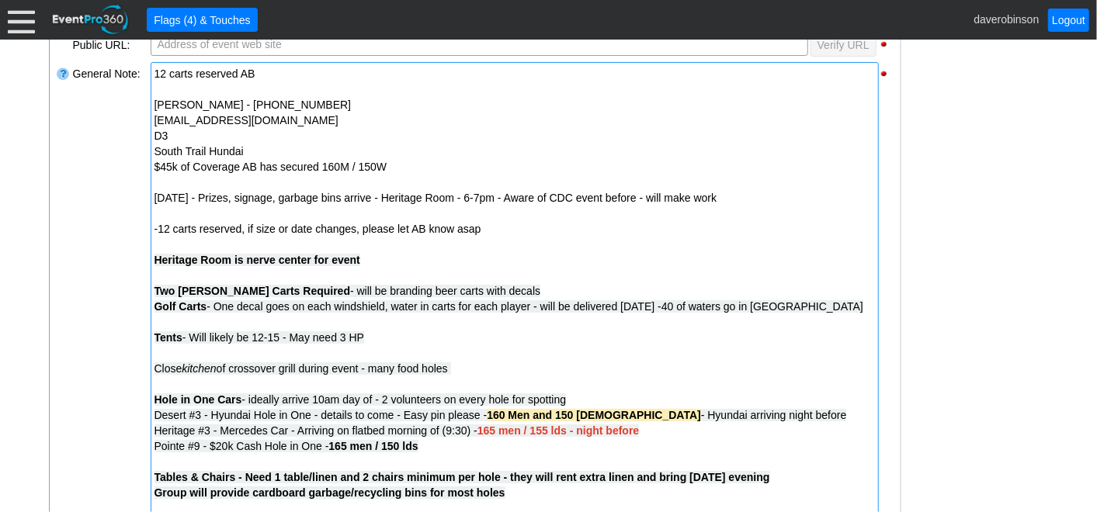
drag, startPoint x: 155, startPoint y: 99, endPoint x: 318, endPoint y: 116, distance: 163.1
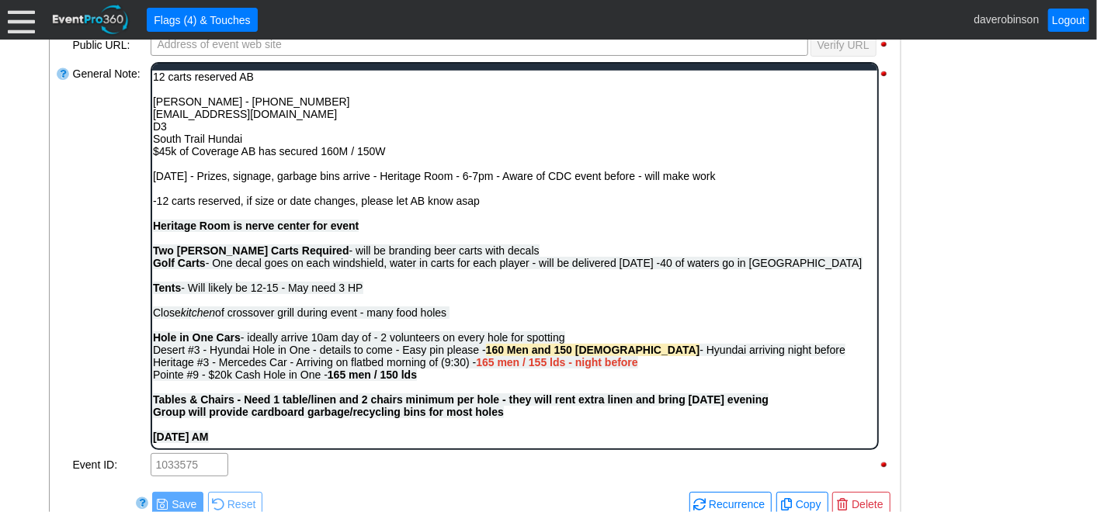
scroll to position [0, 0]
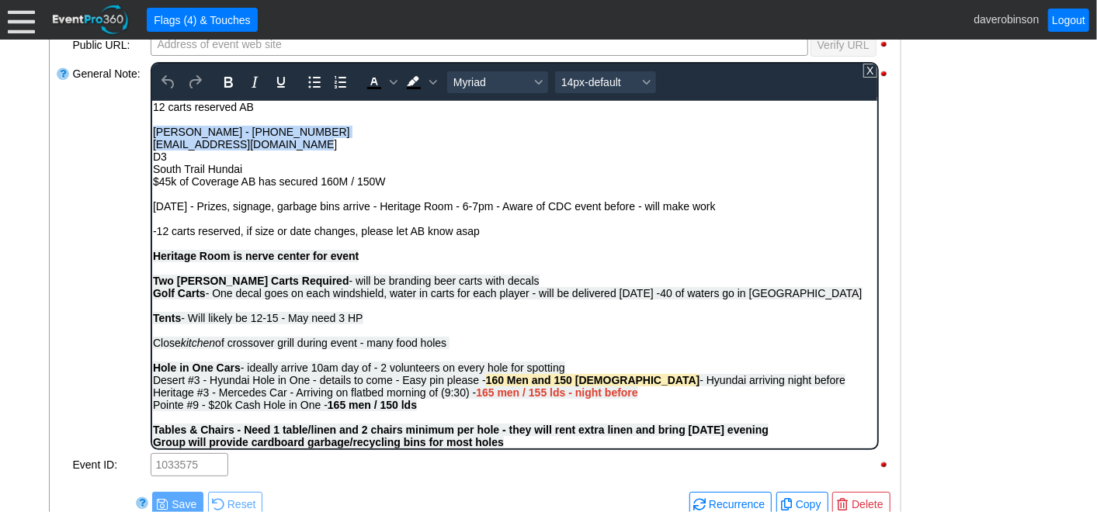
drag, startPoint x: 152, startPoint y: 131, endPoint x: 308, endPoint y: 147, distance: 156.9
copy body "Madison Brown - 587-393-5848 mbrown@southtrailhundai.com"
click at [394, 386] on span "Desert #3 - Hyundai Hole in One - details to come - Easy pin please - 160 Men a…" at bounding box center [498, 379] width 692 height 12
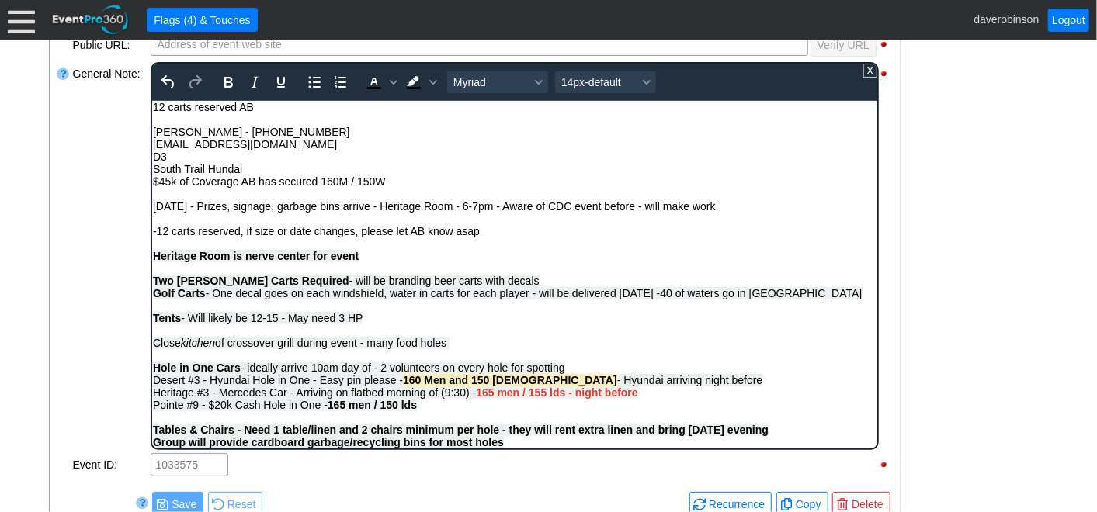
click at [691, 384] on div "Thursday - Prizes, signage, garbage bins arrive - Heritage Room - 6-7pm - Aware…" at bounding box center [514, 293] width 724 height 186
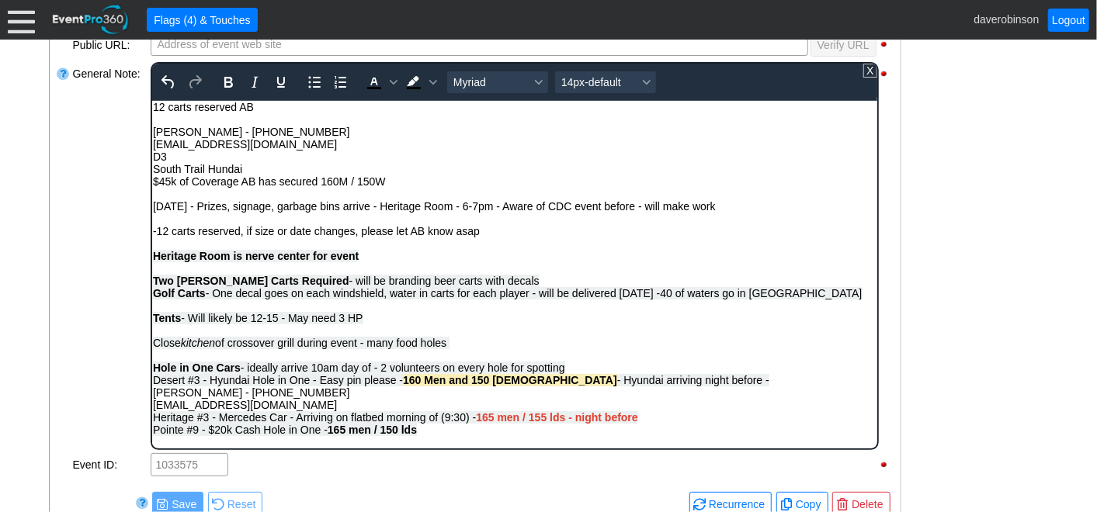
click at [691, 384] on div "Thursday - Prizes, signage, garbage bins arrive - Heritage Room - 6-7pm - Aware…" at bounding box center [514, 305] width 724 height 211
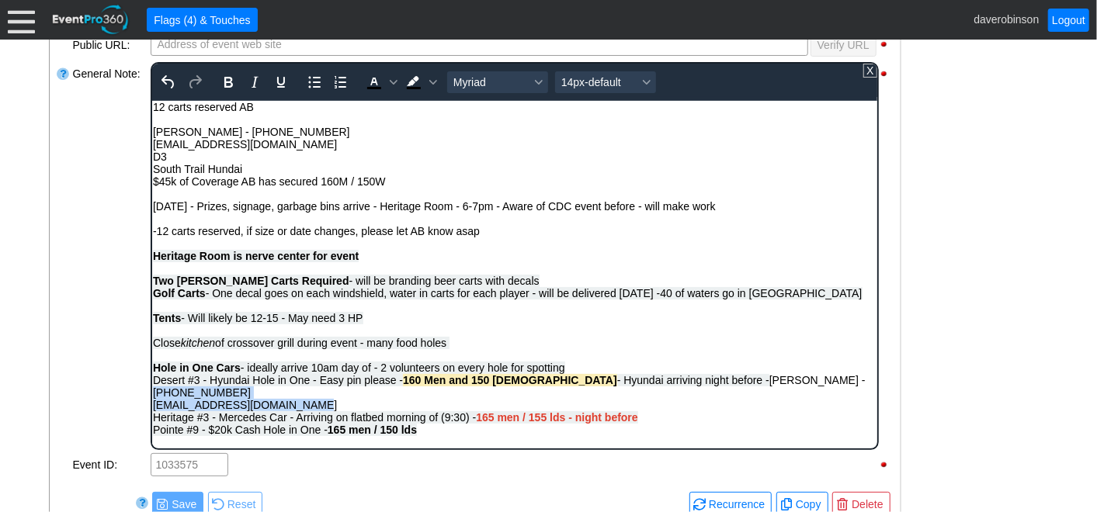
drag, startPoint x: 770, startPoint y: 383, endPoint x: 779, endPoint y: 397, distance: 16.2
click at [779, 397] on div "Thursday - Prizes, signage, garbage bins arrive - Heritage Room - 6-7pm - Aware…" at bounding box center [514, 305] width 724 height 211
click at [644, 78] on icon "Font size 14px-default" at bounding box center [646, 82] width 8 height 8
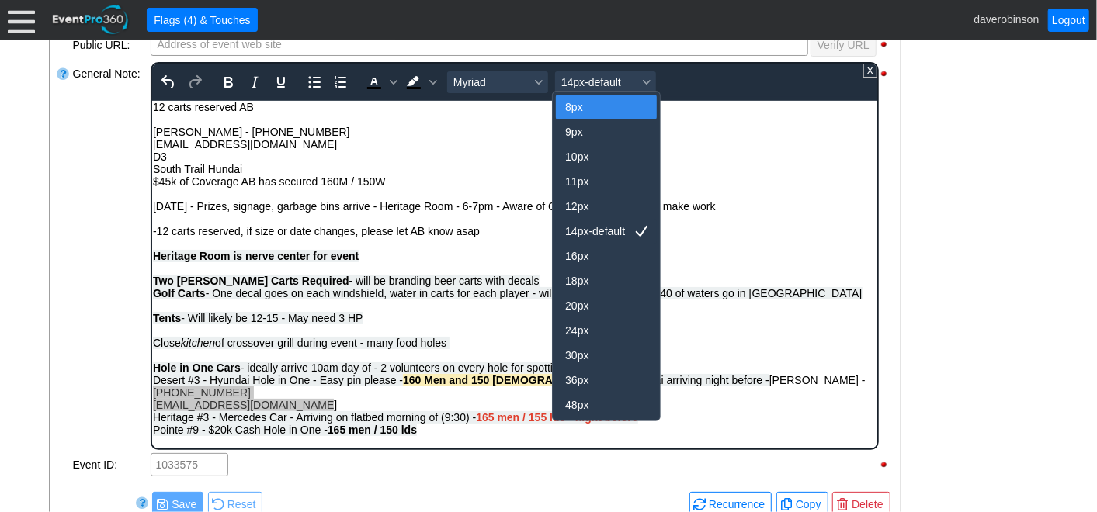
click at [578, 106] on div "8px" at bounding box center [595, 107] width 61 height 19
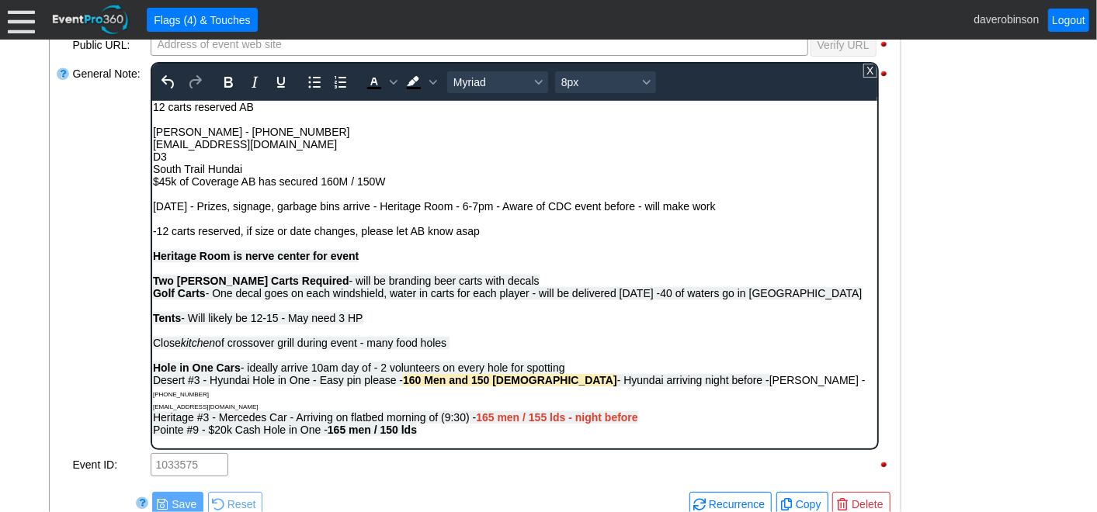
click at [251, 386] on span "Desert #3 - Hyundai Hole in One - Easy pin please - 160 Men and 150 Ladies - Hy…" at bounding box center [460, 379] width 616 height 12
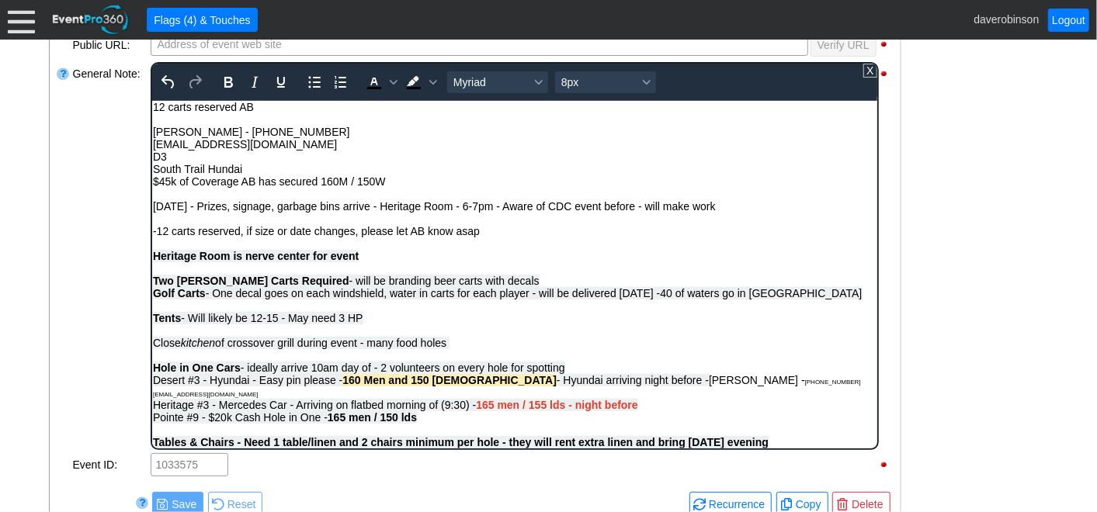
click at [766, 382] on div "Thursday - Prizes, signage, garbage bins arrive - Heritage Room - 6-7pm - Aware…" at bounding box center [514, 299] width 724 height 199
click at [795, 337] on div "Thursday - Prizes, signage, garbage bins arrive - Heritage Room - 6-7pm - Aware…" at bounding box center [514, 299] width 724 height 199
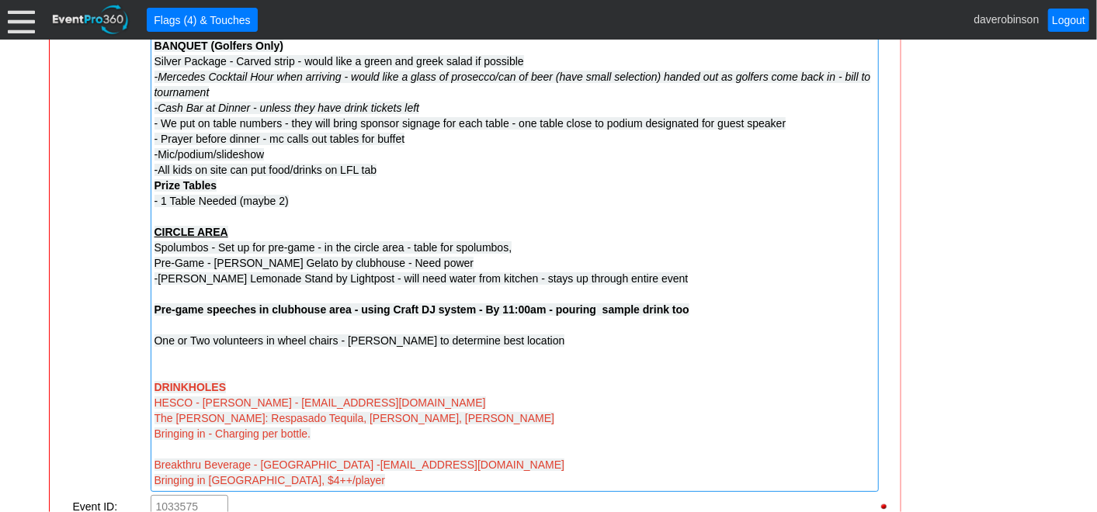
scroll to position [1330, 0]
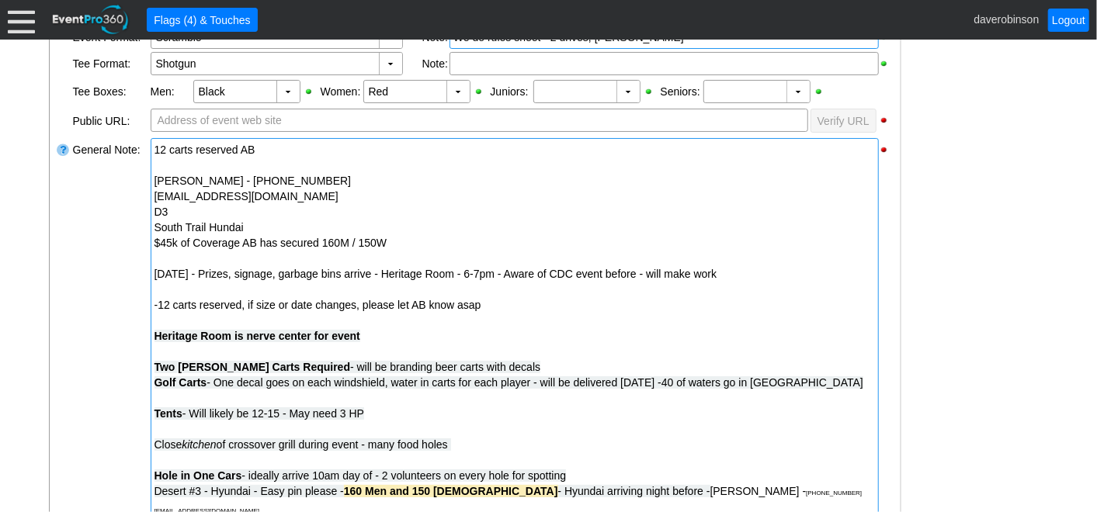
scroll to position [564, 0]
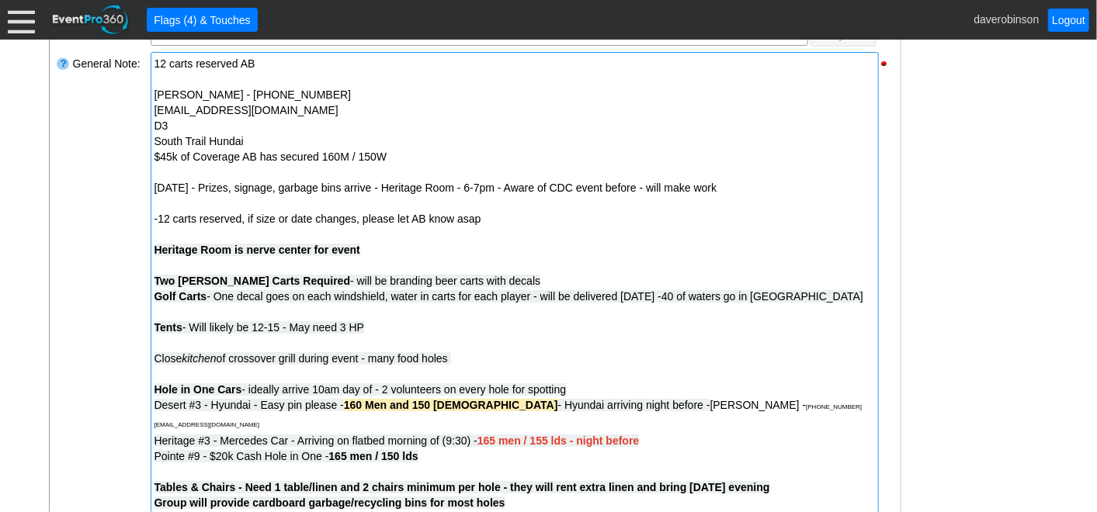
click at [161, 227] on div "Thursday - Prizes, signage, garbage bins arrive - Heritage Room - 6-7pm - Aware…" at bounding box center [514, 306] width 720 height 253
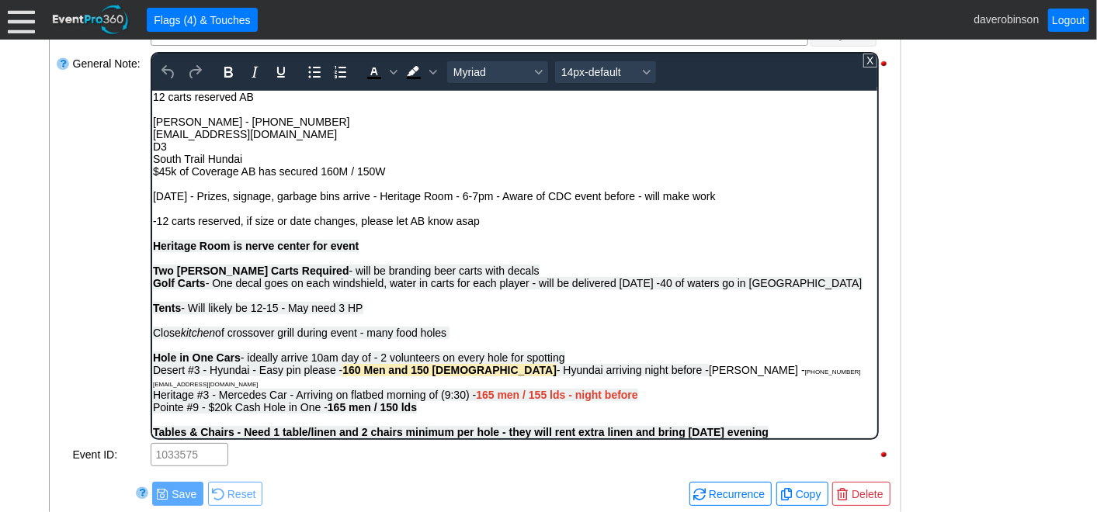
scroll to position [0, 0]
click at [179, 249] on strong "Heritage Room is nerve center for event" at bounding box center [255, 245] width 206 height 12
click at [168, 257] on div "Thursday - Prizes, signage, garbage bins arrive - Heritage Room - 6-7pm - Aware…" at bounding box center [514, 288] width 724 height 199
click at [188, 230] on div "Thursday - Prizes, signage, garbage bins arrive - Heritage Room - 6-7pm - Aware…" at bounding box center [514, 288] width 724 height 199
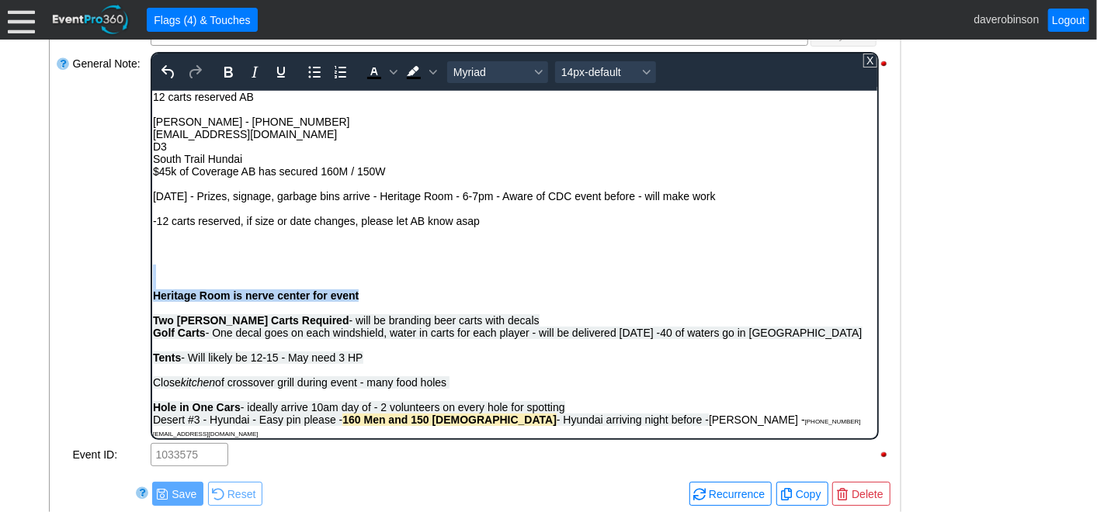
drag, startPoint x: 363, startPoint y: 294, endPoint x: 165, endPoint y: 267, distance: 199.8
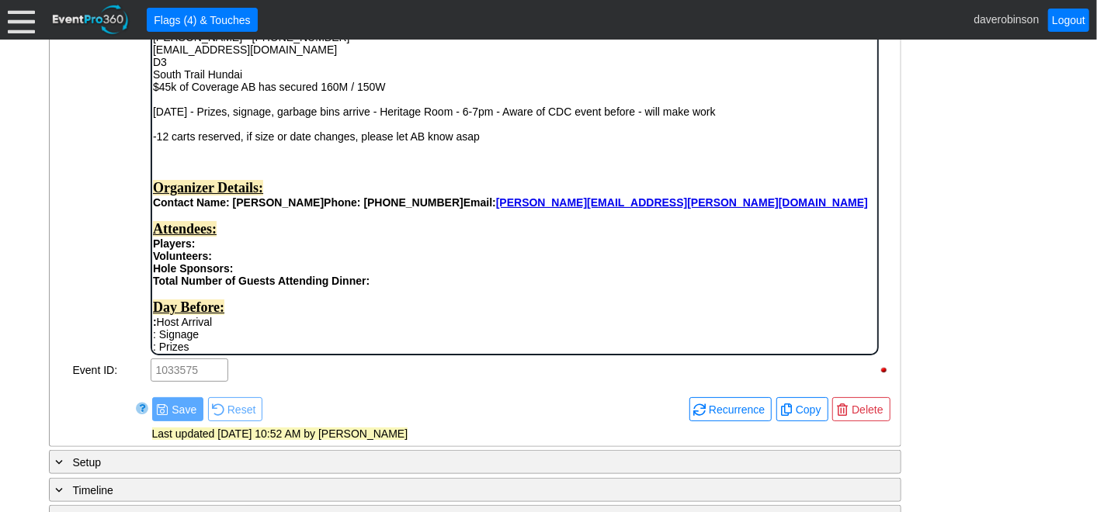
scroll to position [650, 0]
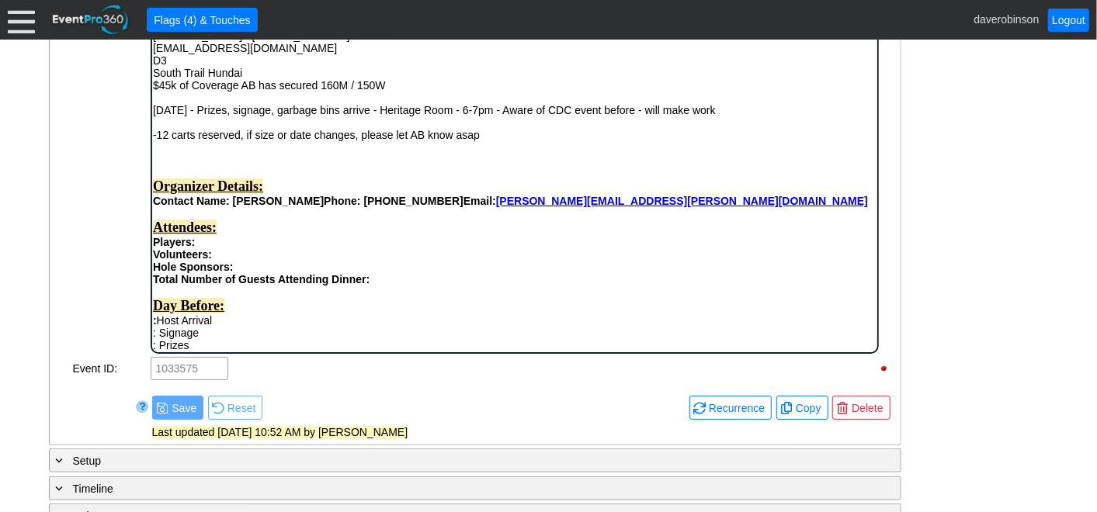
click at [323, 206] on strong "Joshua Nahmais" at bounding box center [277, 200] width 91 height 12
click at [321, 206] on strong "Joshua Nahmais" at bounding box center [277, 200] width 91 height 12
click at [321, 248] on div "Players:" at bounding box center [514, 241] width 724 height 12
click at [276, 260] on div "Volunteers:" at bounding box center [514, 254] width 724 height 12
click at [254, 272] on div "Hole Sponsors:" at bounding box center [514, 266] width 724 height 12
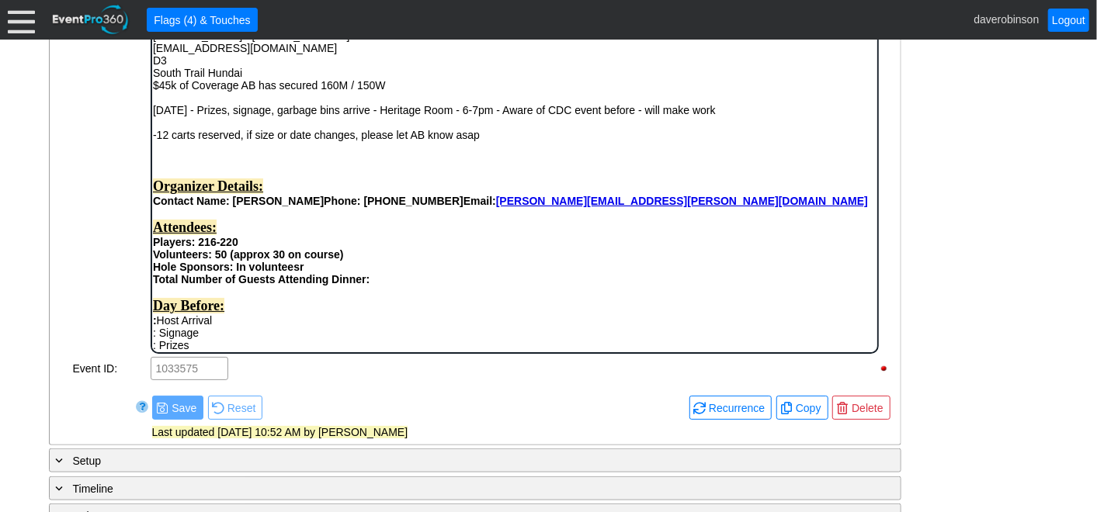
click at [407, 290] on div "Total Number of Guests Attending Dinner: Day Before: : Host Arrival : Signage :…" at bounding box center [514, 402] width 724 height 260
click at [562, 297] on div "Total Number of Guests Attending Dinner: Total Golfers only - aware food coul d…" at bounding box center [514, 402] width 724 height 260
click at [561, 285] on strong "Total Number of Guests Attending Dinner: Total Golfers only - aware food coul d…" at bounding box center [388, 278] width 473 height 12
click at [506, 285] on strong "Total Number of Guests Attending Dinner: Total Golfers only - aware food could …" at bounding box center [388, 278] width 473 height 12
click at [608, 285] on strong "Total Number of Guests Attending Dinner: Total Golfers only - aware running out…" at bounding box center [427, 278] width 550 height 12
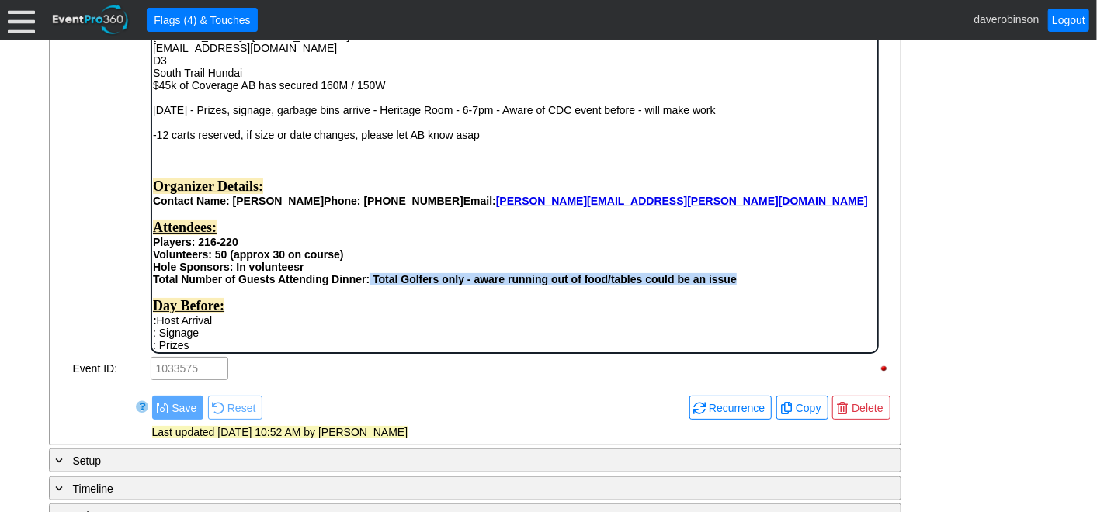
drag, startPoint x: 370, startPoint y: 291, endPoint x: 864, endPoint y: 283, distance: 494.6
click at [739, 290] on div "Total Number of Guests Attending Dinner: Total Golfers only - aware running out…" at bounding box center [514, 402] width 724 height 260
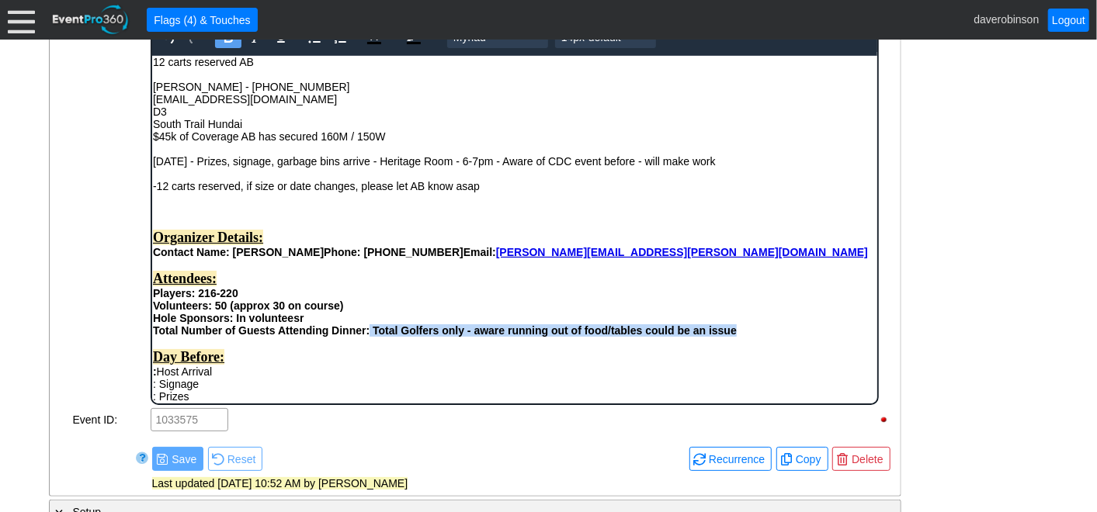
scroll to position [564, 0]
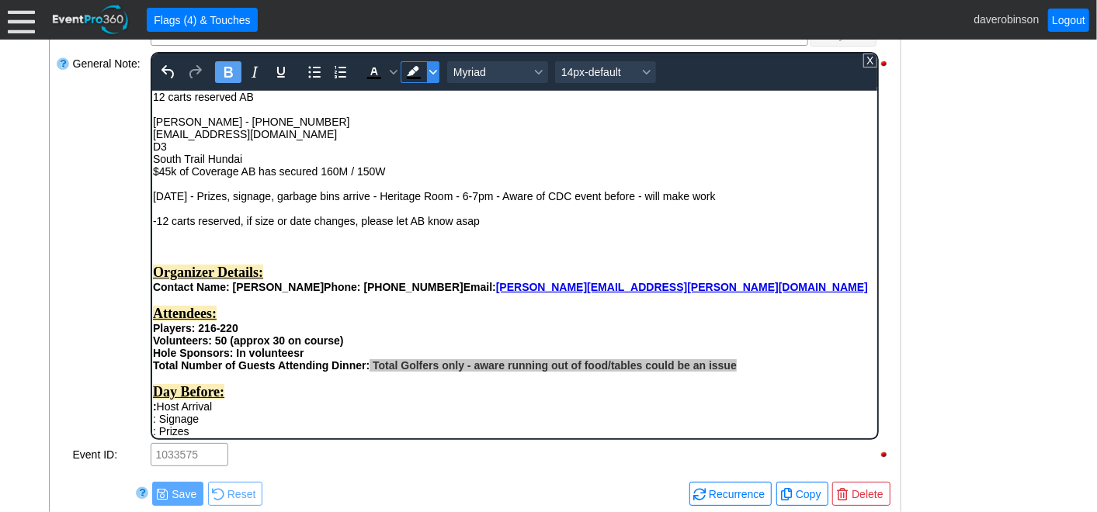
click at [429, 68] on icon "Background color Black" at bounding box center [433, 72] width 8 height 8
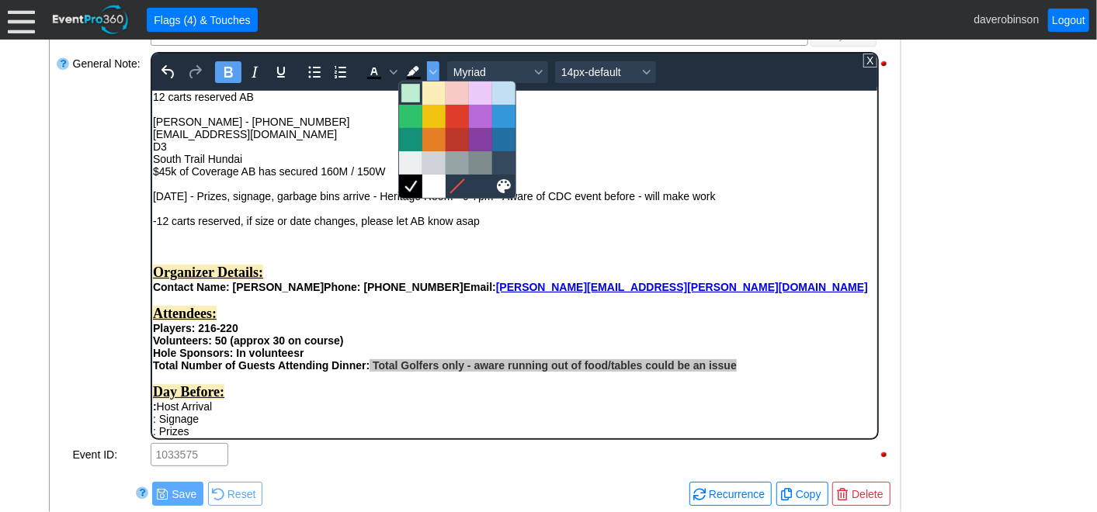
click at [412, 91] on div at bounding box center [410, 93] width 19 height 19
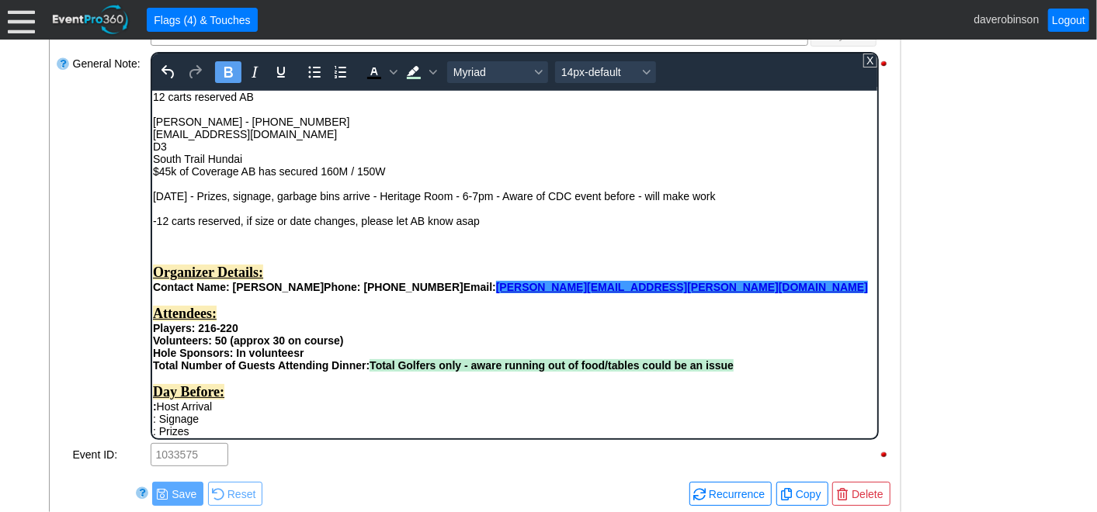
click at [675, 293] on div "Contact Name: Jenna Karpoff Phone: 416-829-5730 Email: joshua.nahmias@ucalgary.…" at bounding box center [514, 286] width 724 height 12
click at [1005, 350] on div "- General Information ▼ Loading.... Remove all highlights Facility: ▼ Χ Heritag…" at bounding box center [548, 293] width 1009 height 1084
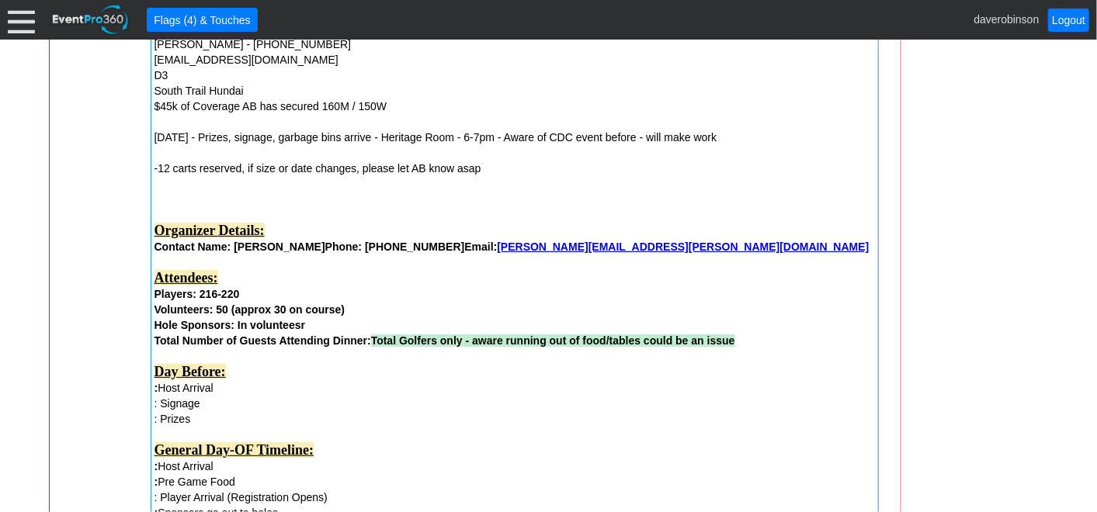
scroll to position [650, 0]
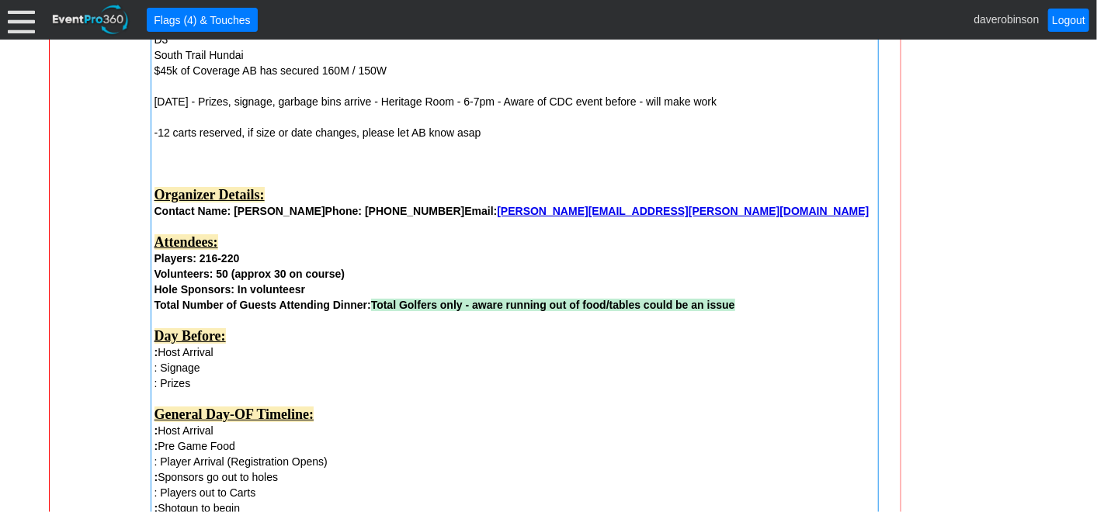
click at [279, 356] on div ": Host Arrival" at bounding box center [514, 353] width 720 height 16
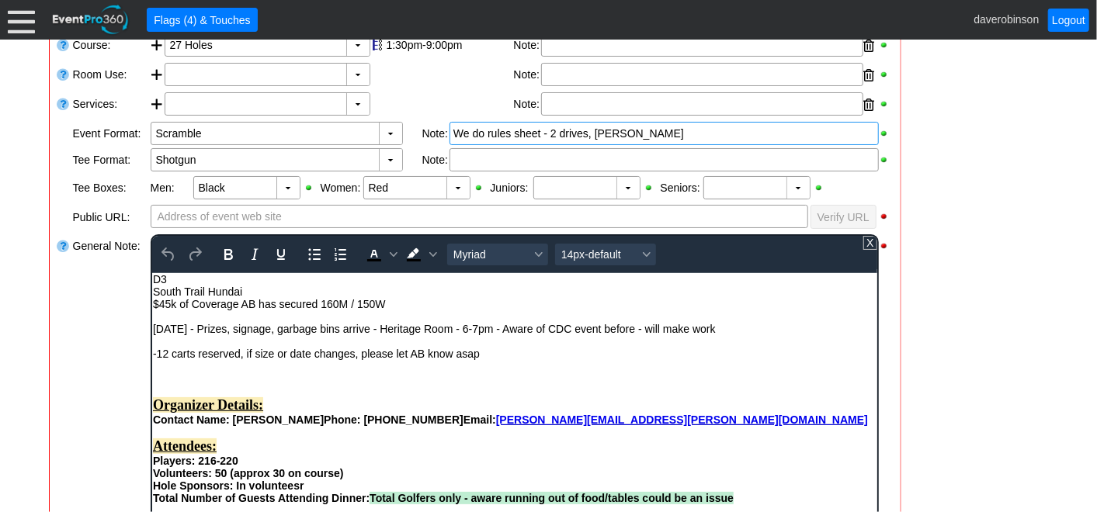
scroll to position [172, 0]
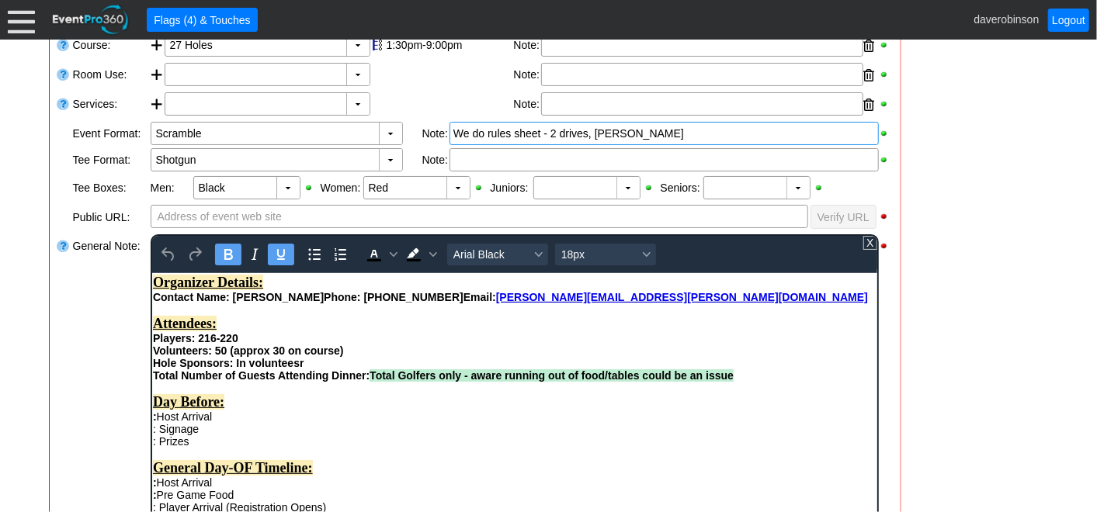
click at [294, 410] on div "Day Before:" at bounding box center [514, 402] width 724 height 16
click at [276, 435] on div ": Signage" at bounding box center [514, 428] width 724 height 12
click at [227, 435] on div ": Signage" at bounding box center [514, 428] width 724 height 12
click at [254, 422] on div ": Host Arrival" at bounding box center [514, 416] width 724 height 12
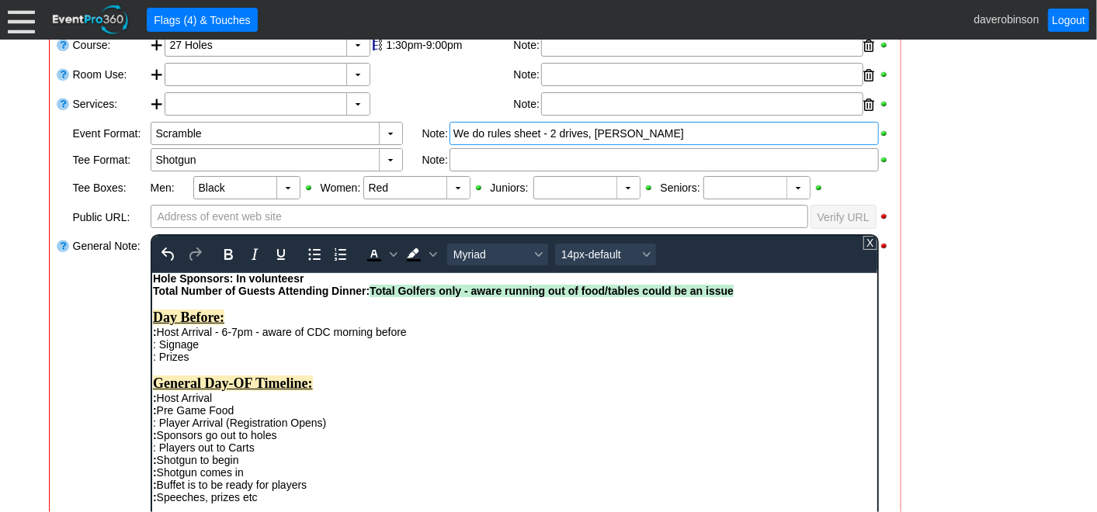
scroll to position [259, 0]
click at [207, 349] on div ": Signage" at bounding box center [514, 342] width 724 height 12
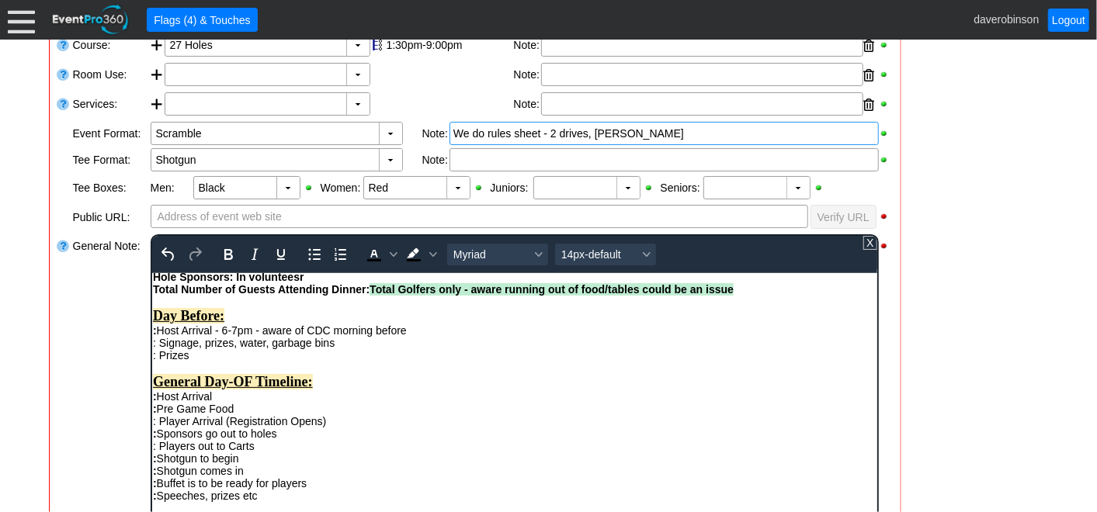
click at [206, 361] on div ": Prizes" at bounding box center [514, 355] width 724 height 12
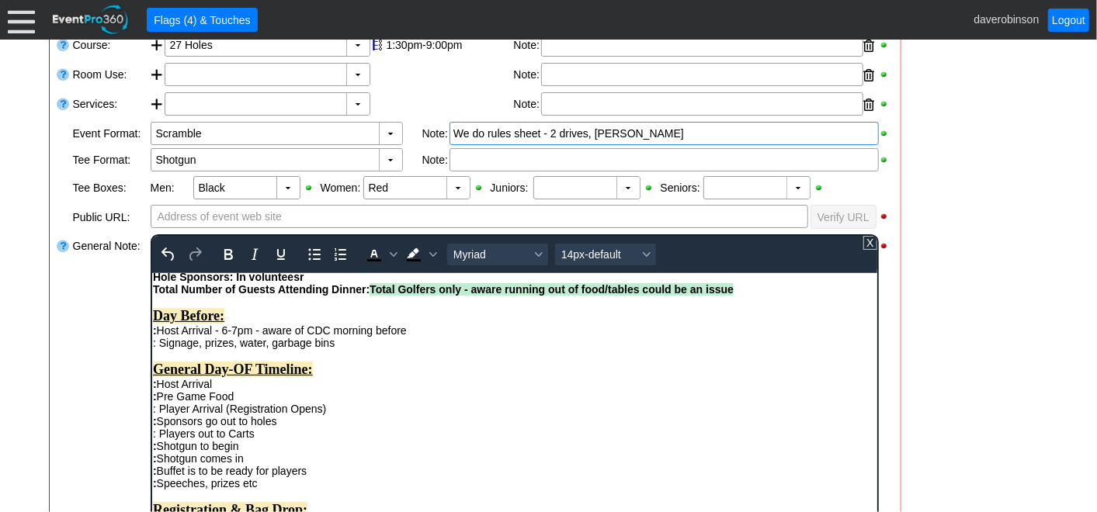
click at [225, 390] on div ": Host Arrival" at bounding box center [514, 383] width 724 height 12
drag, startPoint x: 224, startPoint y: 405, endPoint x: 261, endPoint y: 400, distance: 36.9
click at [261, 390] on div ": Host Arrival - 9:00am" at bounding box center [514, 383] width 724 height 12
click at [226, 257] on icon "Bold" at bounding box center [227, 254] width 19 height 19
click at [296, 402] on div ": Pre Game Food" at bounding box center [514, 396] width 724 height 12
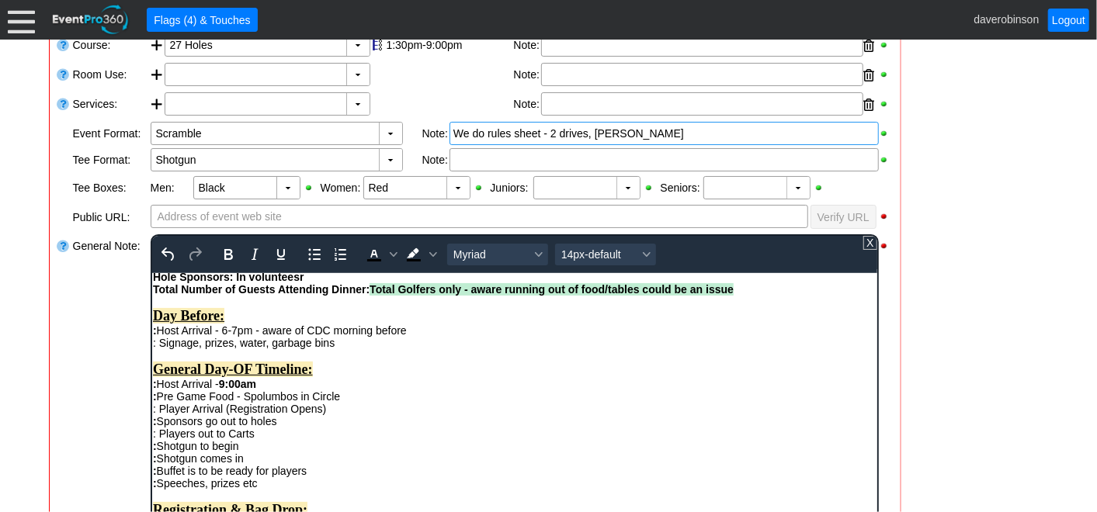
click at [303, 402] on div ": Pre Game Food - Spolumbos in Circle" at bounding box center [514, 396] width 724 height 12
click at [326, 402] on div ": Pre Game Food - Spolumbos & NOto Gelato in Circle" at bounding box center [514, 396] width 724 height 12
click at [339, 432] on div ": Player Arrival (Registration Opens) : Sponsors go out to holes : Players out …" at bounding box center [514, 433] width 724 height 62
drag, startPoint x: 246, startPoint y: 417, endPoint x: 416, endPoint y: 421, distance: 170.1
click at [416, 402] on div ": Pre Game Food - Spolumbos & Noto Gelato in Circle" at bounding box center [514, 396] width 724 height 12
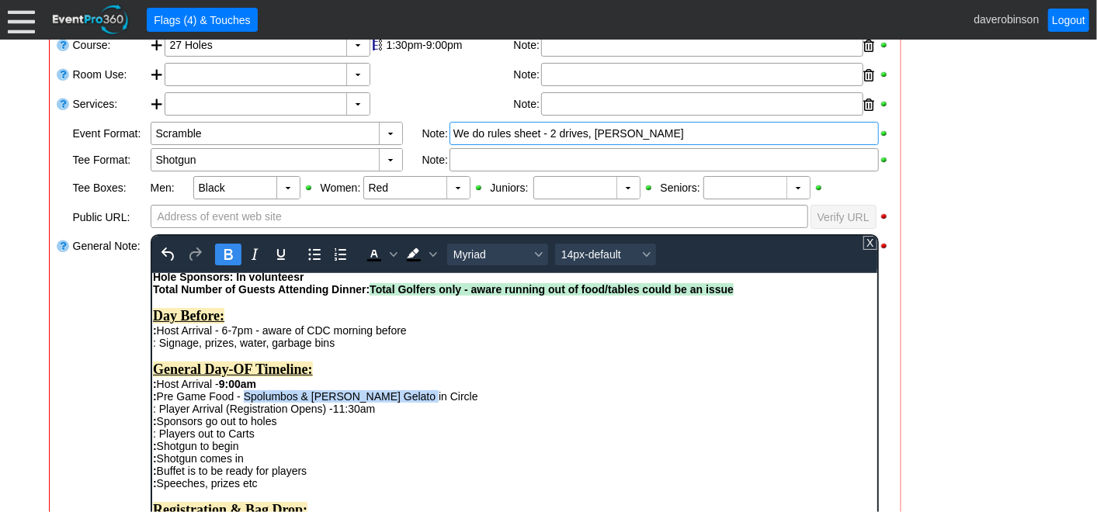
click at [229, 255] on icon "Bold" at bounding box center [228, 254] width 9 height 11
drag, startPoint x: 331, startPoint y: 430, endPoint x: 375, endPoint y: 430, distance: 44.2
click at [375, 430] on div ": Player Arrival (Registration Opens) -11:30am : Sponsors go out to holes : Pla…" at bounding box center [514, 433] width 724 height 62
click at [221, 258] on icon "Bold" at bounding box center [227, 254] width 19 height 19
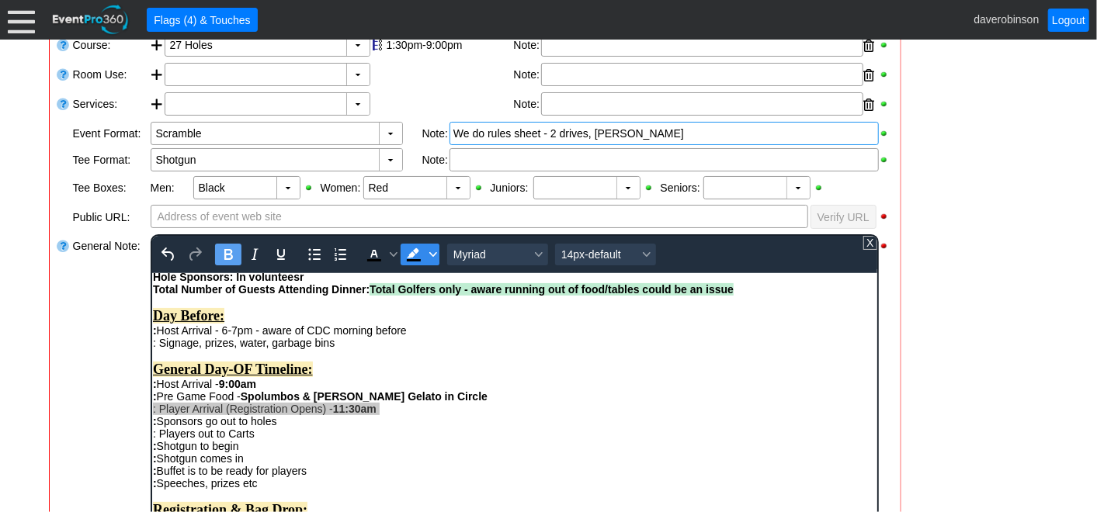
click at [426, 255] on span "Background color Black" at bounding box center [432, 255] width 12 height 22
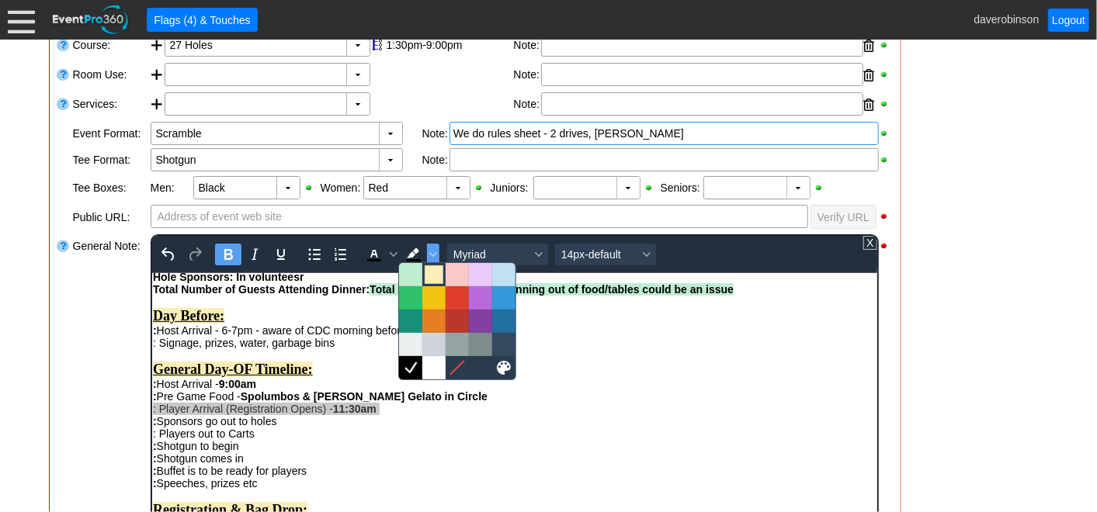
click at [434, 273] on div at bounding box center [434, 274] width 19 height 19
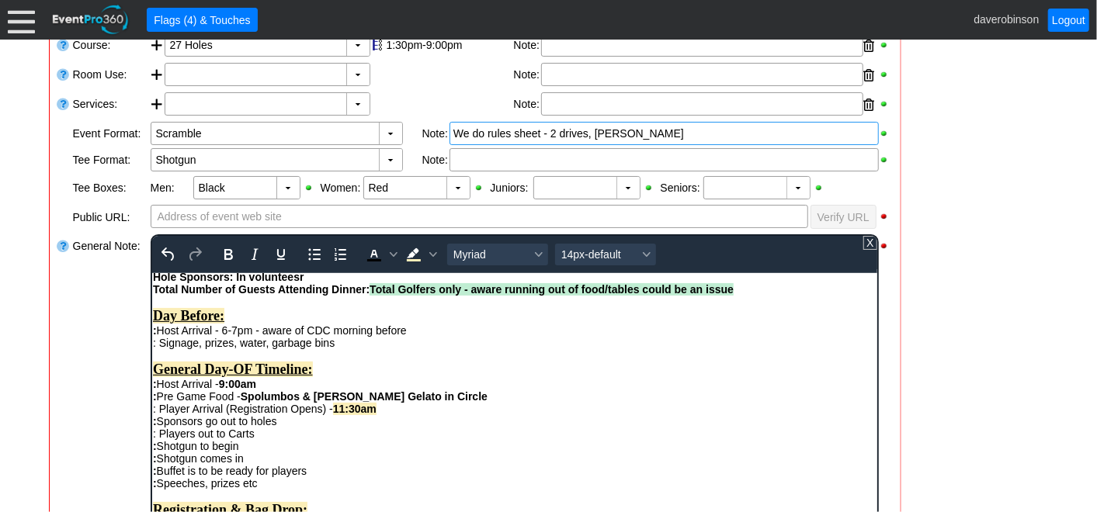
click at [447, 464] on div ": Player Arrival (Registration Opens) - 11:30am : Sponsors go out to holes : Pl…" at bounding box center [514, 433] width 724 height 62
click at [298, 459] on div ": Player Arrival (Registration Opens) - 11:30am : Sponsors go out to holes : Pl…" at bounding box center [514, 433] width 724 height 62
click at [285, 444] on div ": Player Arrival (Registration Opens) - 11:30am : Sponsors go out to holes : Pl…" at bounding box center [514, 433] width 724 height 62
drag, startPoint x: 286, startPoint y: 444, endPoint x: 377, endPoint y: 439, distance: 91.0
click at [377, 439] on div ": Player Arrival (Registration Opens) - 11:30am : Sponsors go out to holes - 11…" at bounding box center [514, 433] width 724 height 62
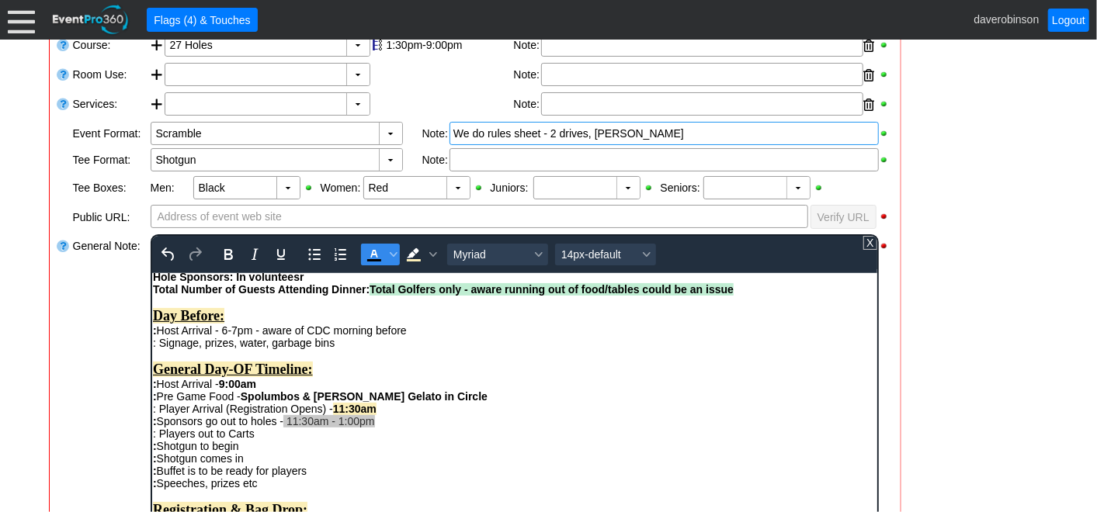
click at [375, 255] on icon "Text color Black" at bounding box center [373, 254] width 19 height 19
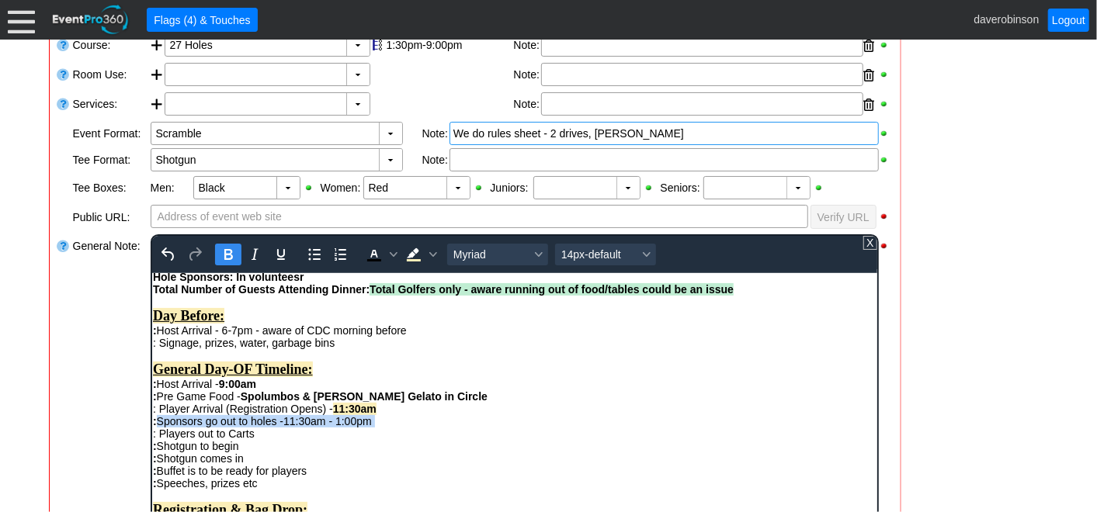
click at [221, 252] on icon "Bold" at bounding box center [227, 254] width 19 height 19
click at [266, 456] on div ": Player Arrival (Registration Opens) - 11:30am : Sponsors go out to holes - 11…" at bounding box center [514, 433] width 724 height 62
drag, startPoint x: 265, startPoint y: 456, endPoint x: 303, endPoint y: 458, distance: 38.1
click at [303, 458] on div ": Player Arrival (Registration Opens) - 11:30am : Sponsors go out to holes - 11…" at bounding box center [514, 433] width 724 height 62
click at [226, 259] on icon "Bold" at bounding box center [227, 254] width 19 height 19
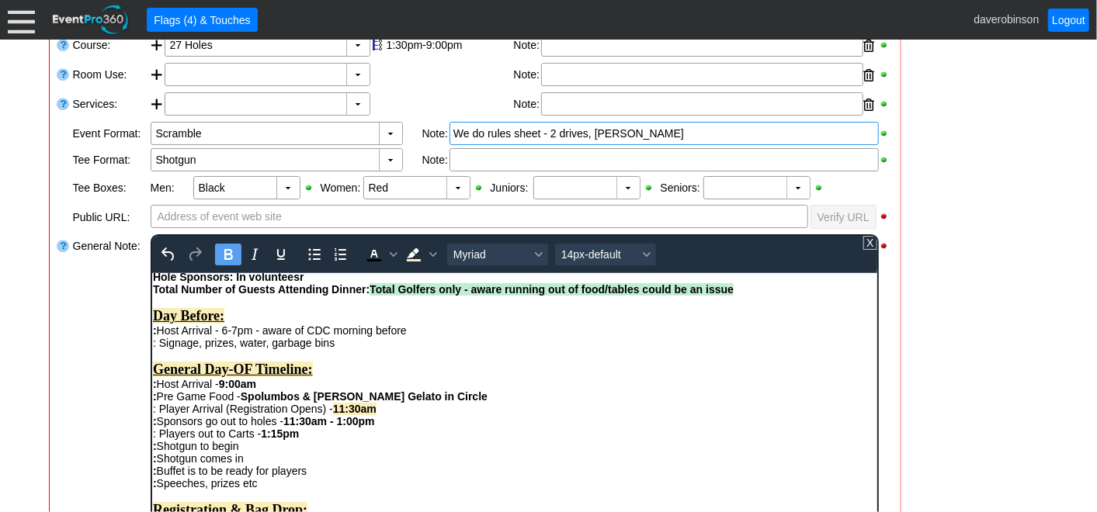
click at [267, 464] on div ": Player Arrival (Registration Opens) - 11:30am : Sponsors go out to holes - 11…" at bounding box center [514, 433] width 724 height 62
drag, startPoint x: 252, startPoint y: 469, endPoint x: 287, endPoint y: 468, distance: 34.9
click at [287, 464] on div ": Player Arrival (Registration Opens) - 11:30am : Sponsors go out to holes - 11…" at bounding box center [514, 433] width 724 height 62
click at [224, 254] on icon "Bold" at bounding box center [228, 254] width 9 height 11
click at [398, 464] on div ": Player Arrival (Registration Opens) - 11:30am : Sponsors go out to holes - 11…" at bounding box center [514, 433] width 724 height 62
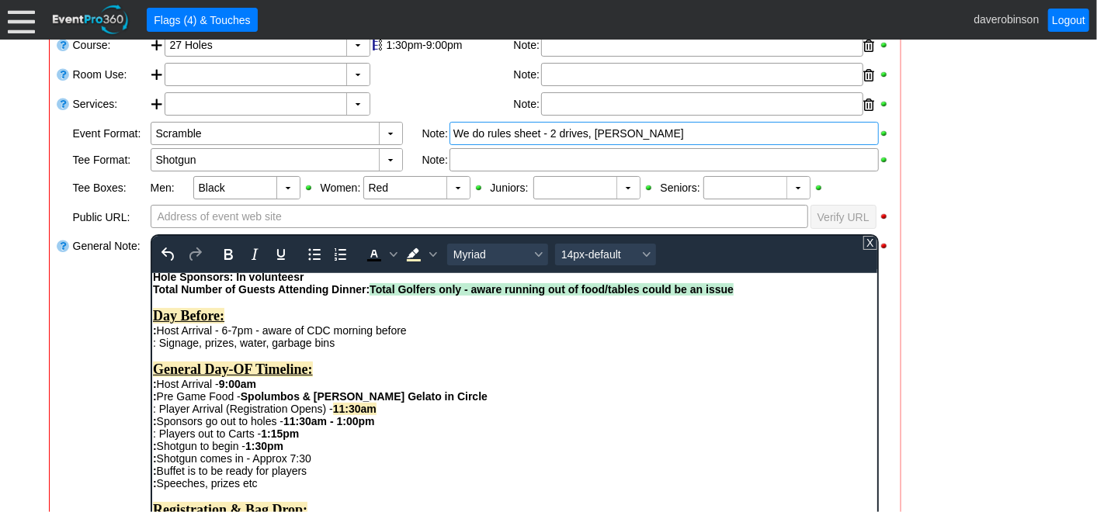
click at [311, 489] on div ": Buffet is to be ready for players : Speeches, prizes etc" at bounding box center [514, 476] width 724 height 25
drag, startPoint x: 318, startPoint y: 492, endPoint x: 476, endPoint y: 496, distance: 157.6
click at [476, 489] on div ": Buffet is to be ready for players - 7:30-8:00pm, depending on pace : Speeches…" at bounding box center [514, 476] width 724 height 25
click at [224, 259] on icon "Bold" at bounding box center [227, 254] width 19 height 19
click at [505, 461] on div ": Player Arrival (Registration Opens) - 11:30am : Sponsors go out to holes - 11…" at bounding box center [514, 433] width 724 height 62
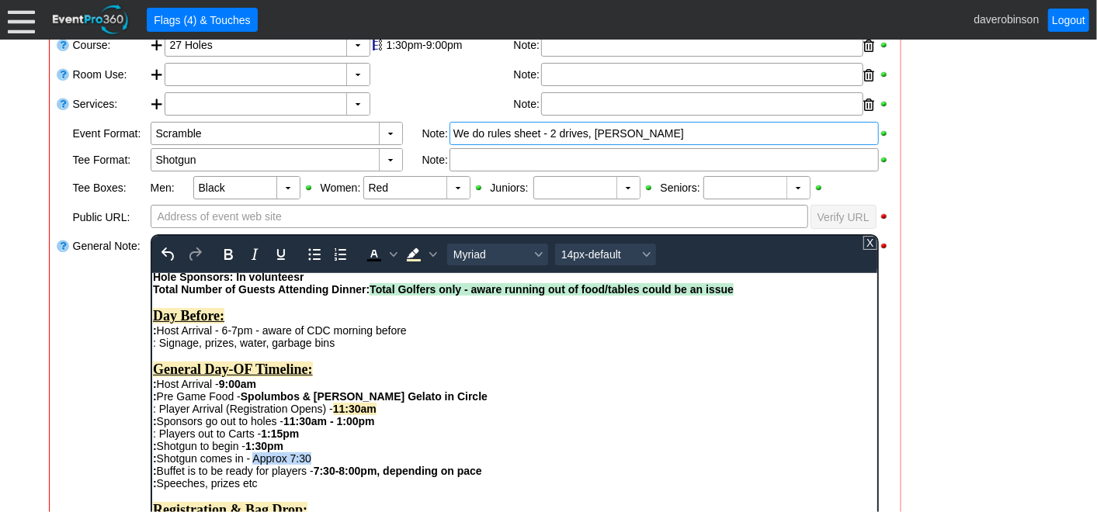
drag, startPoint x: 255, startPoint y: 478, endPoint x: 318, endPoint y: 477, distance: 62.9
click at [318, 464] on div ": Player Arrival (Registration Opens) - 11:30am : Sponsors go out to holes - 11…" at bounding box center [514, 433] width 724 height 62
click at [231, 248] on icon "Bold" at bounding box center [227, 254] width 19 height 19
click at [517, 425] on div ": Player Arrival (Registration Opens) - 11:30am : Sponsors go out to holes - 11…" at bounding box center [514, 433] width 724 height 62
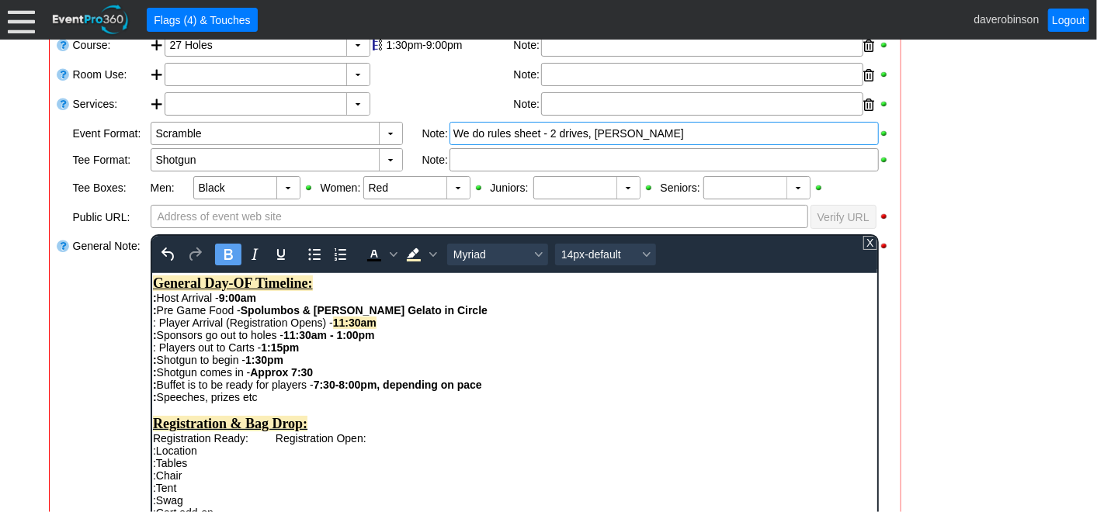
click at [294, 403] on div ": Buffet is to be ready for players - 7:30-8:00pm, depending on pace : Speeches…" at bounding box center [514, 390] width 724 height 25
drag, startPoint x: 268, startPoint y: 420, endPoint x: 341, endPoint y: 417, distance: 73.0
click at [341, 403] on div ": Buffet is to be ready for players - 7:30-8:00pm, depending on pace : Speeches…" at bounding box center [514, 390] width 724 height 25
click at [227, 249] on icon "Bold" at bounding box center [228, 254] width 9 height 11
click at [418, 259] on icon "Background color Light Yellow" at bounding box center [413, 254] width 19 height 19
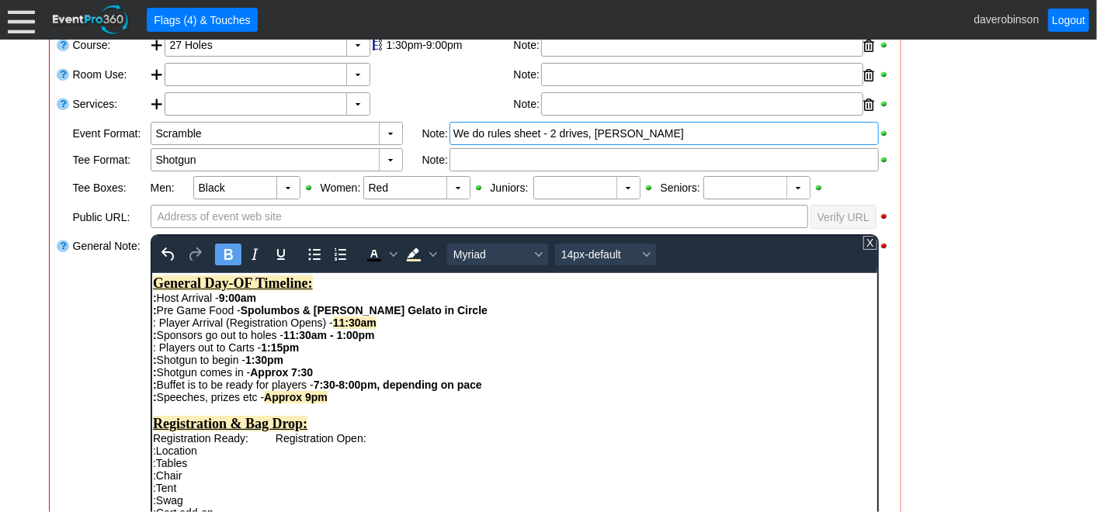
click at [497, 352] on div ": Player Arrival (Registration Opens) - 11:30am : Sponsors go out to holes - 11…" at bounding box center [514, 347] width 724 height 62
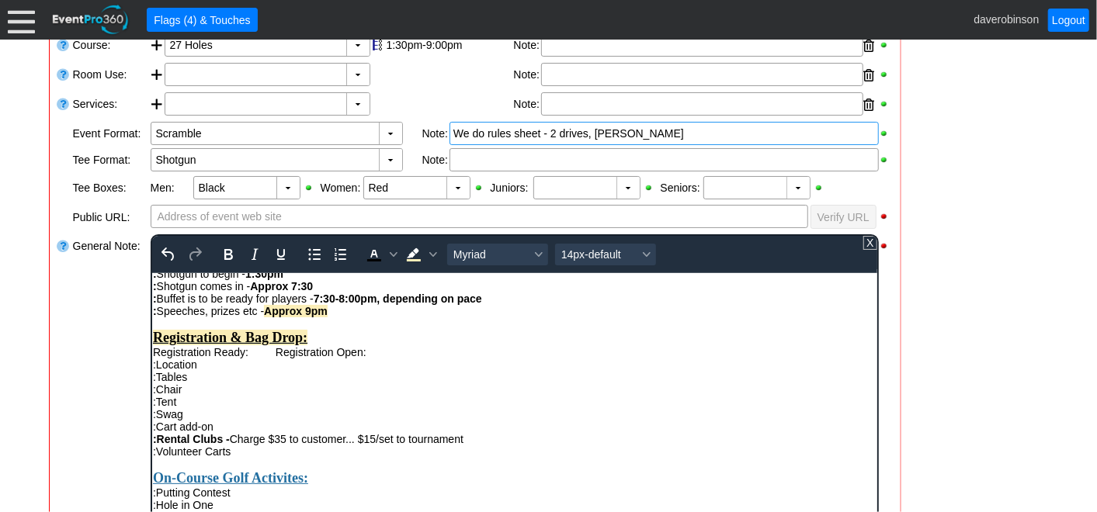
click at [261, 358] on div "Total Number of Guests Attending Dinner: Total Golfers only - aware running out…" at bounding box center [514, 234] width 724 height 248
click at [462, 358] on div "Total Number of Guests Attending Dinner: Total Golfers only - aware running out…" at bounding box center [514, 234] width 724 height 248
click at [422, 358] on div "Total Number of Guests Attending Dinner: Total Golfers only - aware running out…" at bounding box center [514, 234] width 724 height 248
click at [420, 358] on div "Total Number of Guests Attending Dinner: Total Golfers only - aware running out…" at bounding box center [514, 234] width 724 height 248
drag, startPoint x: 404, startPoint y: 380, endPoint x: 447, endPoint y: 379, distance: 43.5
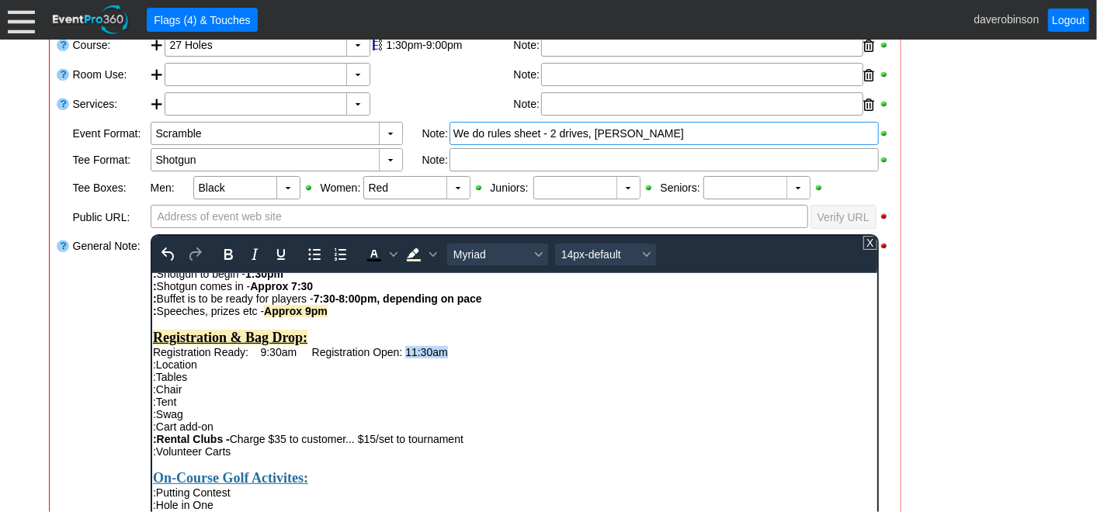
click at [447, 358] on div "Total Number of Guests Attending Dinner: Total Golfers only - aware running out…" at bounding box center [514, 234] width 724 height 248
click at [229, 252] on icon "Bold" at bounding box center [228, 254] width 9 height 11
drag, startPoint x: 414, startPoint y: 253, endPoint x: 421, endPoint y: 265, distance: 14.3
click at [415, 253] on icon "Background color Light Yellow" at bounding box center [413, 254] width 19 height 19
click at [527, 383] on div ":Tables" at bounding box center [514, 376] width 724 height 12
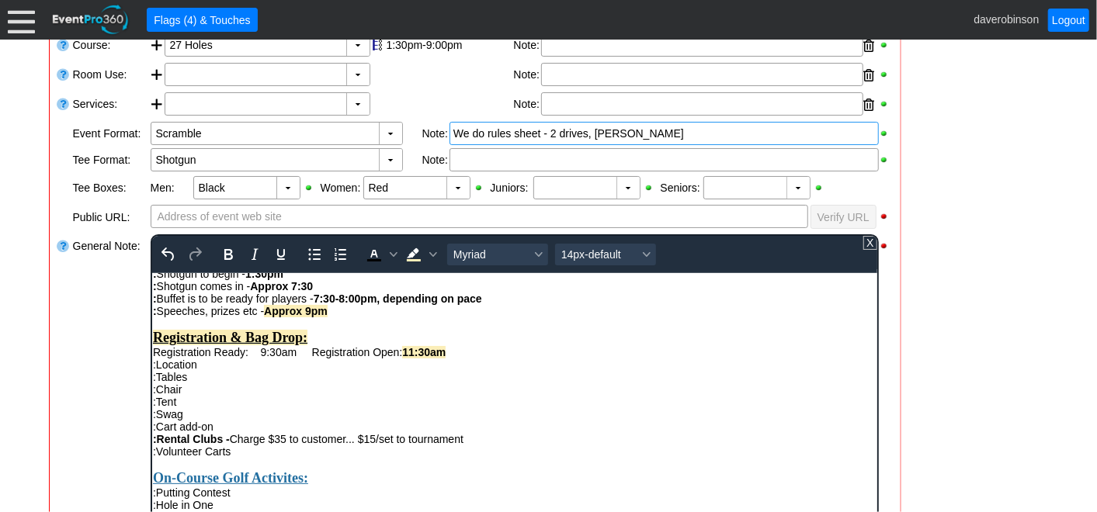
click at [335, 408] on div ":Tent" at bounding box center [514, 401] width 724 height 12
click at [213, 370] on div ":Location" at bounding box center [514, 364] width 724 height 12
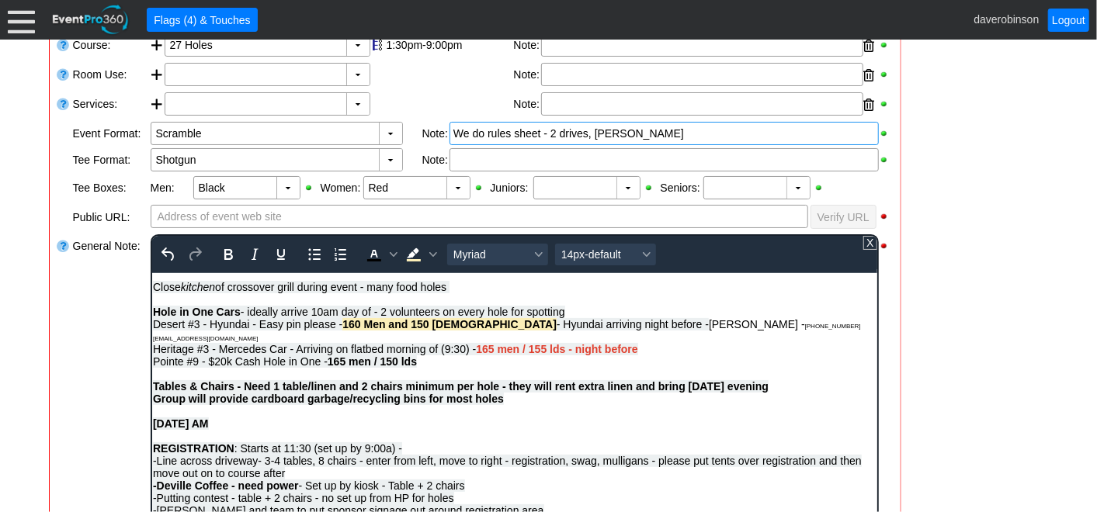
scroll to position [1207, 0]
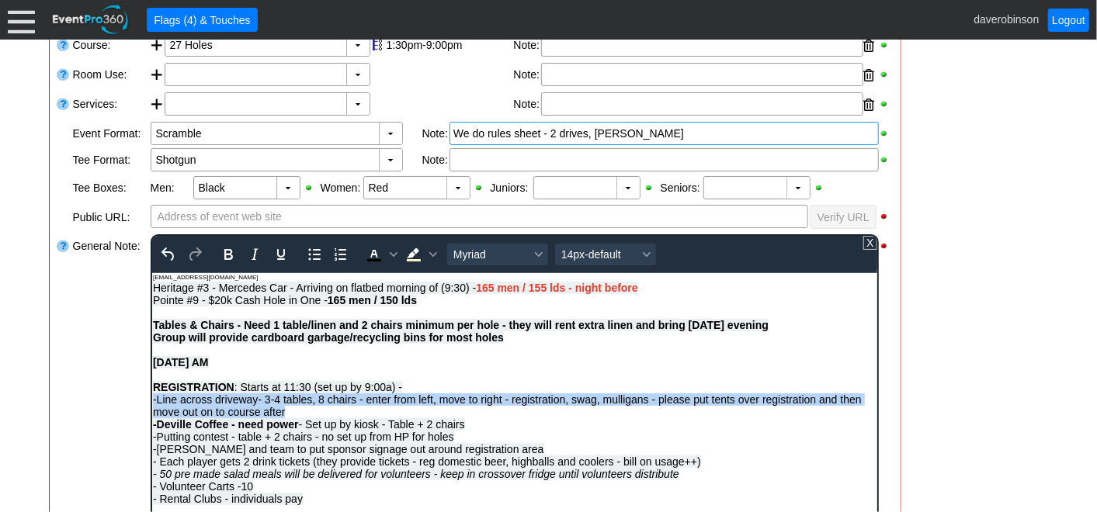
drag, startPoint x: 289, startPoint y: 453, endPoint x: 301, endPoint y: 710, distance: 256.5
click at [151, 443] on html "12 carts reserved AB Madison Brown - 587-393-5848 mbrown@southtrailhundai.com D…" at bounding box center [513, -1] width 725 height 1869
copy span "-Line across driveway- 3-4 tables, 8 chairs - enter from left, move to right - …"
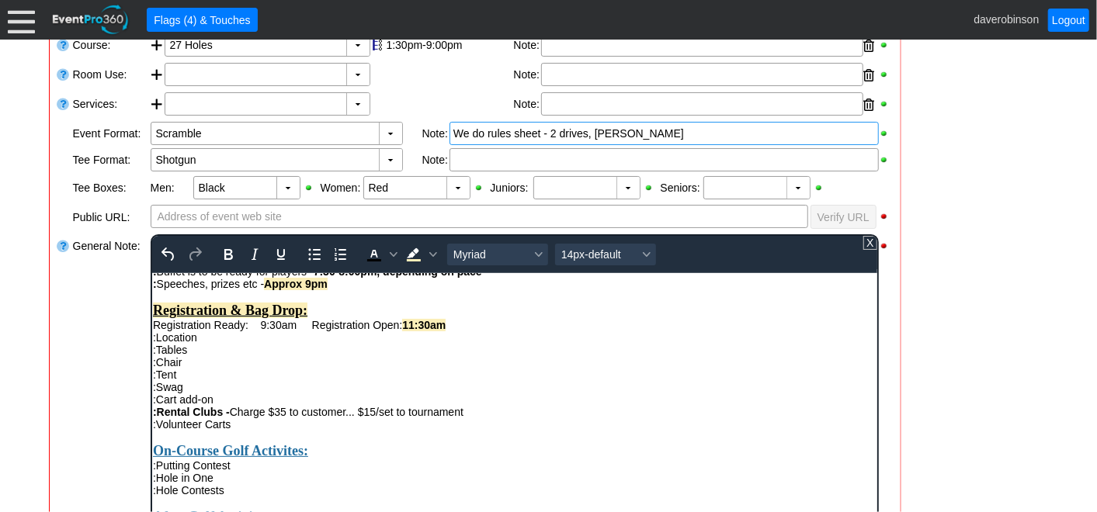
scroll to position [431, 0]
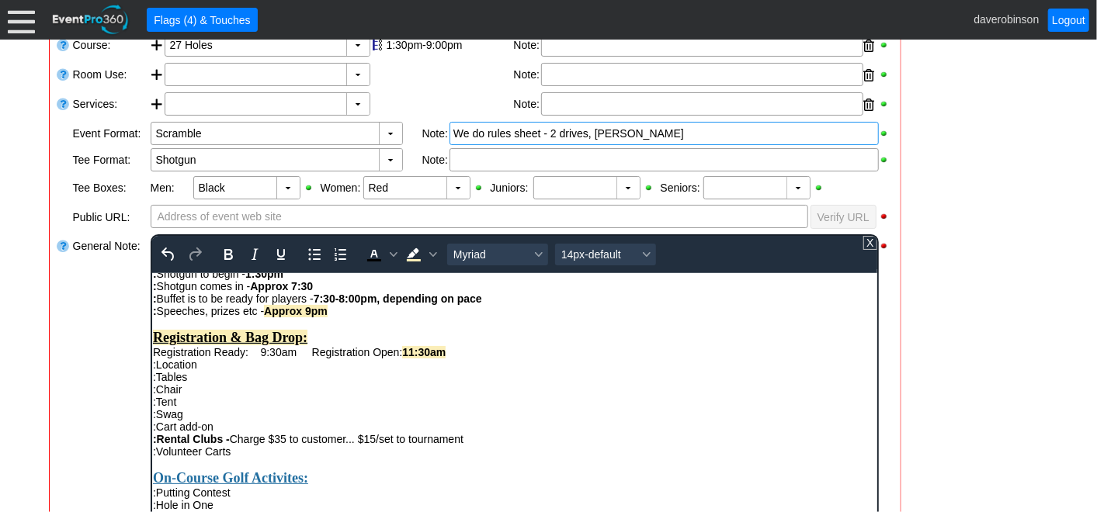
click at [226, 370] on div ":Location" at bounding box center [514, 364] width 724 height 12
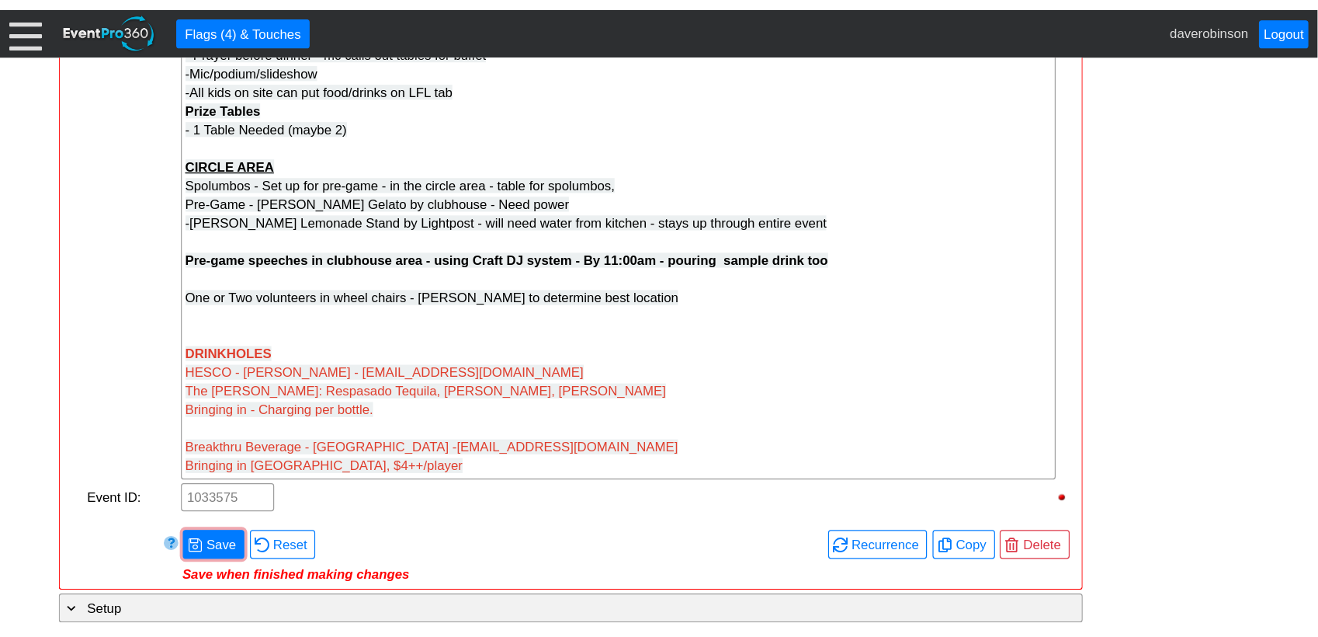
scroll to position [2624, 0]
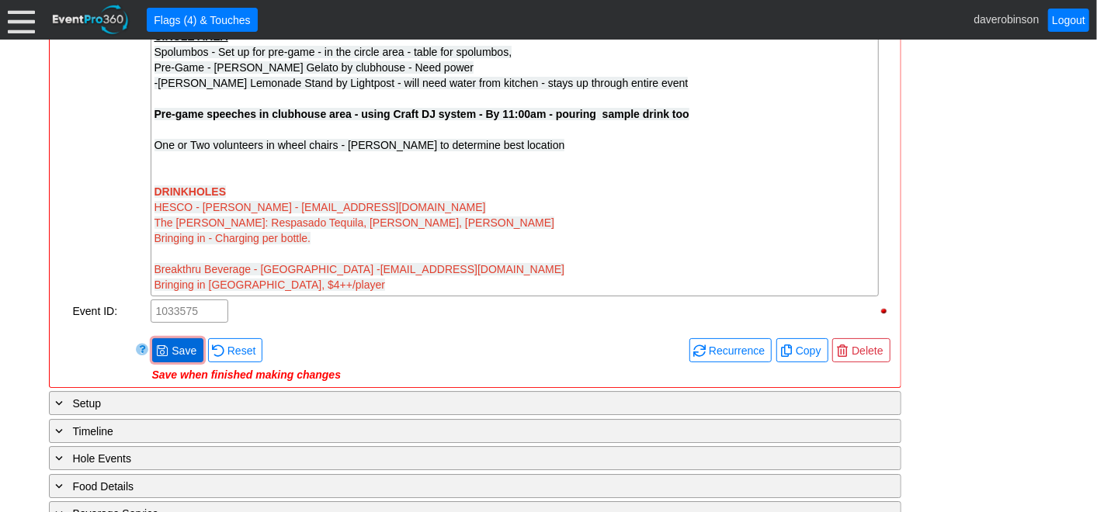
click at [167, 342] on span "● Save" at bounding box center [177, 350] width 43 height 16
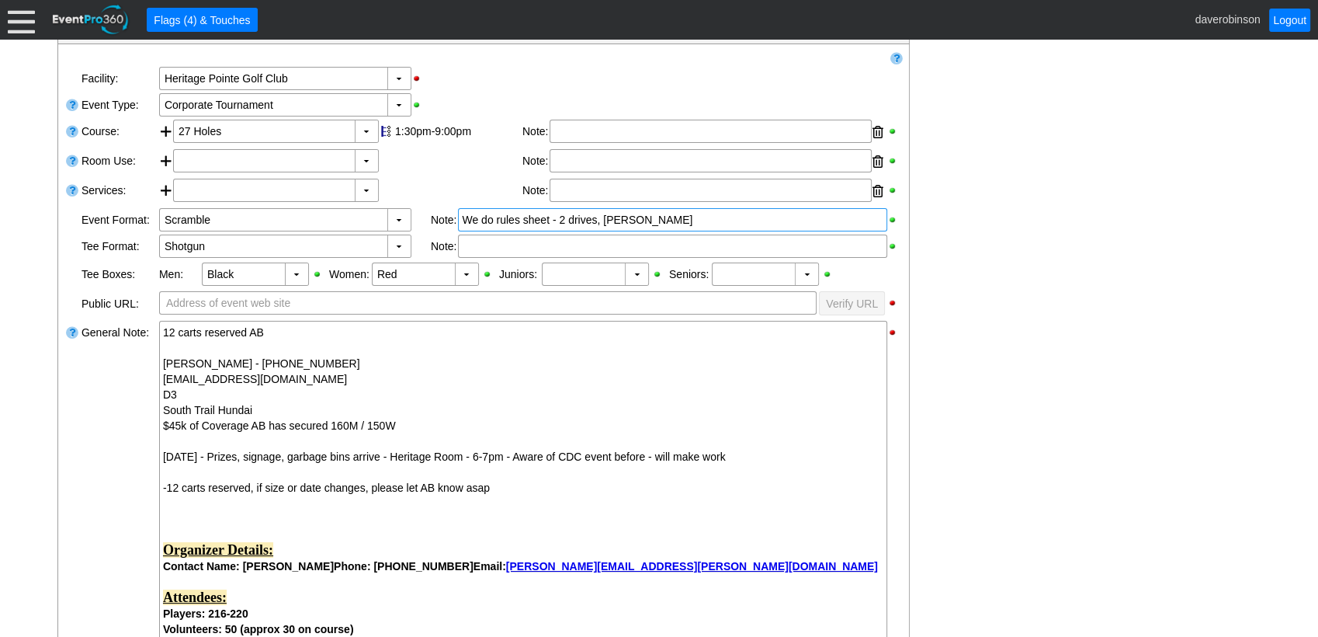
scroll to position [0, 0]
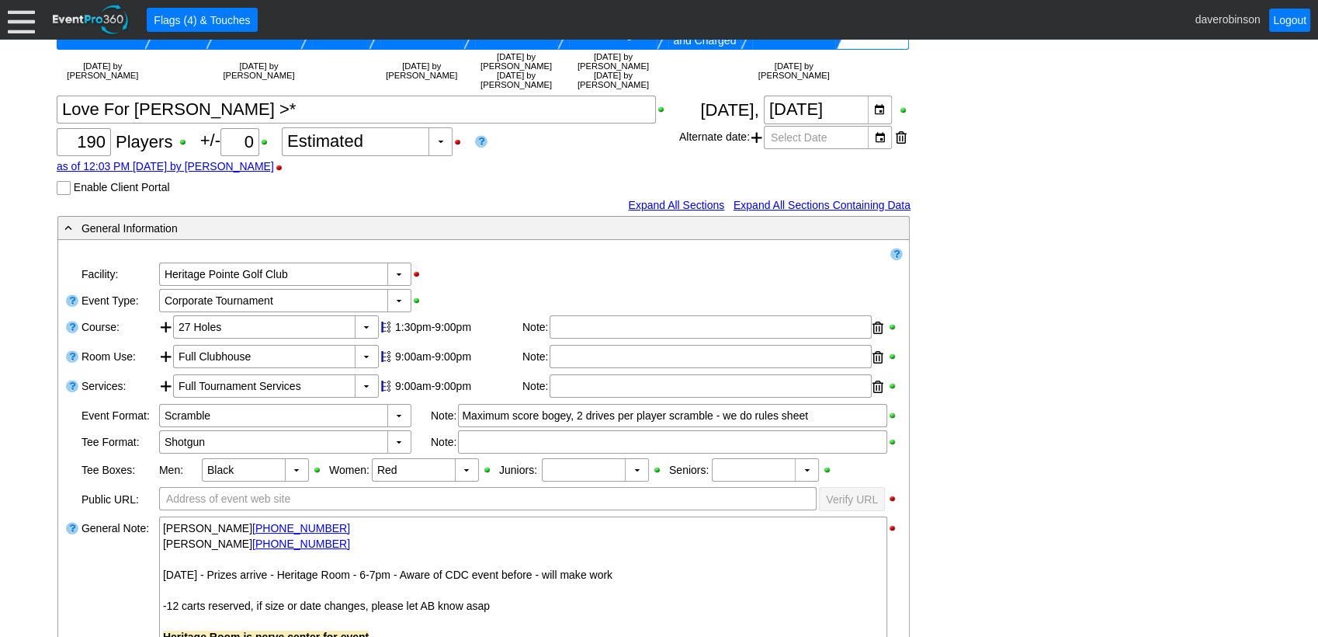
scroll to position [111, 0]
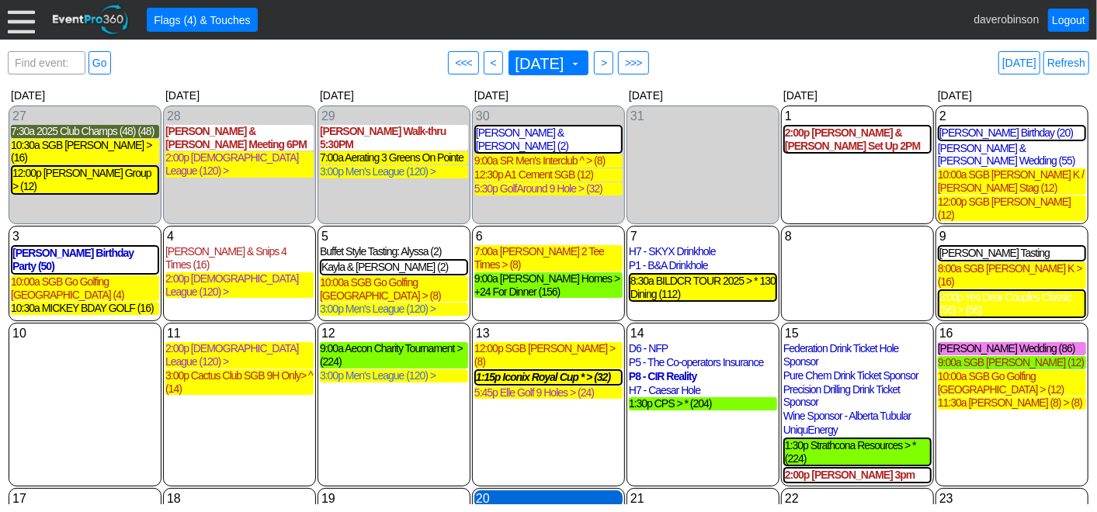
scroll to position [252, 0]
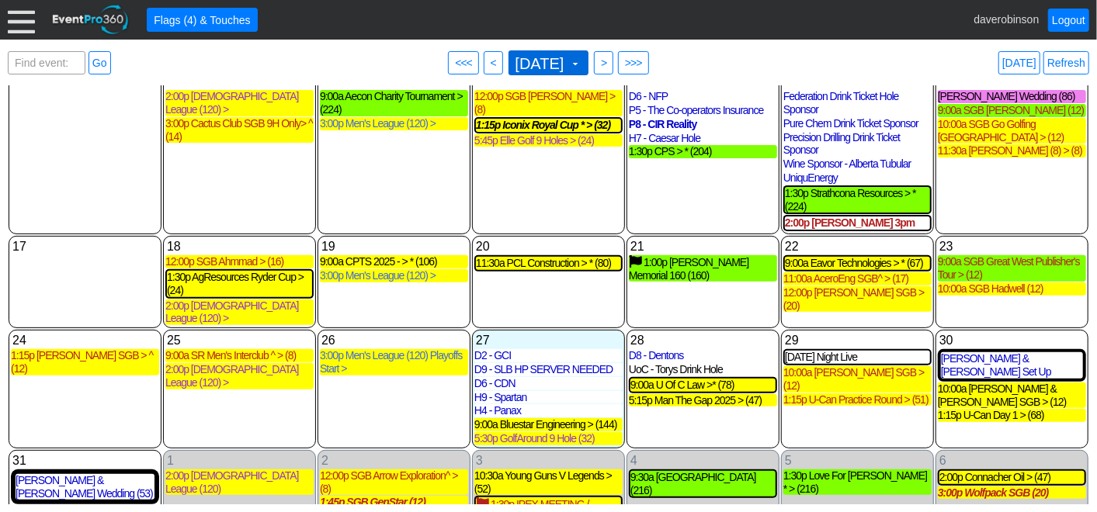
click at [589, 66] on span "[DATE] ▼" at bounding box center [548, 62] width 81 height 25
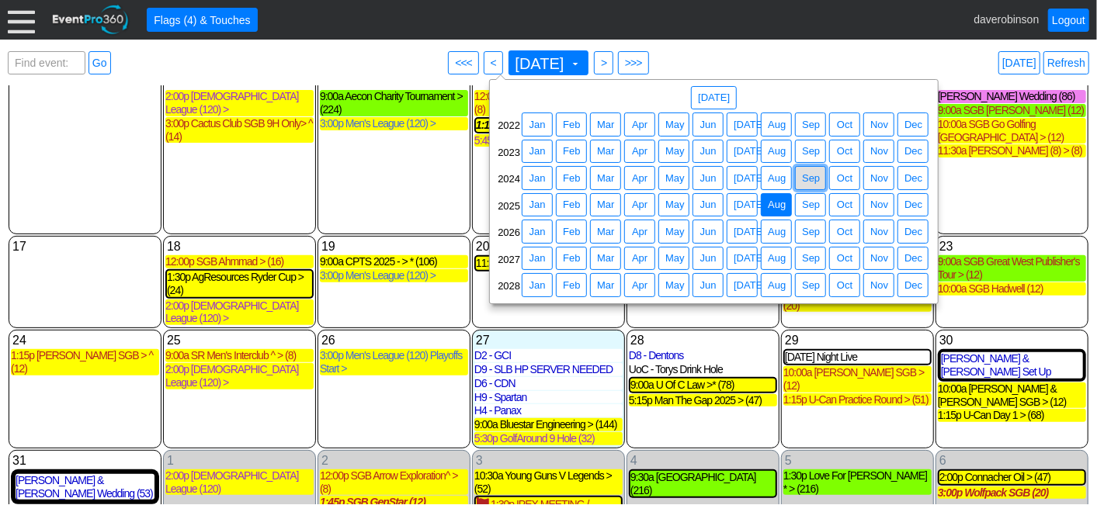
click at [806, 177] on span "Sep" at bounding box center [811, 179] width 24 height 16
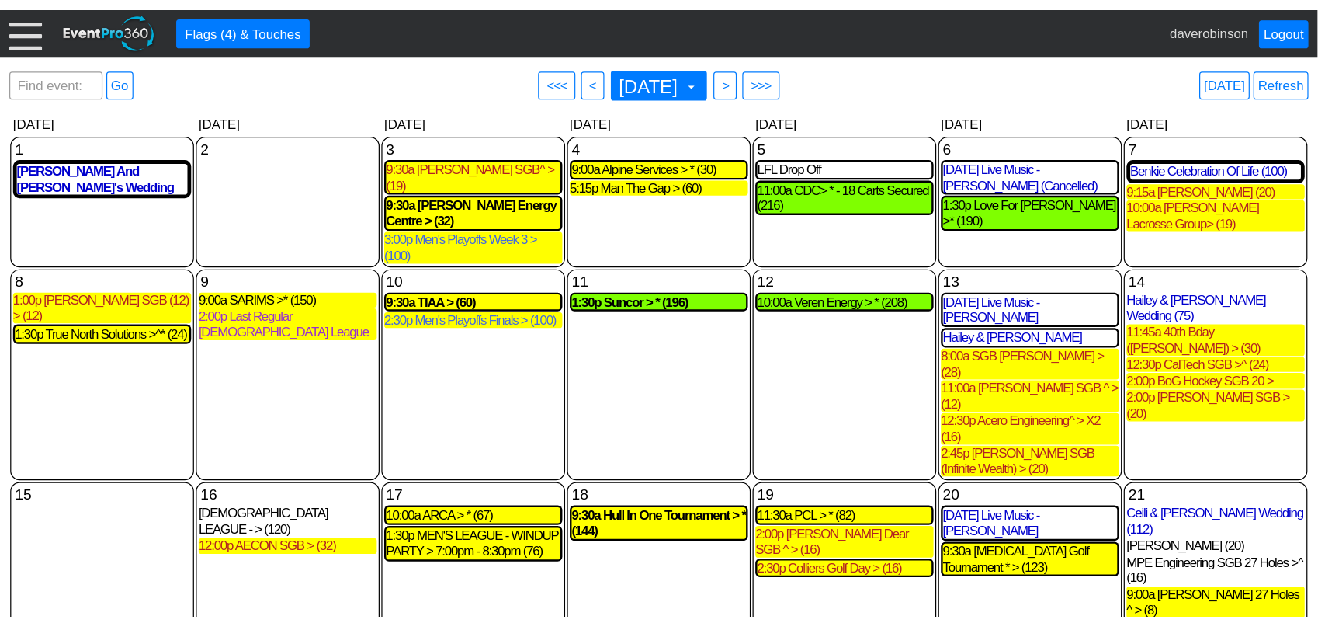
scroll to position [0, 0]
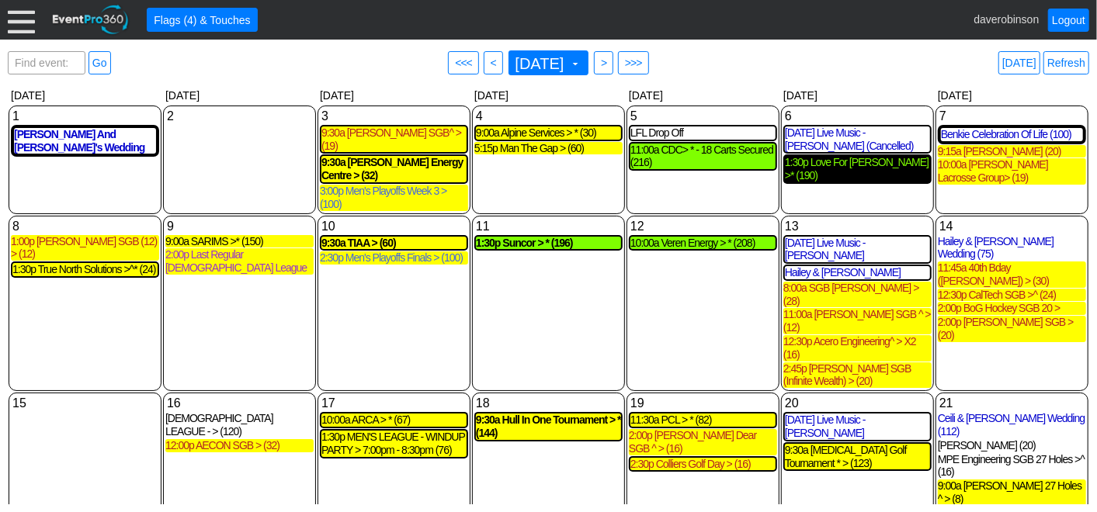
click at [844, 166] on div "1:30p Love For [PERSON_NAME] >* (190)" at bounding box center [857, 169] width 145 height 26
click at [727, 54] on div "Find event: enter title Go ● <<< ● < September 2024 ▼ ● > ● >>> Today Refresh" at bounding box center [548, 62] width 1081 height 31
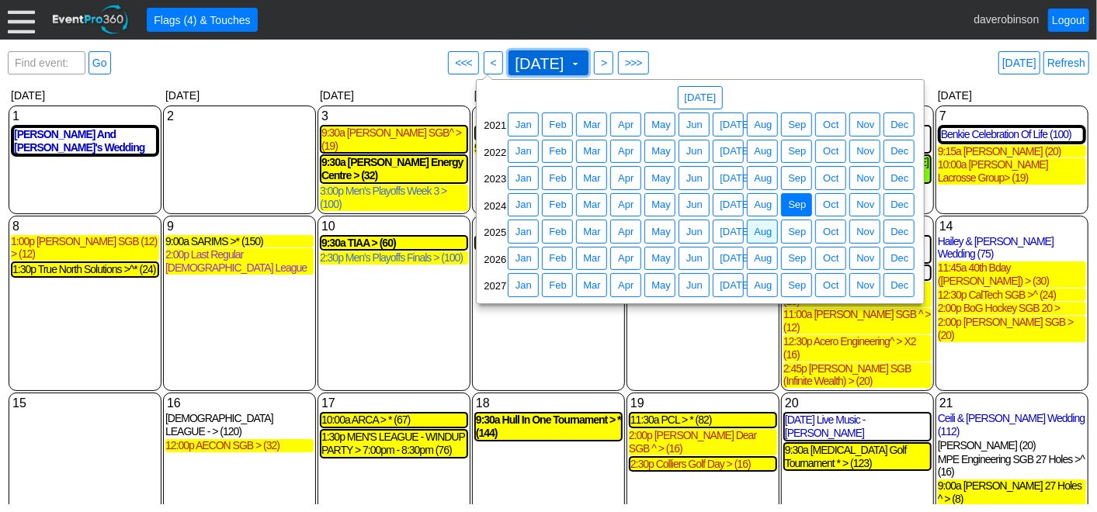
click at [581, 64] on span at bounding box center [575, 63] width 12 height 12
click at [897, 228] on span "Dec" at bounding box center [899, 232] width 24 height 16
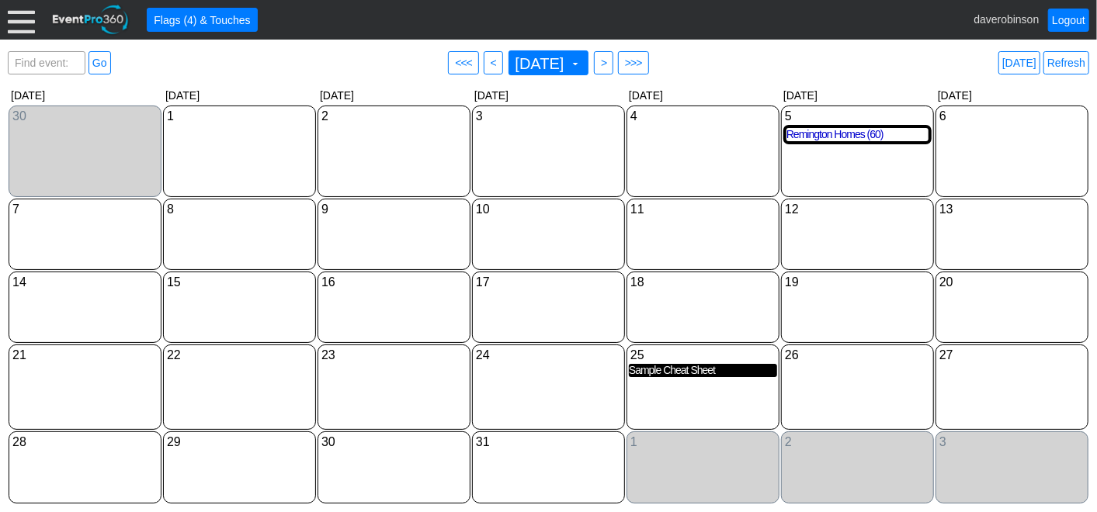
click at [689, 365] on div "Sample Cheat Sheet" at bounding box center [703, 370] width 148 height 13
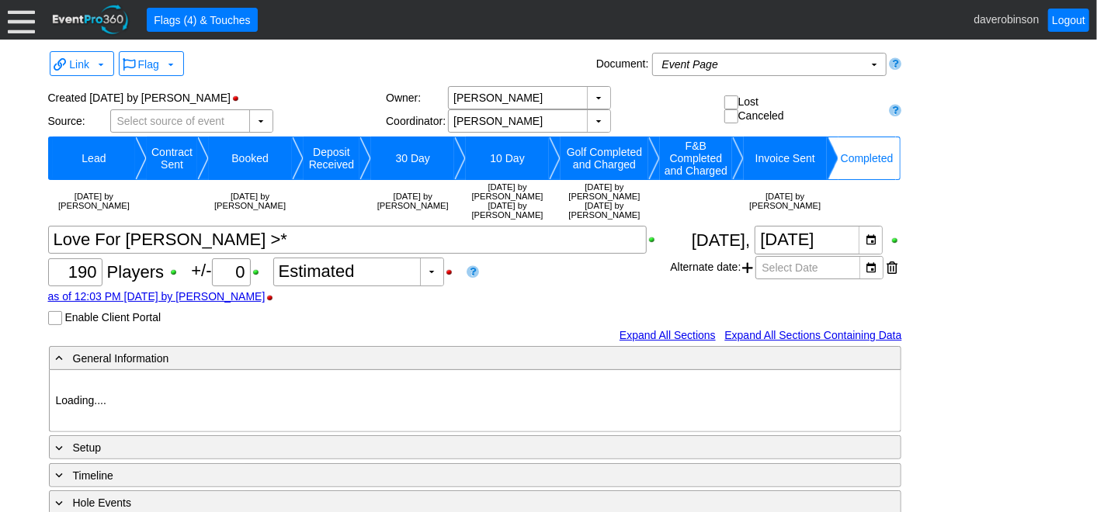
type input "Heritage Pointe Golf Club"
type input "Corporate Tournament"
type input "Scramble"
type input "Shotgun"
type input "Black"
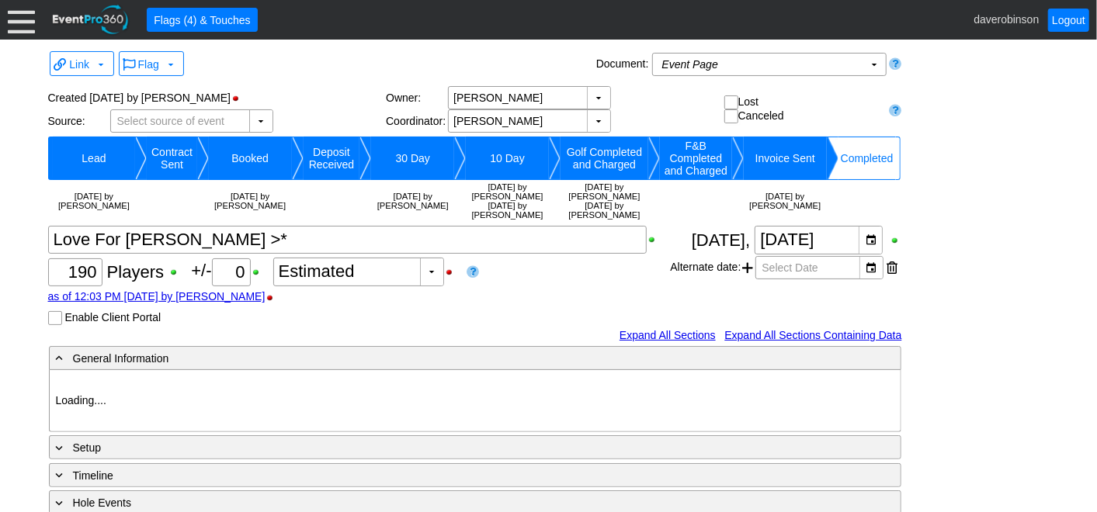
type input "Red"
type input "845925"
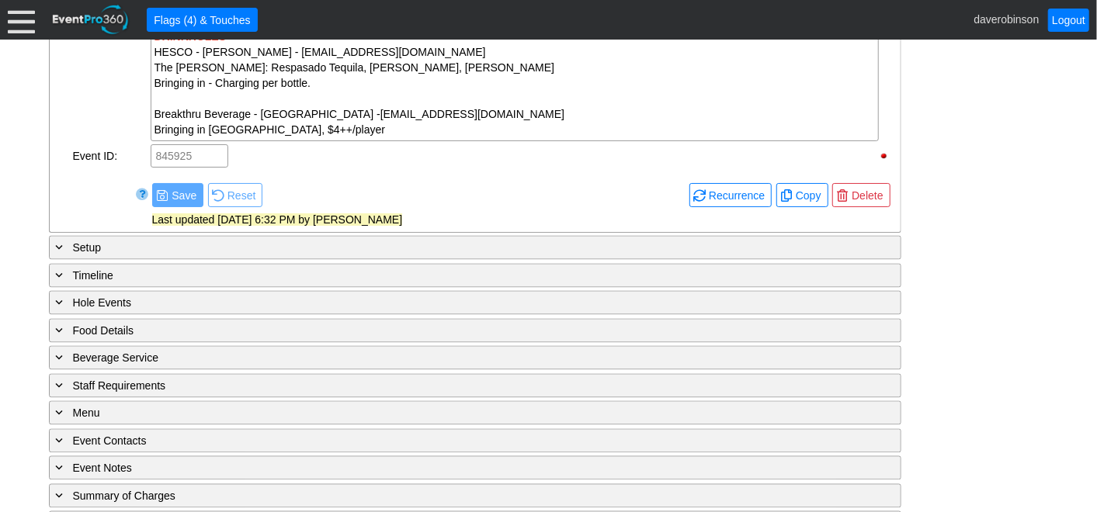
scroll to position [1647, 0]
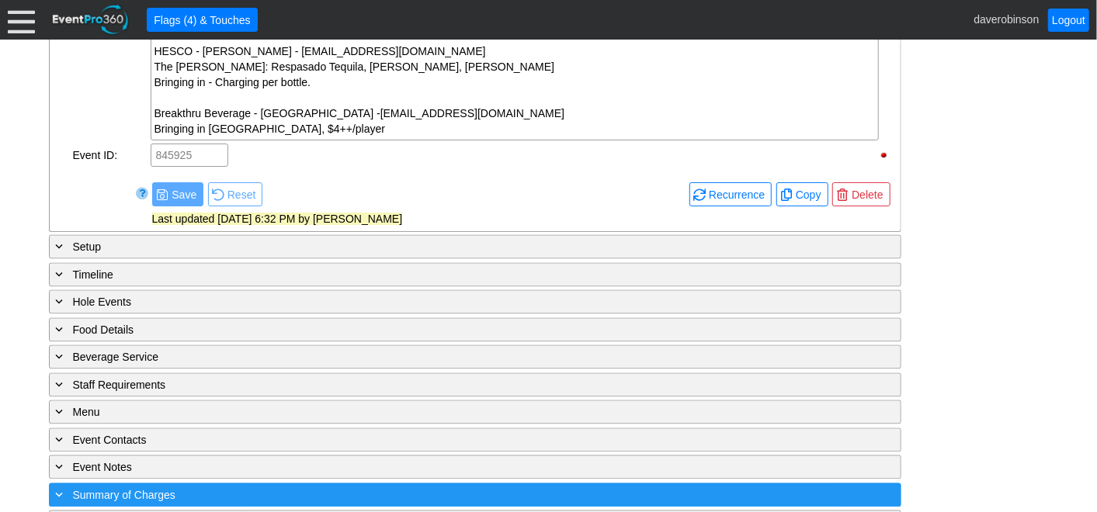
click at [85, 490] on span "Summary of Charges" at bounding box center [124, 496] width 102 height 12
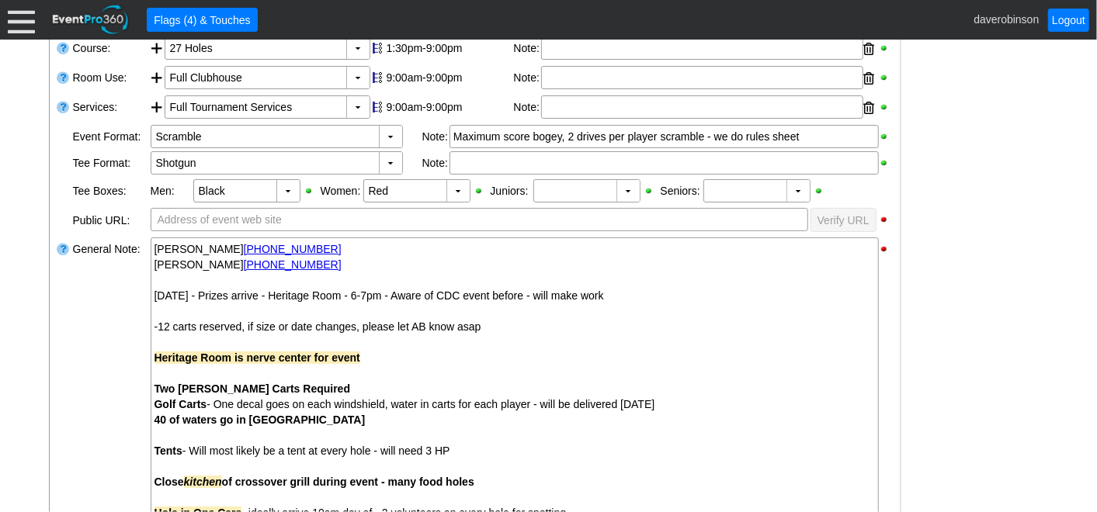
scroll to position [0, 0]
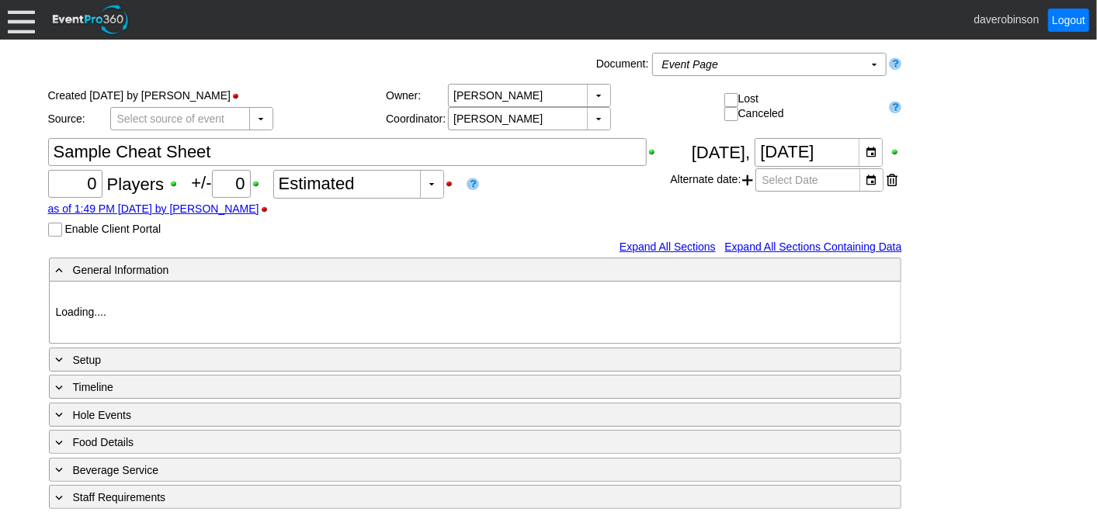
type input "Heritage Pointe Golf Club"
type input "1198007"
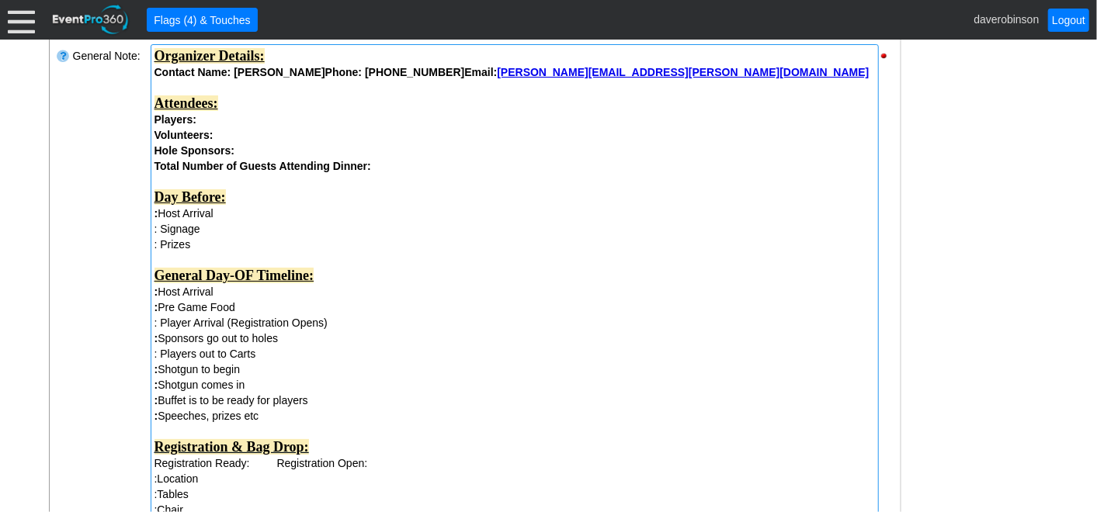
scroll to position [431, 0]
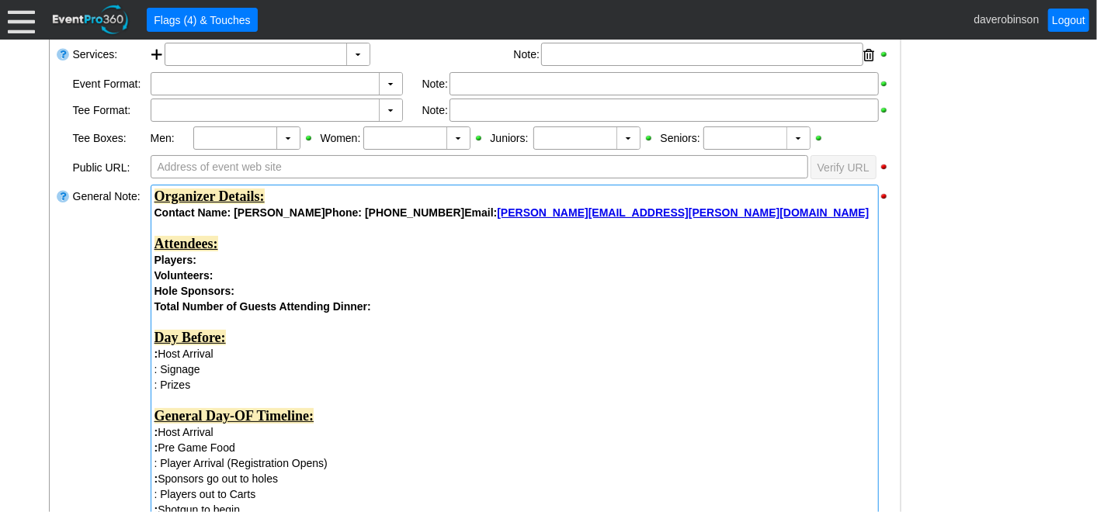
drag, startPoint x: 152, startPoint y: 201, endPoint x: 203, endPoint y: 224, distance: 56.3
click at [203, 224] on div "Organizer Details: Contact Name: [PERSON_NAME] Phone: [PHONE_NUMBER] Email: [PE…" at bounding box center [514, 212] width 720 height 47
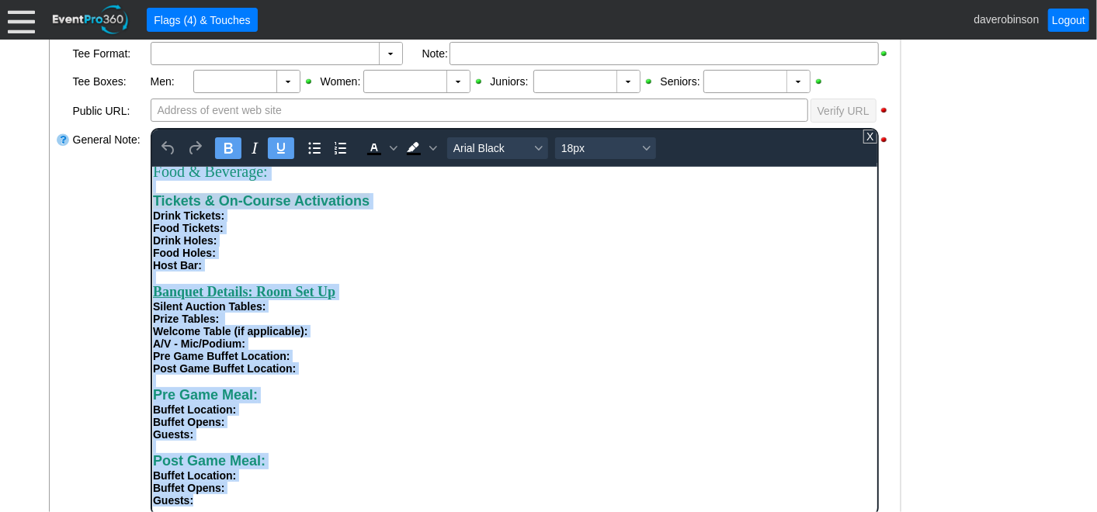
scroll to position [581, 0]
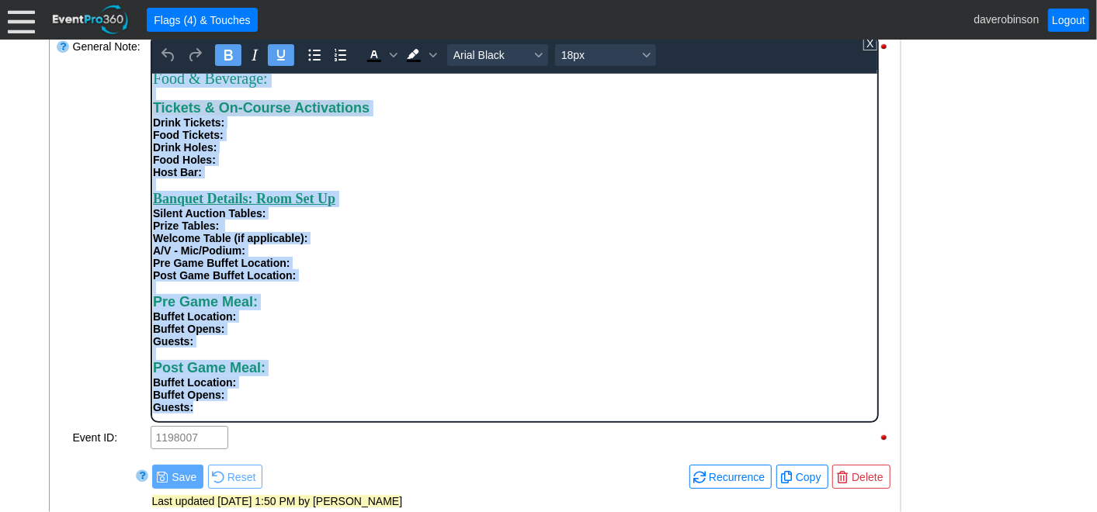
drag, startPoint x: 155, startPoint y: 86, endPoint x: 385, endPoint y: 406, distance: 393.8
copy div "Organizer Details: Contact Name: Joshua Nahmais Phone: 416-829-5730 Email: josh…"
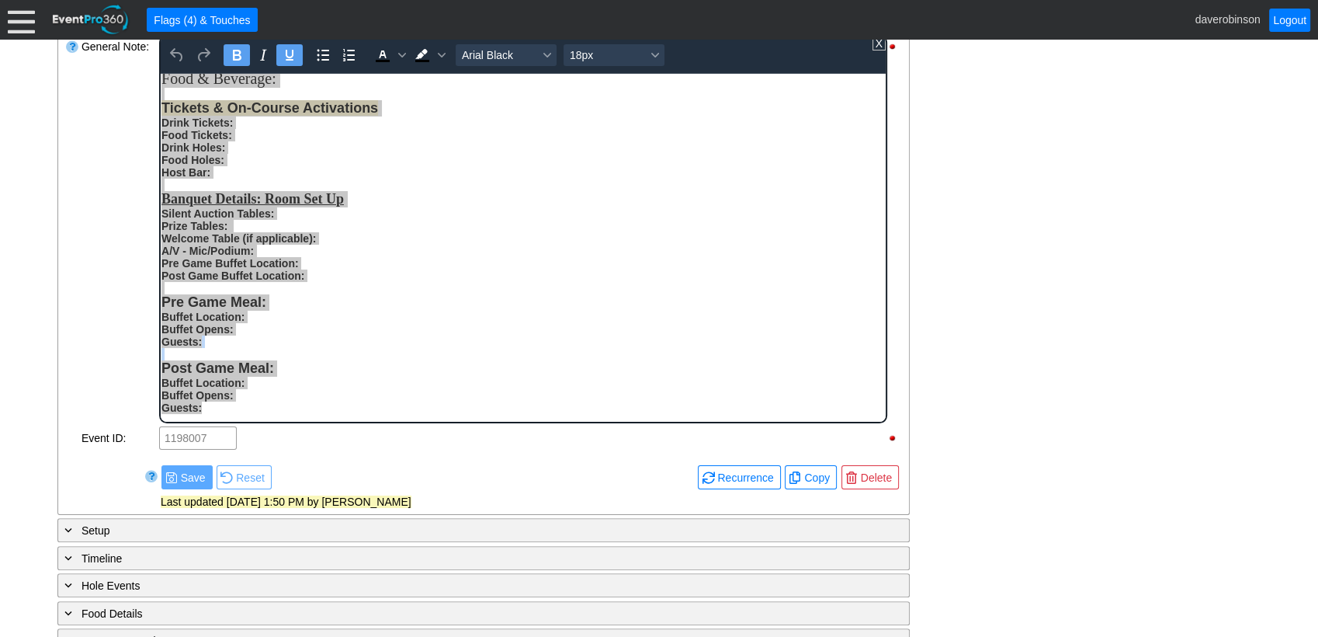
click at [1003, 220] on div "- General Information ▼ Loading.... Remove all highlights Facility: ▼ Χ Heritag…" at bounding box center [659, 276] width 1213 height 1084
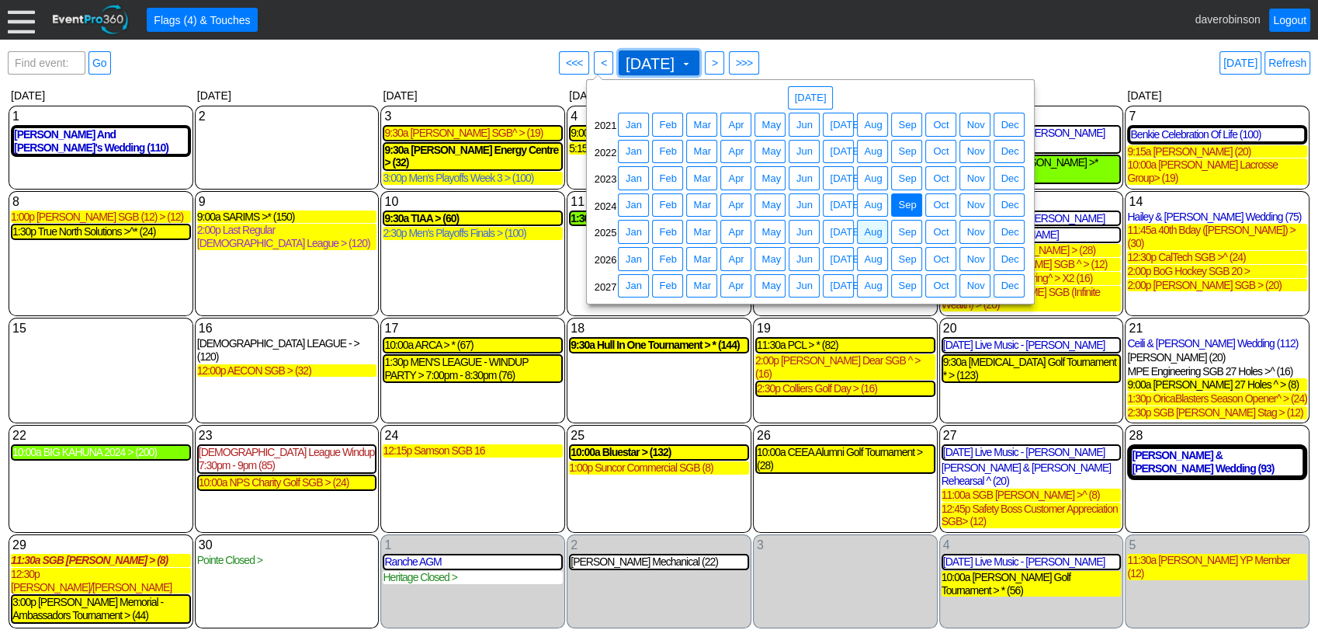
click at [692, 65] on span at bounding box center [686, 63] width 12 height 12
click at [902, 231] on span "Sep" at bounding box center [907, 232] width 24 height 16
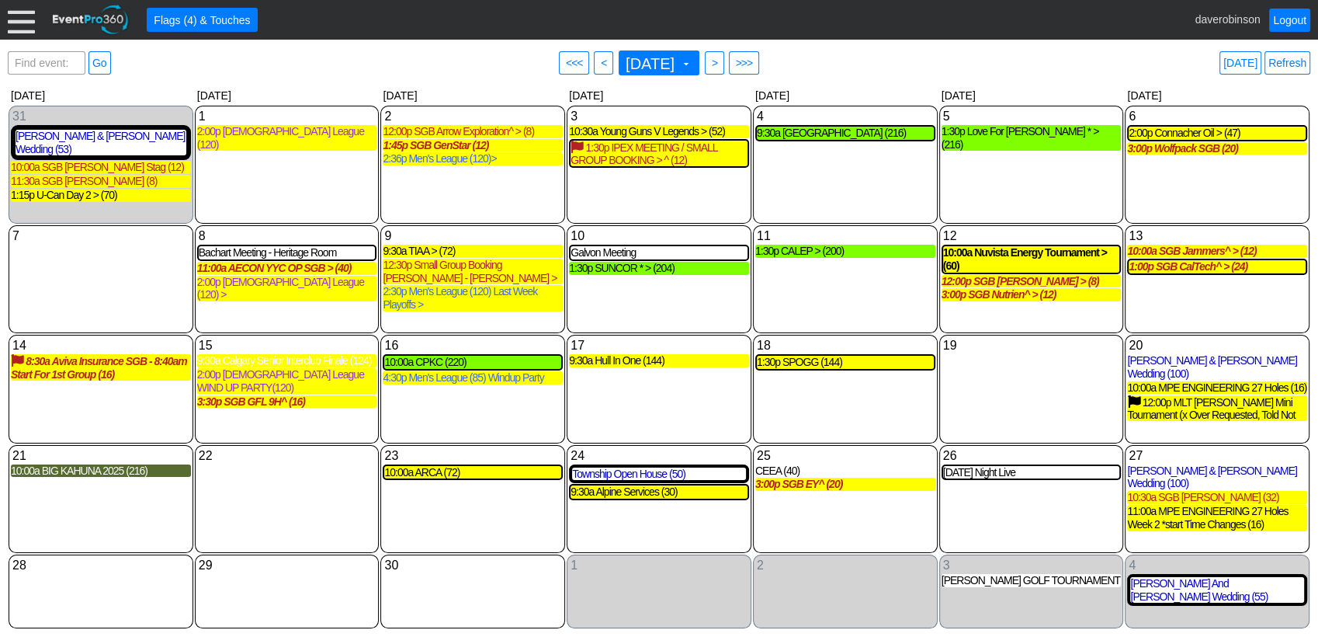
click at [1029, 397] on div "19 Friday" at bounding box center [1031, 389] width 185 height 108
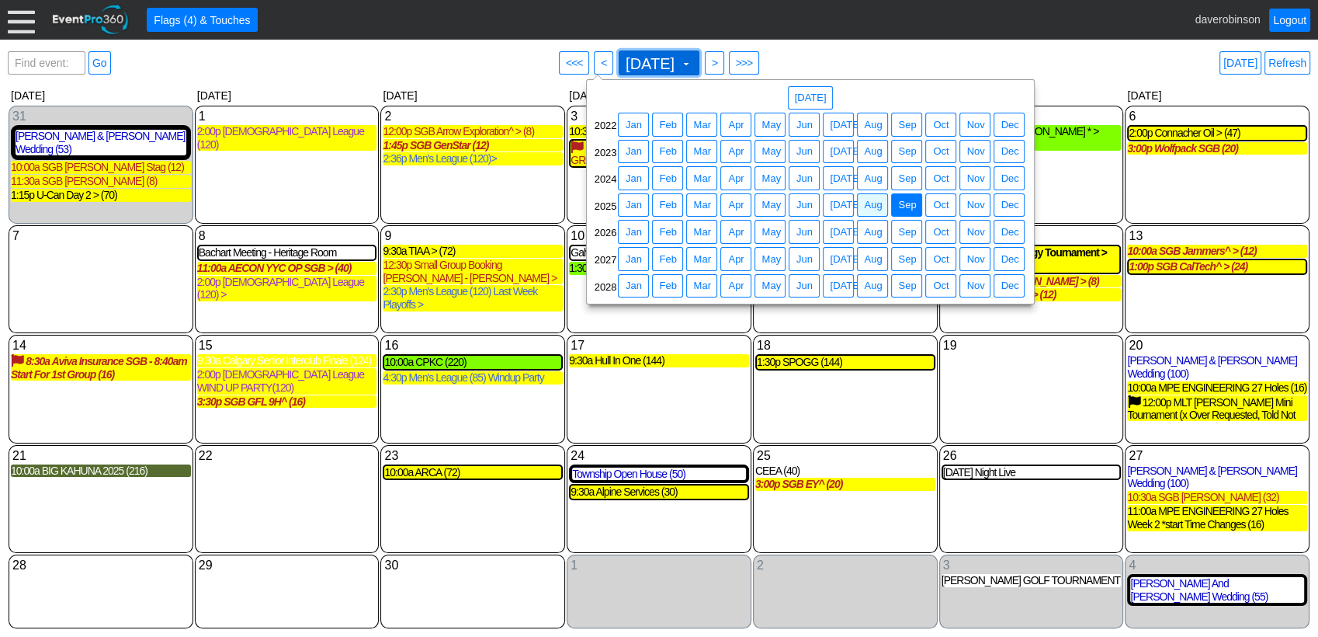
click at [692, 67] on span at bounding box center [686, 63] width 12 height 12
click at [880, 211] on span "Aug" at bounding box center [873, 205] width 24 height 16
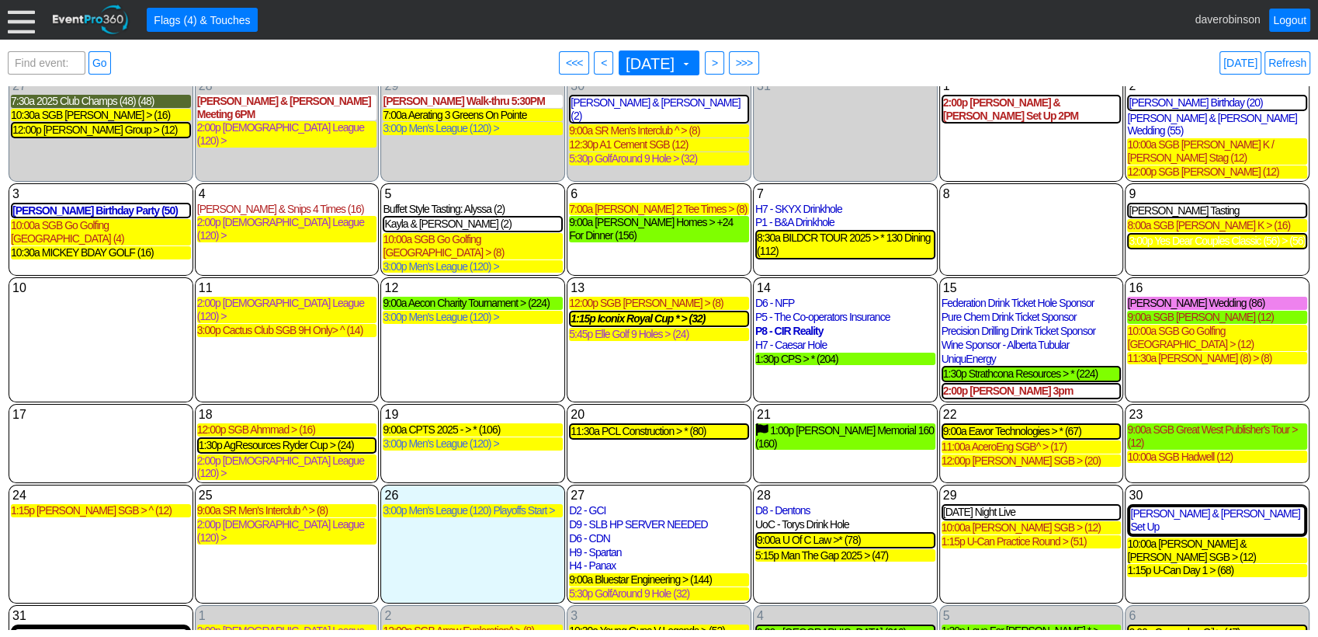
scroll to position [56, 0]
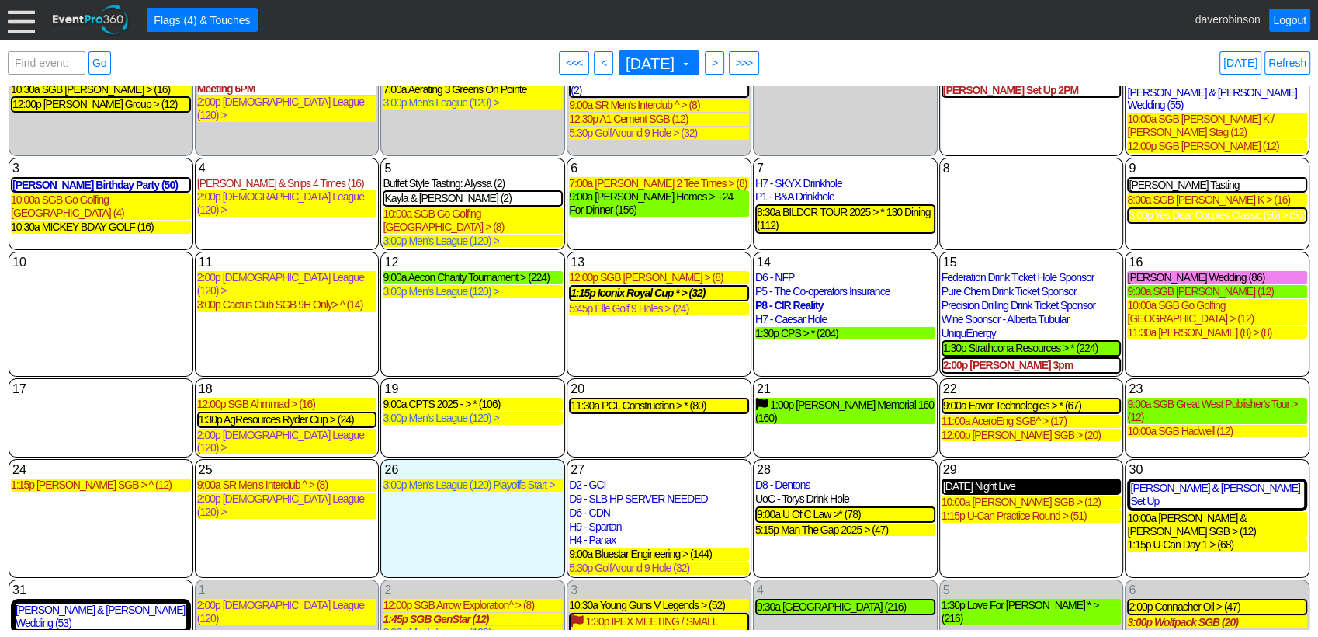
click at [987, 480] on div "Friday Night Live" at bounding box center [1031, 486] width 177 height 13
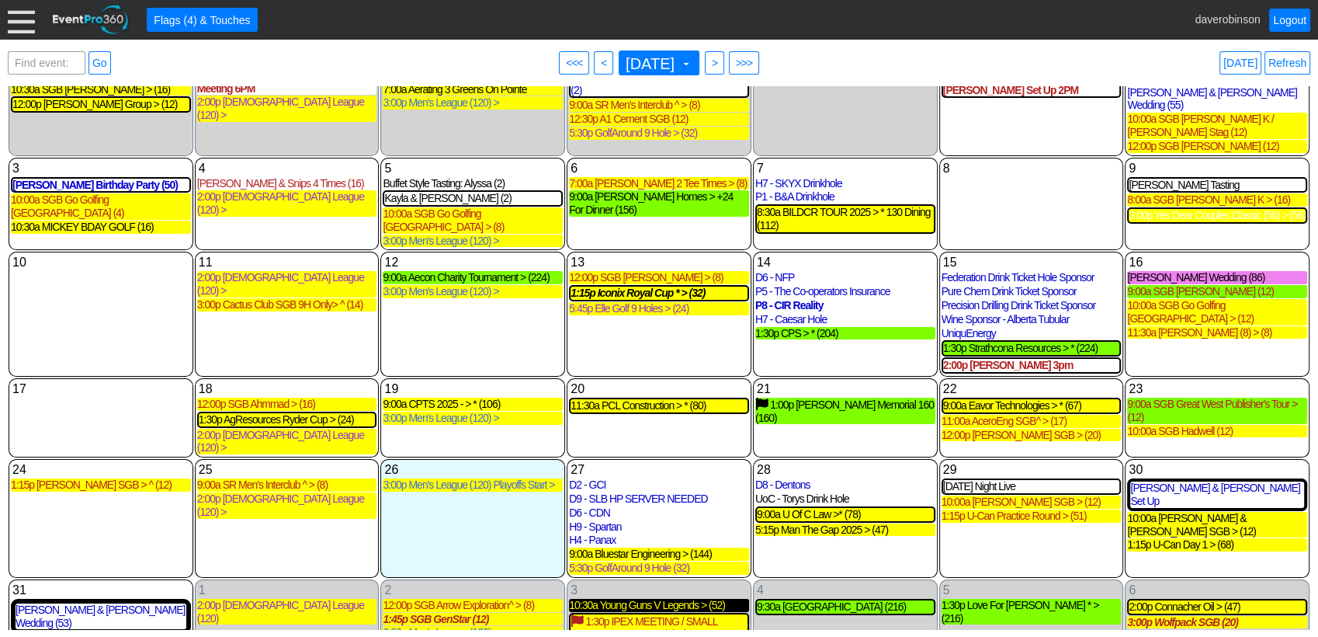
click at [689, 599] on div "10:30a Young Guns V Legends > (52)" at bounding box center [659, 605] width 180 height 13
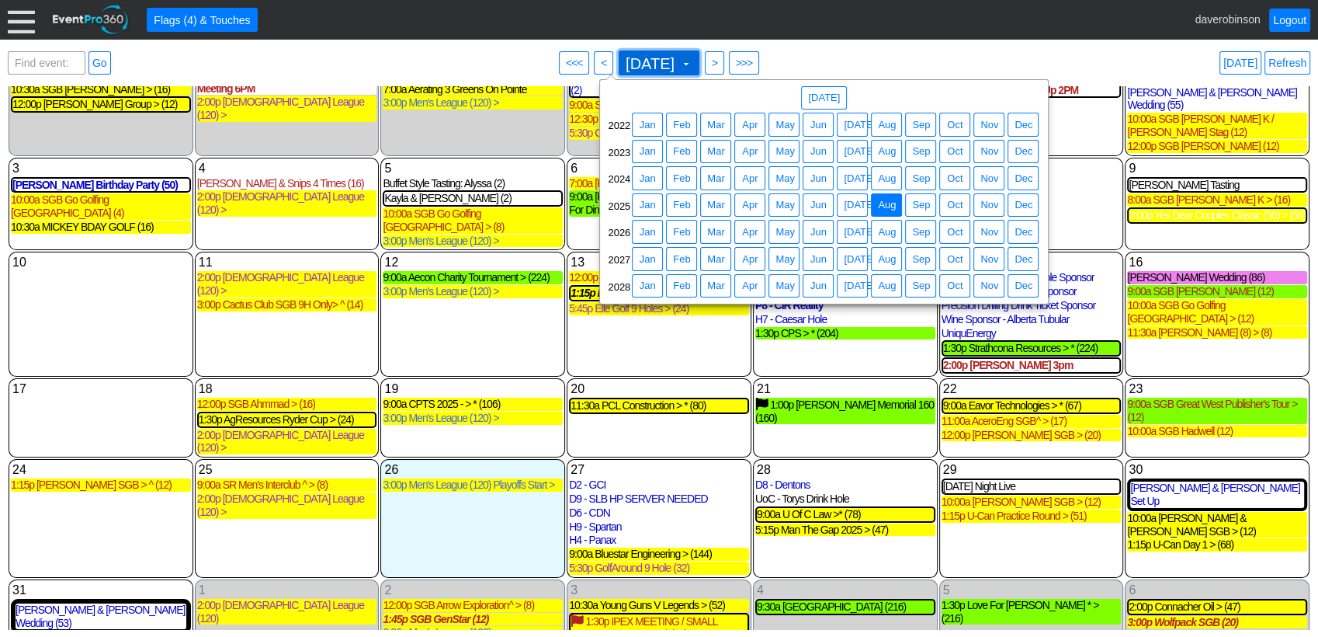
click at [699, 72] on span "August 2025 ▼" at bounding box center [659, 62] width 81 height 25
click at [911, 179] on span "Sep" at bounding box center [921, 179] width 24 height 16
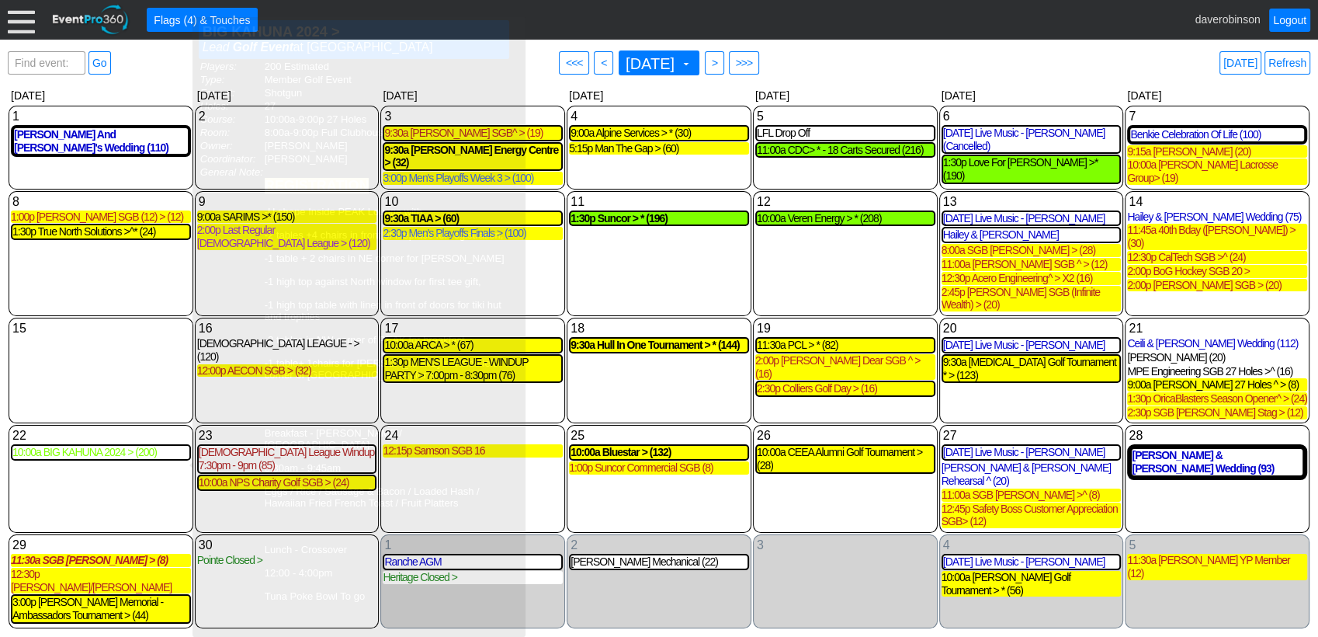
click at [51, 459] on div "10:00a BIG KAHUNA 2024 > (200)" at bounding box center [100, 452] width 177 height 13
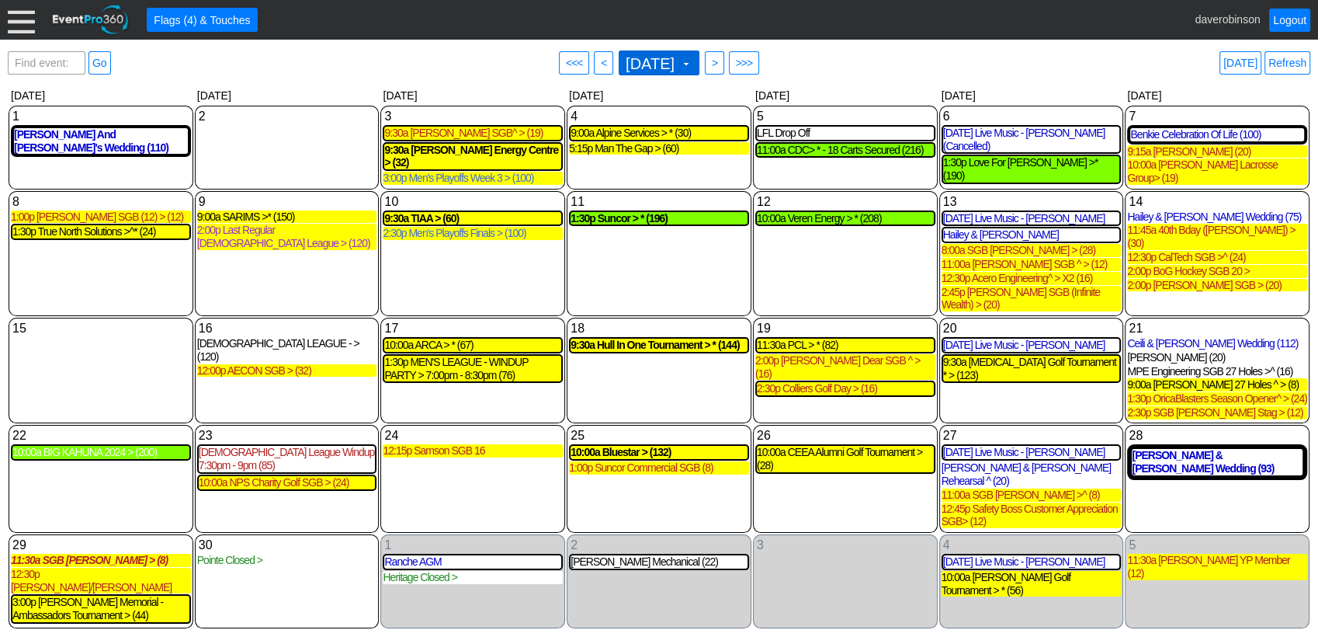
click at [692, 61] on span at bounding box center [686, 63] width 12 height 12
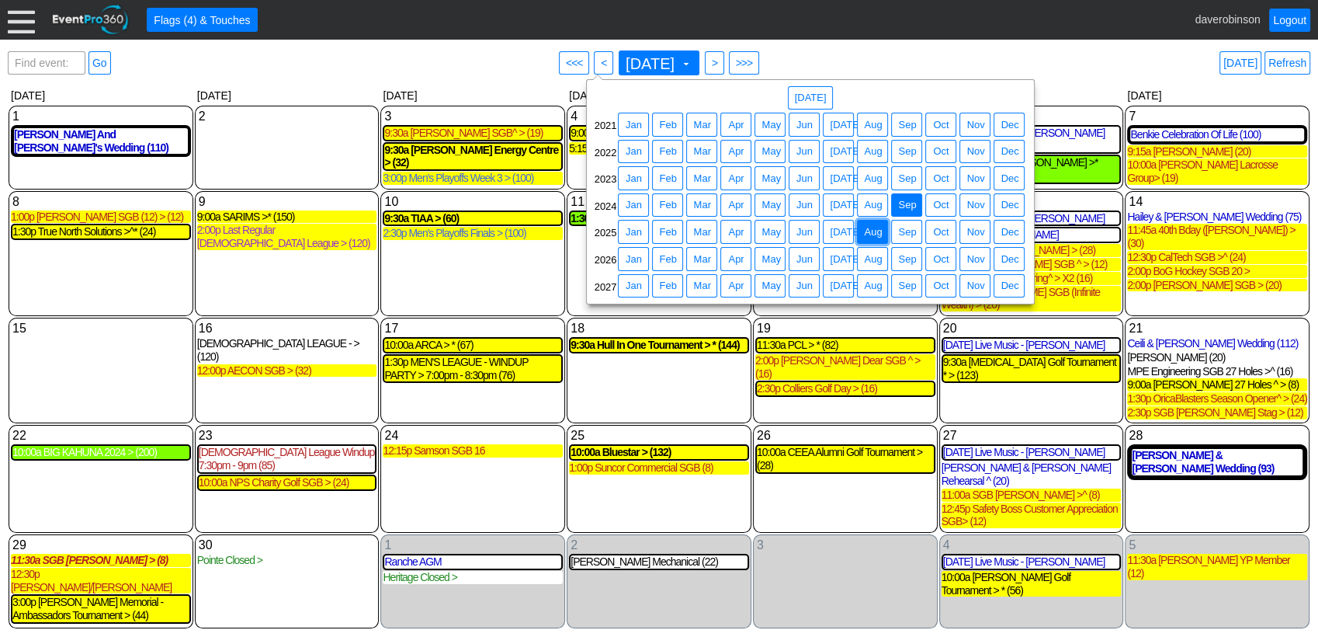
click at [880, 231] on span "Aug" at bounding box center [873, 232] width 24 height 16
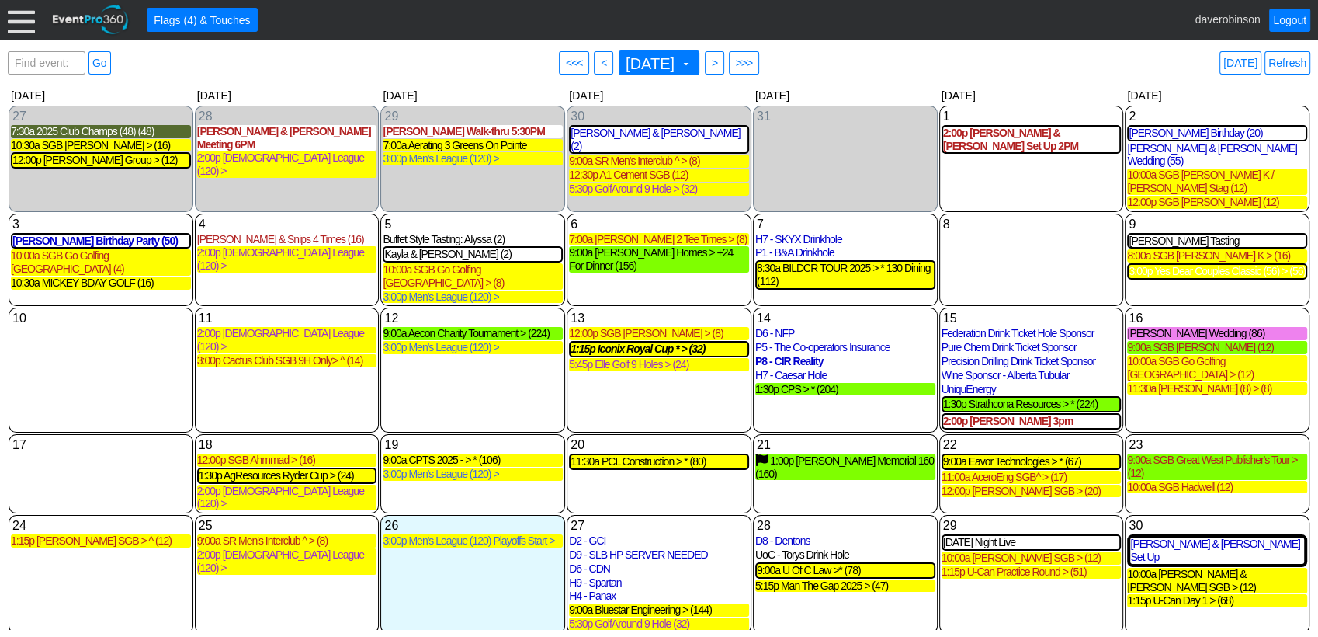
scroll to position [56, 0]
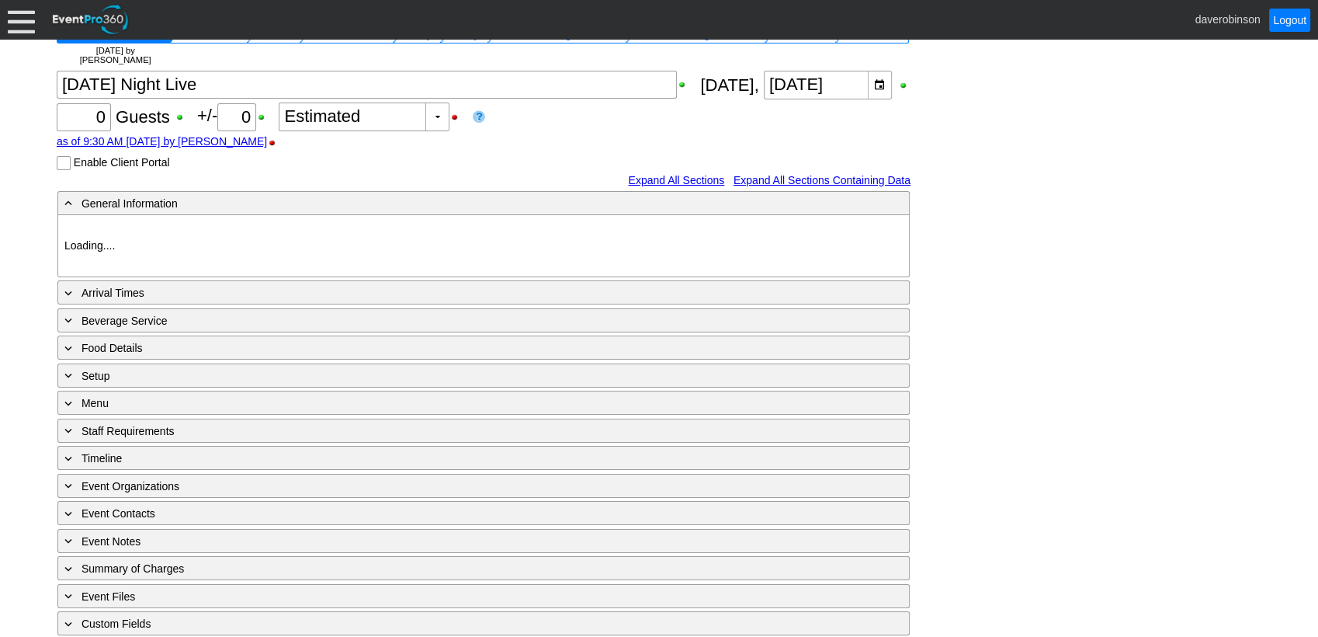
scroll to position [128, 0]
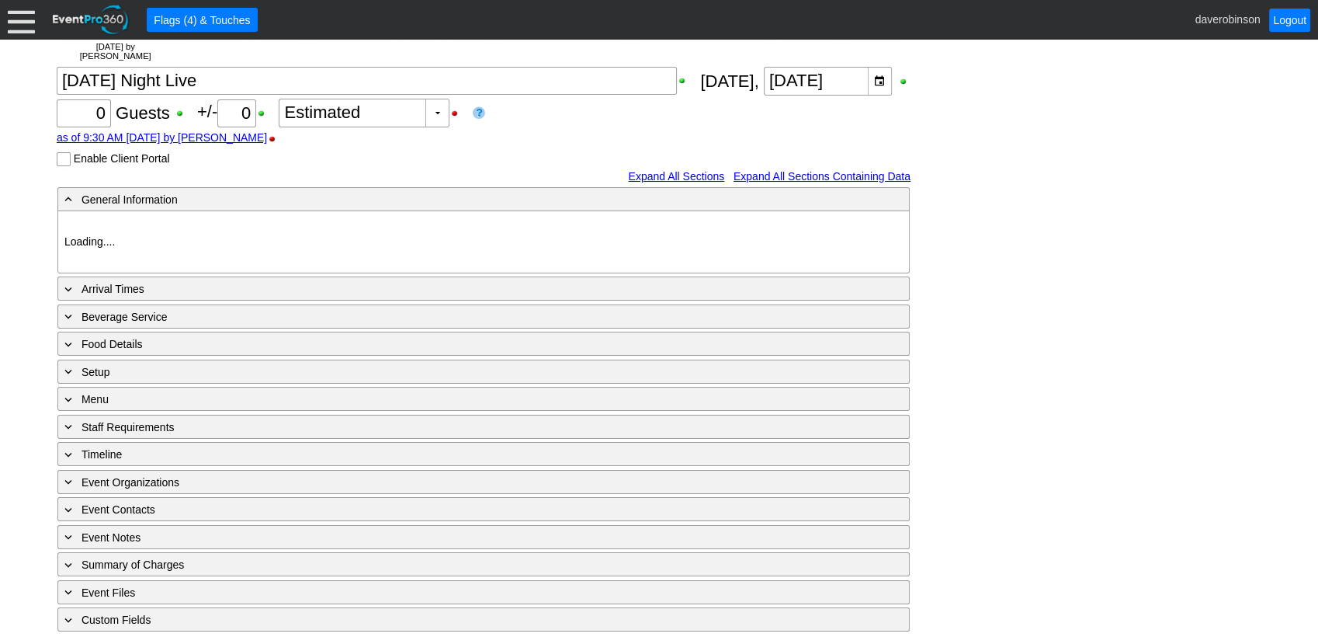
type input "Heritage Pointe Golf Club"
type input "Meeting"
type input "1092386"
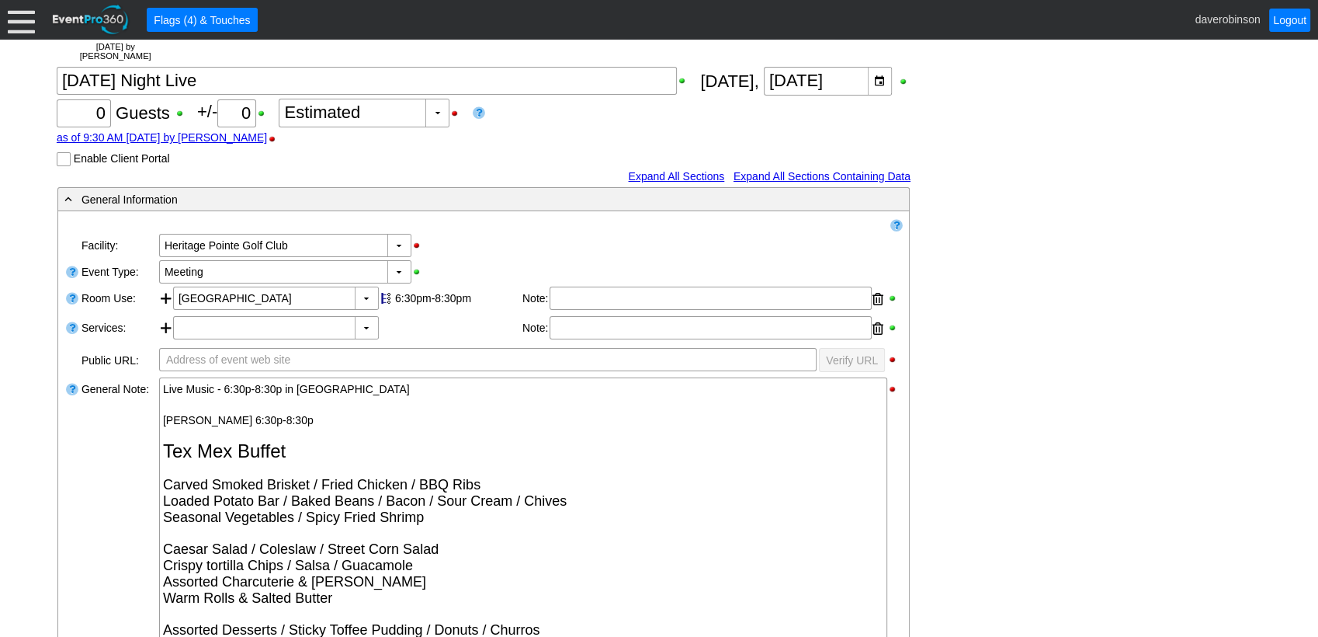
scroll to position [214, 0]
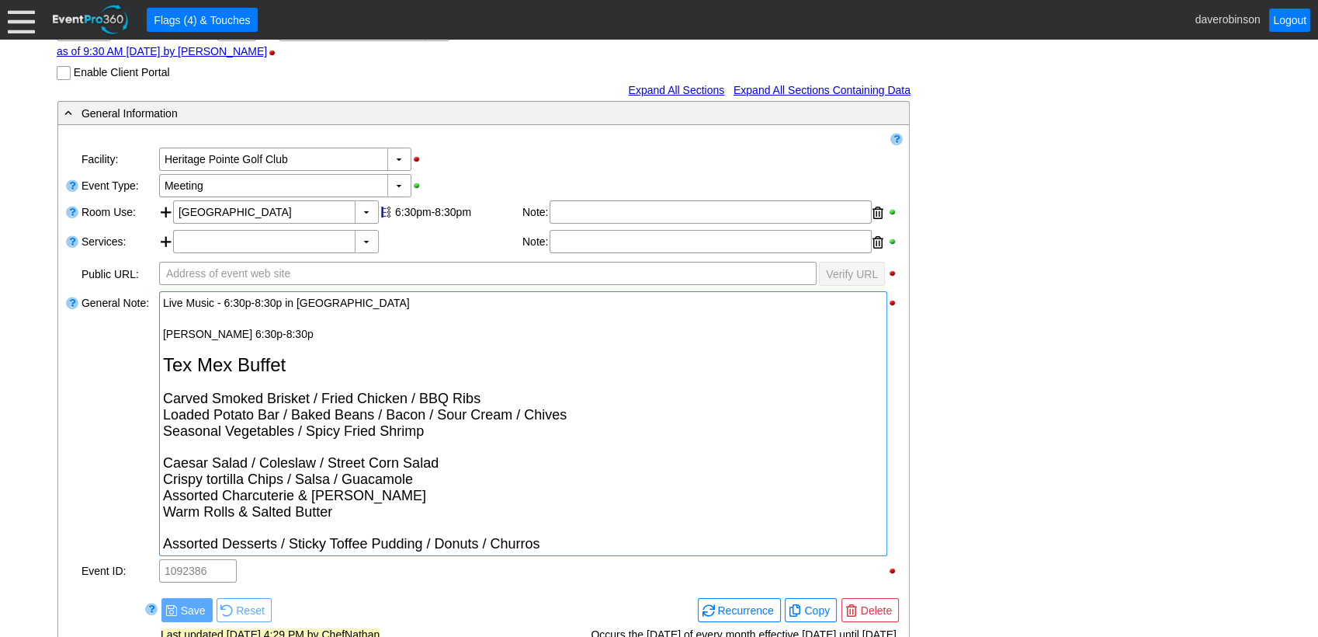
click at [374, 357] on div "Tex Mex Buffet" at bounding box center [523, 366] width 720 height 18
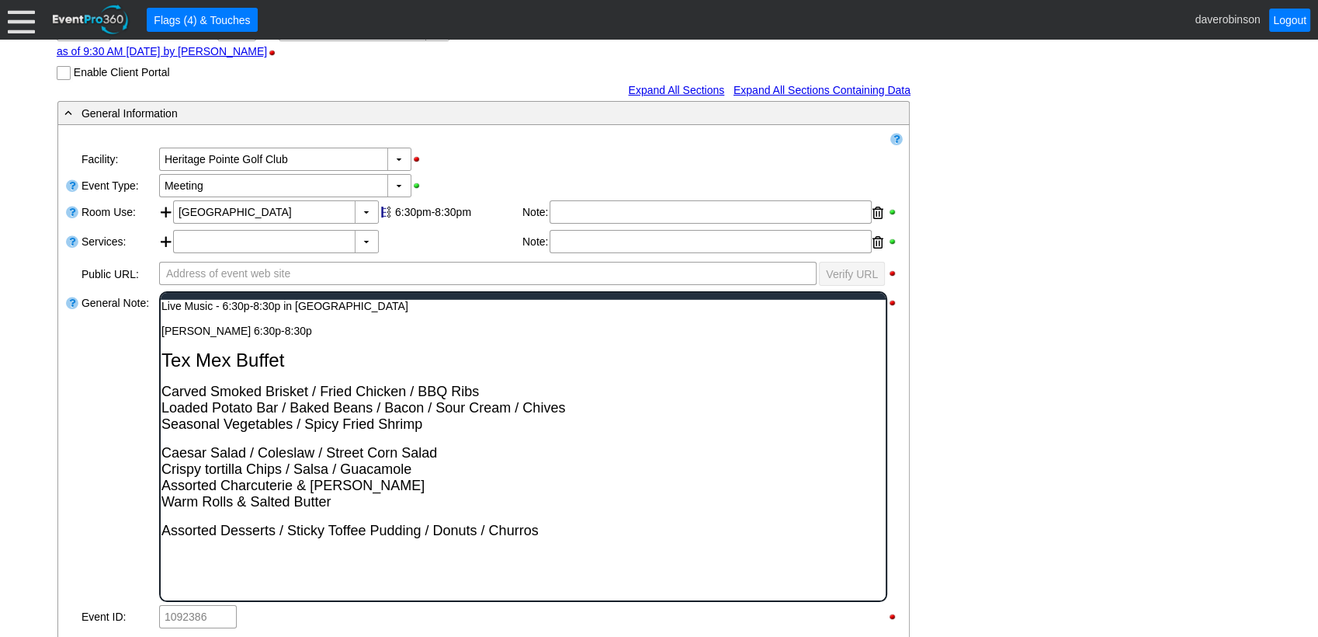
scroll to position [0, 0]
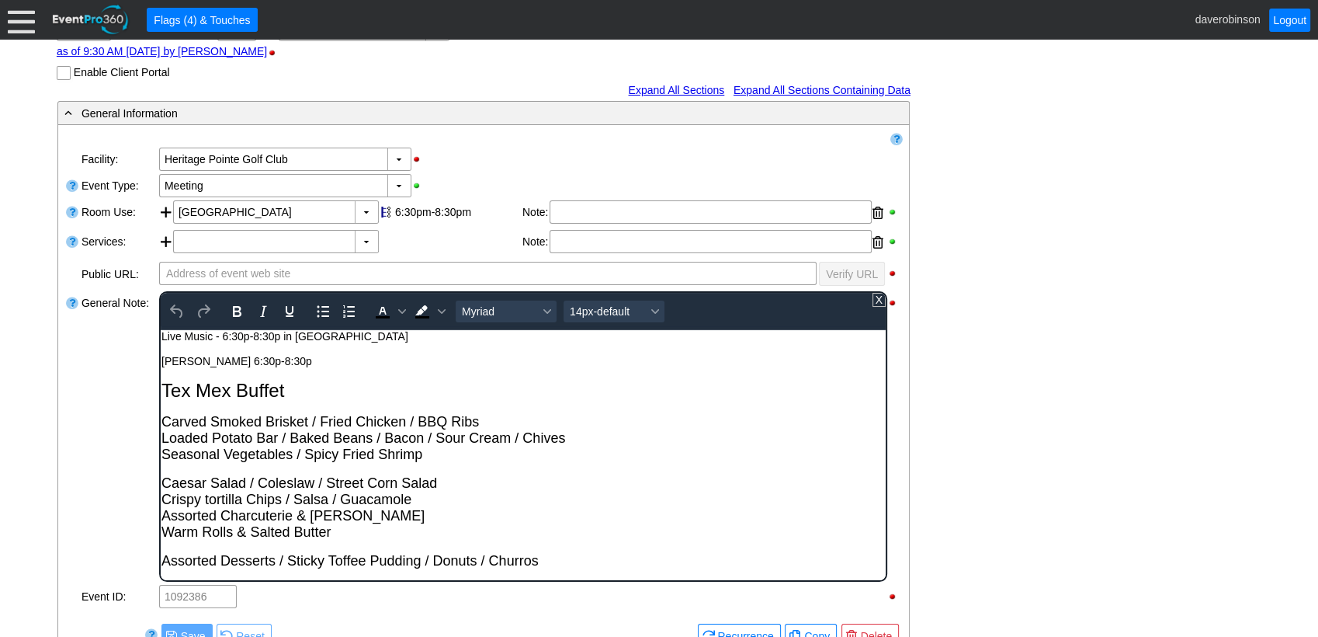
click at [327, 390] on div "Tex Mex Buffet" at bounding box center [523, 390] width 724 height 22
click at [10, 397] on div "Link ▼ Flag ▼ Document: Event Page Χ ▼ ● Print or PDF E-Sign ▼ Insert ▼ Save ▼ …" at bounding box center [659, 123] width 1318 height 597
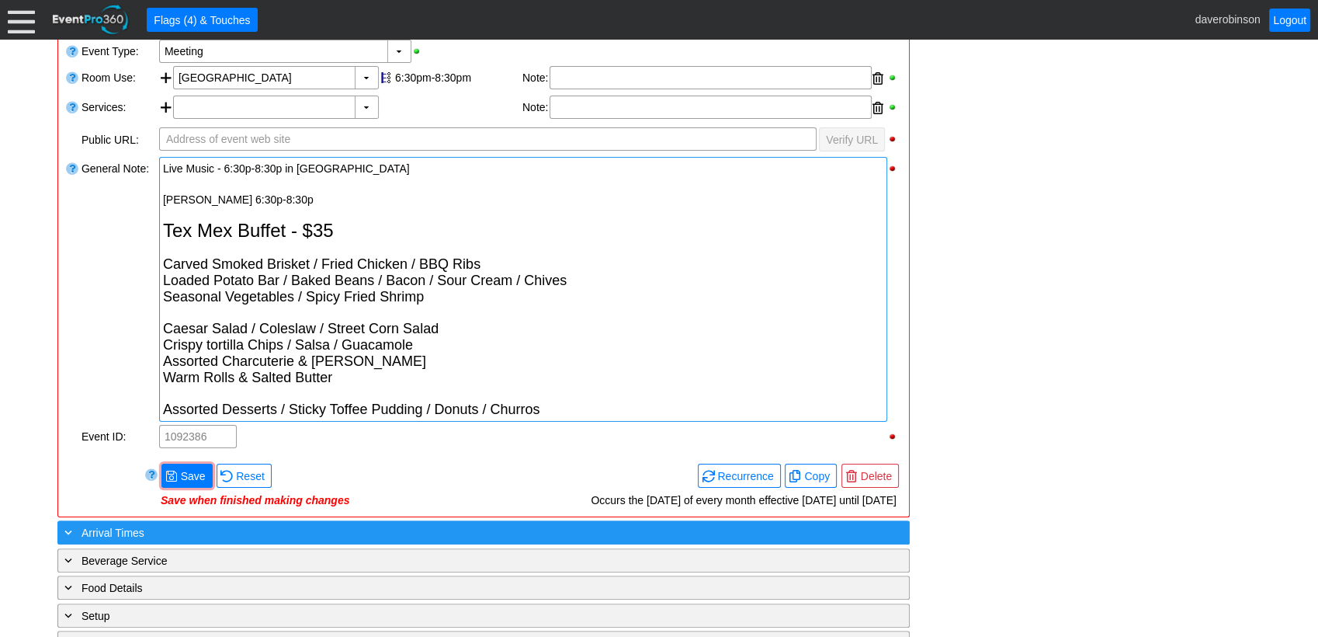
scroll to position [387, 0]
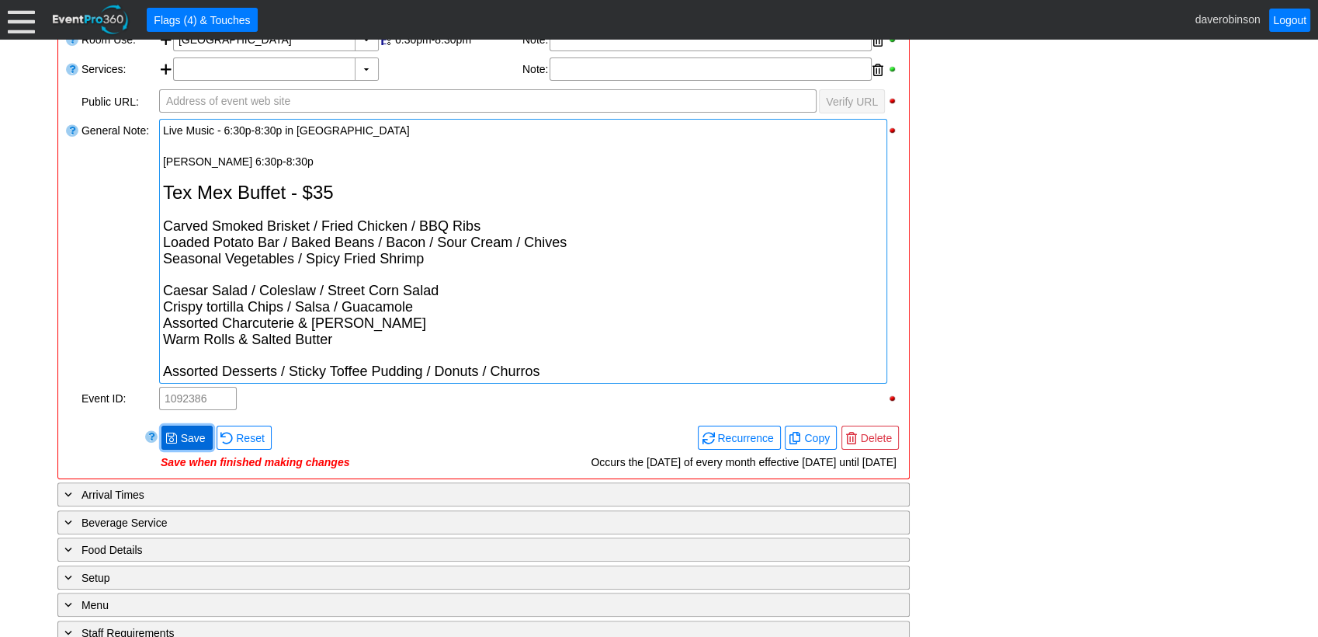
click at [178, 442] on span "Save" at bounding box center [193, 438] width 31 height 16
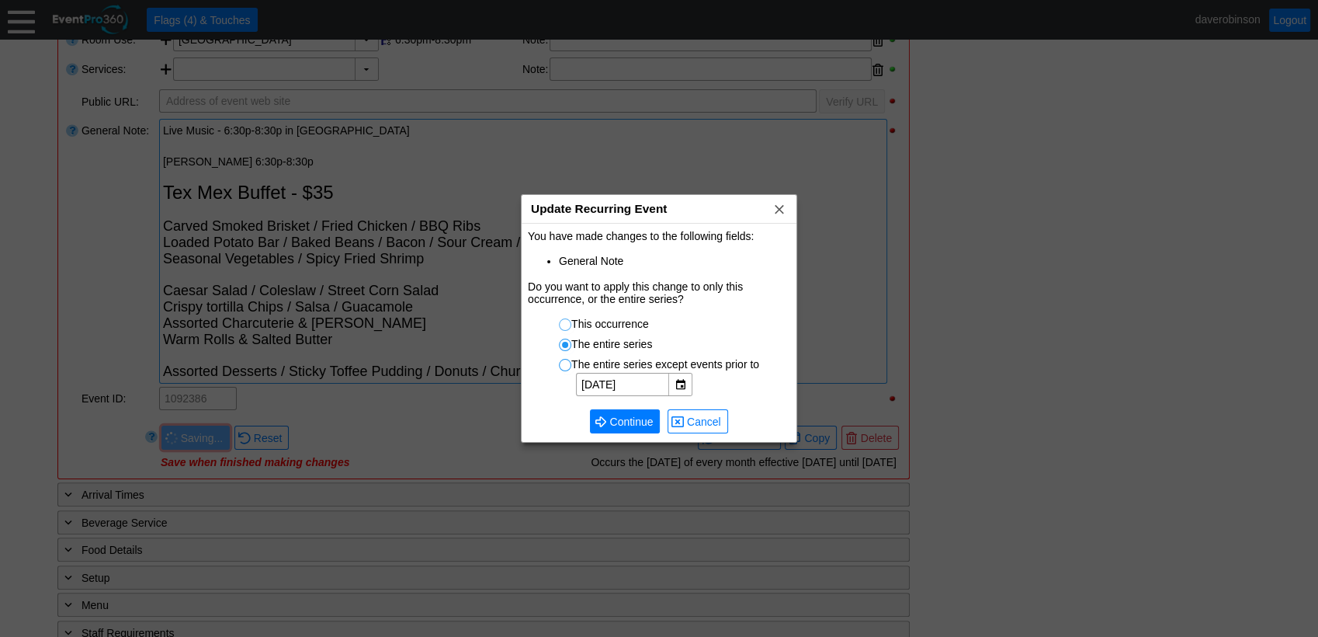
click at [565, 328] on input "This occurrence" at bounding box center [568, 327] width 16 height 16
radio input "true"
click at [617, 425] on span "Continue" at bounding box center [631, 422] width 50 height 16
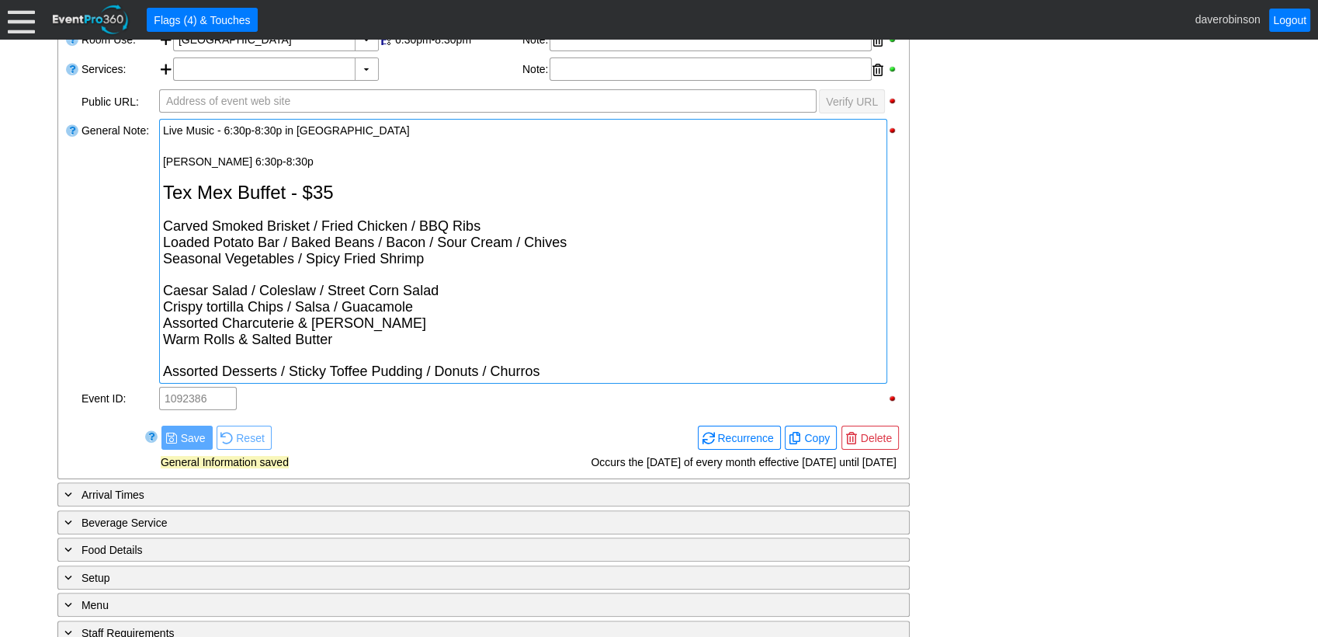
click at [994, 401] on div "- General Information ▼ Loading.... Remove all highlights Facility: ▼ Χ Heritag…" at bounding box center [659, 383] width 1213 height 910
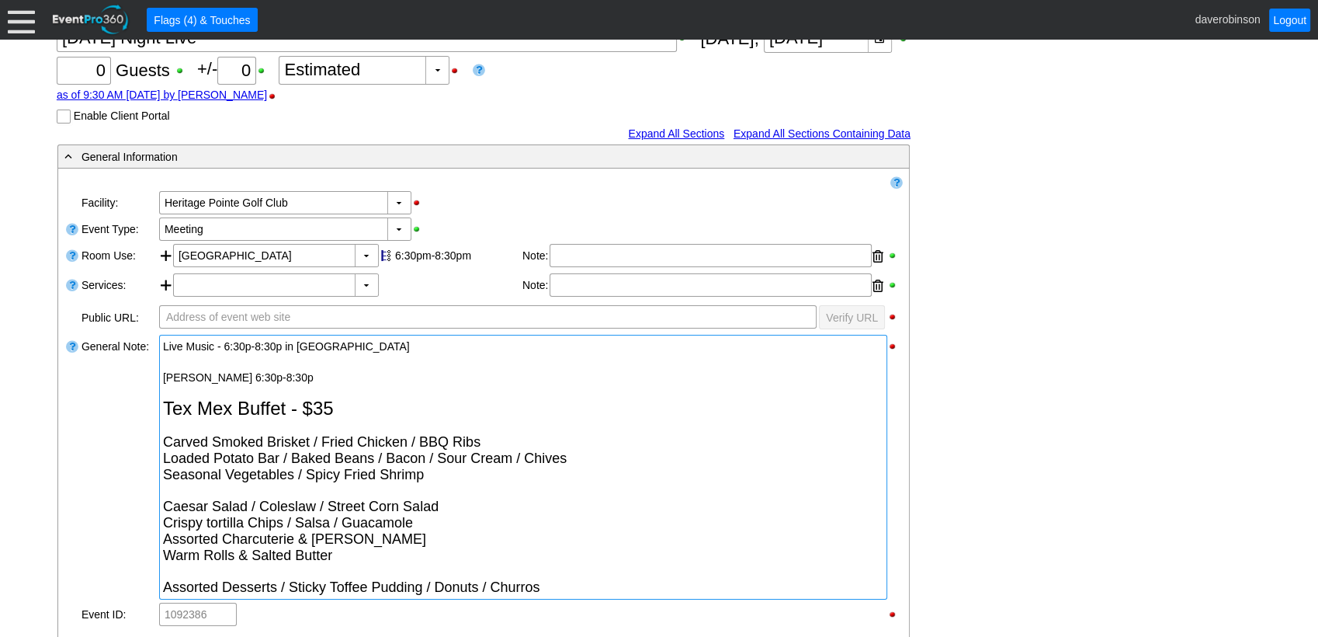
scroll to position [172, 0]
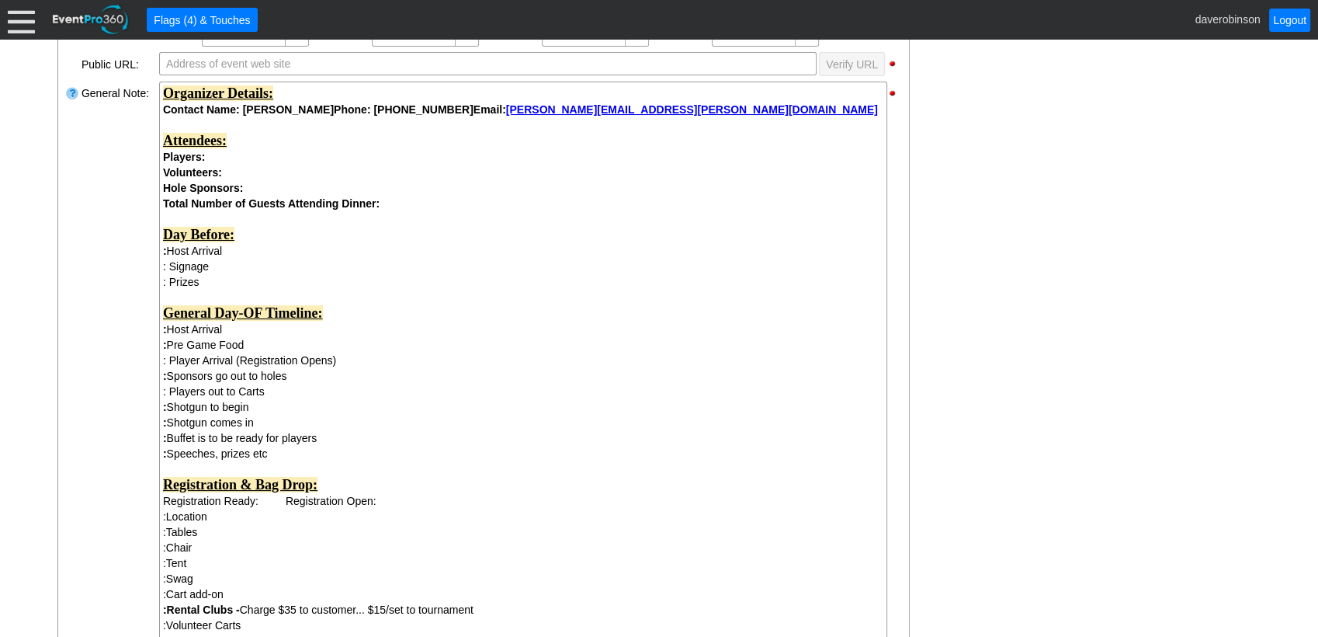
scroll to position [494, 0]
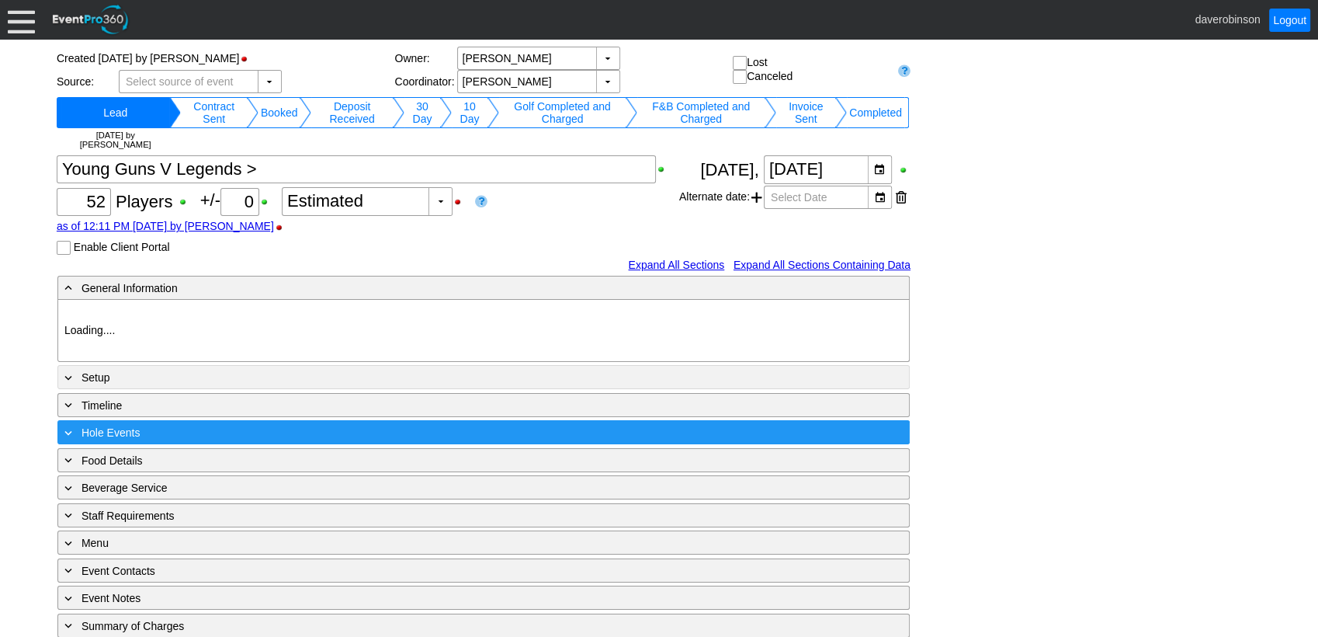
scroll to position [75, 0]
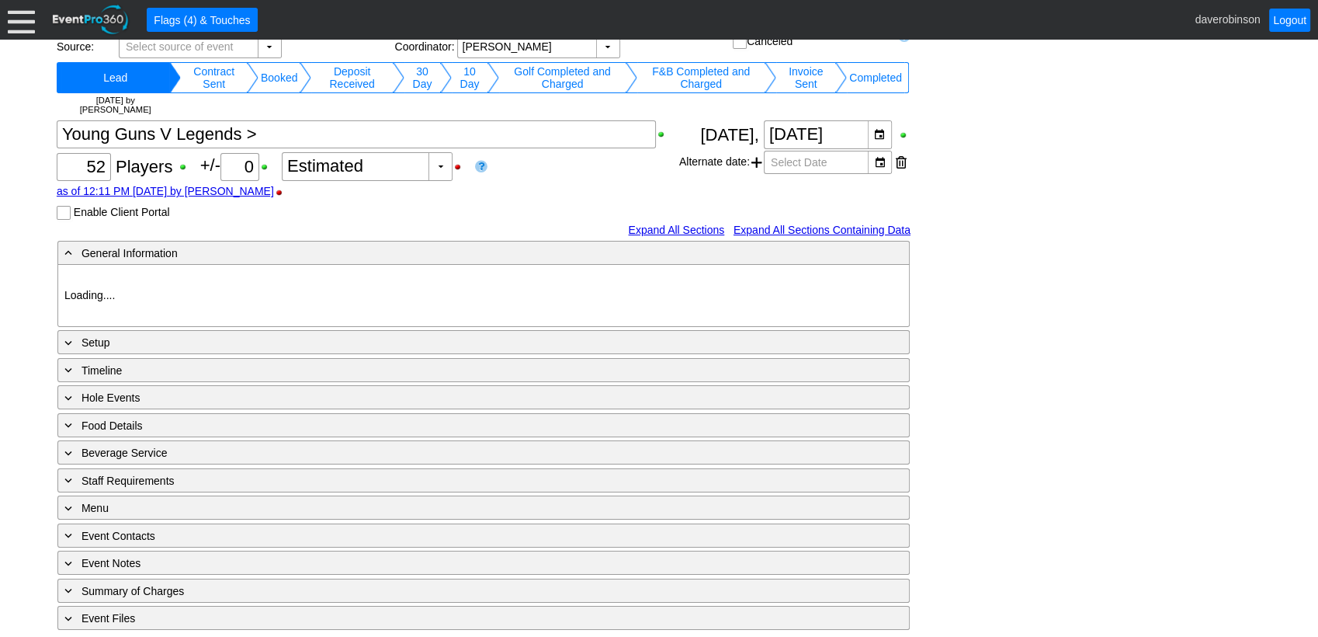
type input "Heritage Pointe Golf Club"
type input "Corporate Tournament"
type input "1188786"
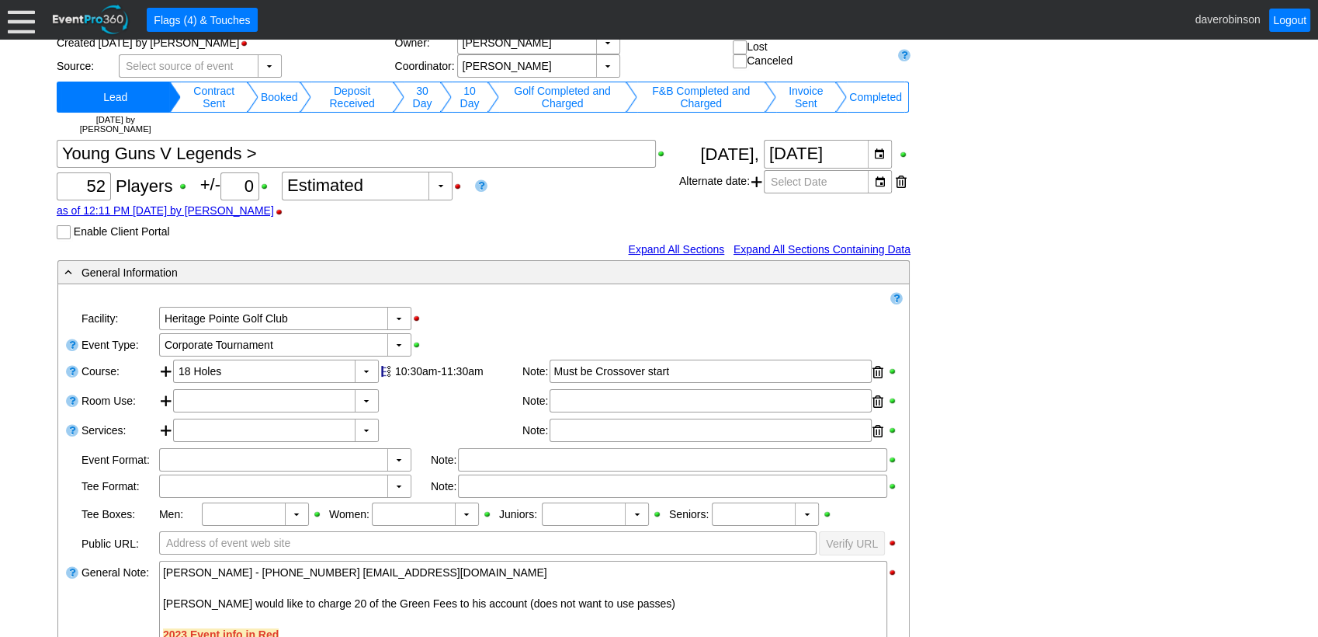
scroll to position [0, 0]
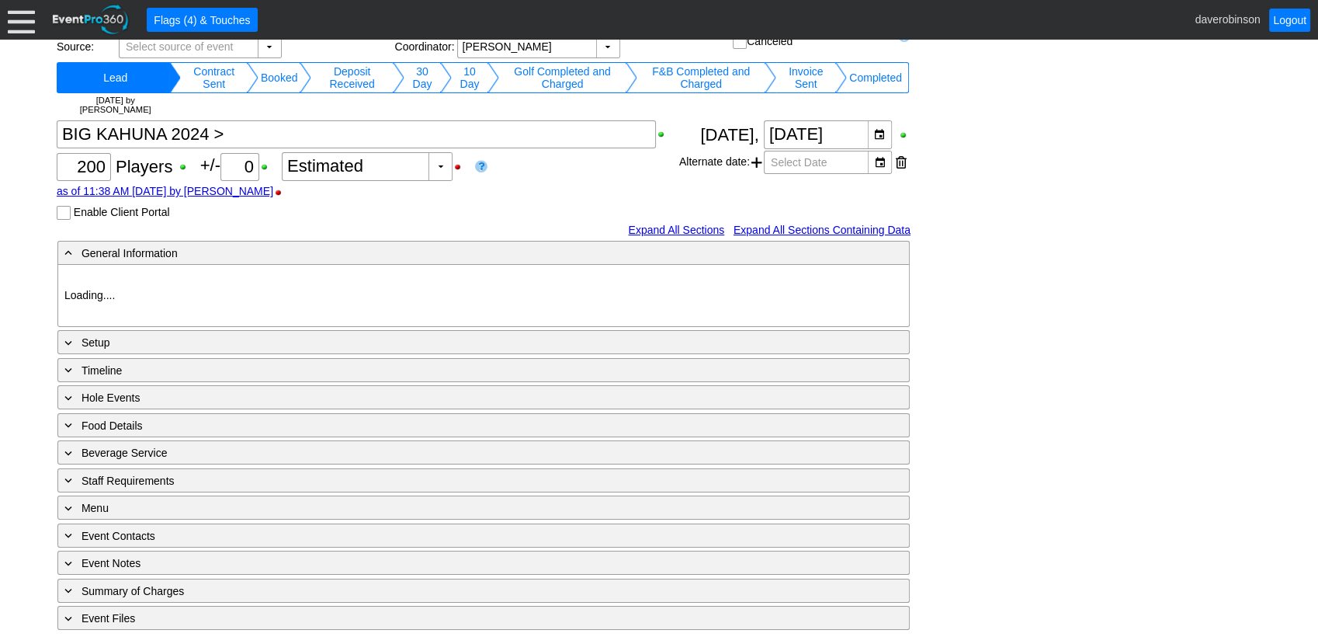
type input "Heritage Pointe Golf Club"
type input "Member Golf Event"
type input "Other"
type input "Shotgun"
type input "Black"
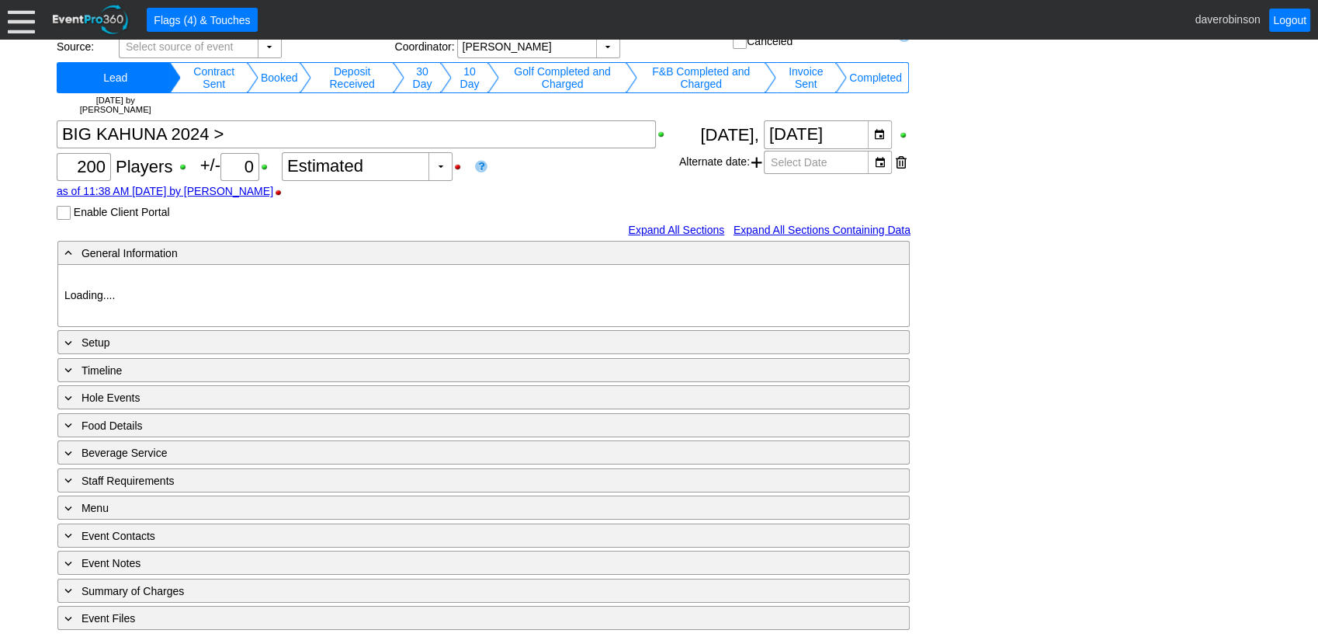
type input "Red"
type input "849104"
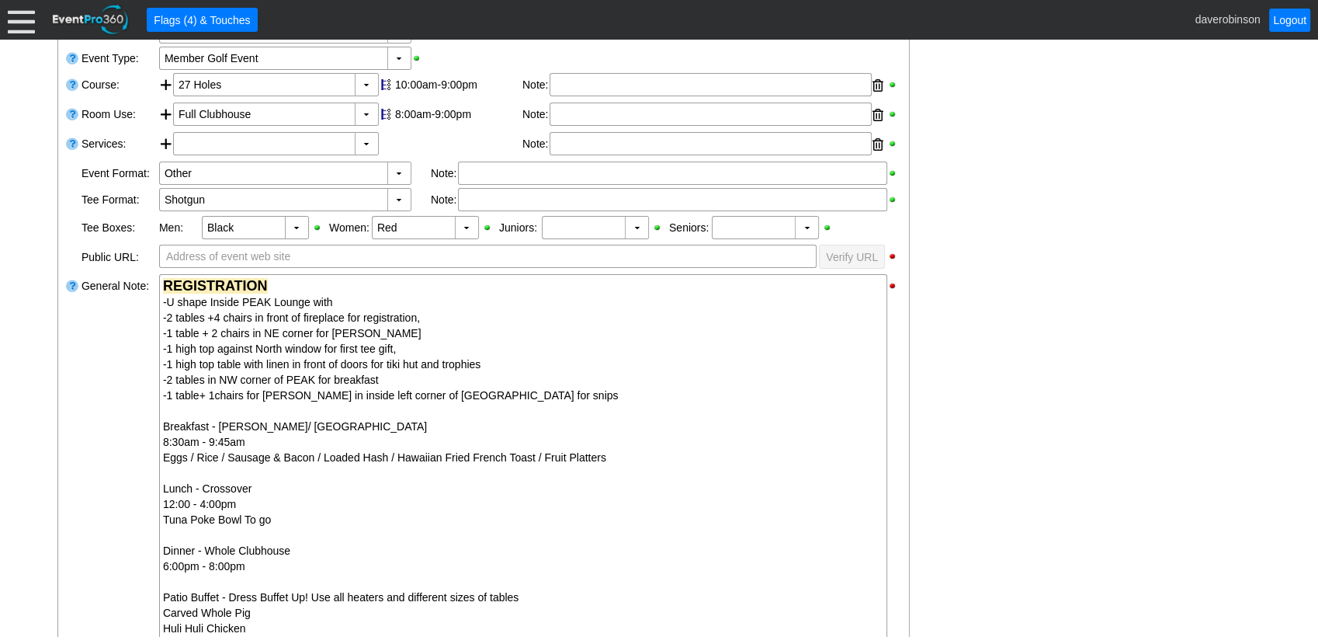
scroll to position [333, 0]
